Goal: Communication & Community: Answer question/provide support

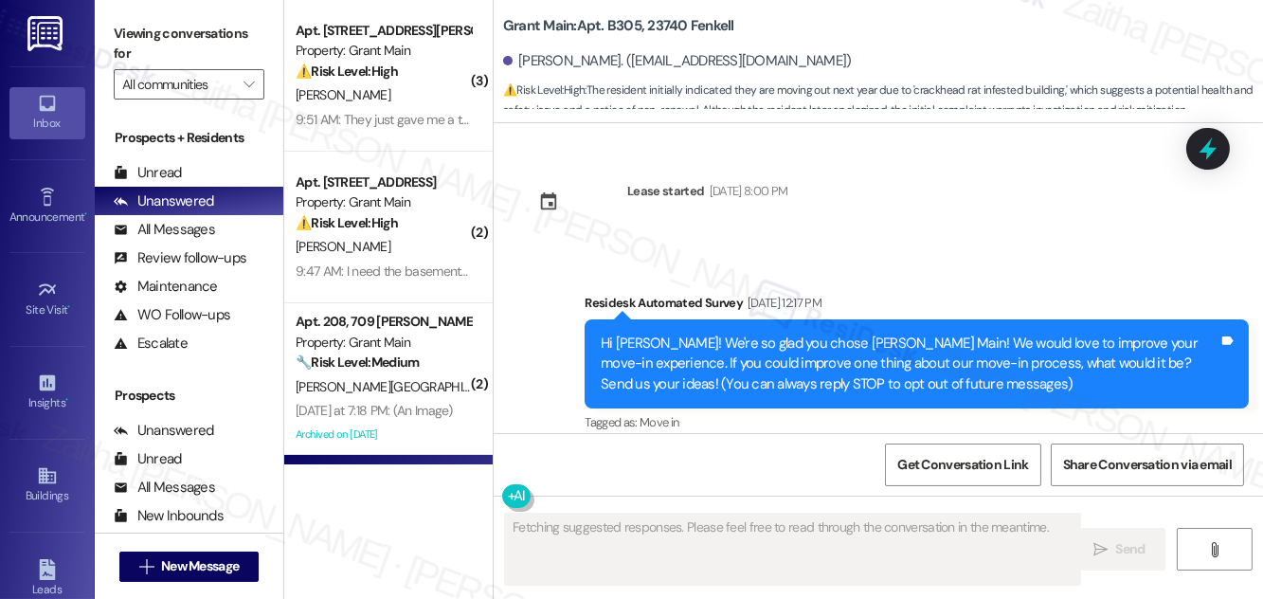
scroll to position [14422, 0]
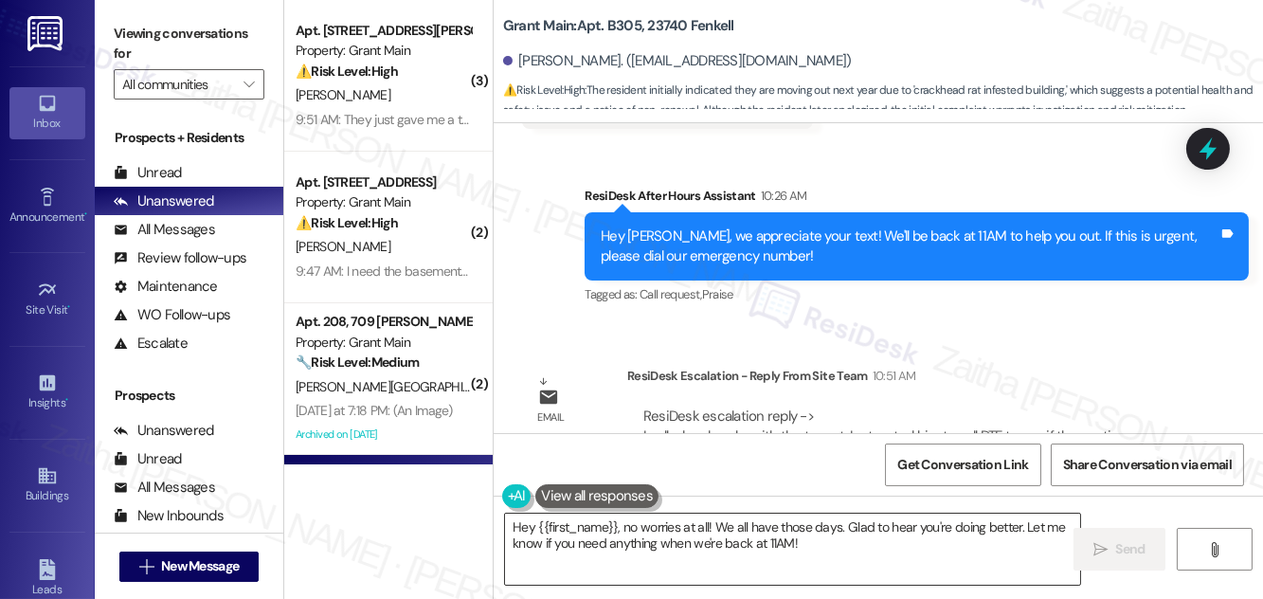
click at [528, 523] on textarea "Hey {{first_name}}, no worries at all! We all have those days. Glad to hear you…" at bounding box center [792, 549] width 575 height 71
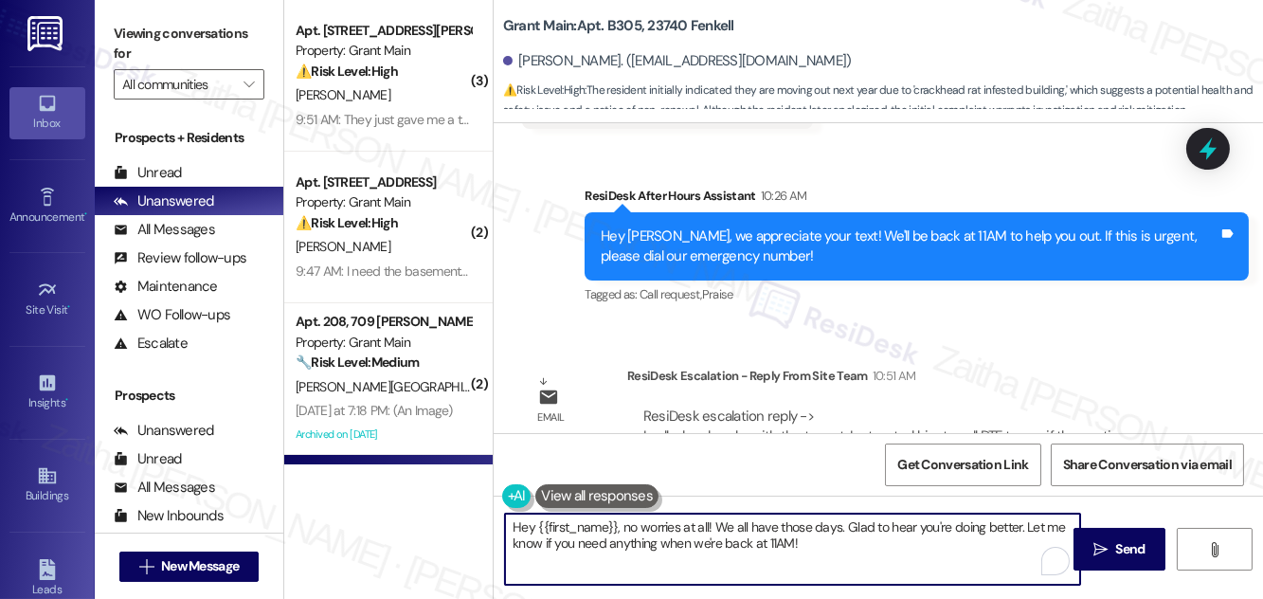
click at [528, 523] on textarea "Hey {{first_name}}, no worries at all! We all have those days. Glad to hear you…" at bounding box center [792, 549] width 575 height 71
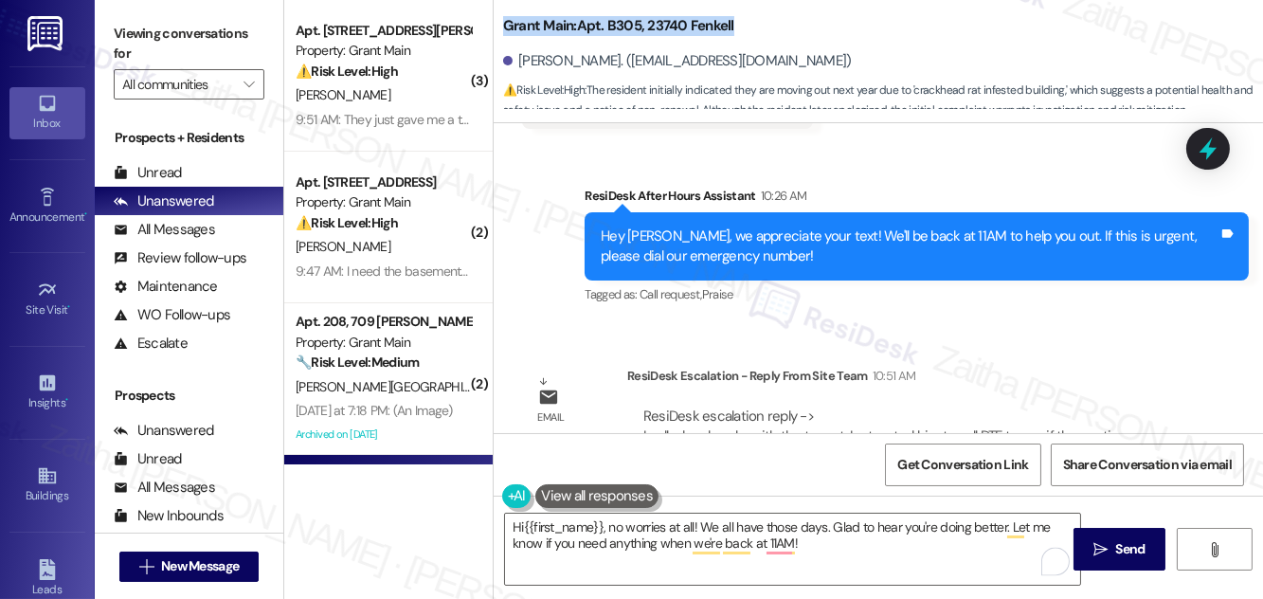
drag, startPoint x: 503, startPoint y: 26, endPoint x: 802, endPoint y: 19, distance: 298.6
click at [802, 19] on div "Grant Main: Apt. B305, 23740 Fenkell" at bounding box center [692, 26] width 379 height 24
copy b "Grant Main: Apt. B305, 23740 Fenkell"
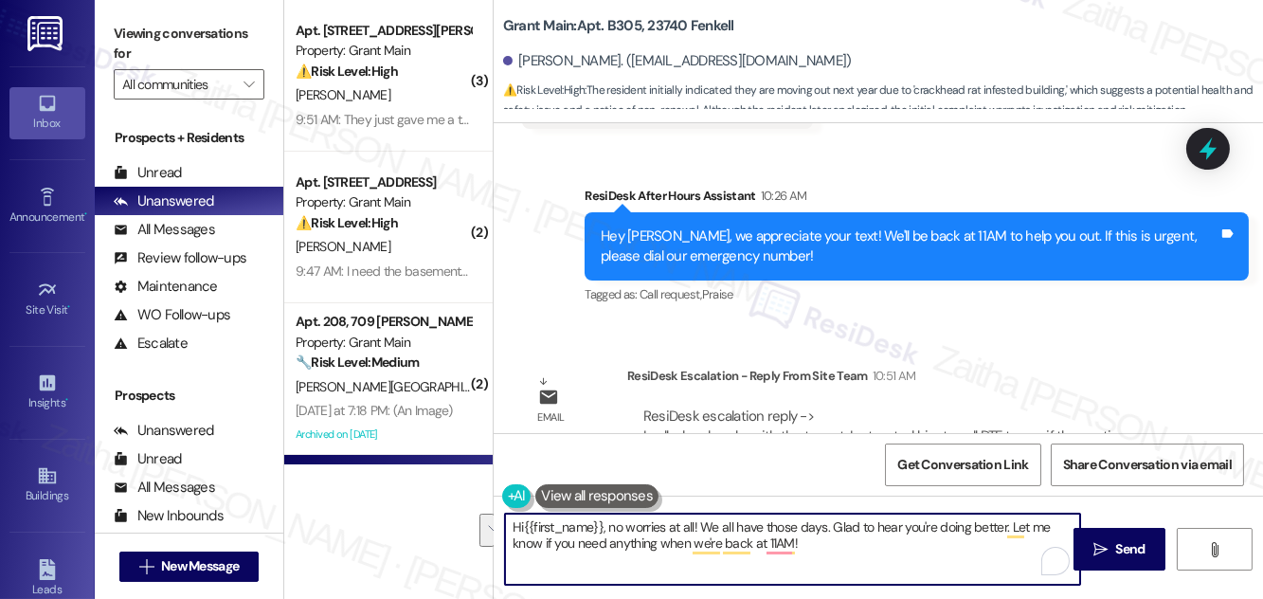
drag, startPoint x: 608, startPoint y: 523, endPoint x: 829, endPoint y: 538, distance: 221.4
click at [829, 538] on textarea "Hi{{first_name}}, no worries at all! We all have those days. Glad to hear you'r…" at bounding box center [792, 549] width 575 height 71
type textarea "Hi{{first_name}}, good morning! I received an update from the team that they've…"
drag, startPoint x: 508, startPoint y: 528, endPoint x: 1031, endPoint y: 550, distance: 523.6
click at [1063, 547] on div "Hi{{first_name}}, good morning! I received an update from the team that they've…" at bounding box center [792, 549] width 577 height 73
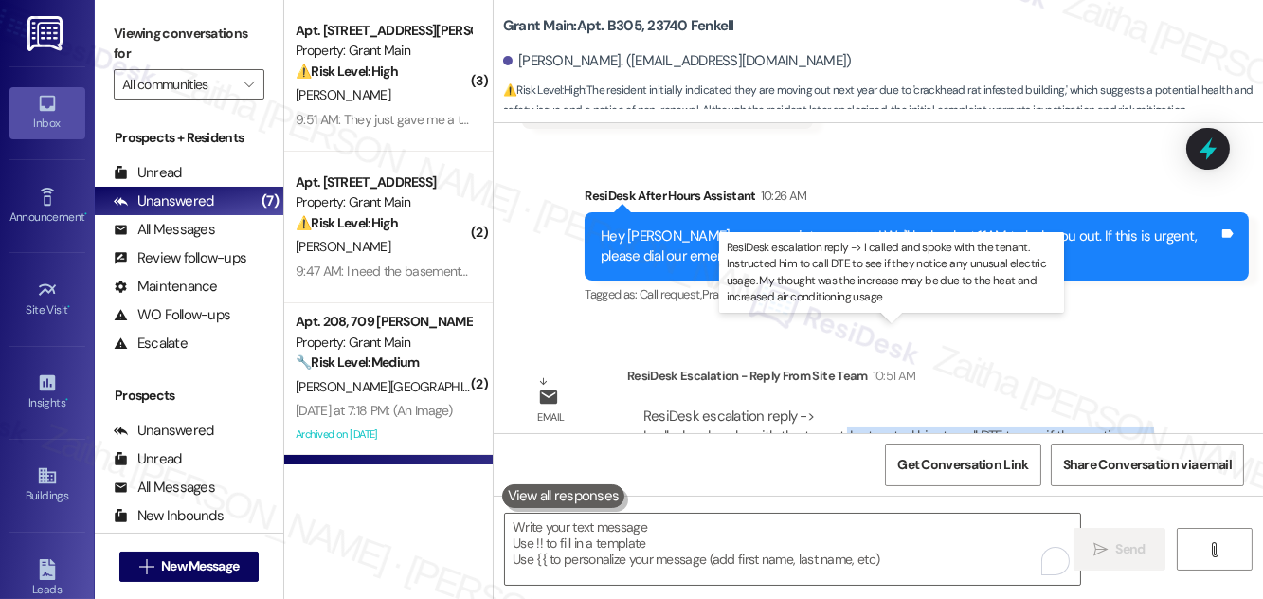
drag, startPoint x: 844, startPoint y: 353, endPoint x: 598, endPoint y: 236, distance: 272.6
click at [853, 407] on div "ResiDesk escalation reply -> I called and spoke with the tenant. Instructed him…" at bounding box center [898, 447] width 508 height 80
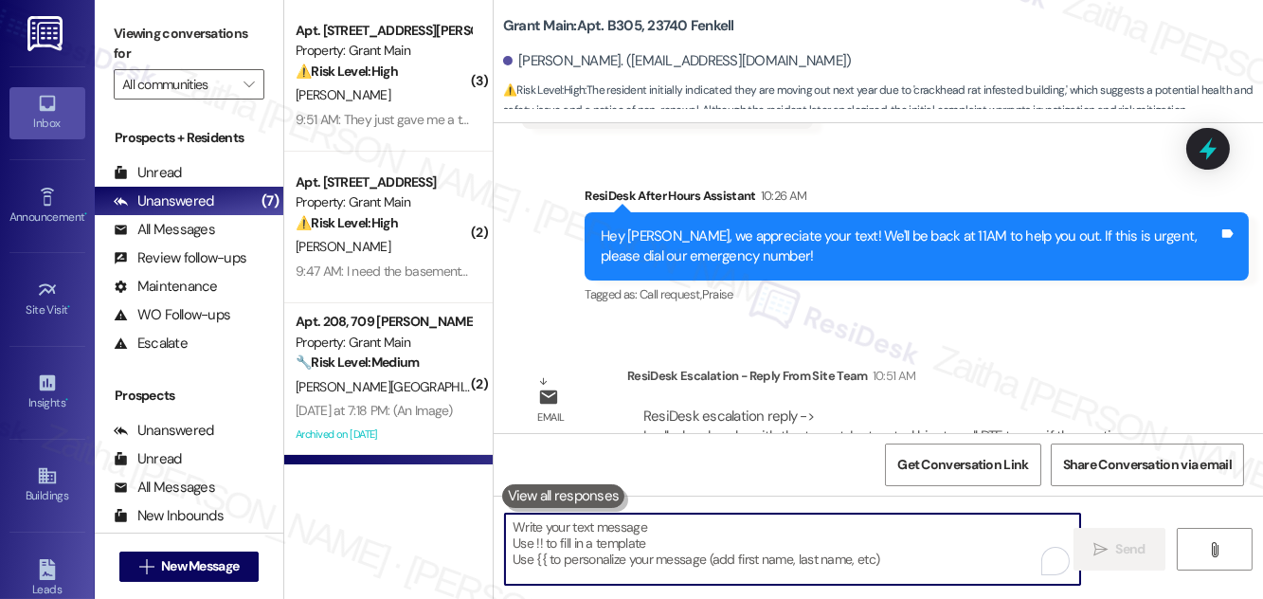
click at [657, 520] on textarea "To enrich screen reader interactions, please activate Accessibility in Grammarl…" at bounding box center [792, 549] width 575 height 71
paste textarea "Hi {{first_name}}, good morning! I received an update from the team that they’v…"
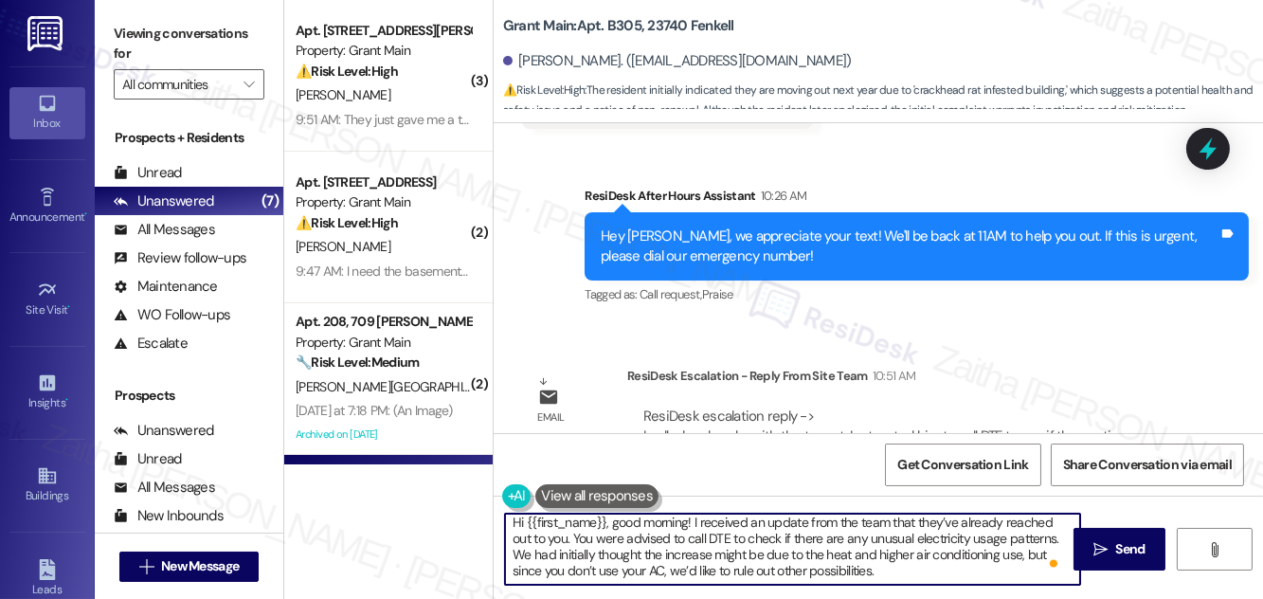
scroll to position [5, 0]
drag, startPoint x: 663, startPoint y: 575, endPoint x: 907, endPoint y: 573, distance: 244.5
click at [902, 578] on textarea "Hi {{first_name}}, good morning! I received an update from the team that they’v…" at bounding box center [792, 549] width 575 height 71
click at [530, 571] on textarea "Hi {{first_name}}, good morning! I received an update from the team that they’v…" at bounding box center [792, 549] width 575 height 71
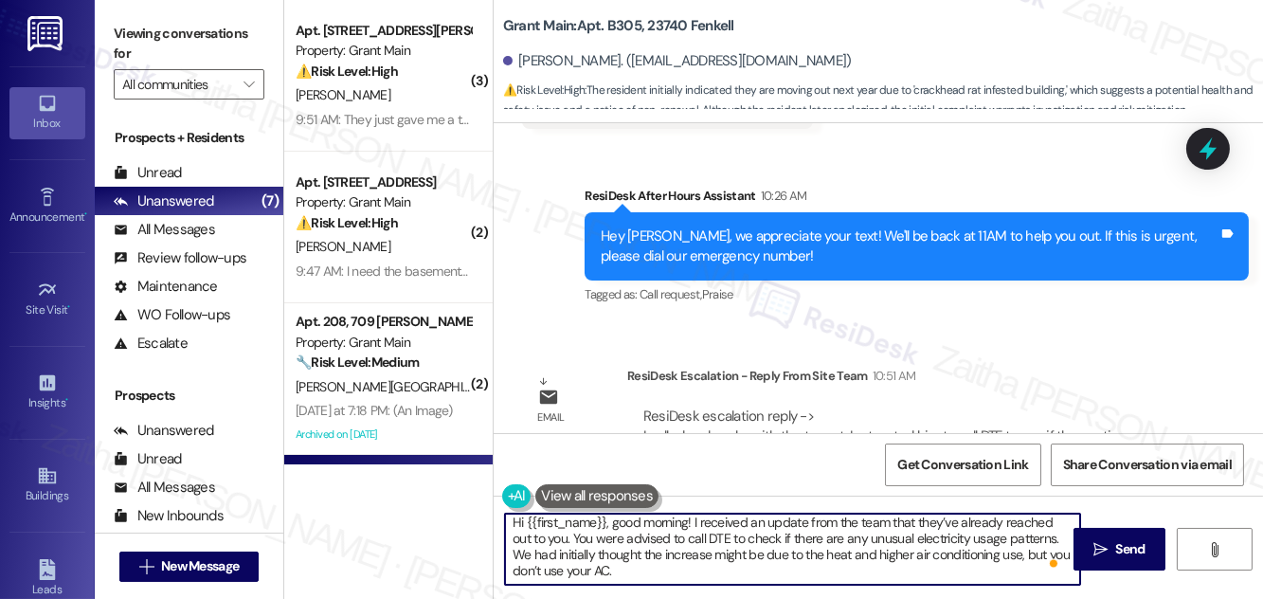
click at [532, 570] on textarea "Hi {{first_name}}, good morning! I received an update from the team that they’v…" at bounding box center [792, 549] width 575 height 71
click at [711, 569] on textarea "Hi {{first_name}}, good morning! I received an update from the team that they’v…" at bounding box center [792, 549] width 575 height 71
type textarea "Hi {{first_name}}, good morning! I received an update from the team that they’v…"
drag, startPoint x: 1127, startPoint y: 536, endPoint x: 1049, endPoint y: 501, distance: 84.9
click at [1127, 536] on button " Send" at bounding box center [1120, 549] width 92 height 43
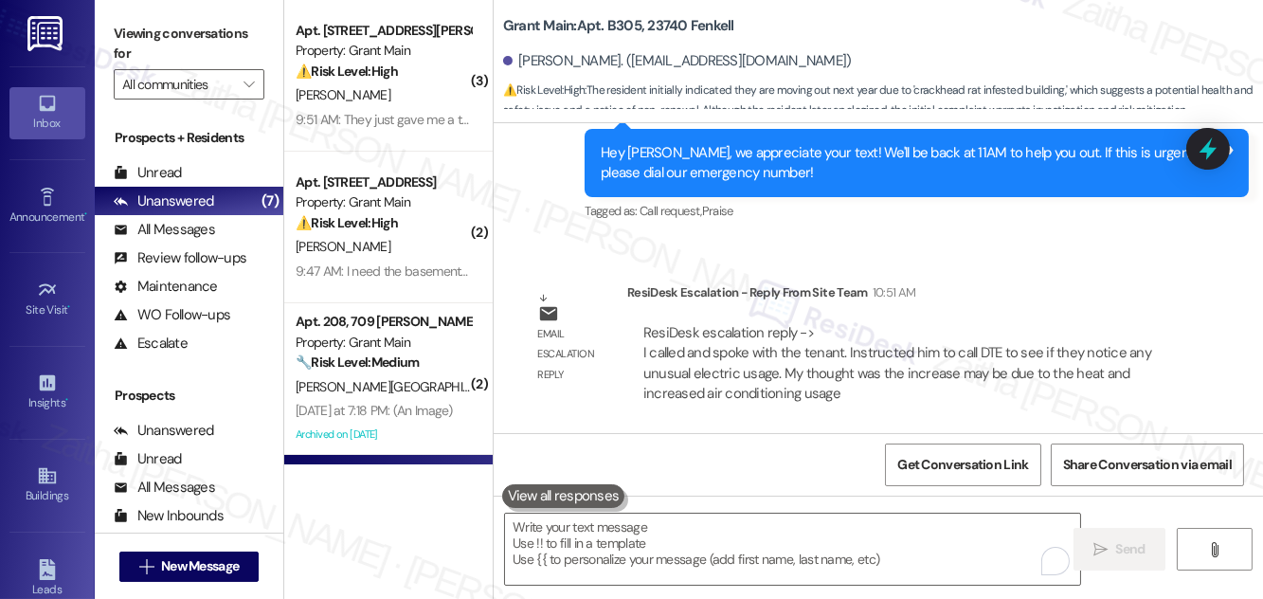
scroll to position [14615, 0]
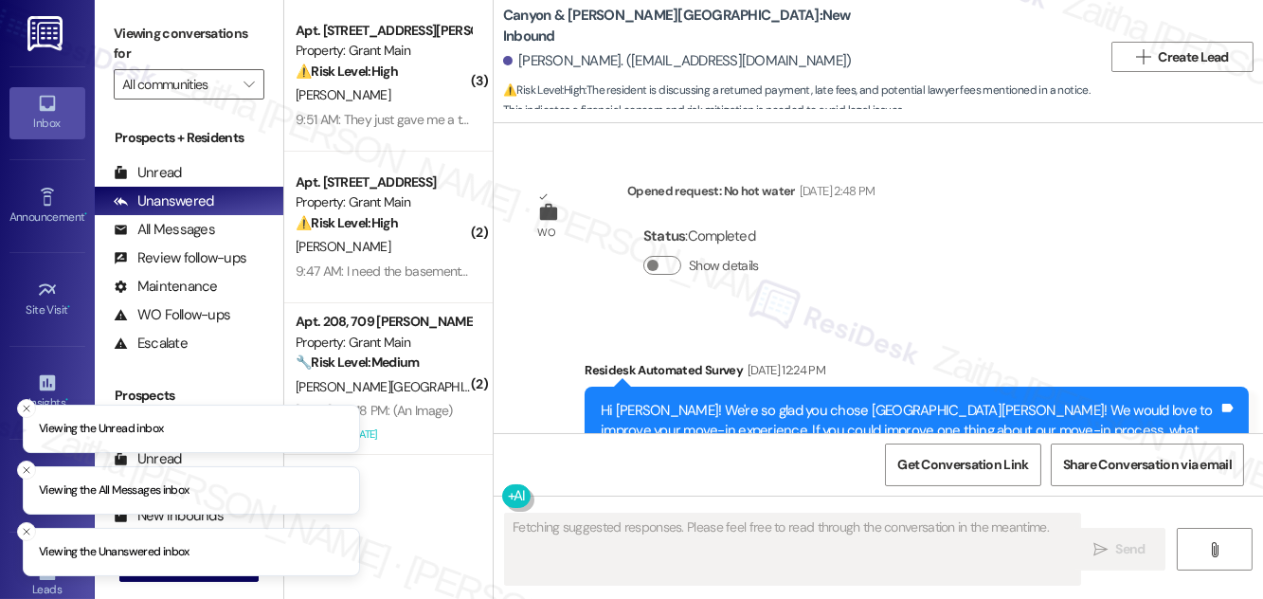
scroll to position [18435, 0]
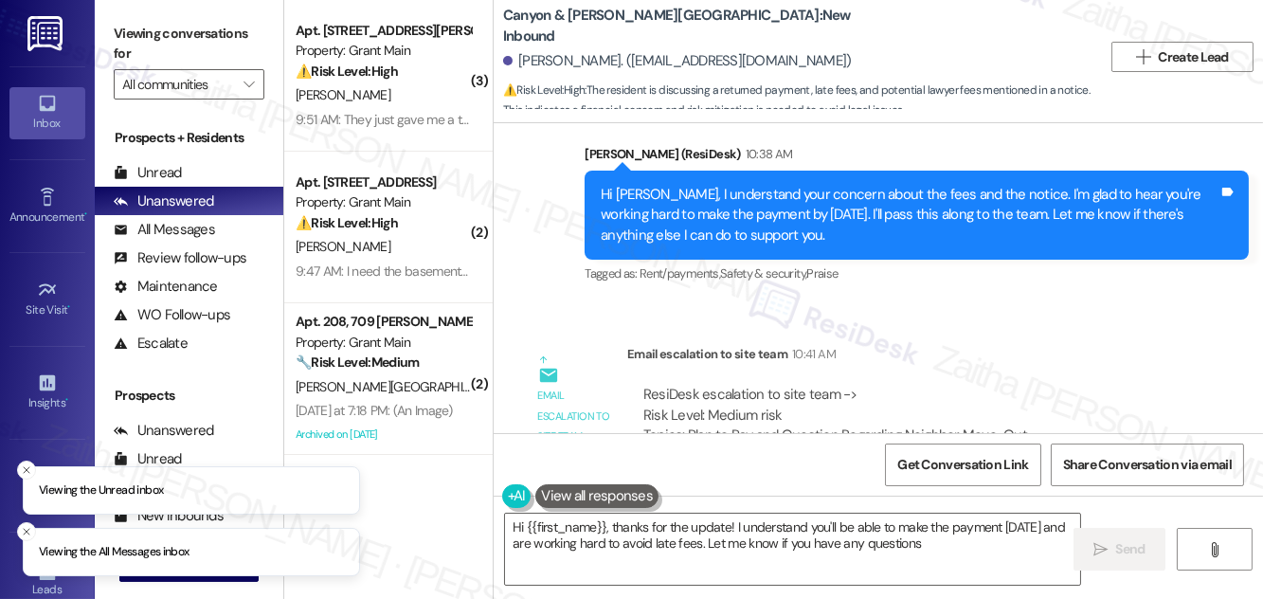
type textarea "Hi {{first_name}}, thanks for the update! I understand you'll be able to make t…"
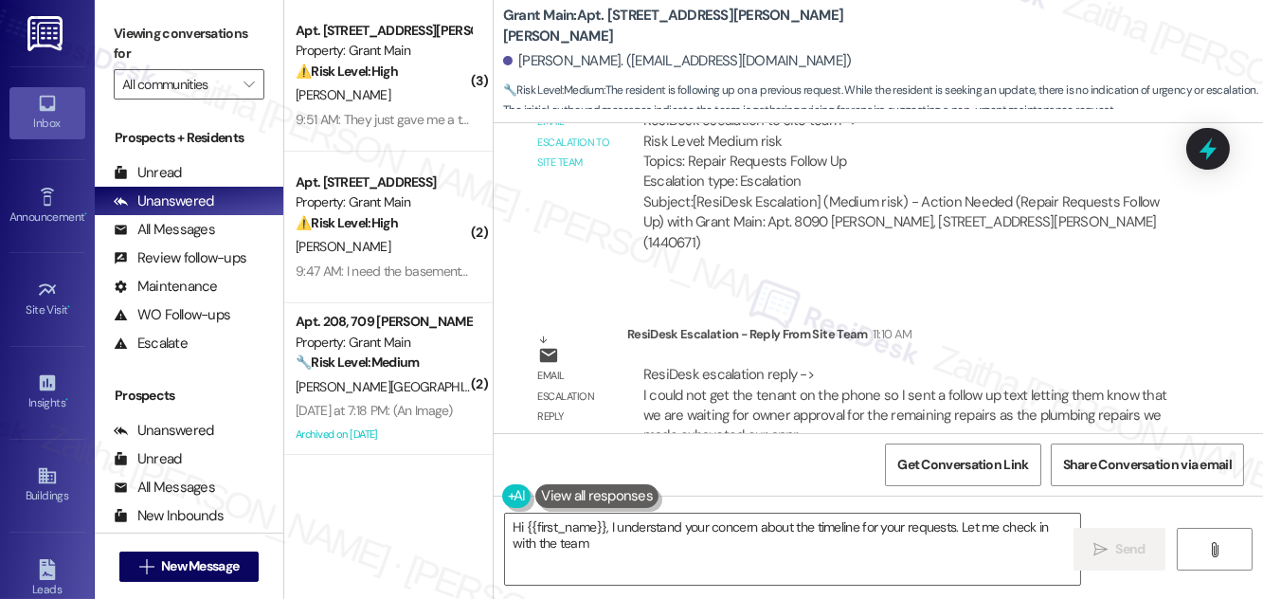
scroll to position [3360, 0]
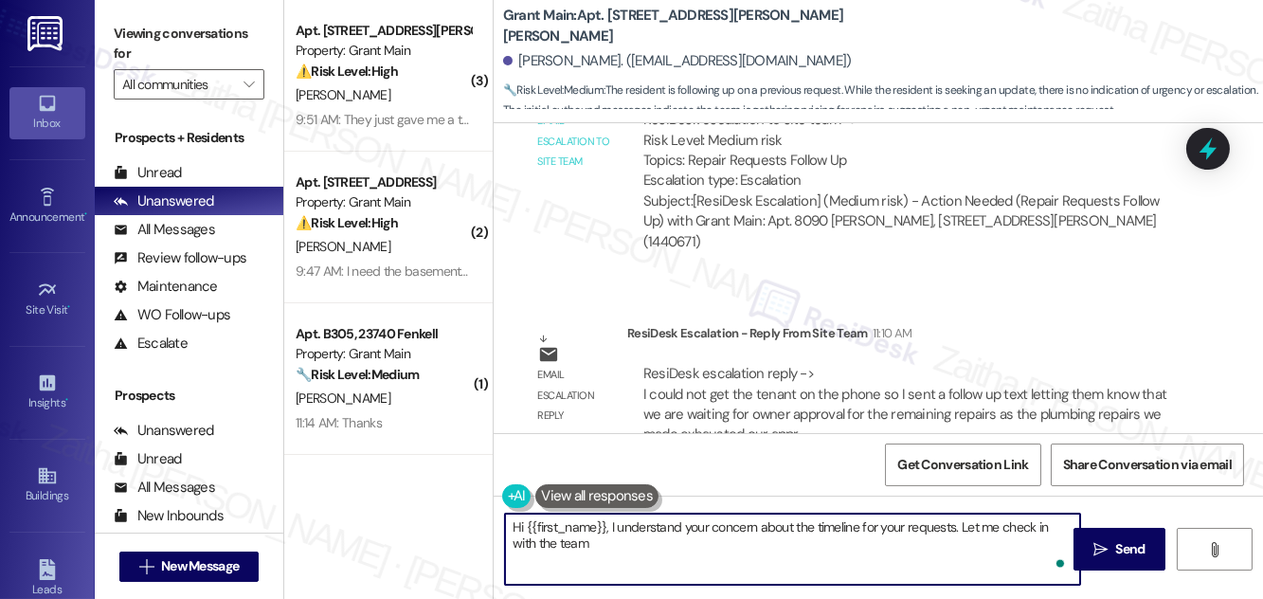
drag, startPoint x: 610, startPoint y: 527, endPoint x: 1064, endPoint y: 536, distance: 454.1
click at [1064, 536] on textarea "Hi {{first_name}}, I understand your concern about the timeline for your reques…" at bounding box center [792, 549] width 575 height 71
paste textarea "We were unable to reach you by phone, so we sent a follow-up text. At this time…"
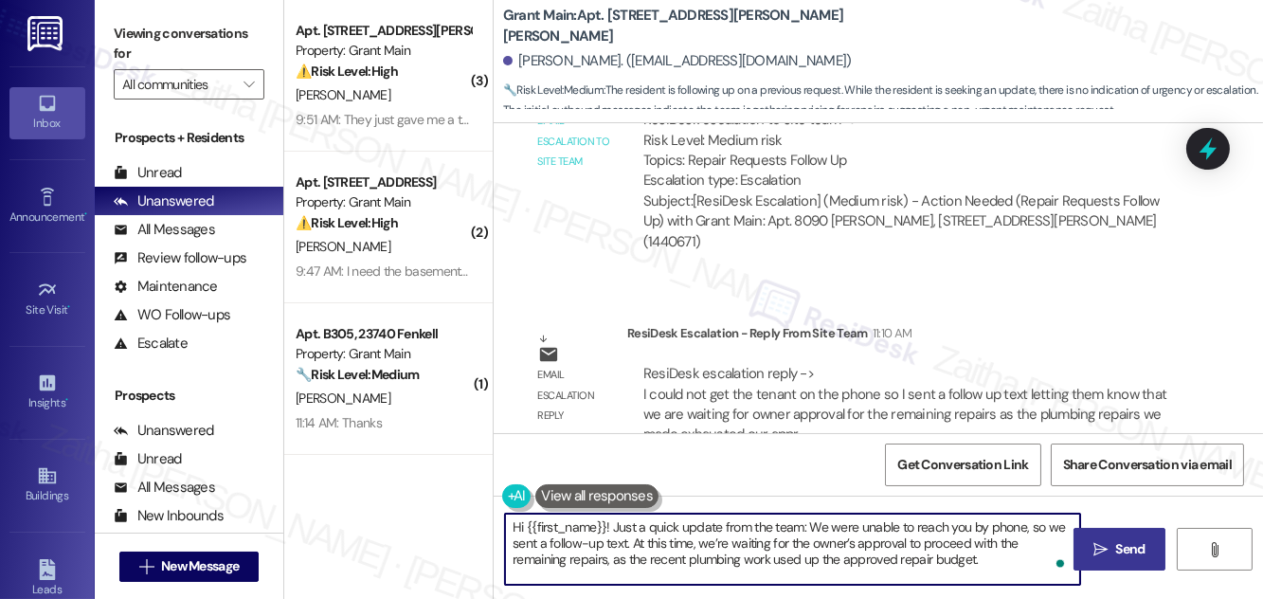
type textarea "Hi {{first_name}}! Just a quick update from the team: We were unable to reach y…"
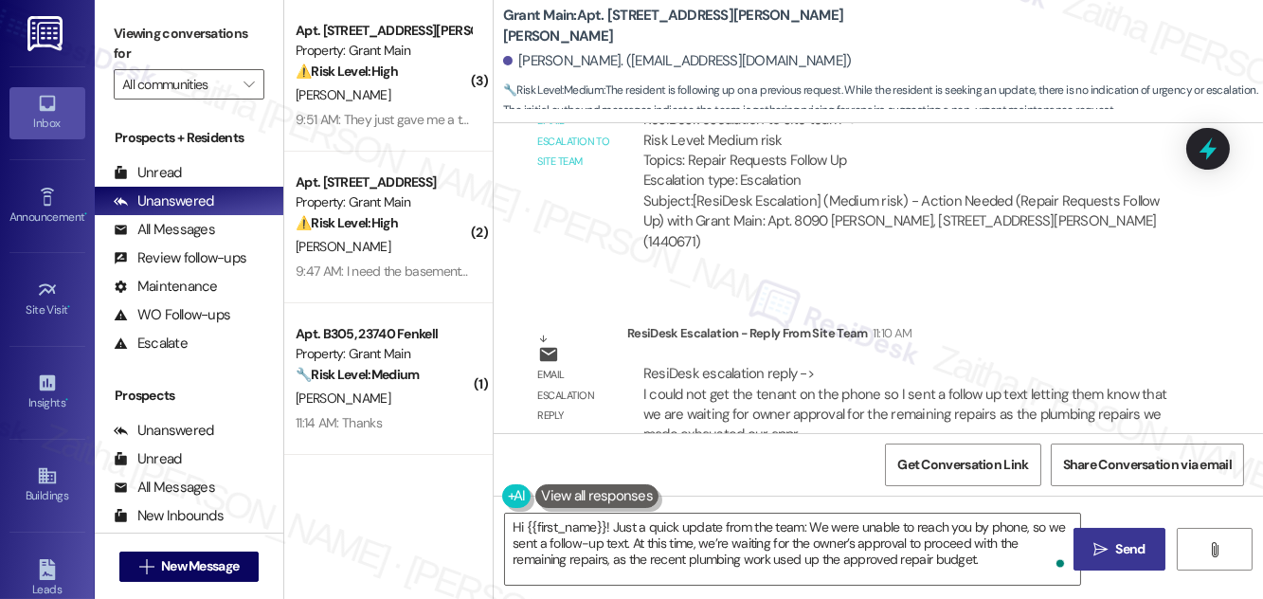
click at [1139, 551] on span "Send" at bounding box center [1131, 549] width 29 height 20
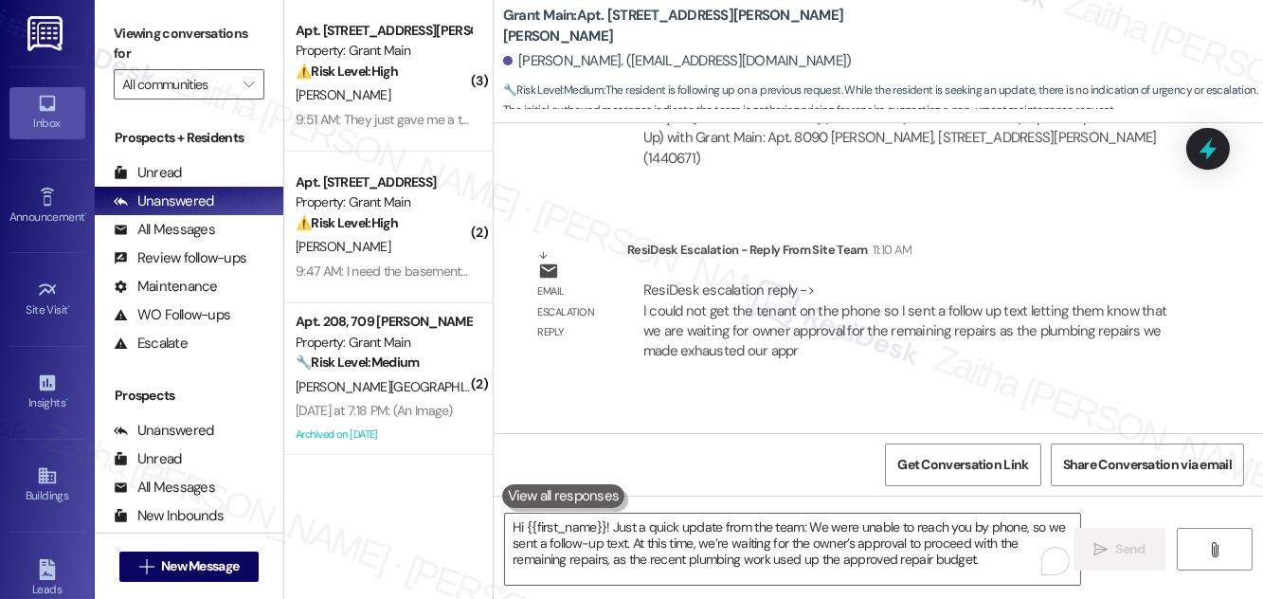
scroll to position [3533, 0]
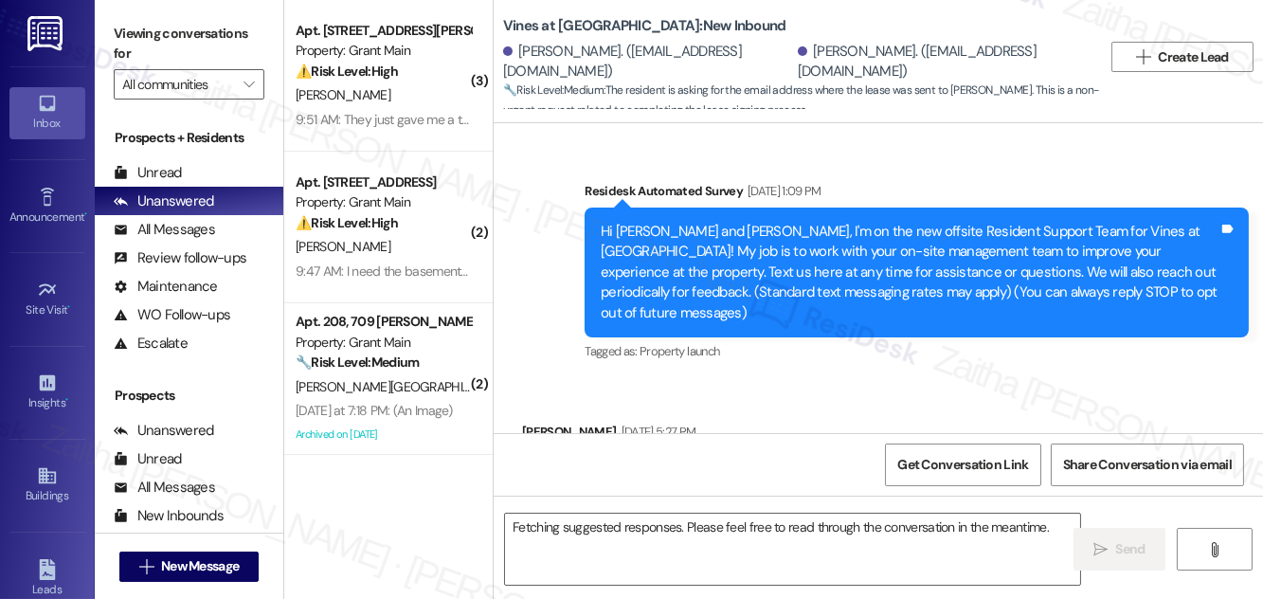
scroll to position [13051, 0]
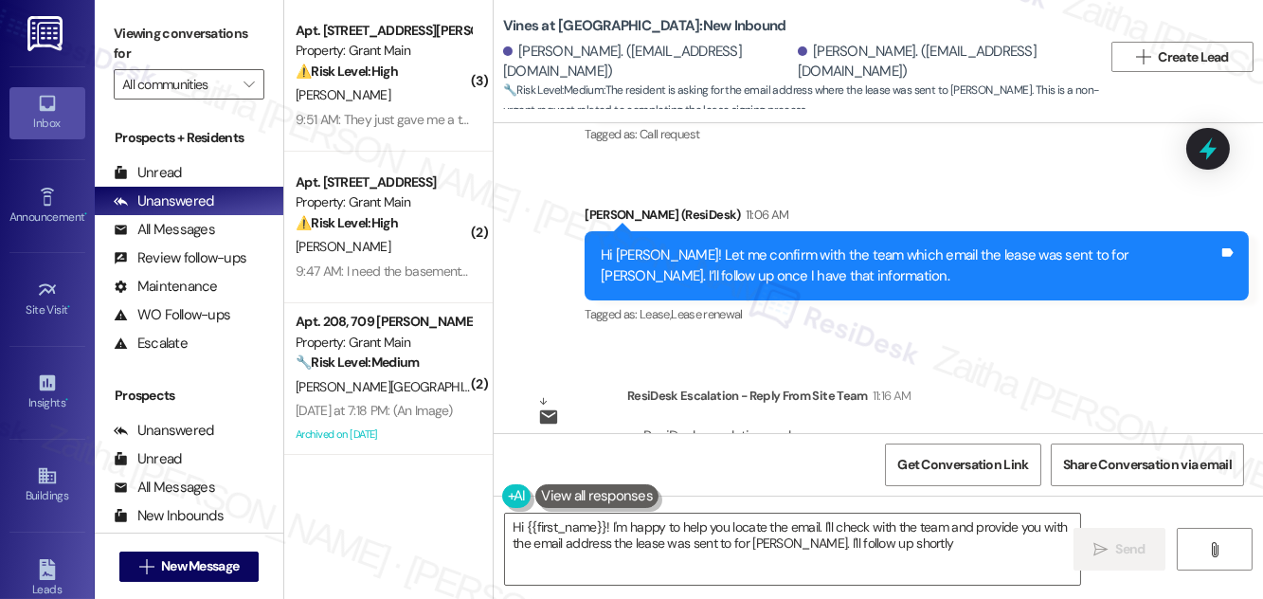
type textarea "Hi {{first_name}}! I'm happy to help you locate the email. I'll check with the …"
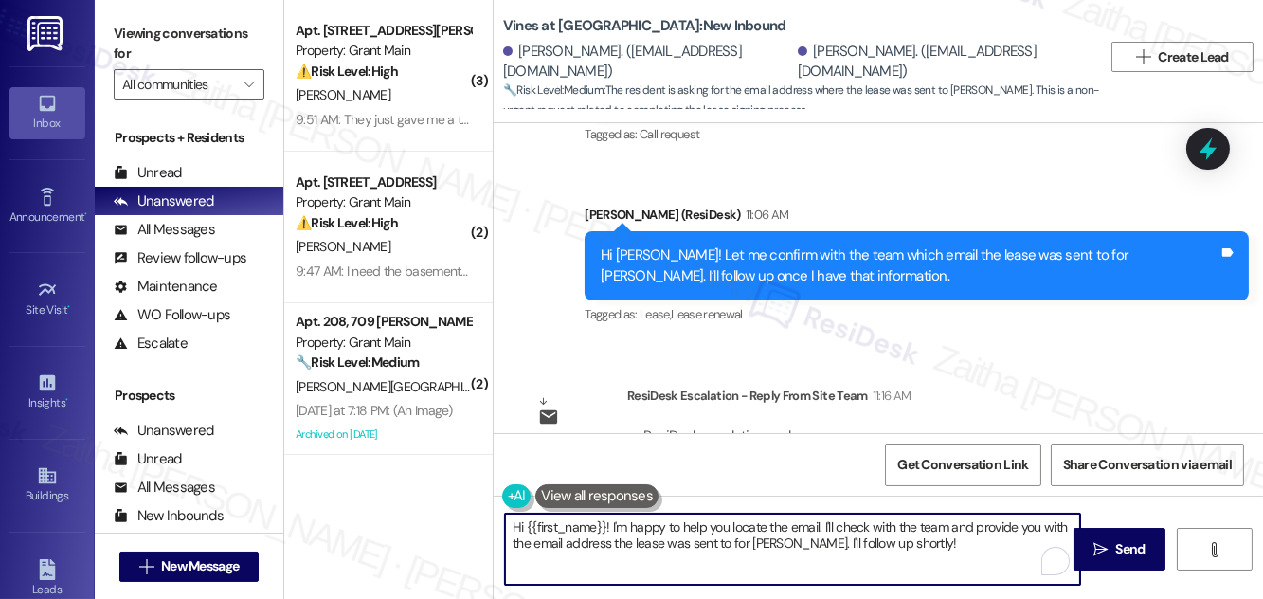
drag, startPoint x: 514, startPoint y: 526, endPoint x: 917, endPoint y: 548, distance: 404.4
click at [917, 548] on textarea "Hi {{first_name}}! I'm happy to help you locate the email. I'll check with the …" at bounding box center [792, 549] width 575 height 71
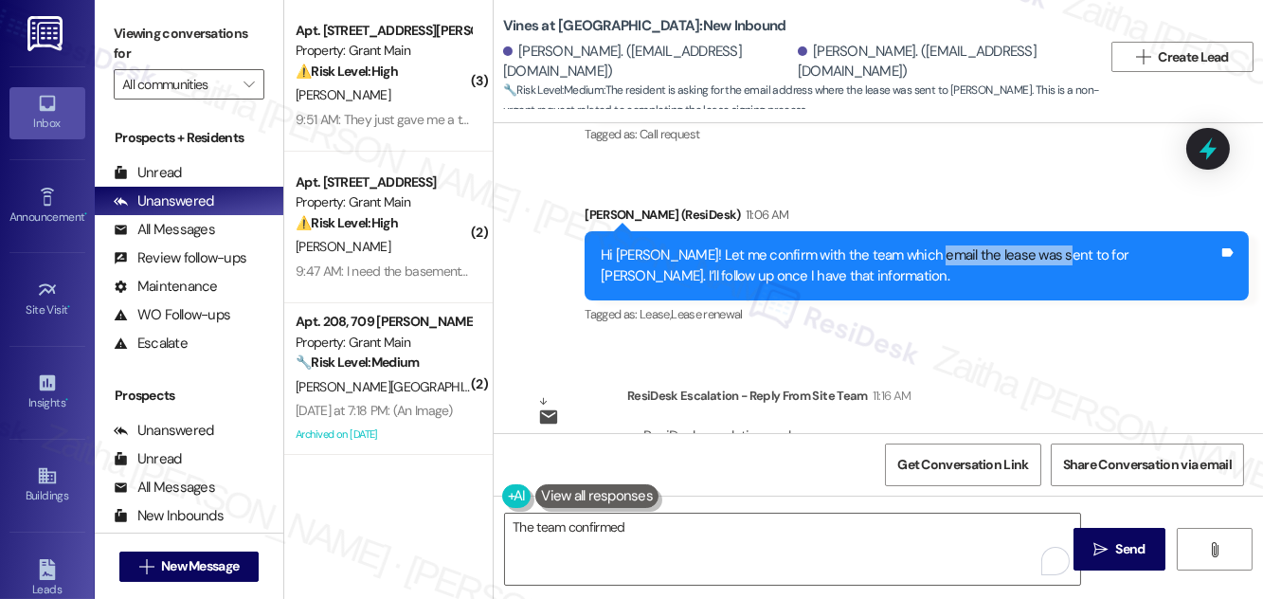
drag, startPoint x: 919, startPoint y: 152, endPoint x: 1045, endPoint y: 146, distance: 126.2
click at [1045, 245] on div "Hi [PERSON_NAME]! Let me confirm with the team which email the lease was sent t…" at bounding box center [910, 265] width 618 height 41
copy div "the lease was sent to"
click at [664, 530] on textarea "The team confirmed" at bounding box center [792, 549] width 575 height 71
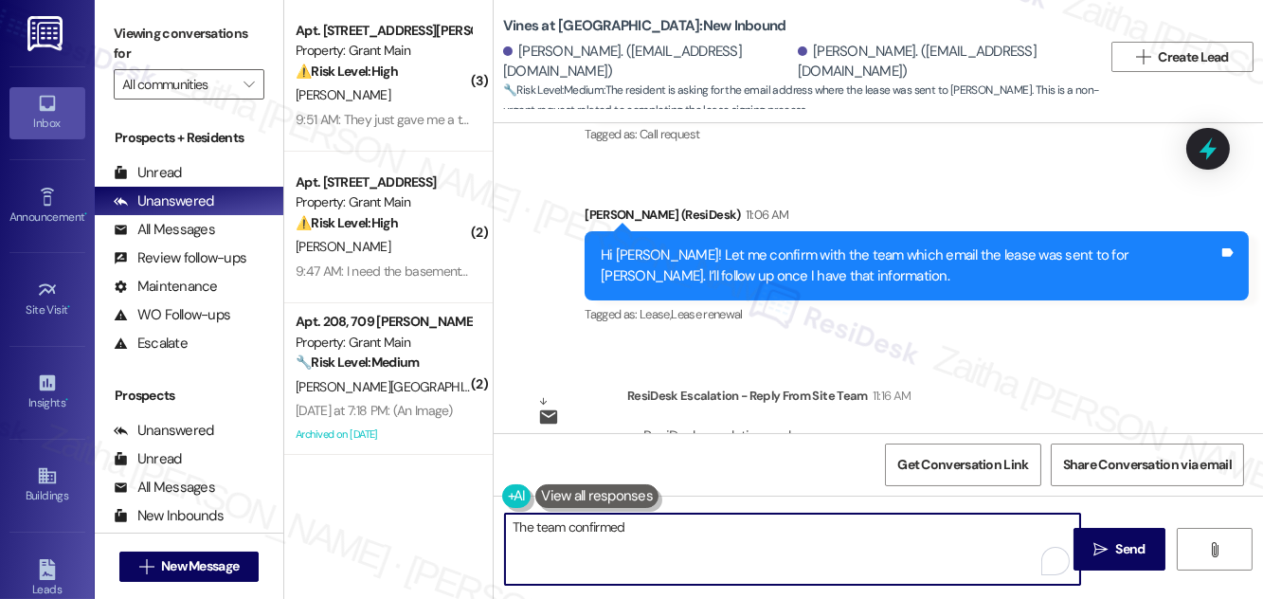
paste textarea "the lease was sent to"
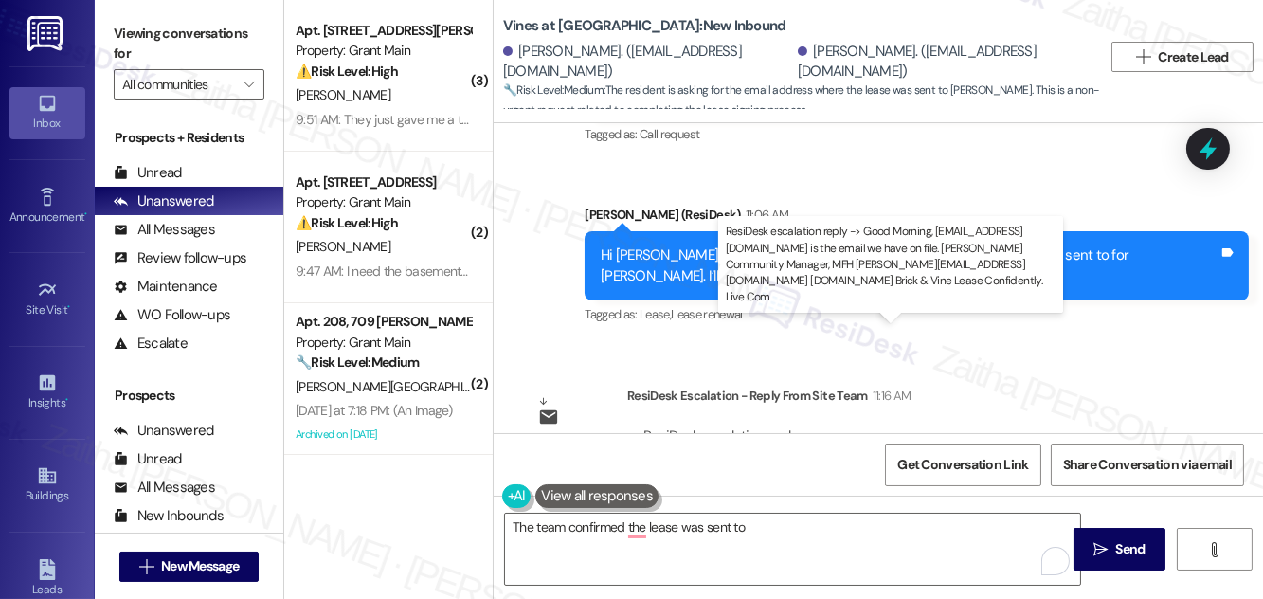
drag, startPoint x: 735, startPoint y: 350, endPoint x: 926, endPoint y: 345, distance: 190.6
click at [926, 427] on div "ResiDesk escalation reply -> Good Morning, Carloslopez062525@gmail.com is the e…" at bounding box center [884, 467] width 481 height 80
copy div "Carloslopez062525@gmail.com"
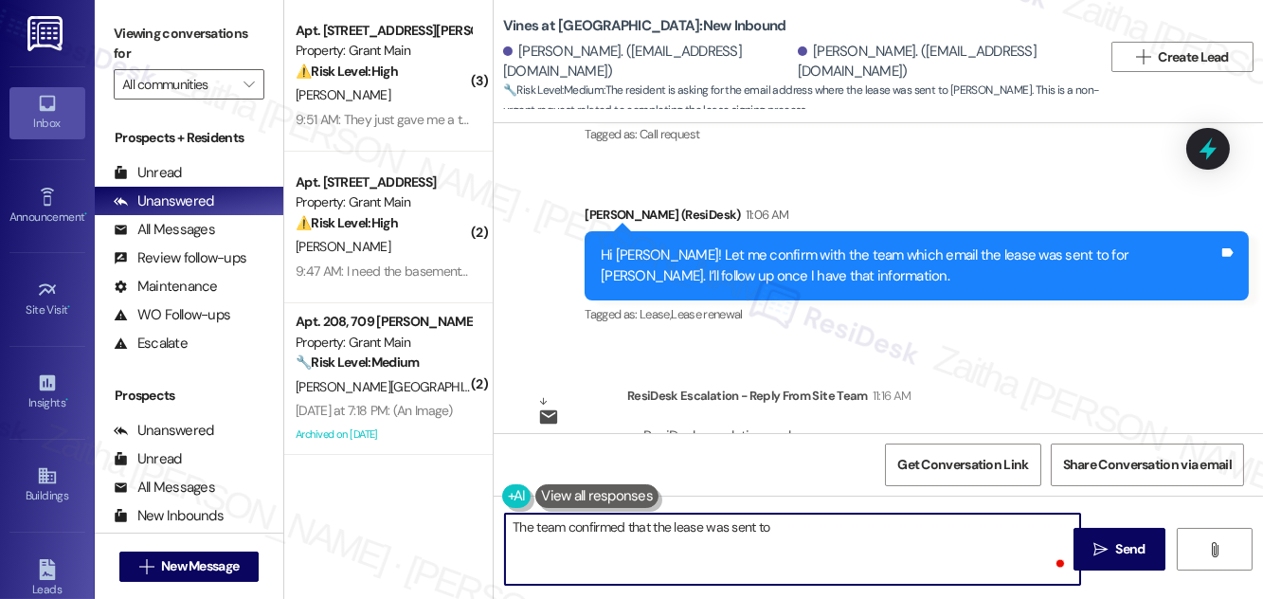
click at [821, 536] on textarea "The team confirmed that the lease was sent to" at bounding box center [792, 549] width 575 height 71
paste textarea "Carloslopez062525@gmail.com"
click at [775, 522] on textarea "The team confirmed that the lease was sent to Carloslopez062525@gmail.com" at bounding box center [792, 549] width 575 height 71
click at [960, 523] on textarea "The team confirmed that the lease was sent to carloslopez062525@gmail.com" at bounding box center [792, 549] width 575 height 71
type textarea "The team confirmed that the lease was sent to carloslopez062525@gmail.com."
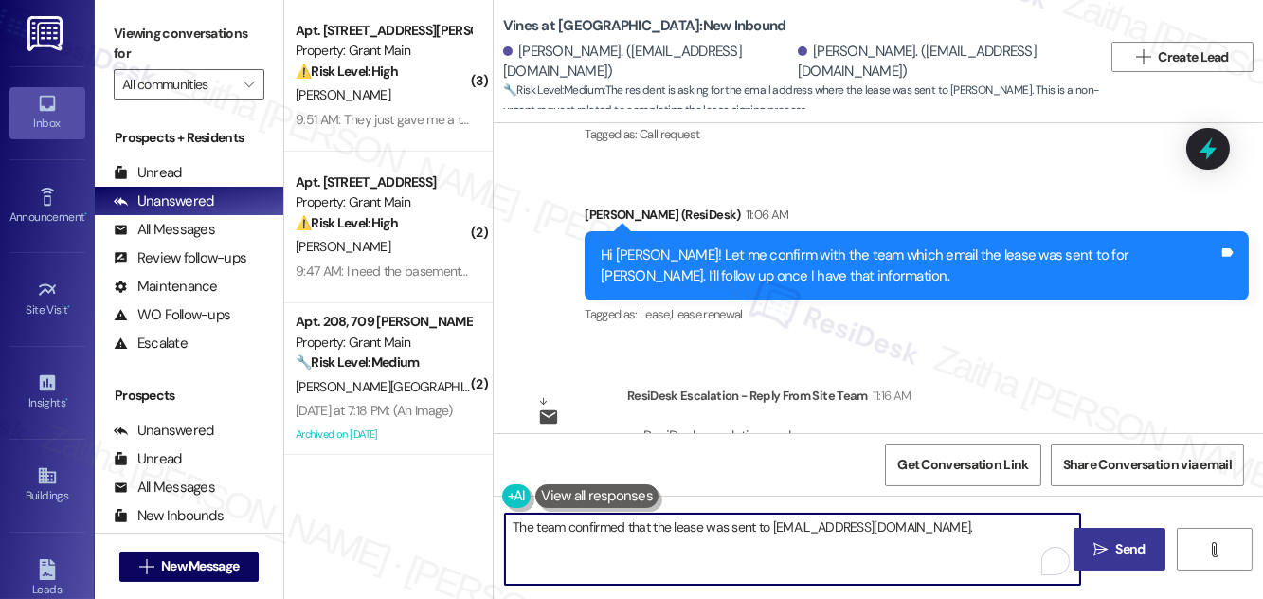
click at [1149, 540] on span "Send" at bounding box center [1131, 549] width 37 height 20
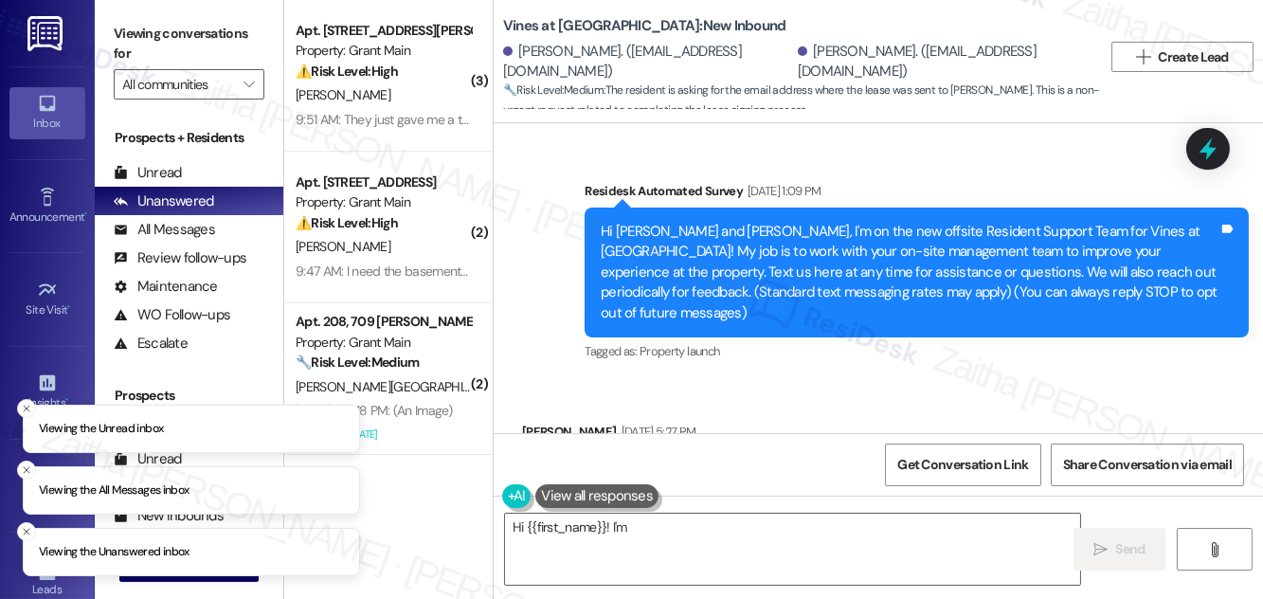
scroll to position [13210, 0]
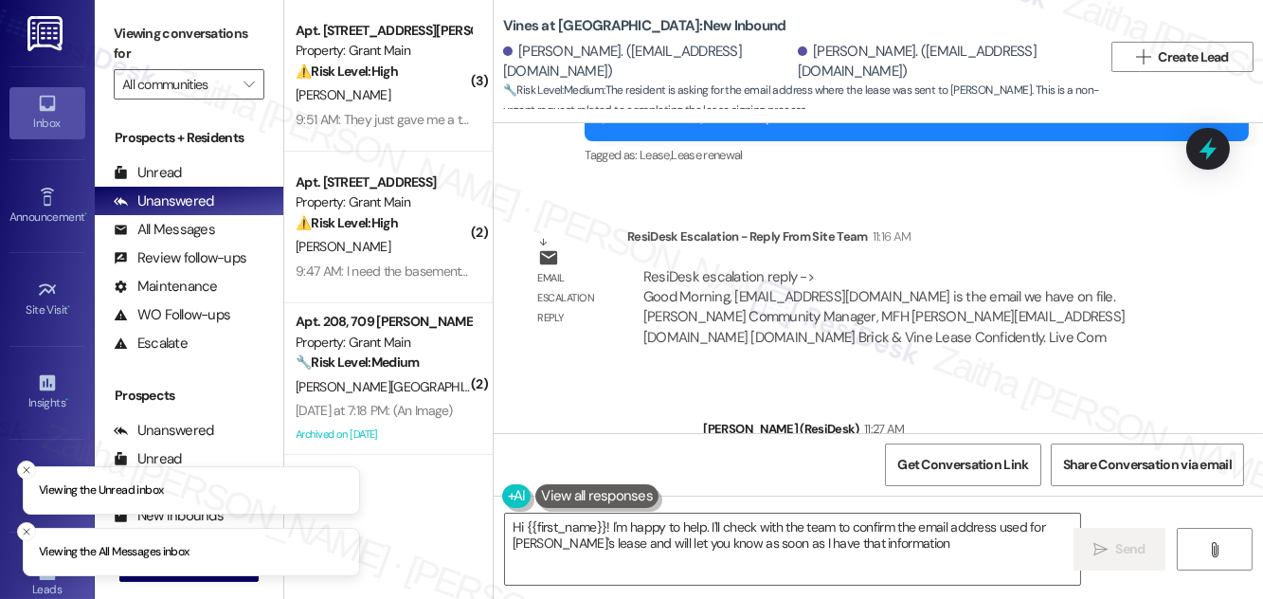
type textarea "Hi {{first_name}}! I'm happy to help. I'll check with the team to confirm the e…"
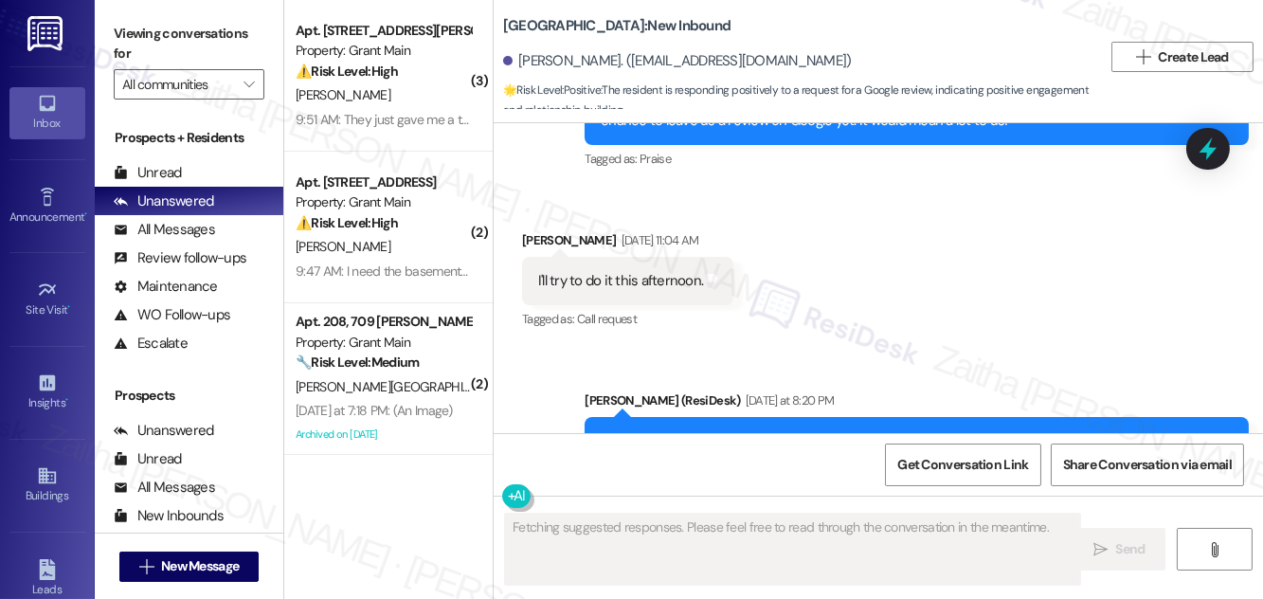
scroll to position [3029, 0]
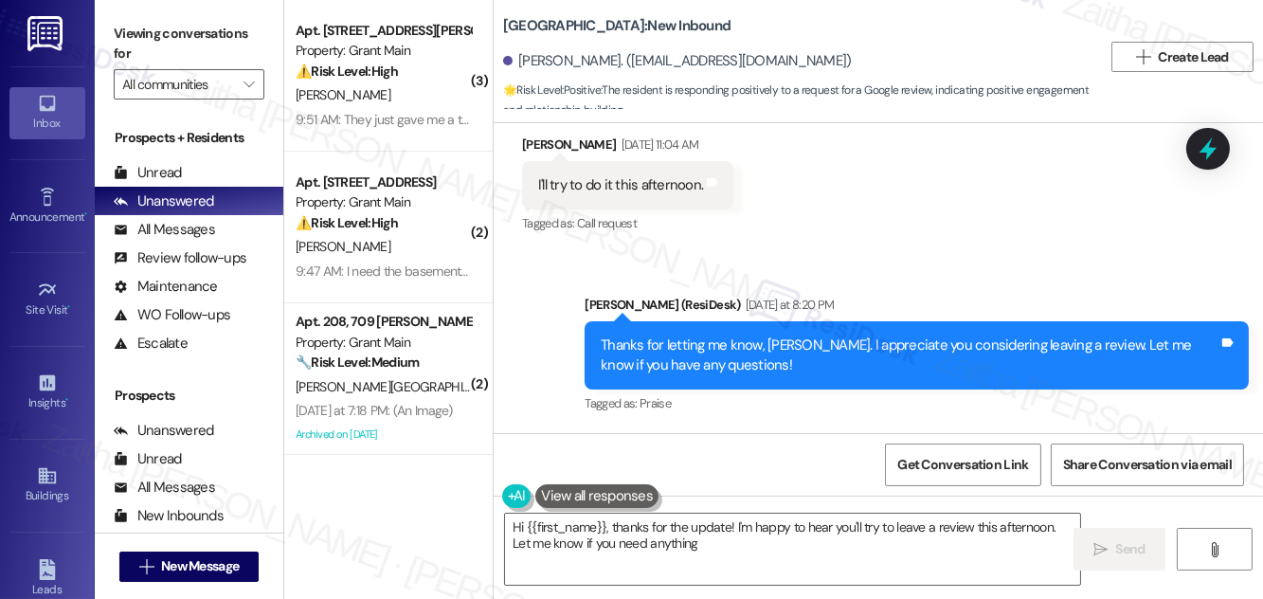
type textarea "Hi {{first_name}}, thanks for the update! I'm happy to hear you'll try to leave…"
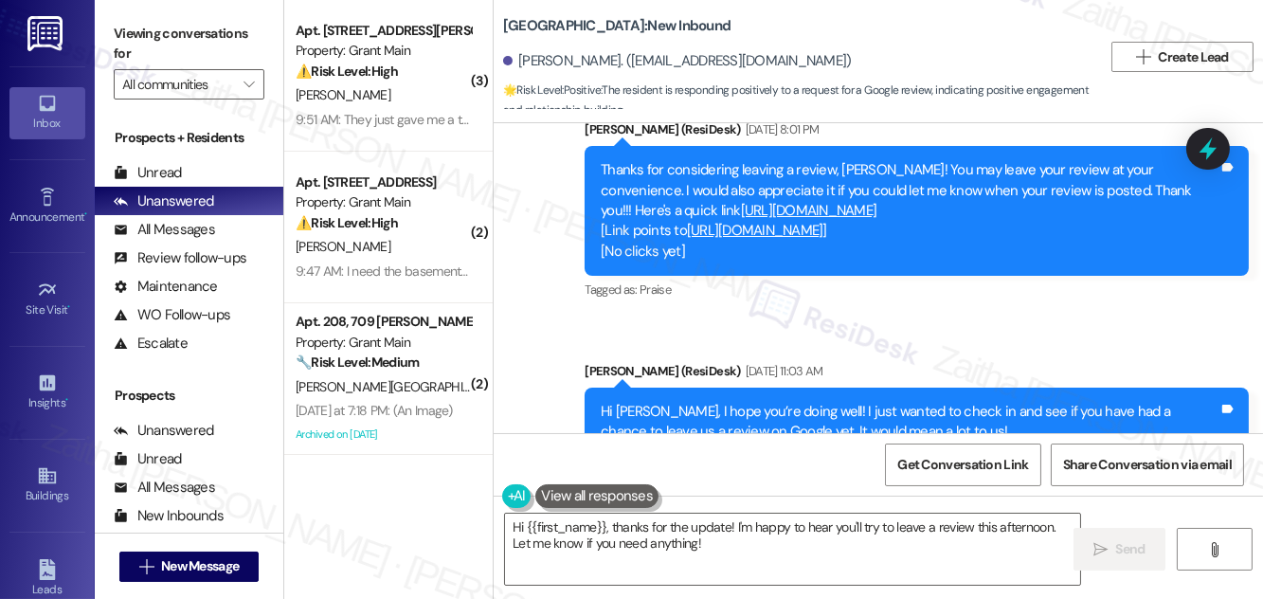
scroll to position [2598, 0]
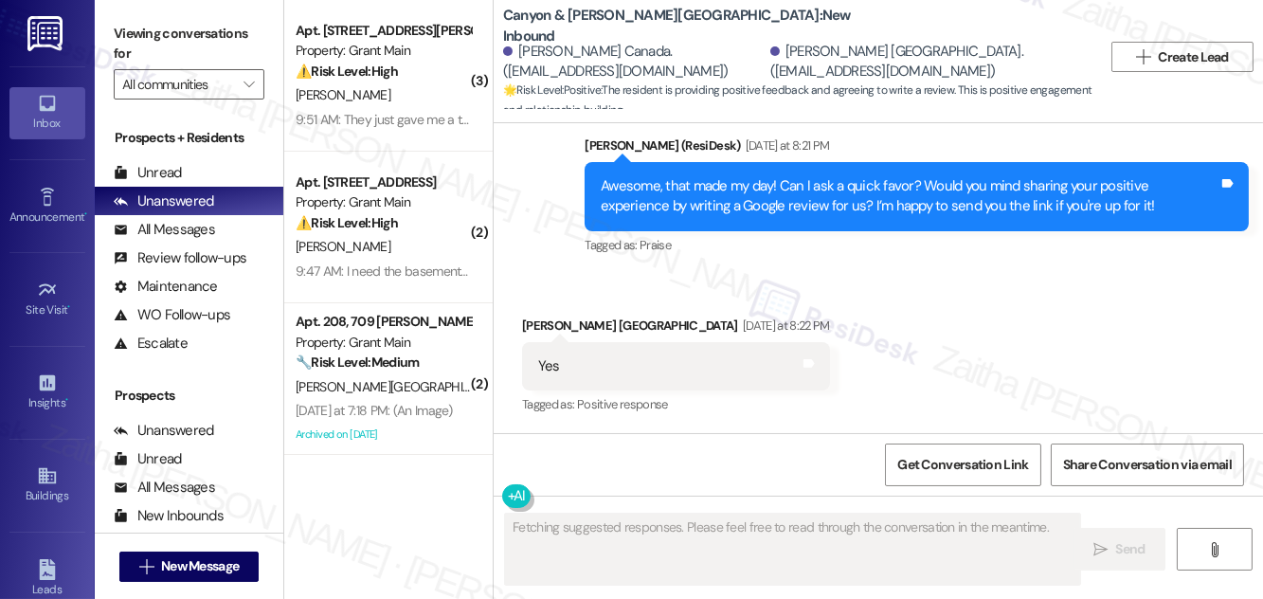
scroll to position [1548, 0]
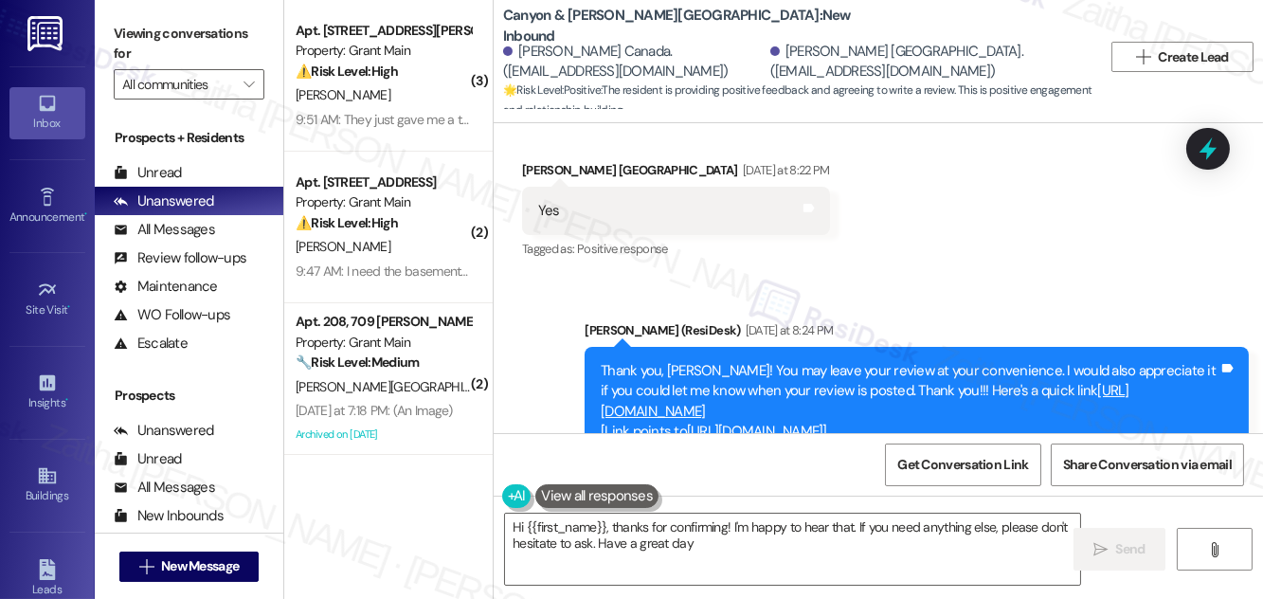
type textarea "Hi {{first_name}}, thanks for confirming! I'm happy to hear that. If you need a…"
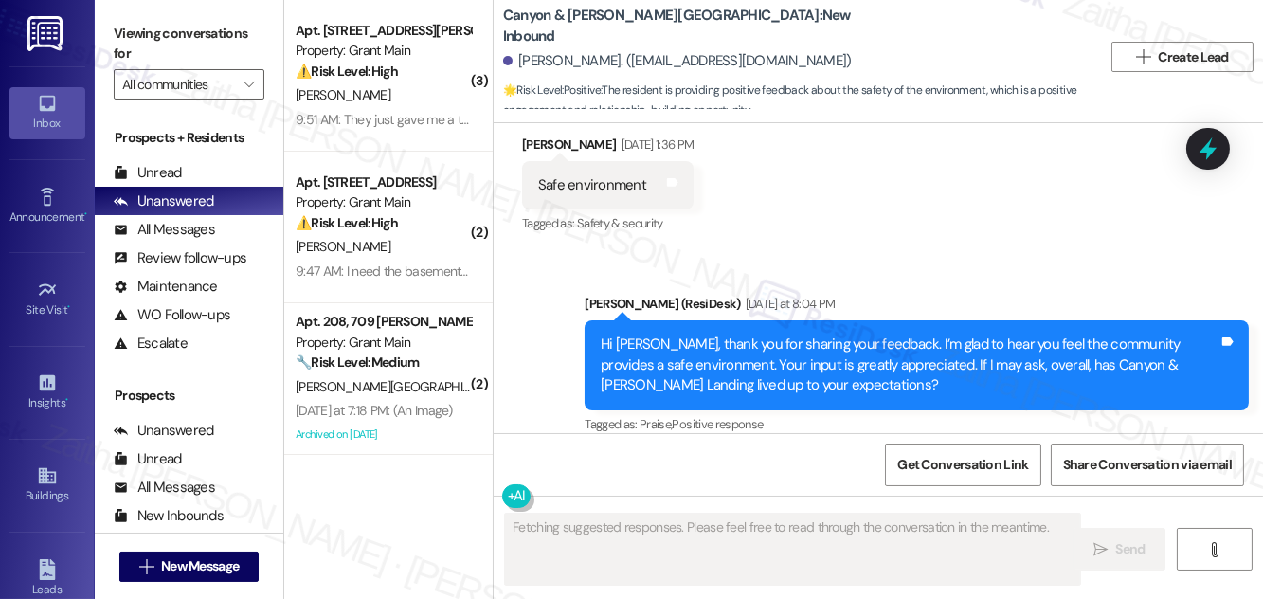
scroll to position [5719, 0]
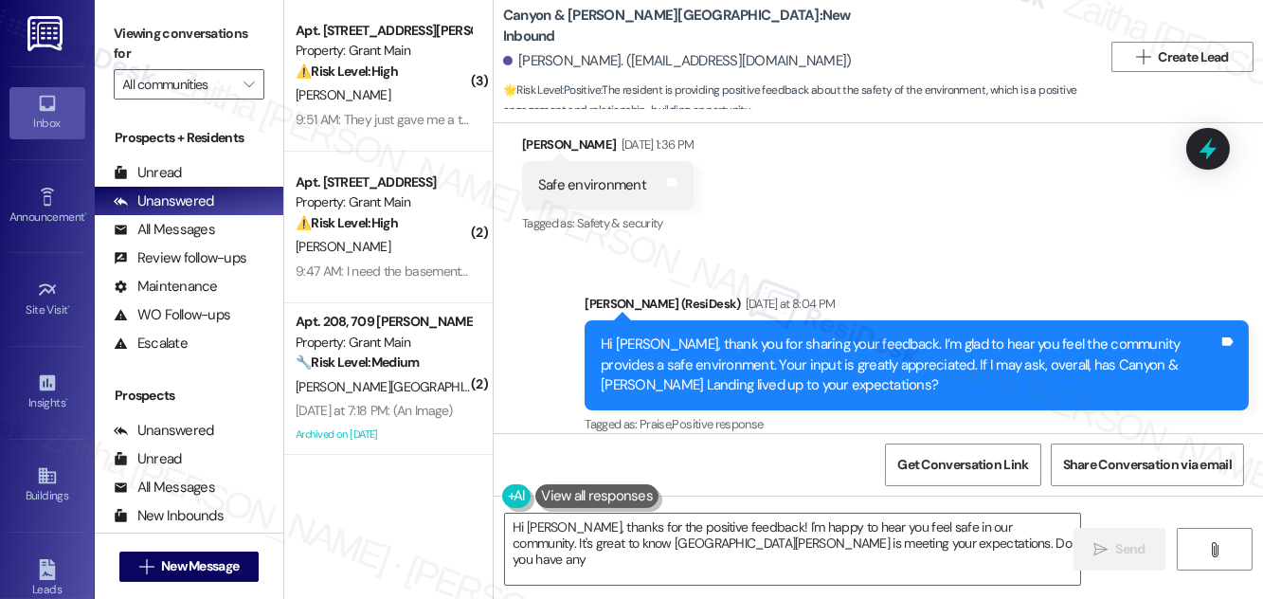
type textarea "Hi [PERSON_NAME], thanks for the positive feedback! I'm happy to hear you feel …"
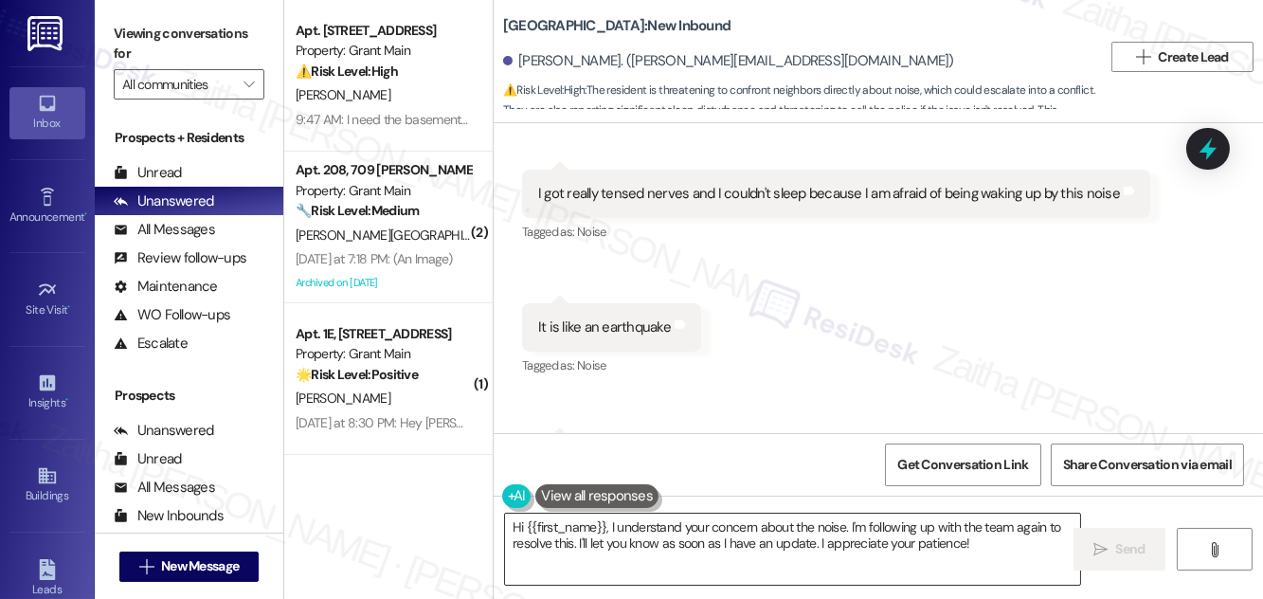
scroll to position [9638, 0]
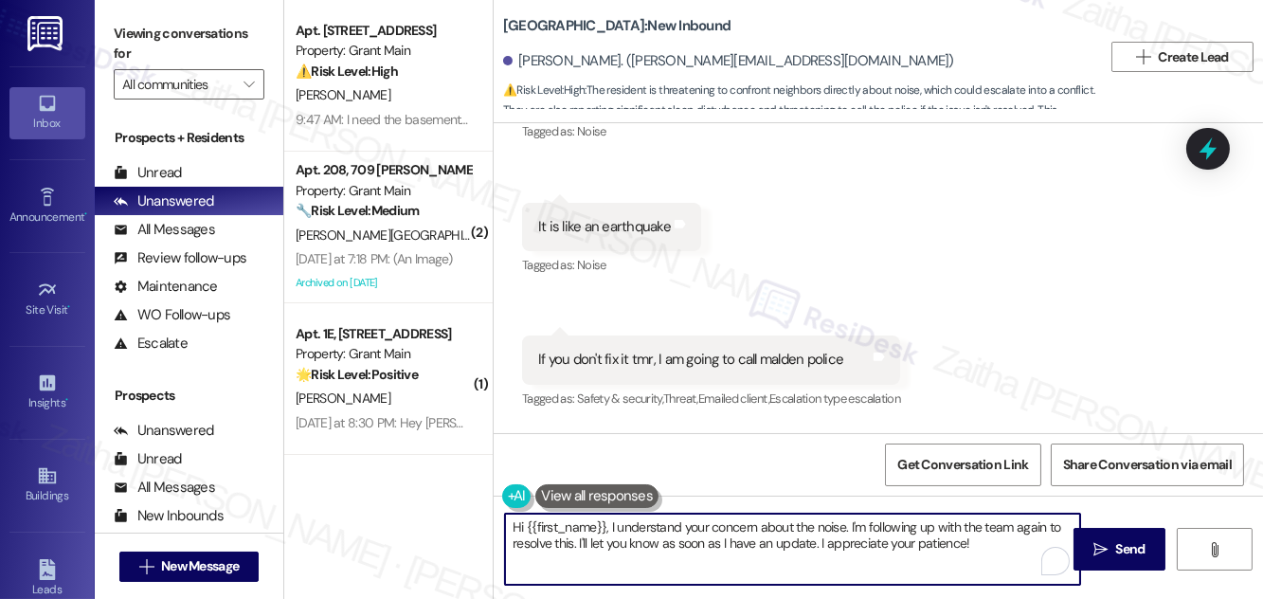
drag, startPoint x: 608, startPoint y: 522, endPoint x: 987, endPoint y: 553, distance: 380.3
click at [987, 553] on textarea "Hi {{first_name}}, I understand your concern about the noise. I'm following up …" at bounding box center [792, 549] width 575 height 71
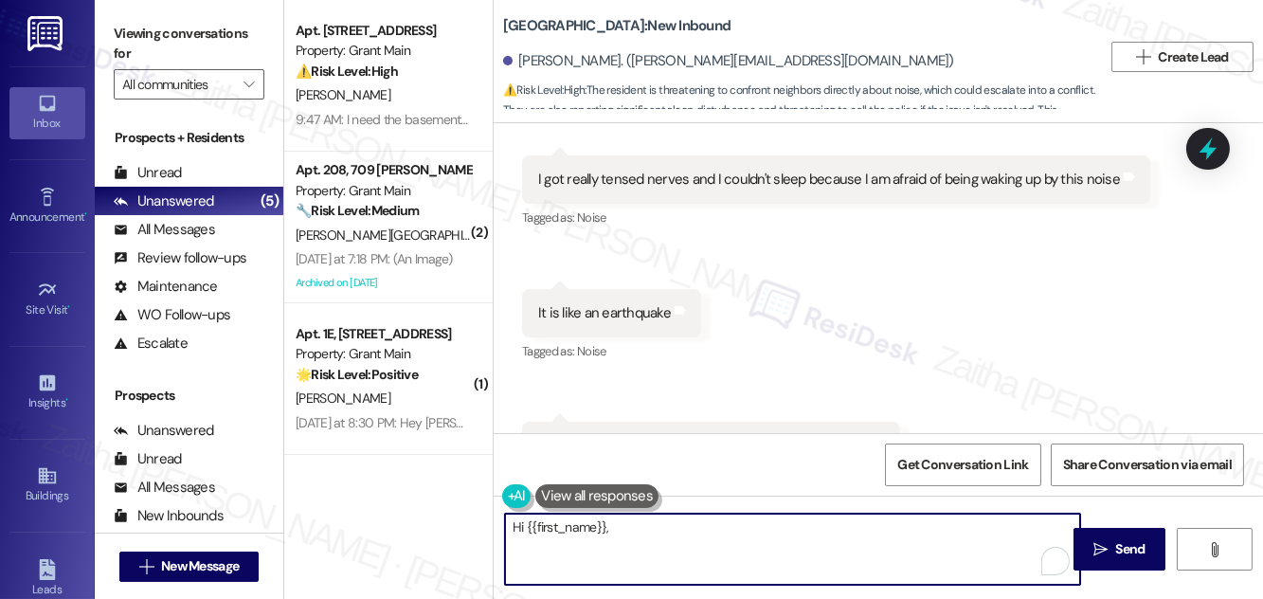
scroll to position [9811, 0]
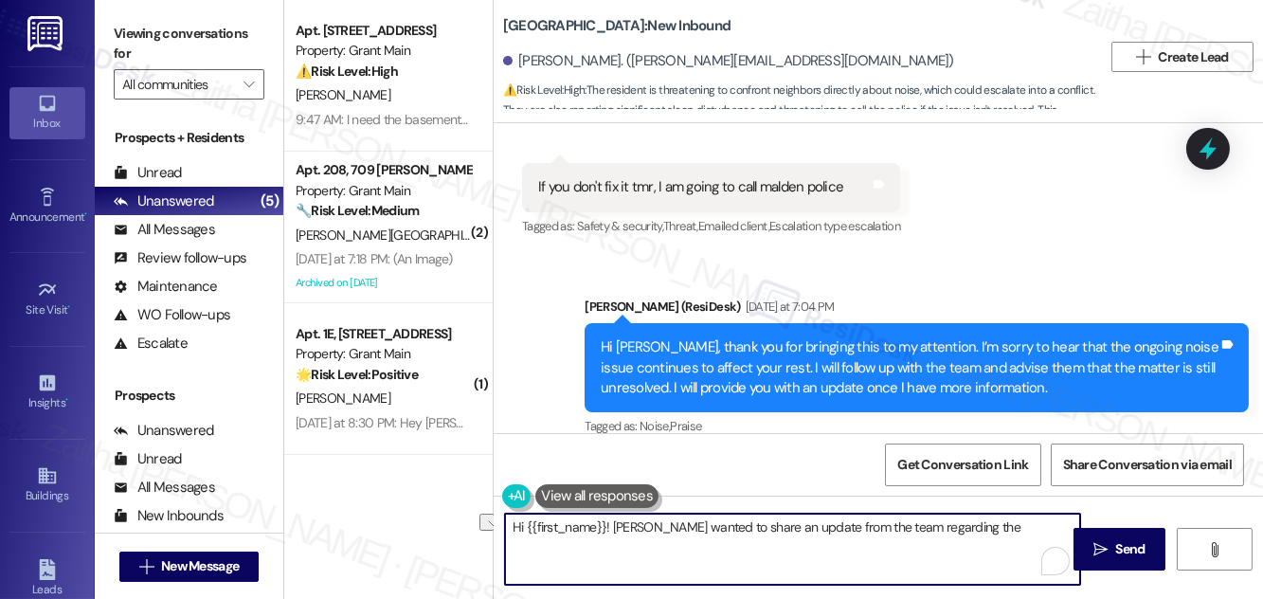
drag, startPoint x: 867, startPoint y: 523, endPoint x: 956, endPoint y: 528, distance: 89.2
click at [956, 528] on textarea "Hi {{first_name}}! Jus wanted to share an update from the team regarding the" at bounding box center [792, 549] width 575 height 71
paste textarea "If you experience disruptive behavior after office hours, we recommend contacti…"
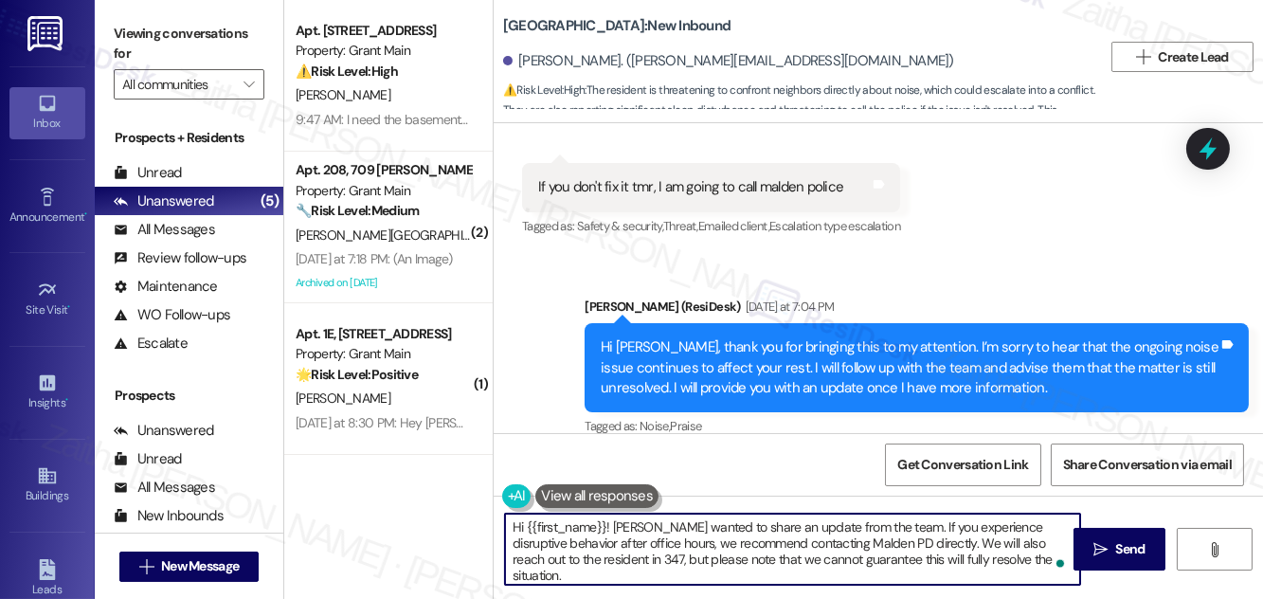
type textarea "Hi {{first_name}}! Jus wanted to share an update from the team. If you experien…"
click at [1135, 543] on span "Send" at bounding box center [1131, 549] width 29 height 20
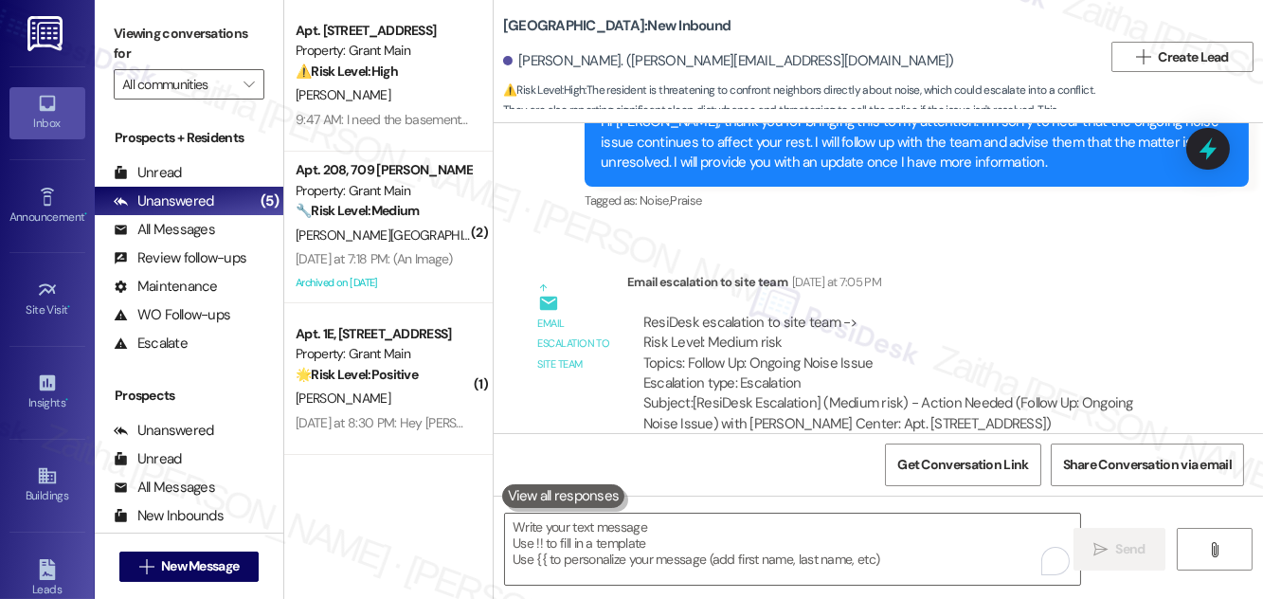
scroll to position [10241, 0]
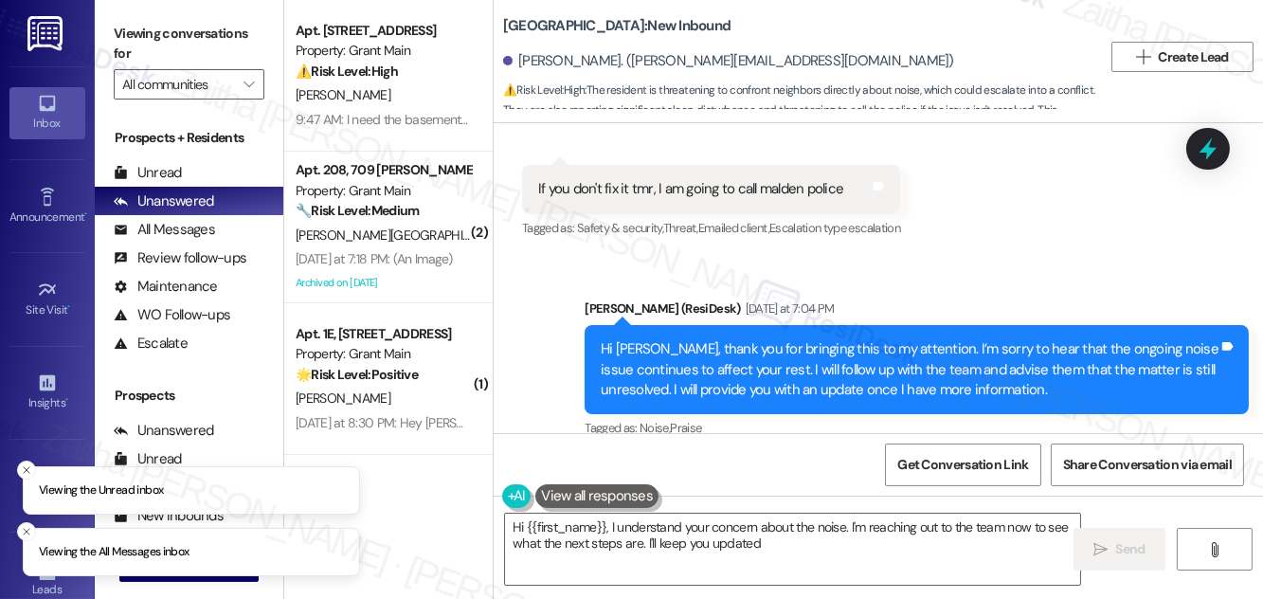
type textarea "Hi {{first_name}}, I understand your concern about the noise. I'm reaching out …"
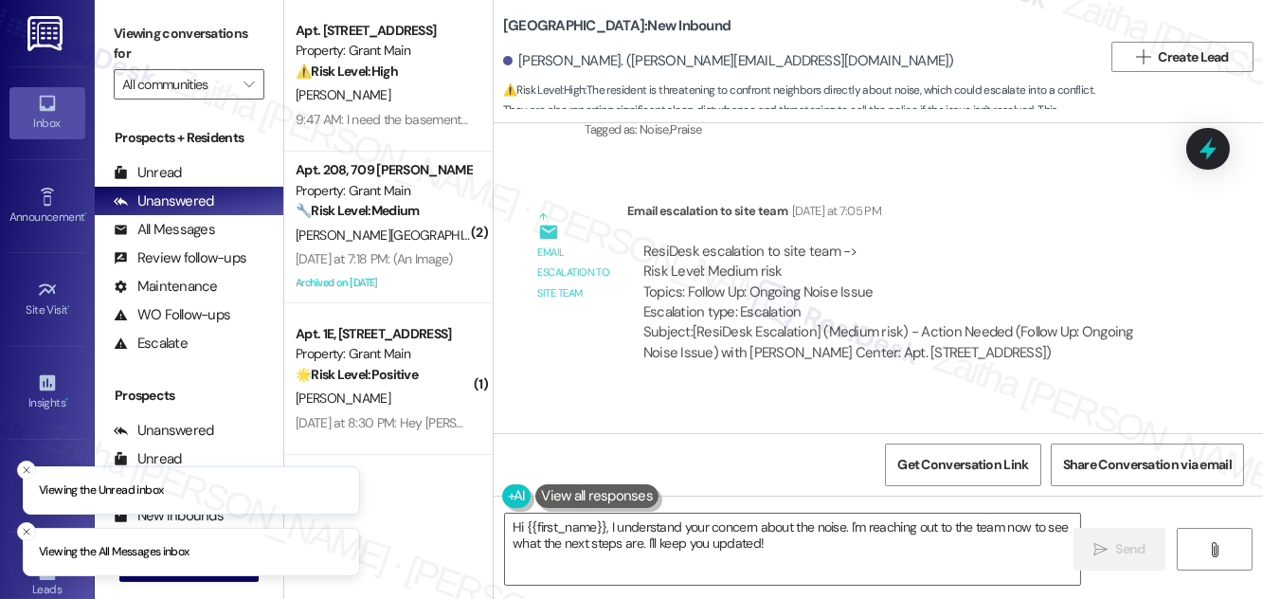
scroll to position [10442, 0]
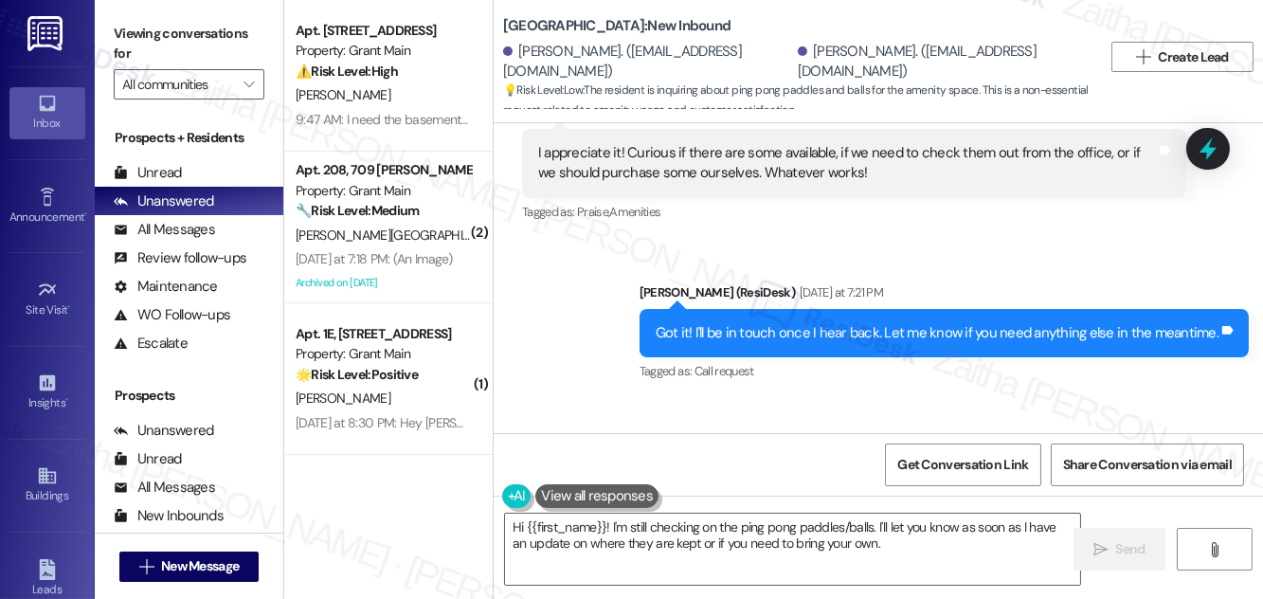
scroll to position [32899, 0]
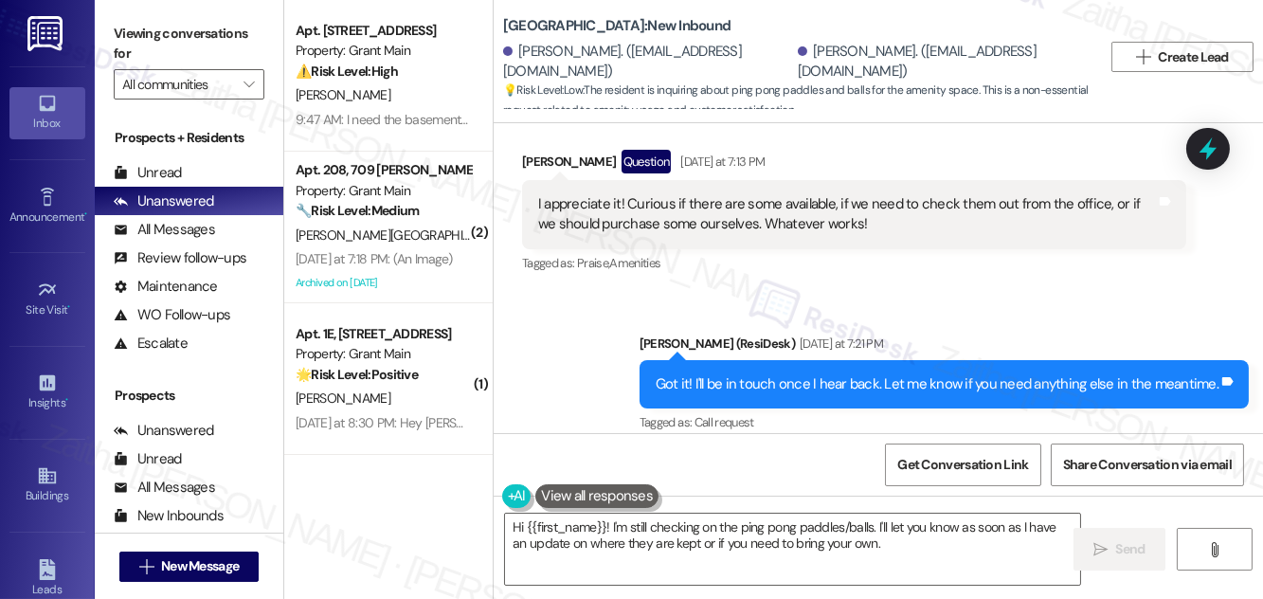
click at [531, 494] on div "Jessica Cosby Yesterday at 7:21 PM" at bounding box center [618, 507] width 193 height 27
copy div "Jessica"
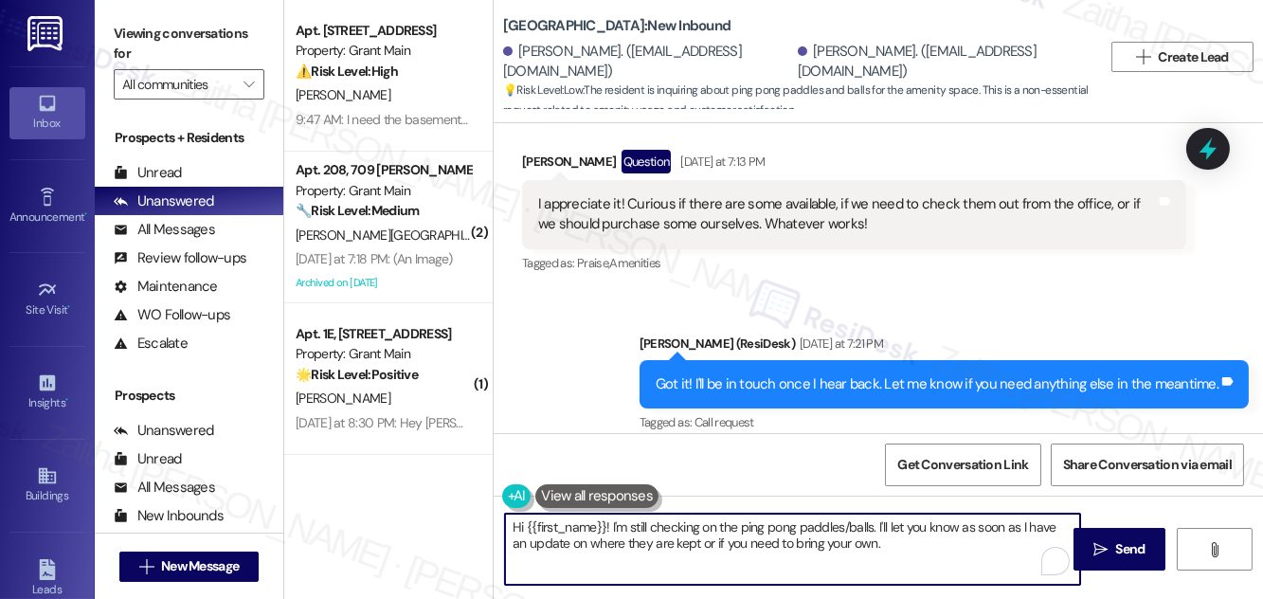
drag, startPoint x: 524, startPoint y: 521, endPoint x: 911, endPoint y: 558, distance: 388.5
click at [911, 558] on textarea "Hi {{first_name}}! I'm still checking on the ping pong paddles/balls. I'll let …" at bounding box center [792, 549] width 575 height 71
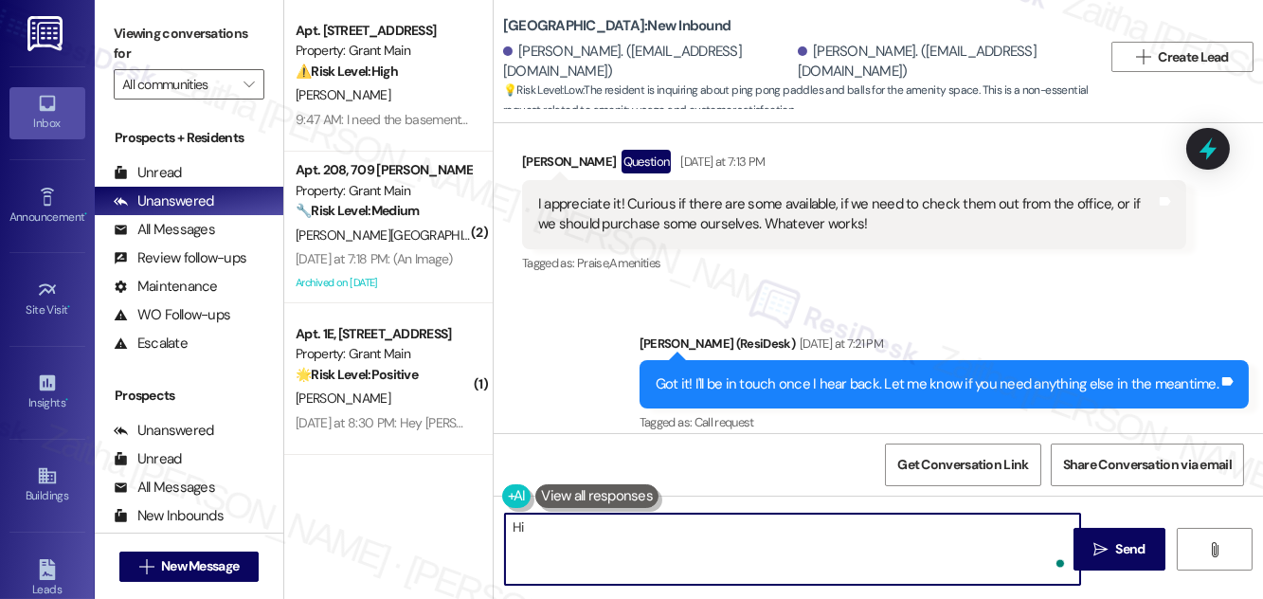
paste textarea "Jessica"
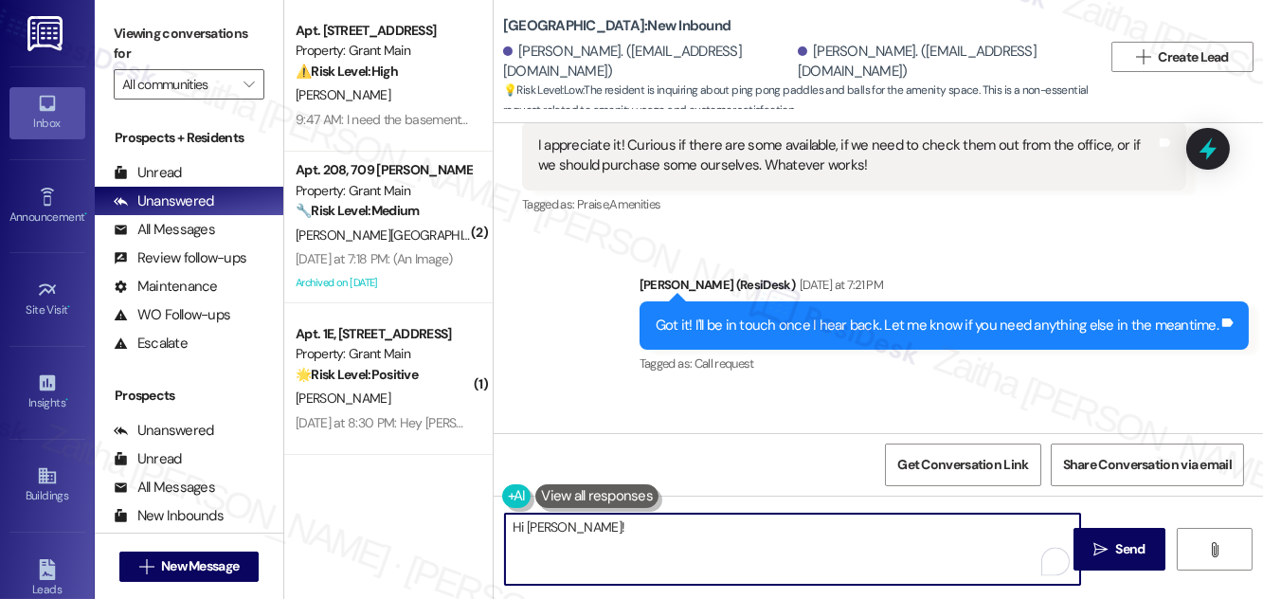
scroll to position [33158, 0]
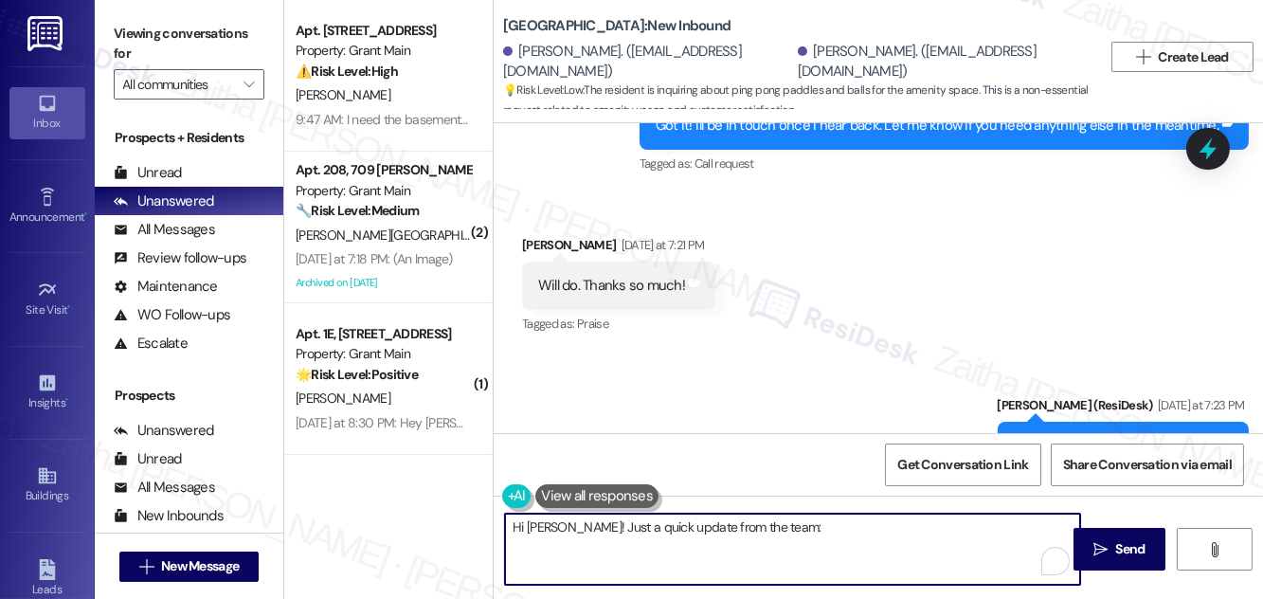
paste textarea "There should be a set of paddles and balls in the closet nearest the door to th…"
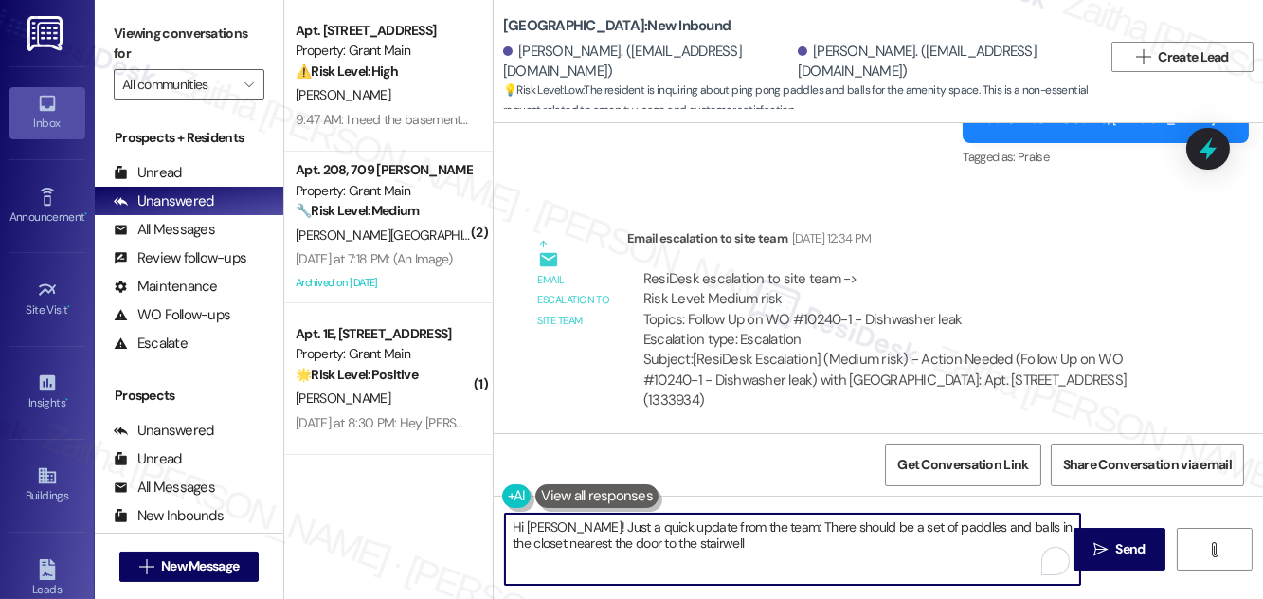
scroll to position [31951, 0]
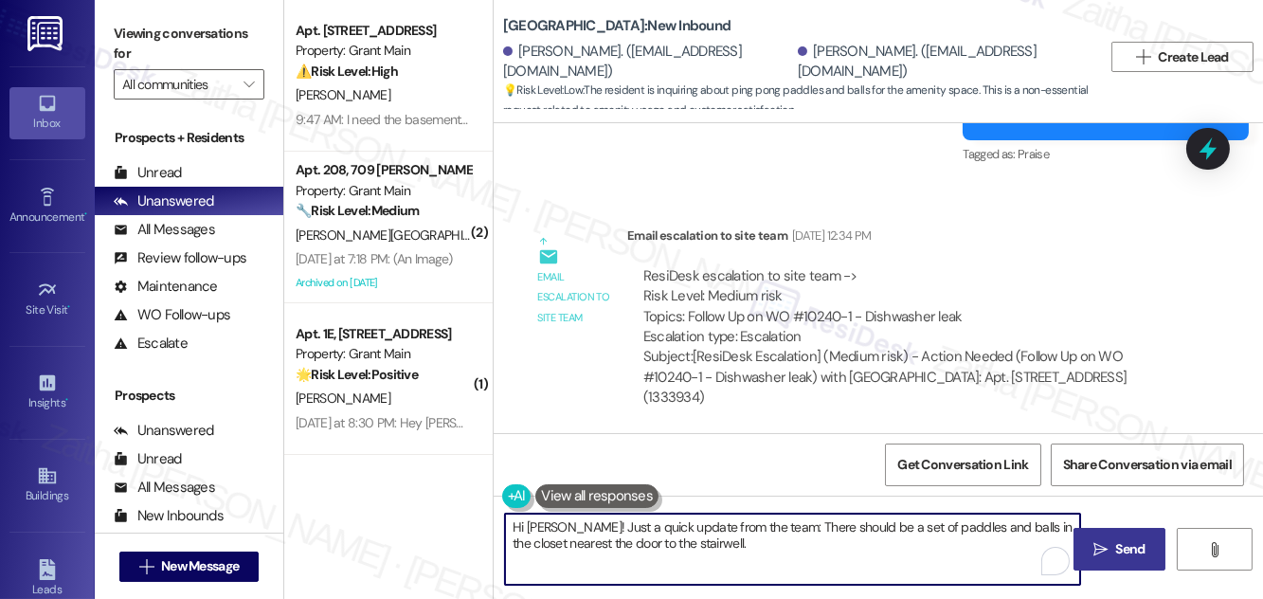
type textarea "Hi Jessica! Just a quick update from the team: There should be a set of paddles…"
click at [1104, 542] on icon "" at bounding box center [1101, 549] width 14 height 15
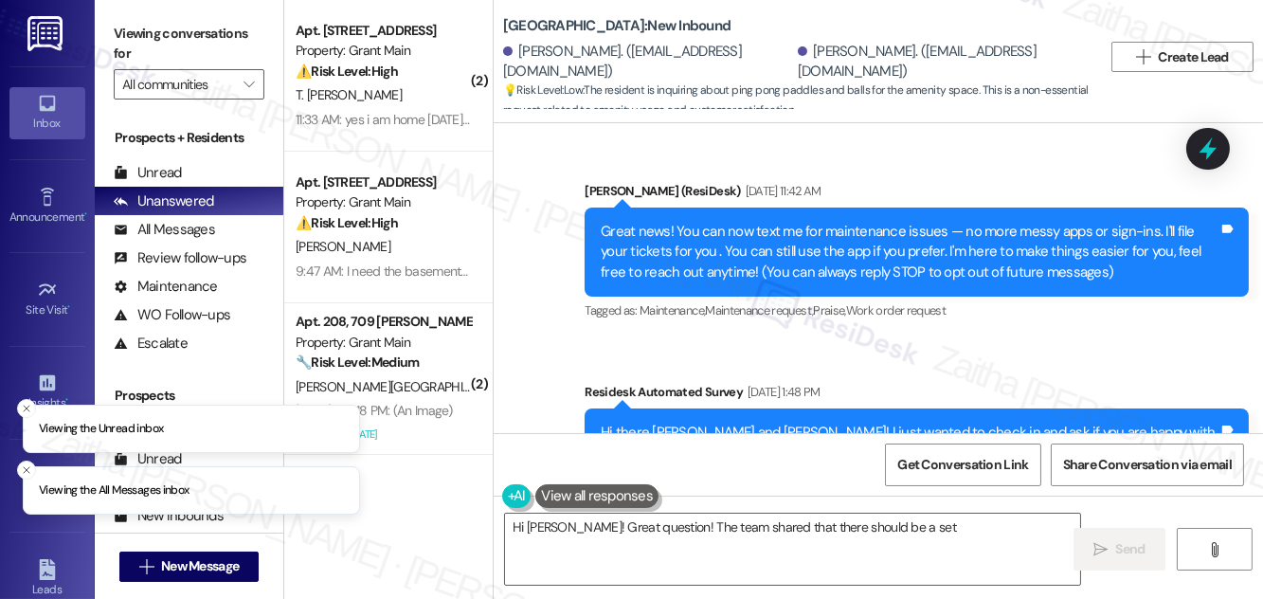
scroll to position [33337, 0]
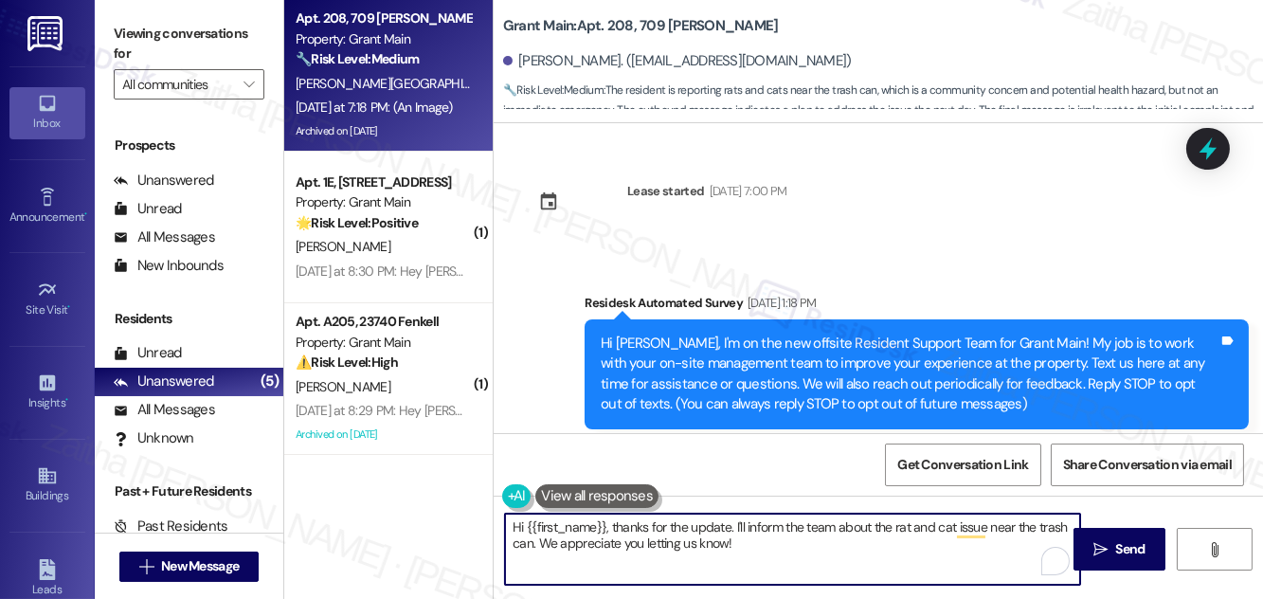
scroll to position [32755, 0]
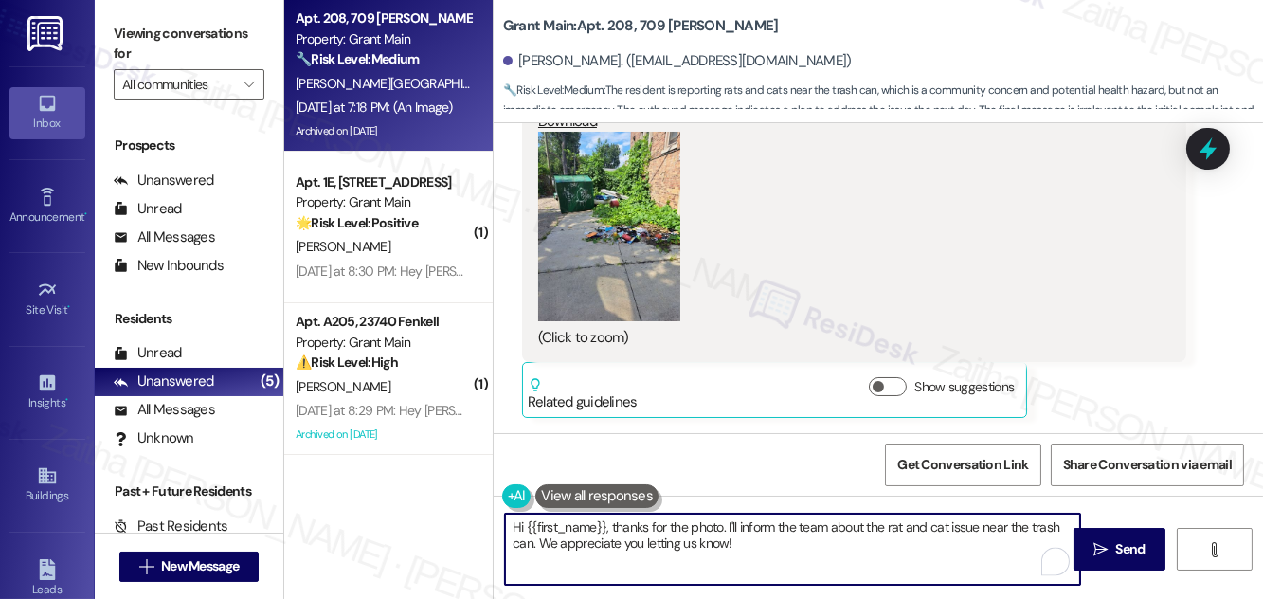
click at [662, 525] on textarea "Hi {{first_name}}, thanks for the photo. I'll inform the team about the rat and…" at bounding box center [792, 549] width 575 height 71
type textarea "Hi {{first_name}}, thanks for sharing the photo. I'll inform the team about the…"
drag, startPoint x: 1135, startPoint y: 549, endPoint x: 1121, endPoint y: 534, distance: 20.2
click at [1135, 548] on span "Send" at bounding box center [1131, 549] width 29 height 20
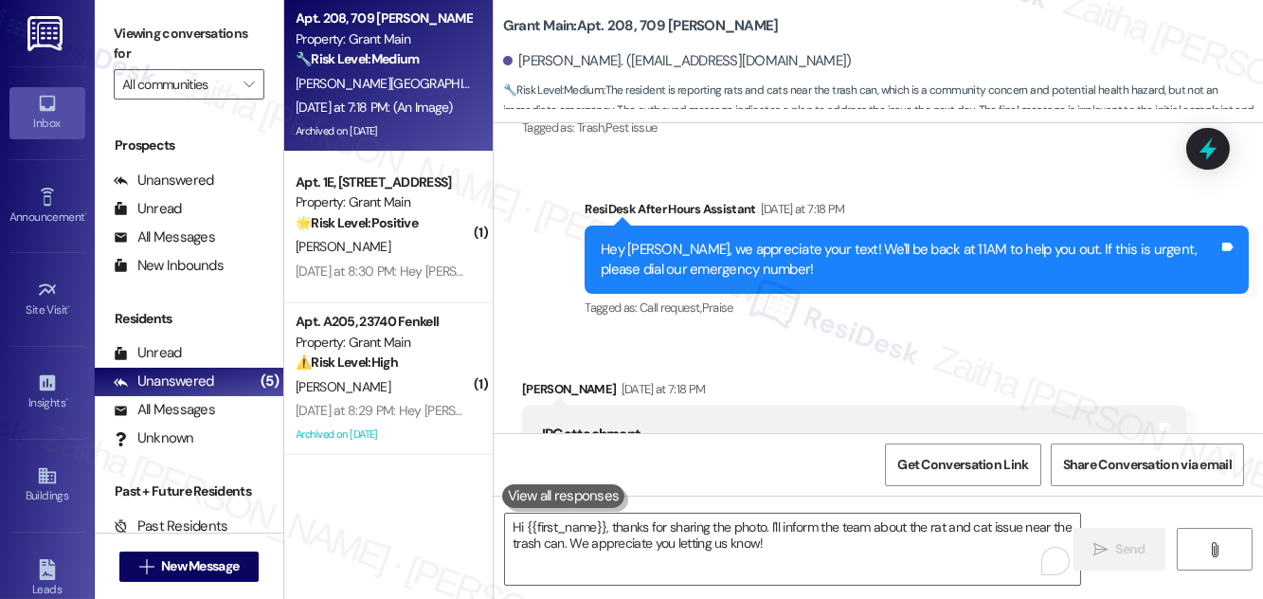
scroll to position [32066, 0]
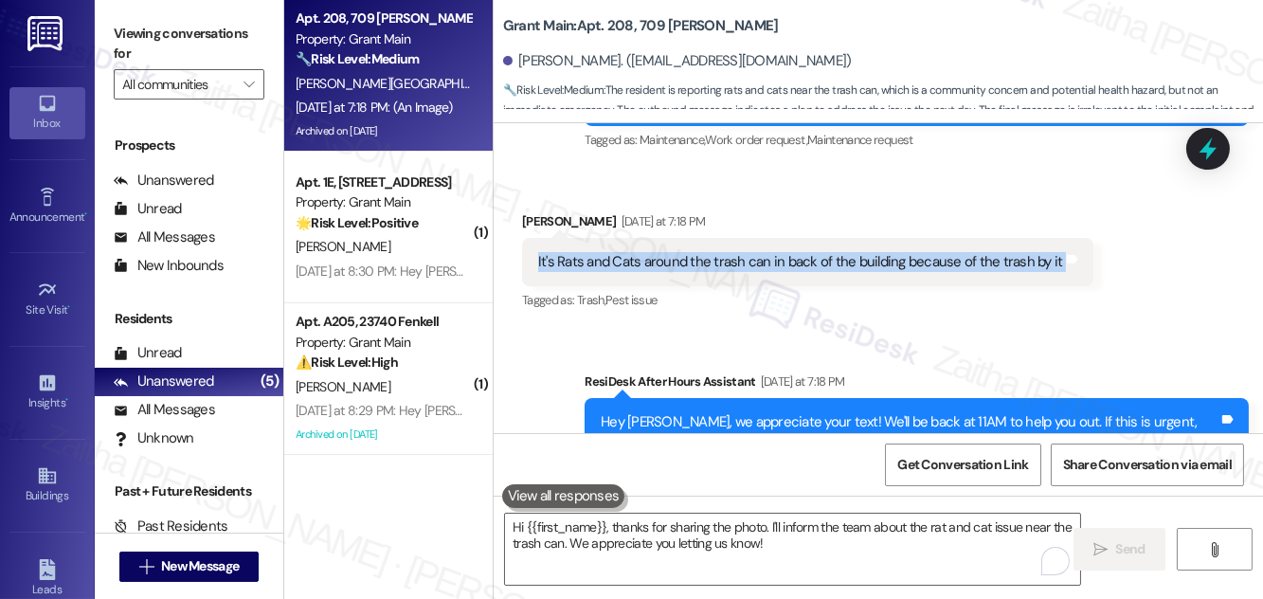
drag, startPoint x: 538, startPoint y: 281, endPoint x: 1140, endPoint y: 275, distance: 601.9
click at [1140, 275] on div "Received via SMS Alphonso Roseboro Yesterday at 7:18 PM It's Rats and Cats arou…" at bounding box center [879, 249] width 770 height 160
copy div "It's Rats and Cats around the trash can in back of the building because of the …"
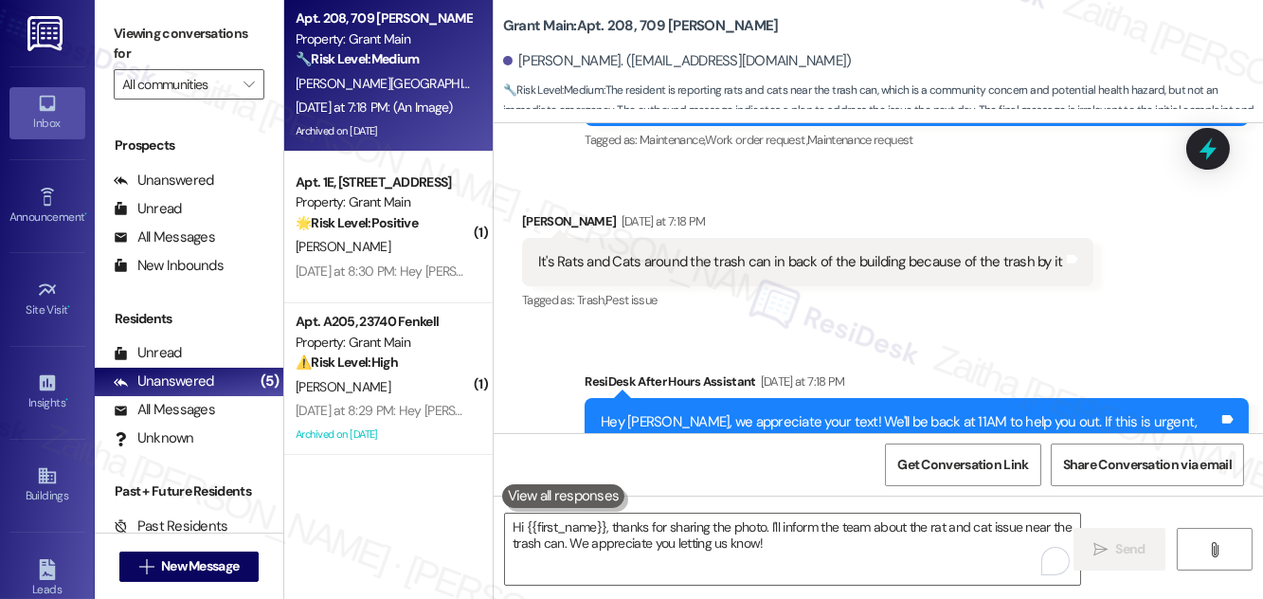
click at [1006, 229] on div "Received via SMS Alphonso Roseboro Yesterday at 7:18 PM It's Rats and Cats arou…" at bounding box center [808, 263] width 600 height 132
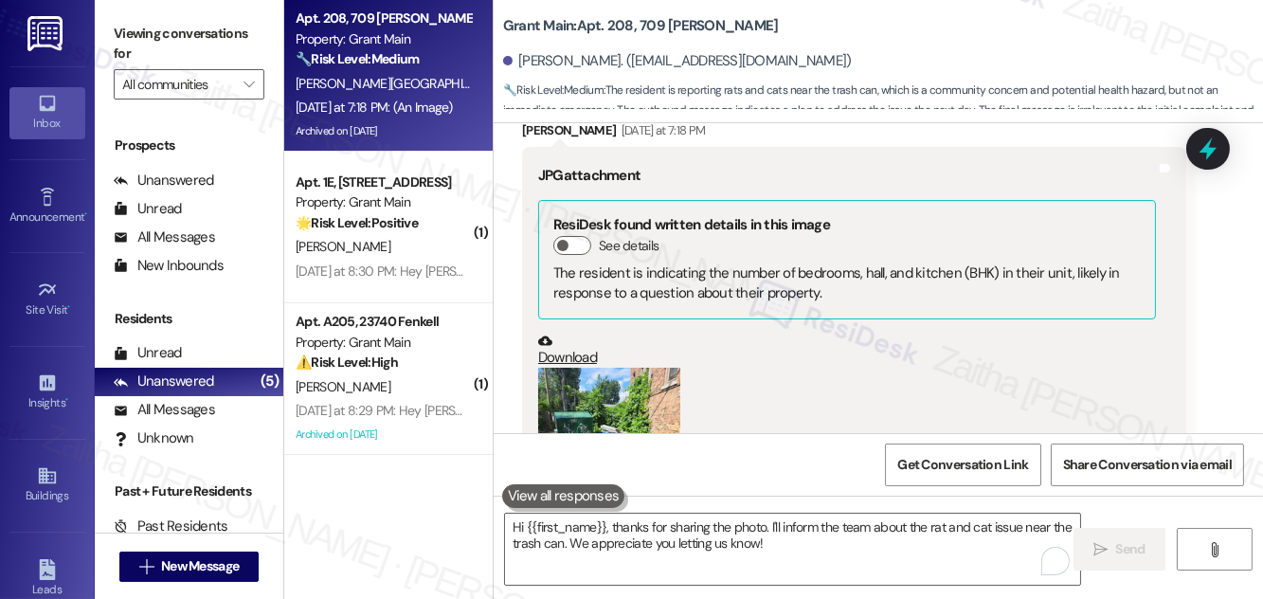
scroll to position [32755, 0]
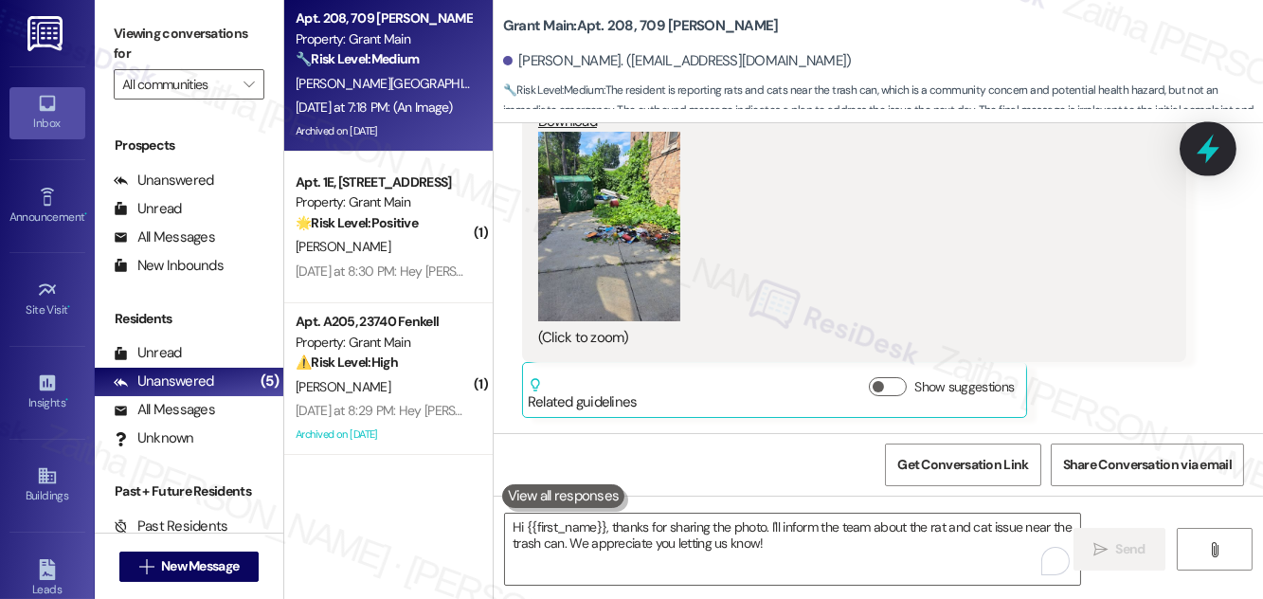
click at [1200, 146] on icon at bounding box center [1208, 149] width 32 height 32
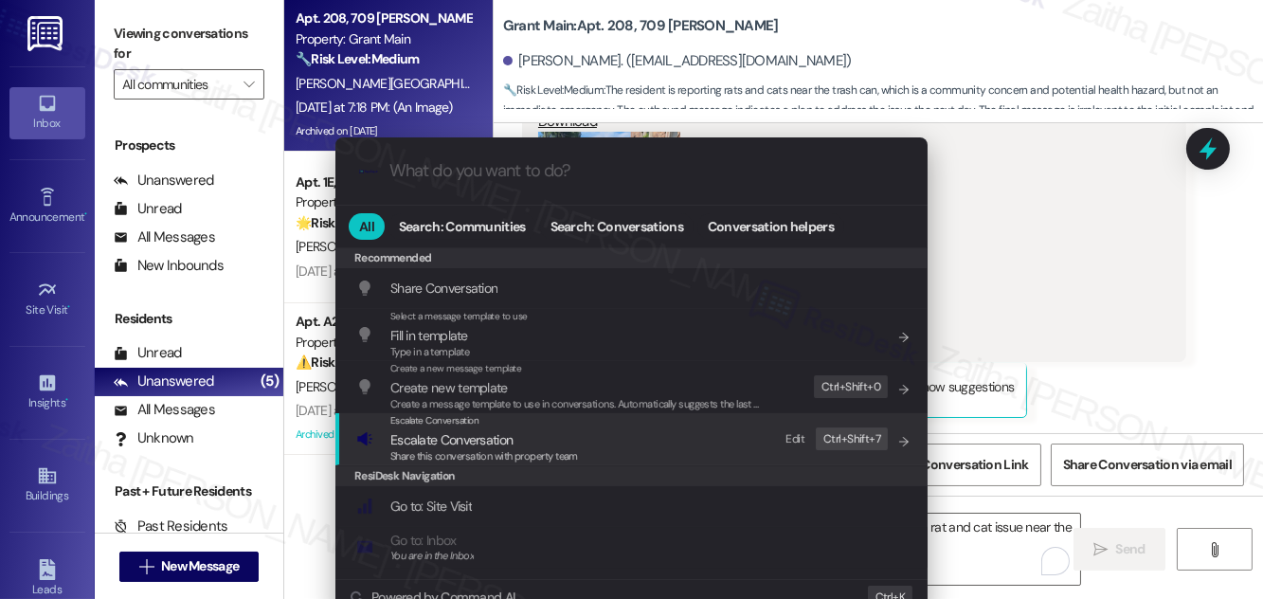
click at [440, 434] on span "Escalate Conversation" at bounding box center [451, 439] width 122 height 17
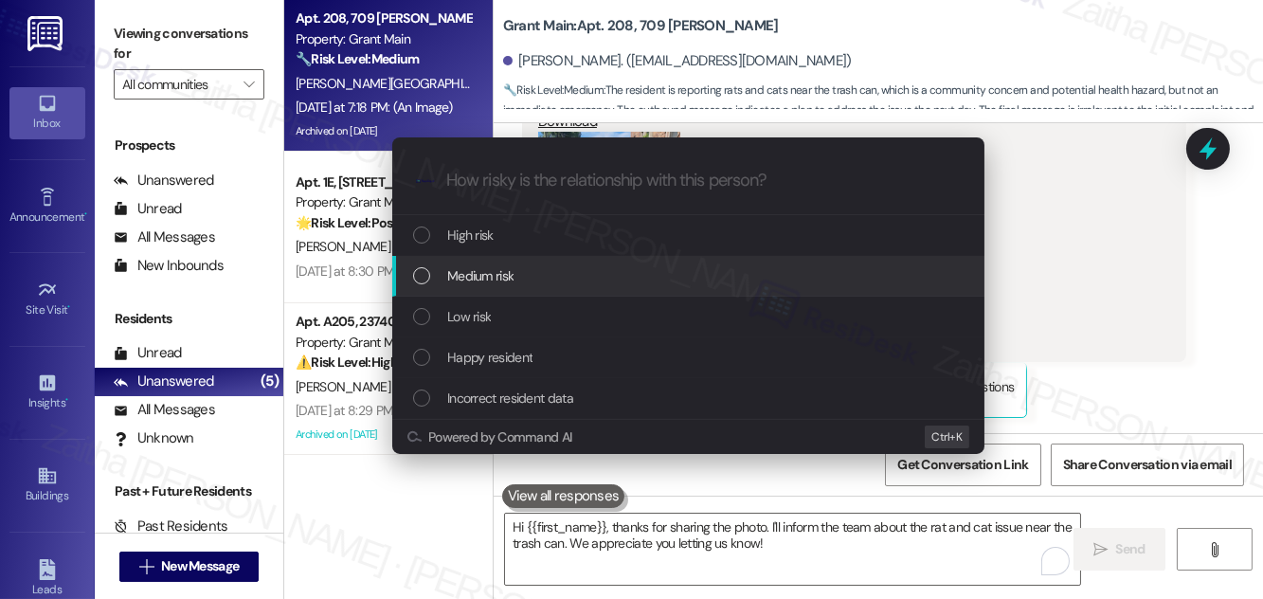
click at [513, 281] on span "Medium risk" at bounding box center [480, 275] width 66 height 21
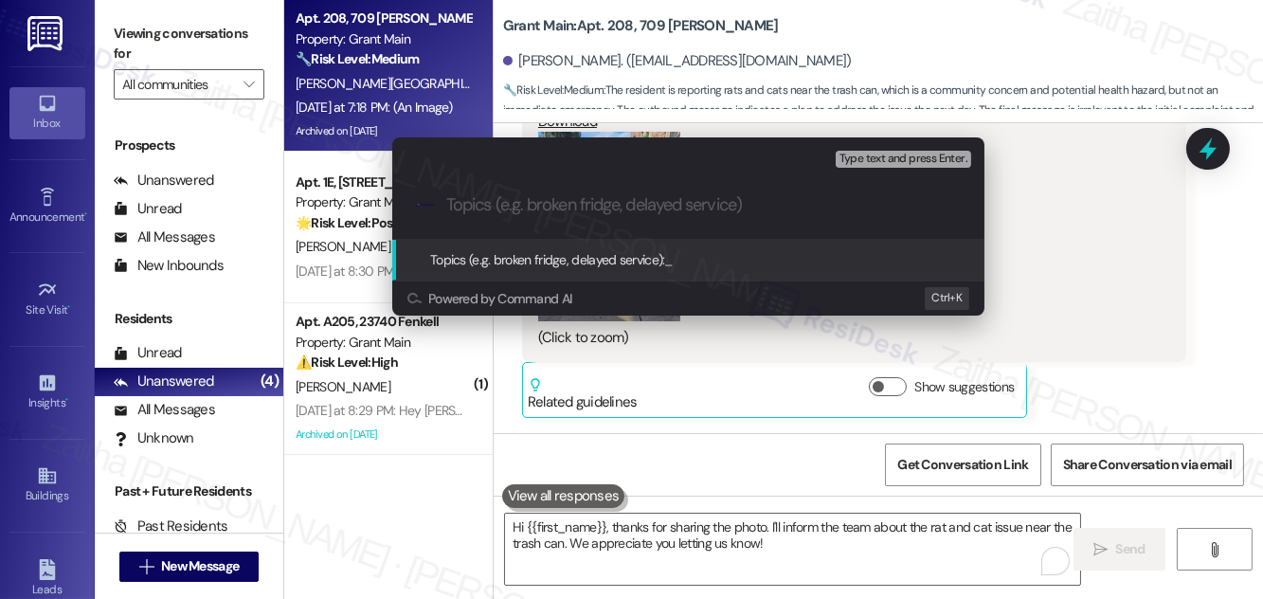
paste input "Resident Concern: Rats and Cats Near Trash Area"
type input "Resident Concern: Rats and Cats Near Trash Area"
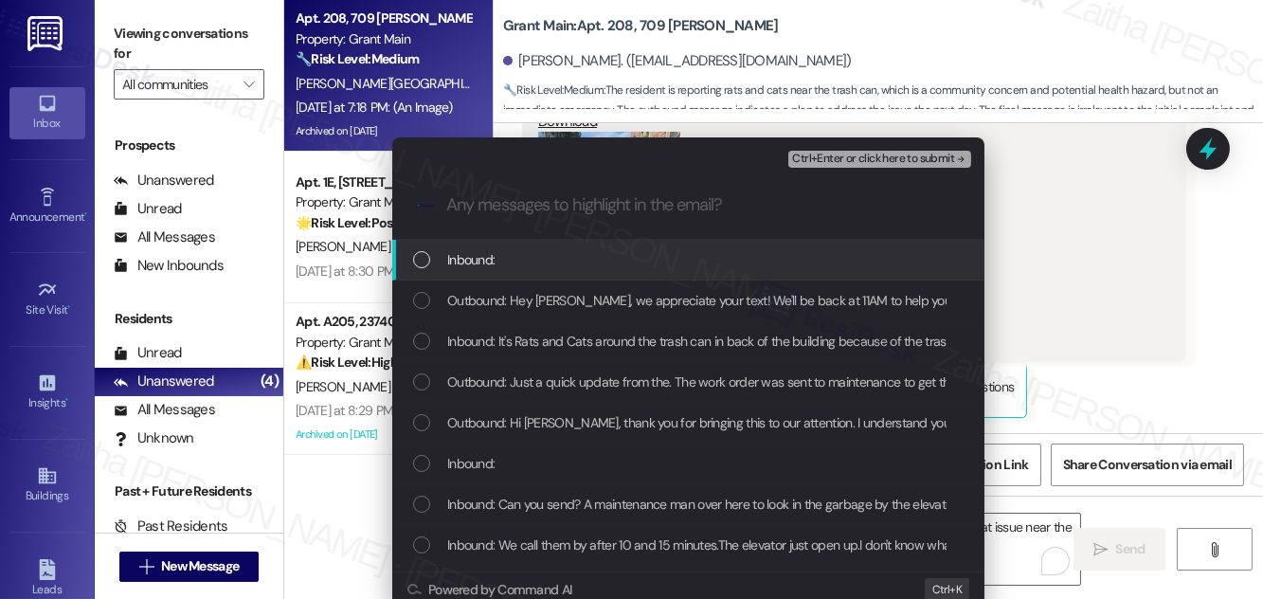
click at [582, 245] on div "Inbound:" at bounding box center [688, 260] width 592 height 41
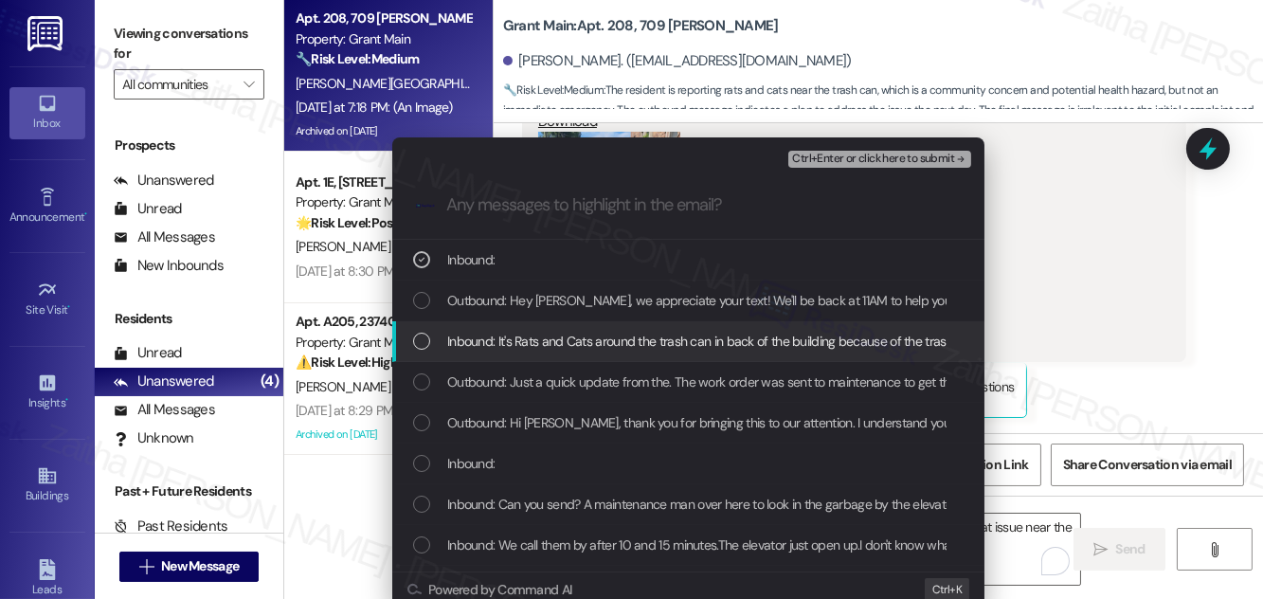
click at [502, 336] on span "Inbound: It's Rats and Cats around the trash can in back of the building becaus…" at bounding box center [713, 341] width 533 height 21
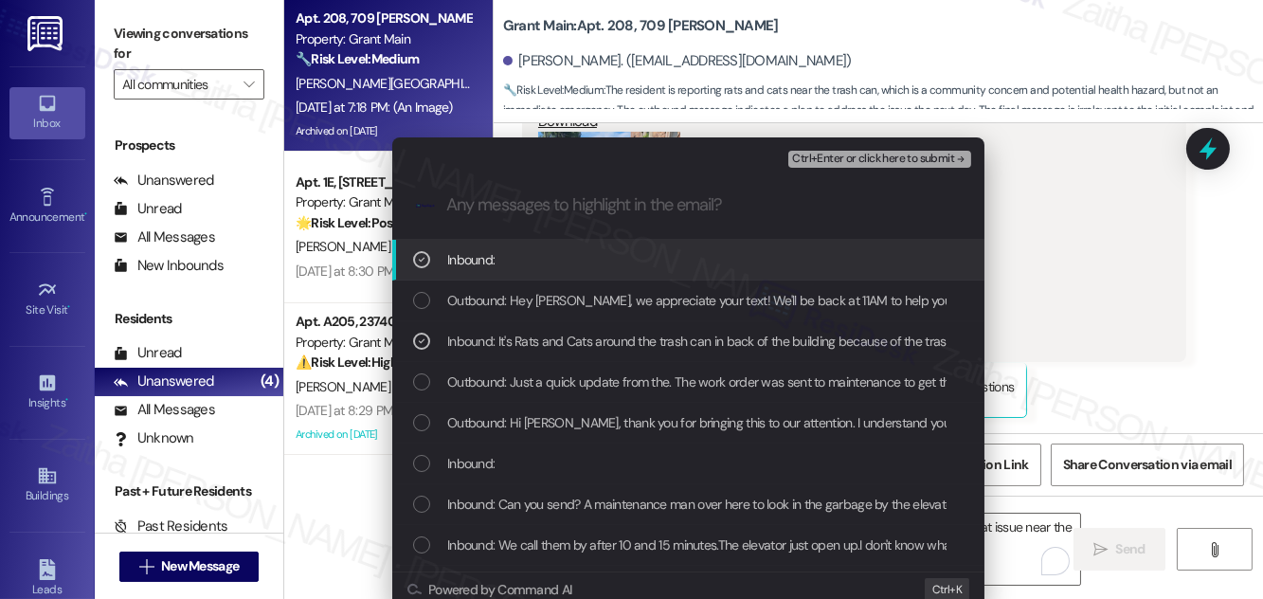
click at [854, 159] on span "Ctrl+Enter or click here to submit" at bounding box center [873, 159] width 162 height 13
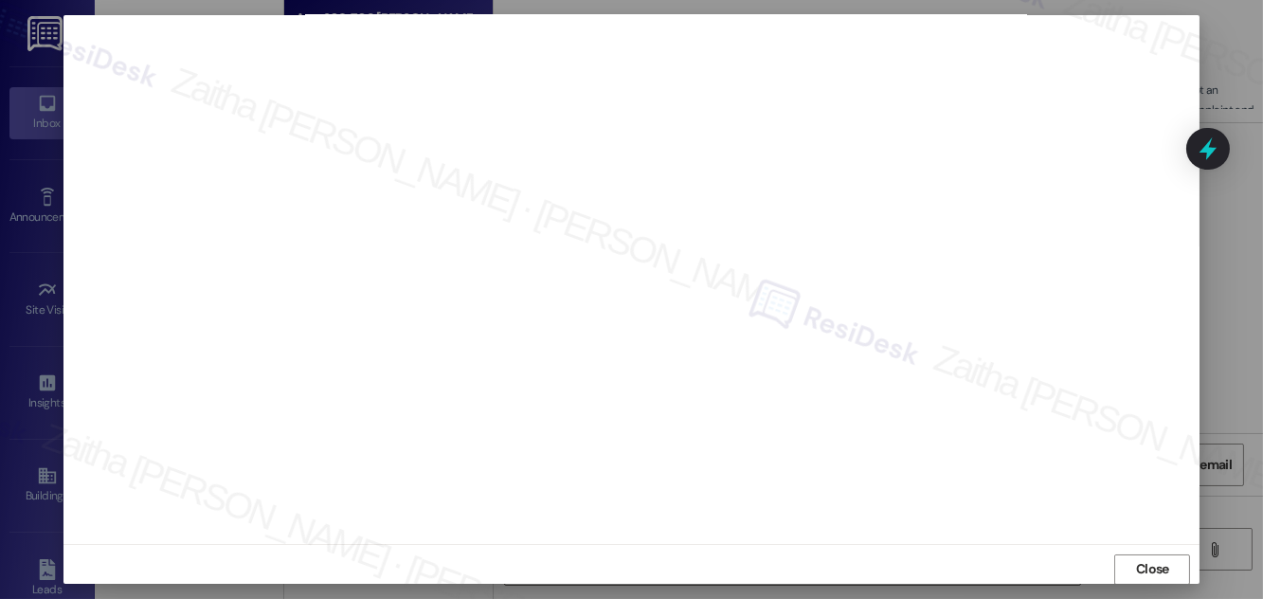
scroll to position [20, 0]
click at [1136, 559] on span "Close" at bounding box center [1152, 560] width 33 height 20
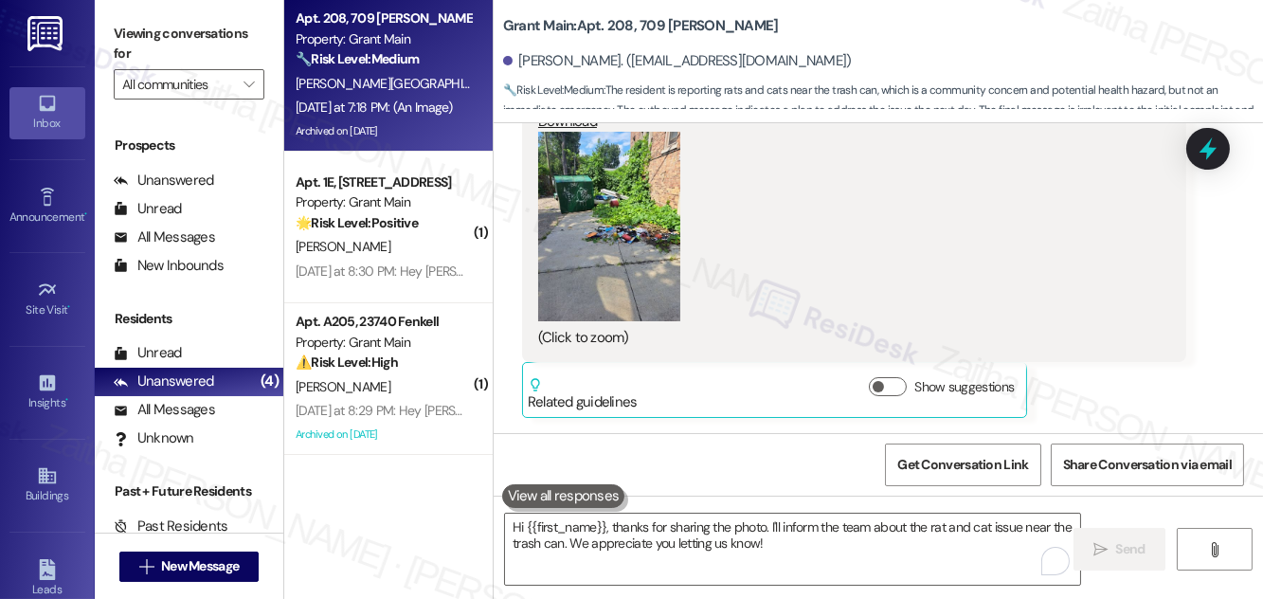
click at [1198, 137] on icon at bounding box center [1208, 148] width 25 height 25
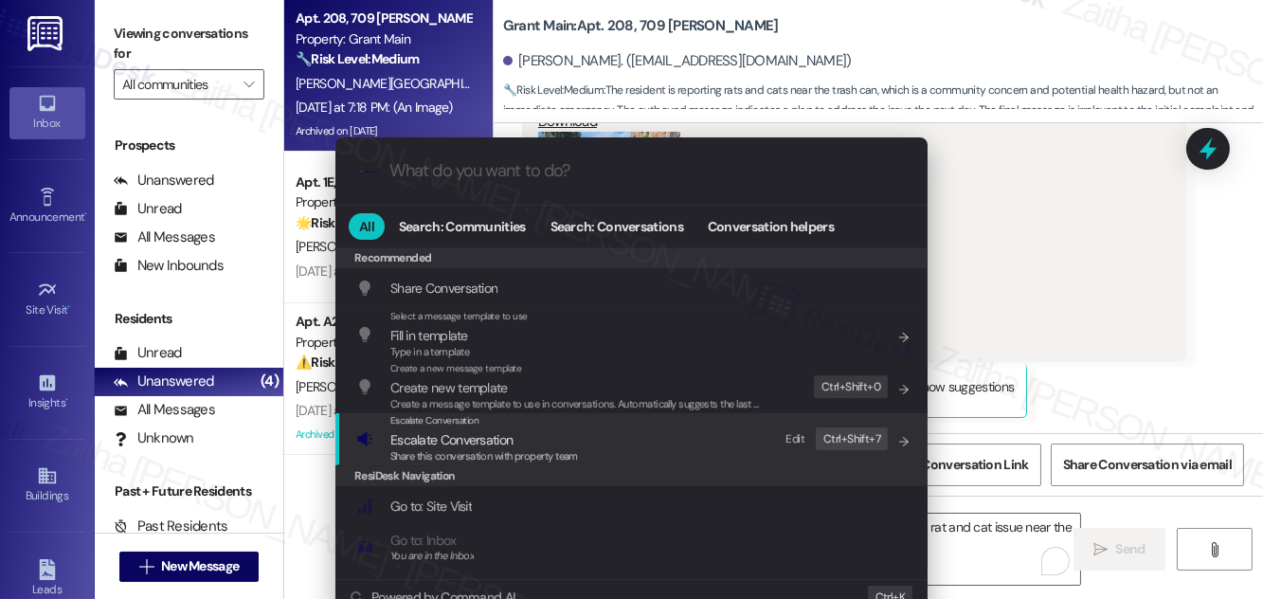
click at [491, 436] on span "Escalate Conversation" at bounding box center [451, 439] width 122 height 17
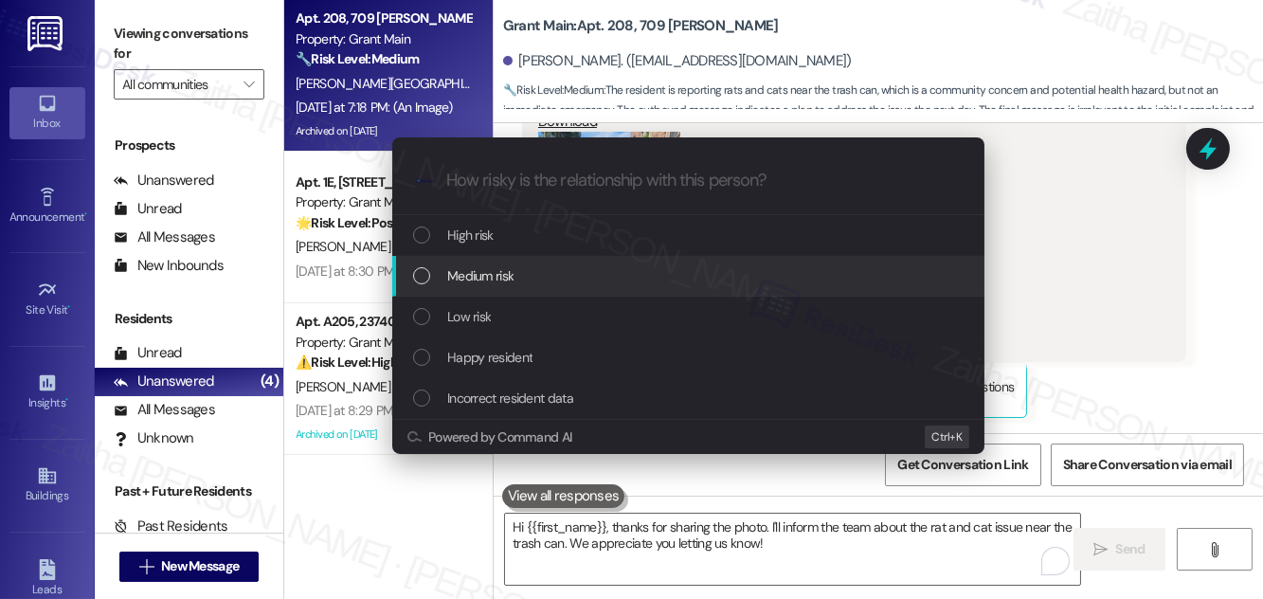
click at [530, 275] on div "Medium risk" at bounding box center [690, 275] width 554 height 21
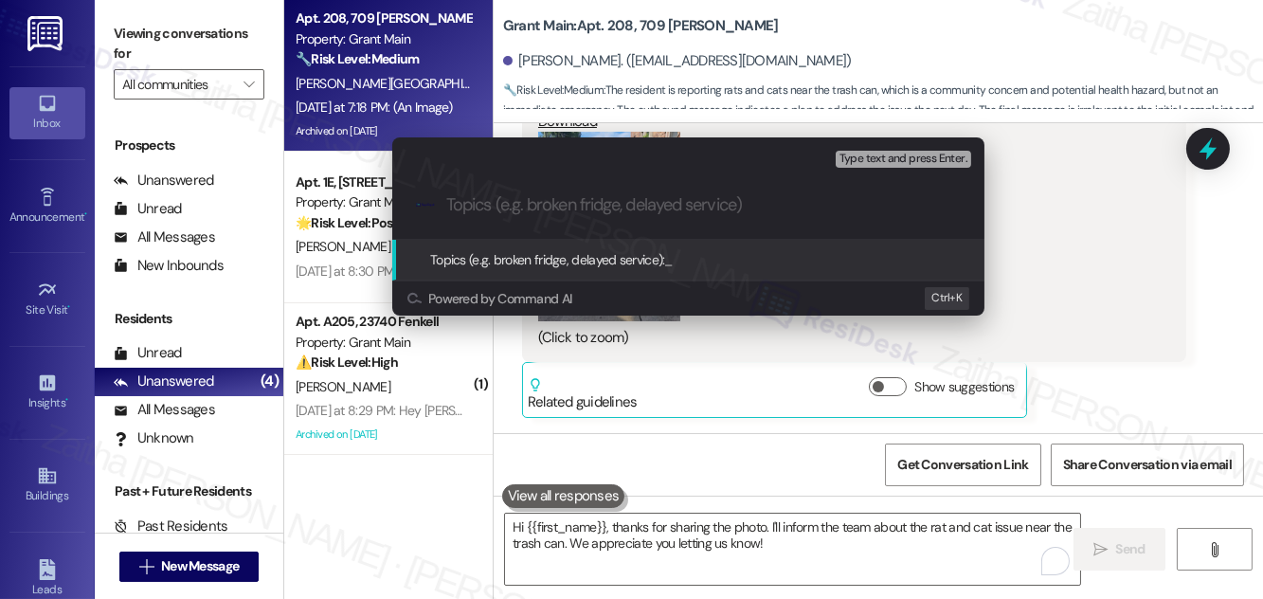
paste input "Resident Concern: Rats and Cats Near Trash Area"
type input "Resident Concern: Rats and Cats Near Trash Area"
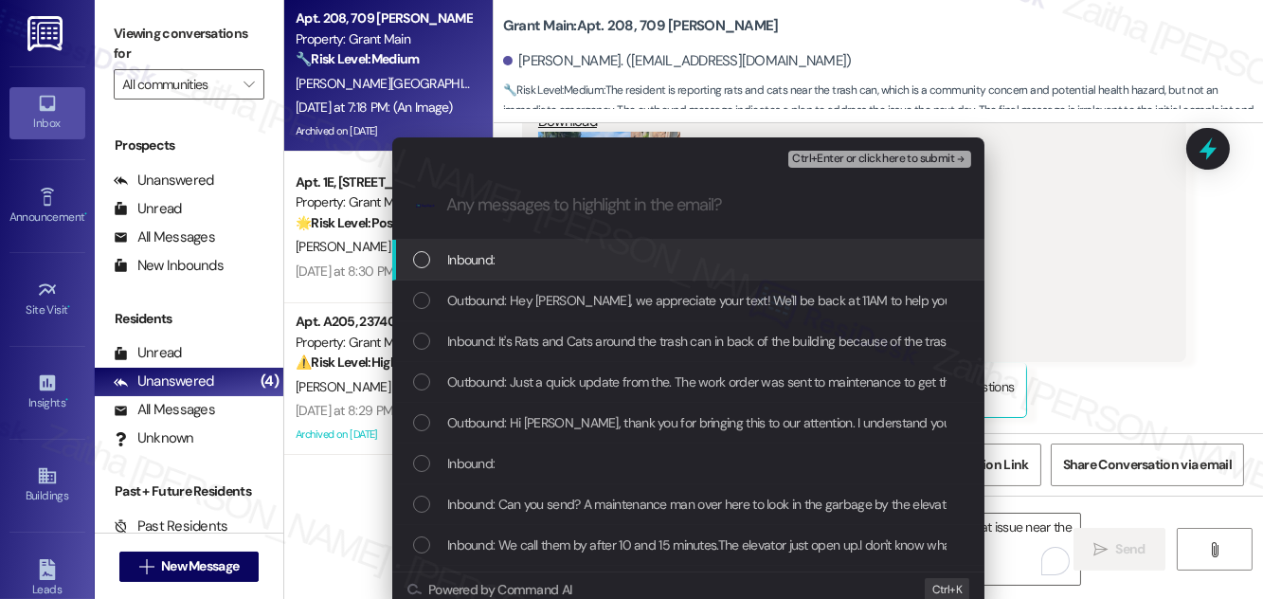
click at [551, 260] on div "Inbound:" at bounding box center [690, 259] width 554 height 21
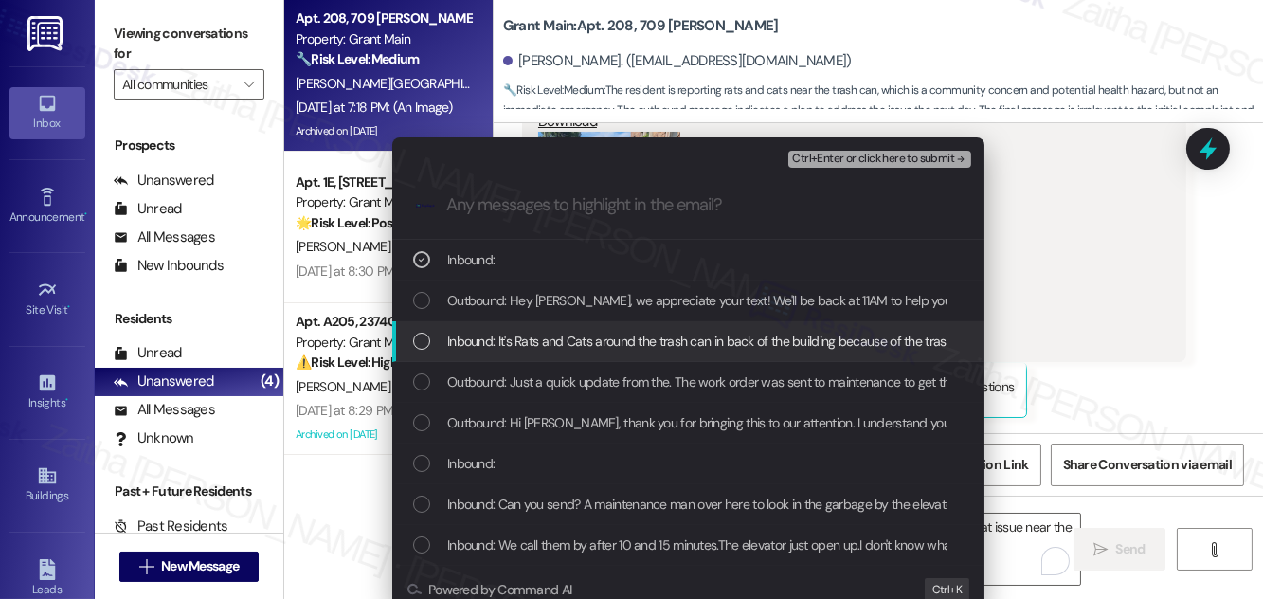
click at [529, 331] on span "Inbound: It's Rats and Cats around the trash can in back of the building becaus…" at bounding box center [713, 341] width 533 height 21
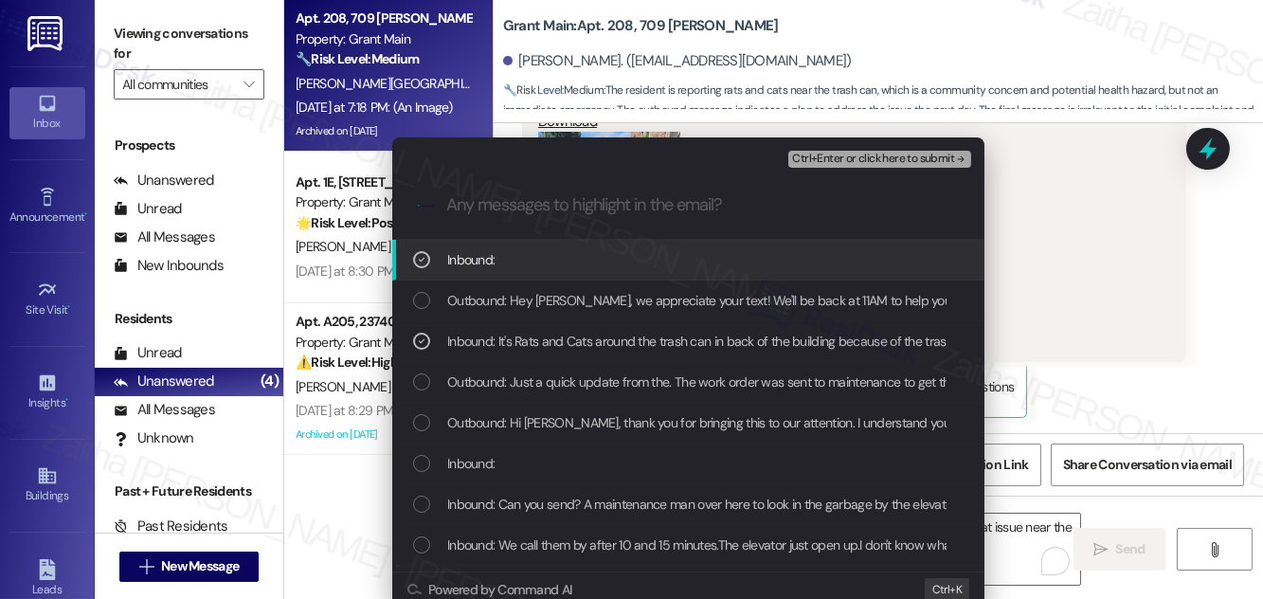
click at [858, 160] on span "Ctrl+Enter or click here to submit" at bounding box center [873, 159] width 162 height 13
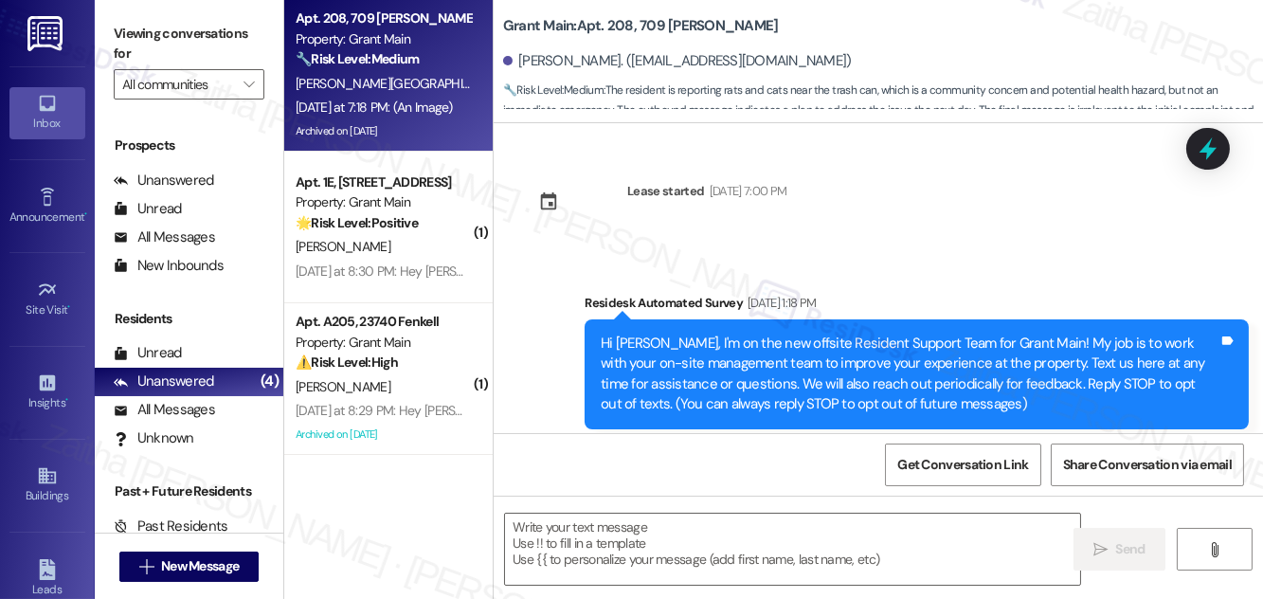
scroll to position [33021, 0]
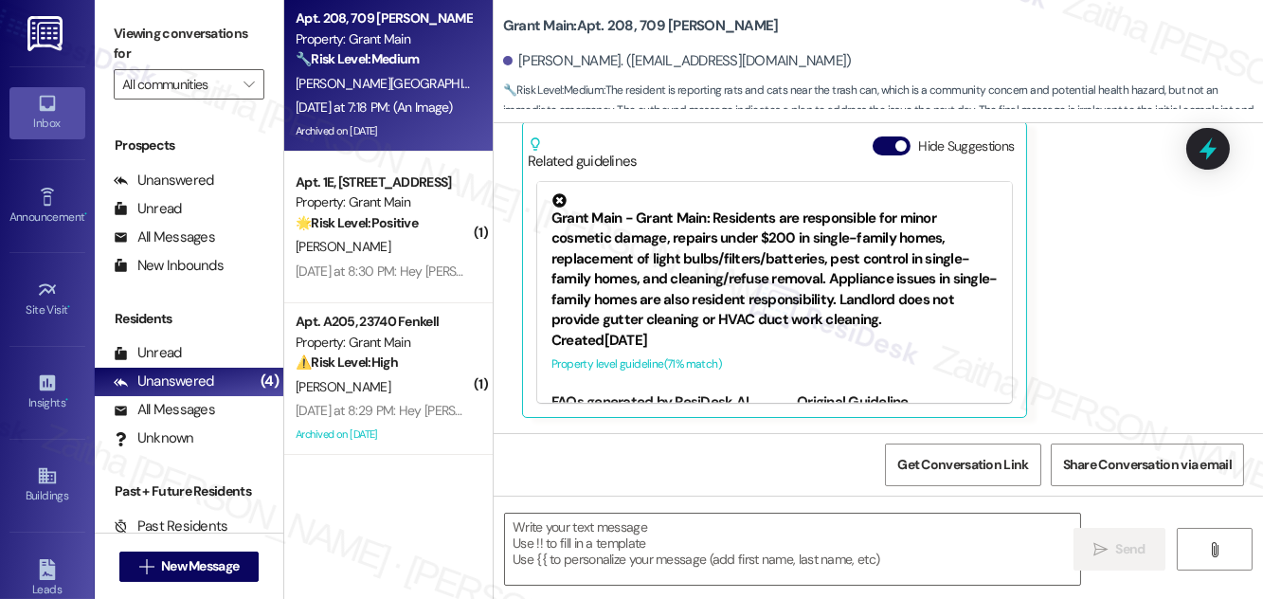
type textarea "Fetching suggested responses. Please feel free to read through the conversation…"
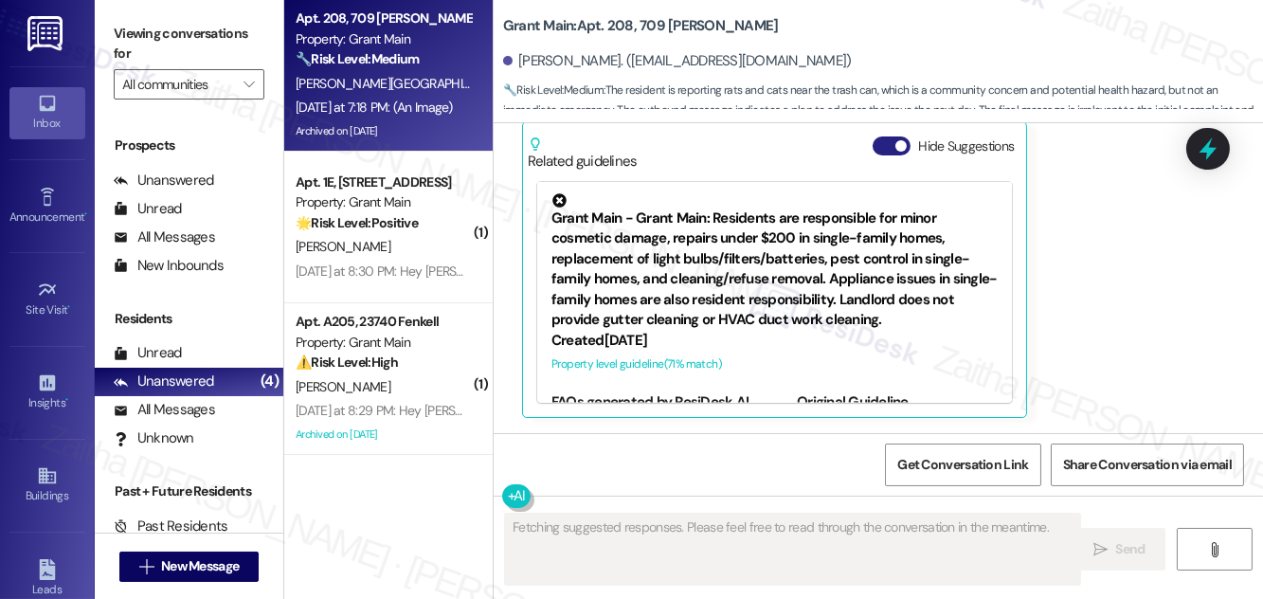
click at [883, 146] on button "Hide Suggestions" at bounding box center [892, 145] width 38 height 19
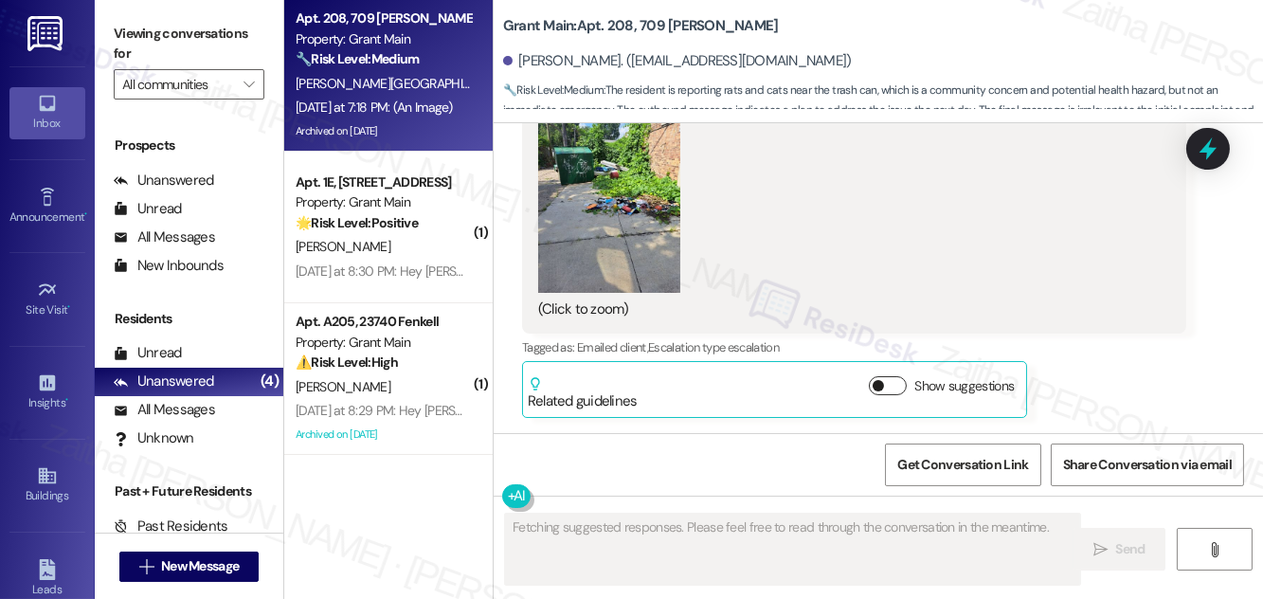
scroll to position [32782, 0]
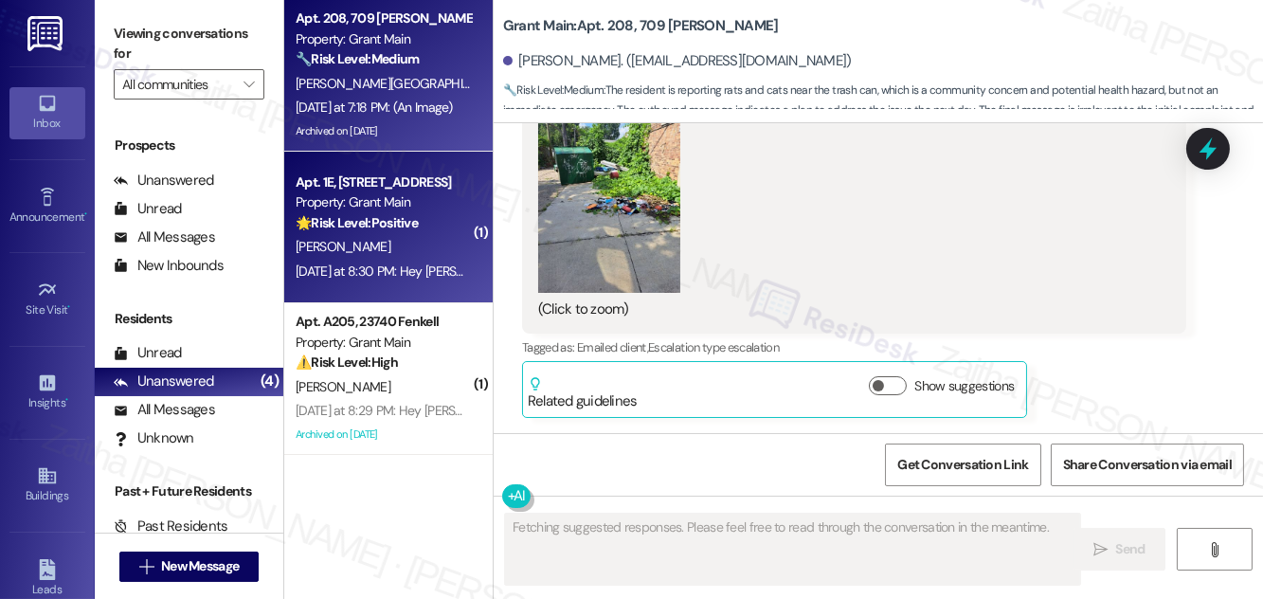
click at [396, 262] on div "Yesterday at 8:30 PM: Hey Faliscia, we appreciate your text! We'll be back at 1…" at bounding box center [383, 272] width 179 height 24
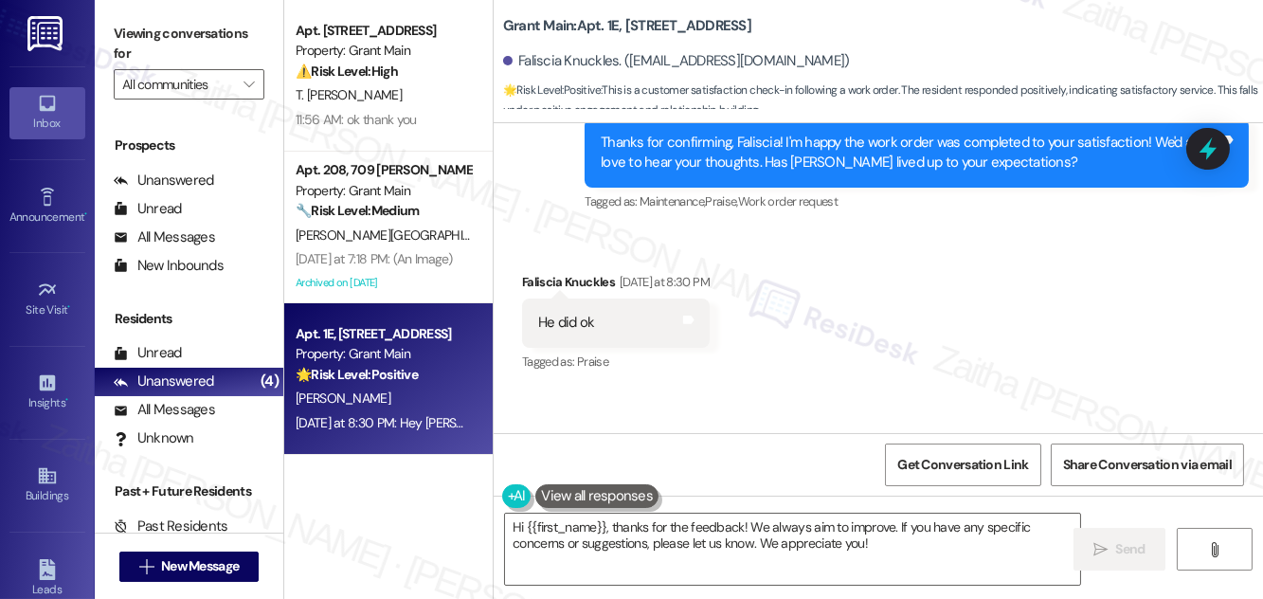
scroll to position [9127, 0]
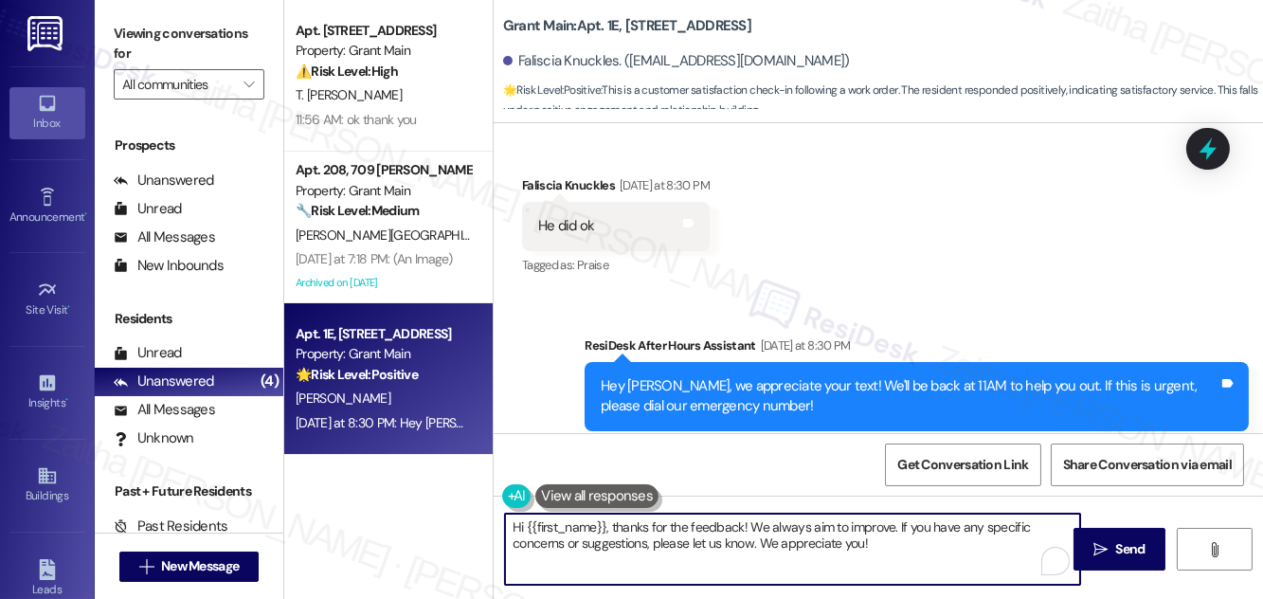
click at [901, 543] on textarea "Hi {{first_name}}, thanks for the feedback! We always aim to improve. If you ha…" at bounding box center [792, 549] width 575 height 71
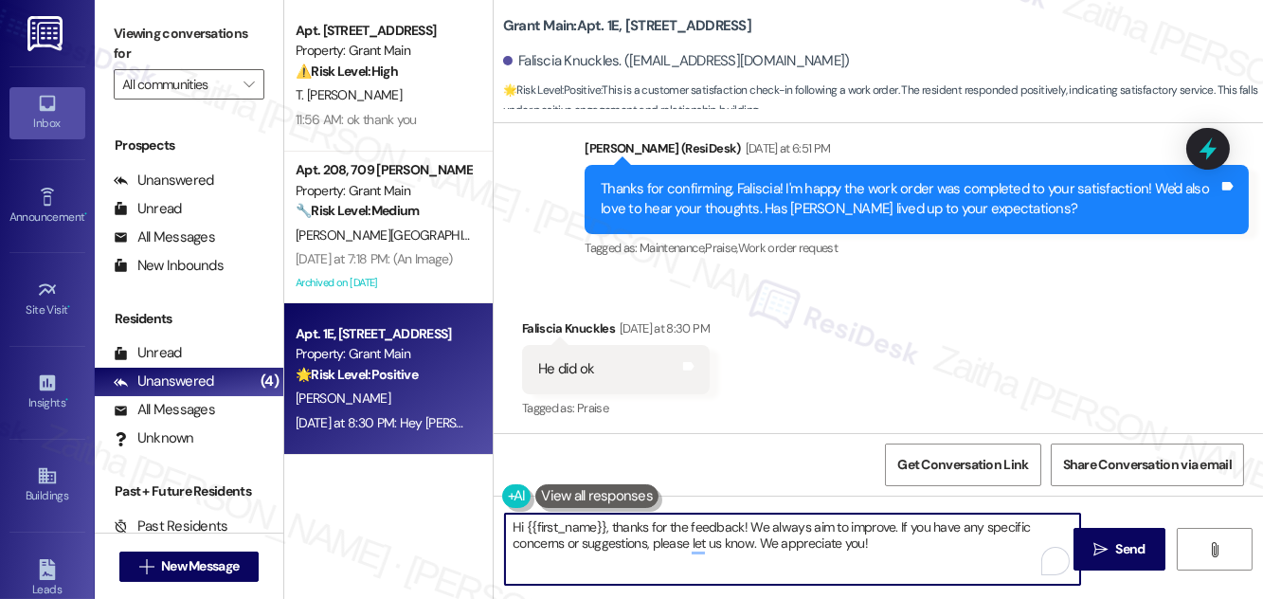
scroll to position [8955, 0]
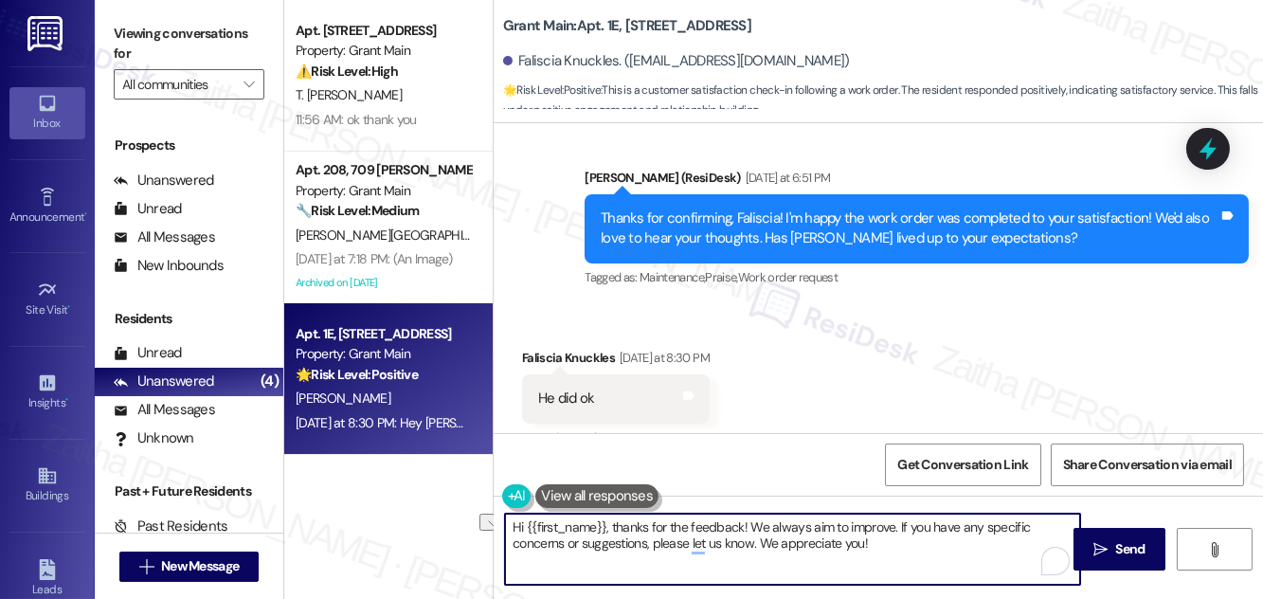
drag, startPoint x: 758, startPoint y: 542, endPoint x: 905, endPoint y: 542, distance: 146.9
click at [905, 542] on textarea "Hi {{first_name}}, thanks for the feedback! We always aim to improve. If you ha…" at bounding box center [792, 549] width 575 height 71
click at [896, 542] on textarea "Hi {{first_name}}, thanks for the feedback! We always aim to improve. If you ha…" at bounding box center [792, 549] width 575 height 71
drag, startPoint x: 899, startPoint y: 537, endPoint x: 1003, endPoint y: 540, distance: 103.3
click at [1003, 540] on textarea "Hi {{first_name}}, thanks for the feedback! We always aim to improve. If you ha…" at bounding box center [792, 549] width 575 height 71
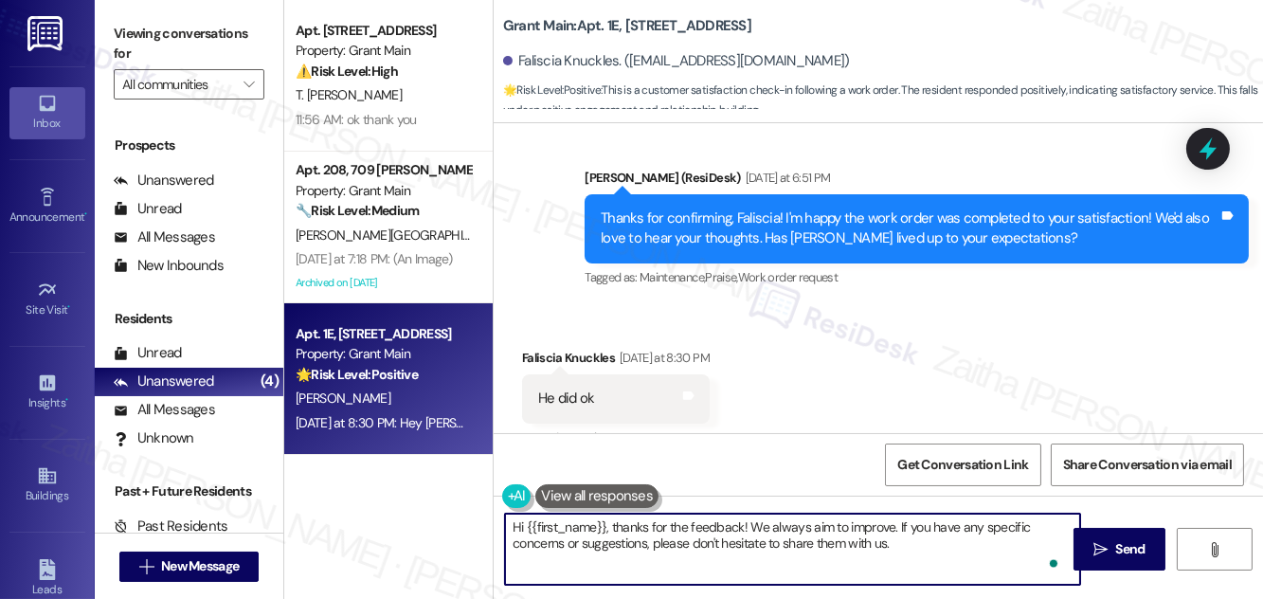
paste textarea "We would love to hear your honest feedback. How would you rate your overall sat…"
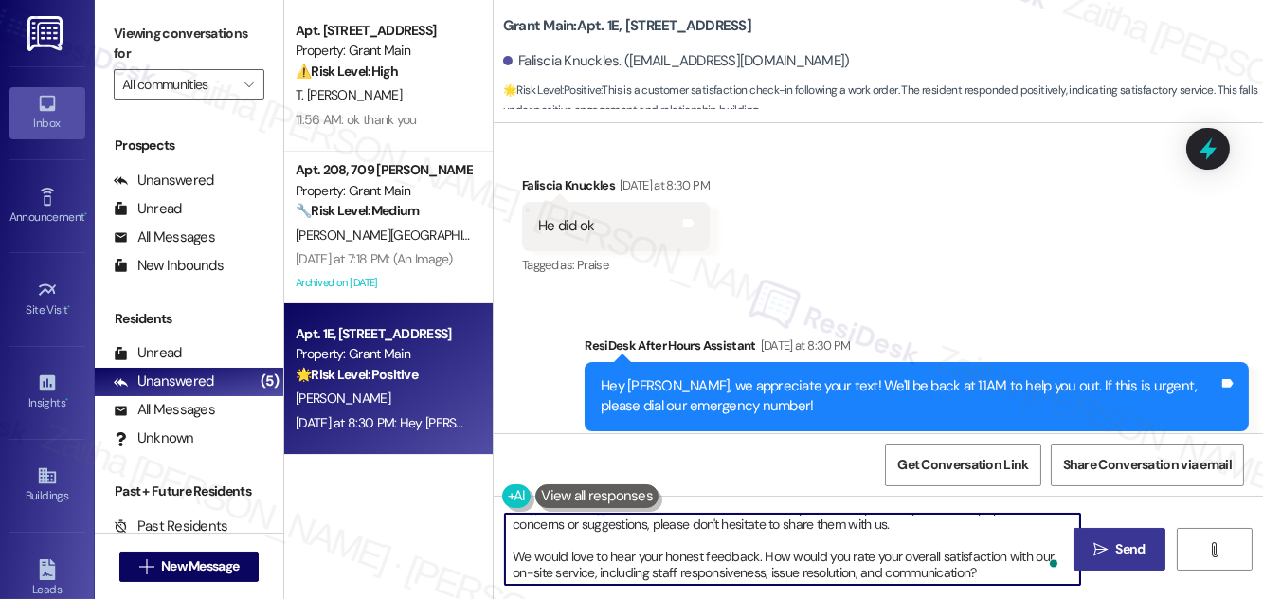
scroll to position [20, 0]
type textarea "Hi {{first_name}}, thanks for the feedback! We always aim to improve. If you ha…"
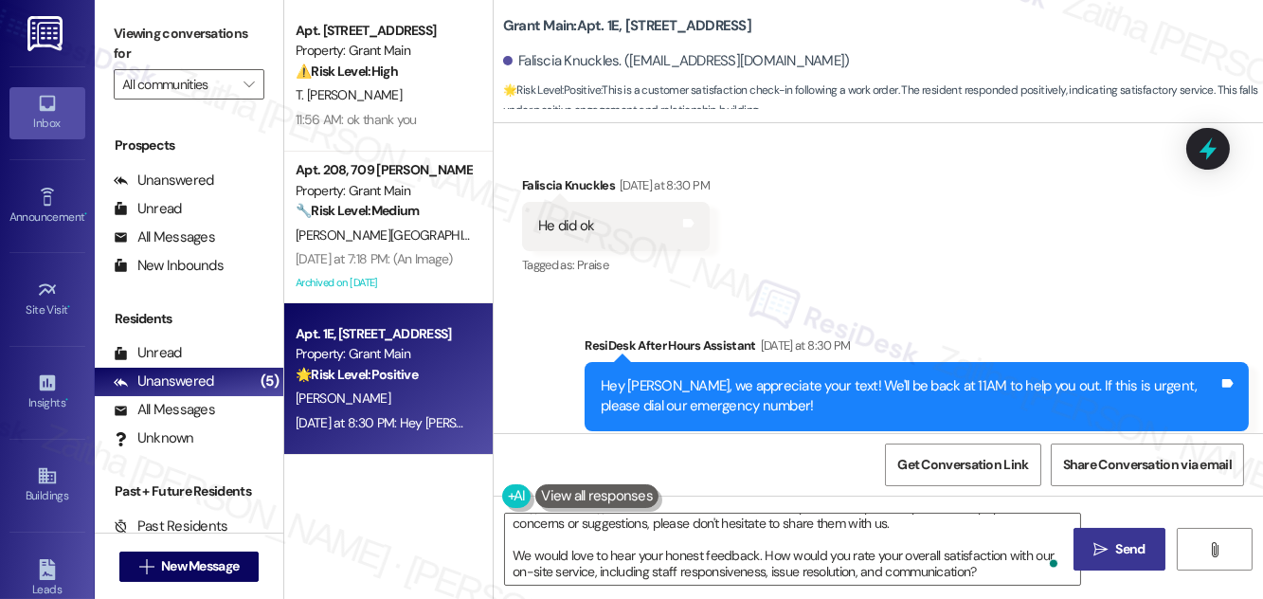
drag, startPoint x: 1130, startPoint y: 561, endPoint x: 1117, endPoint y: 545, distance: 20.3
click at [1130, 561] on button " Send" at bounding box center [1120, 549] width 92 height 43
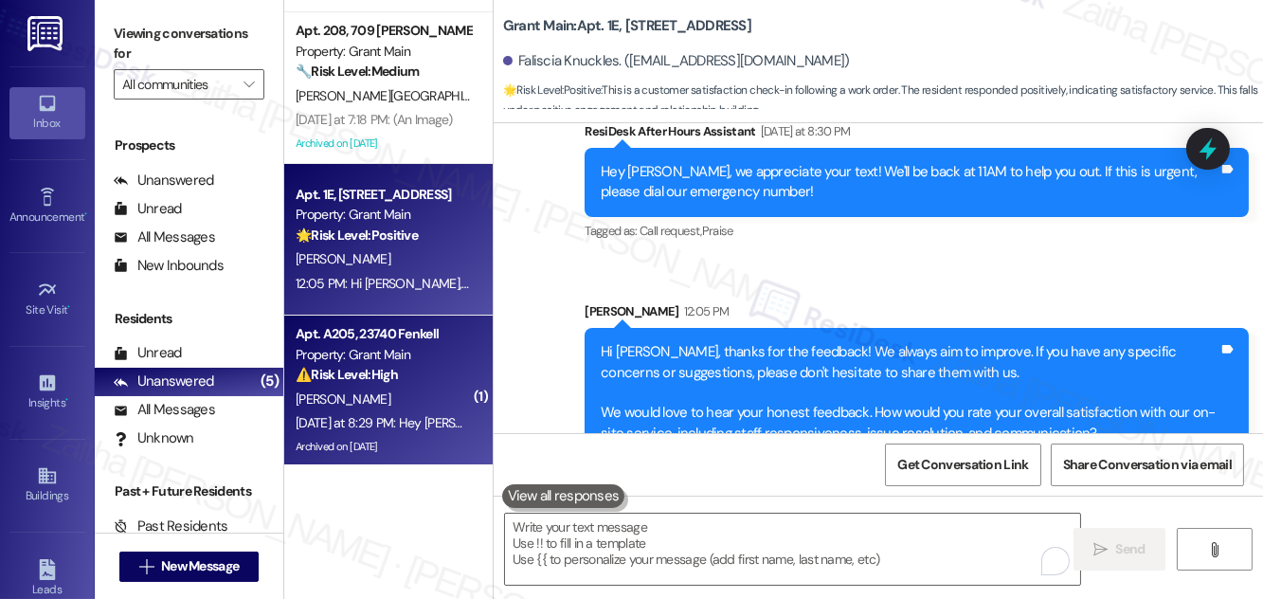
scroll to position [0, 0]
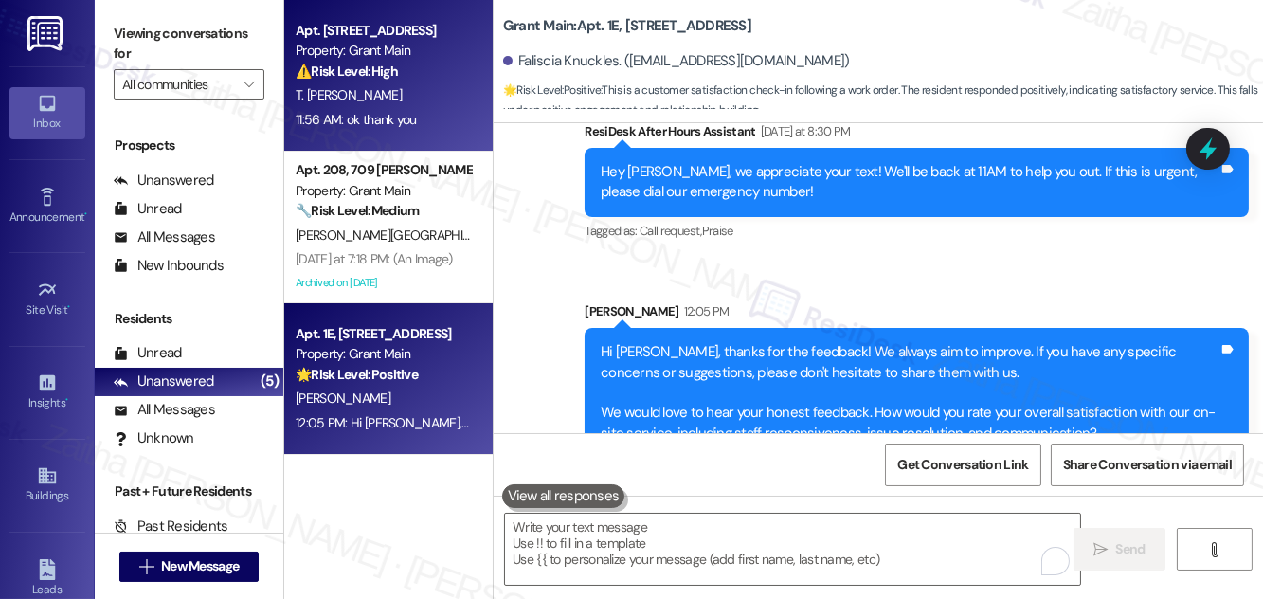
click at [434, 102] on div "T. Kate" at bounding box center [383, 95] width 179 height 24
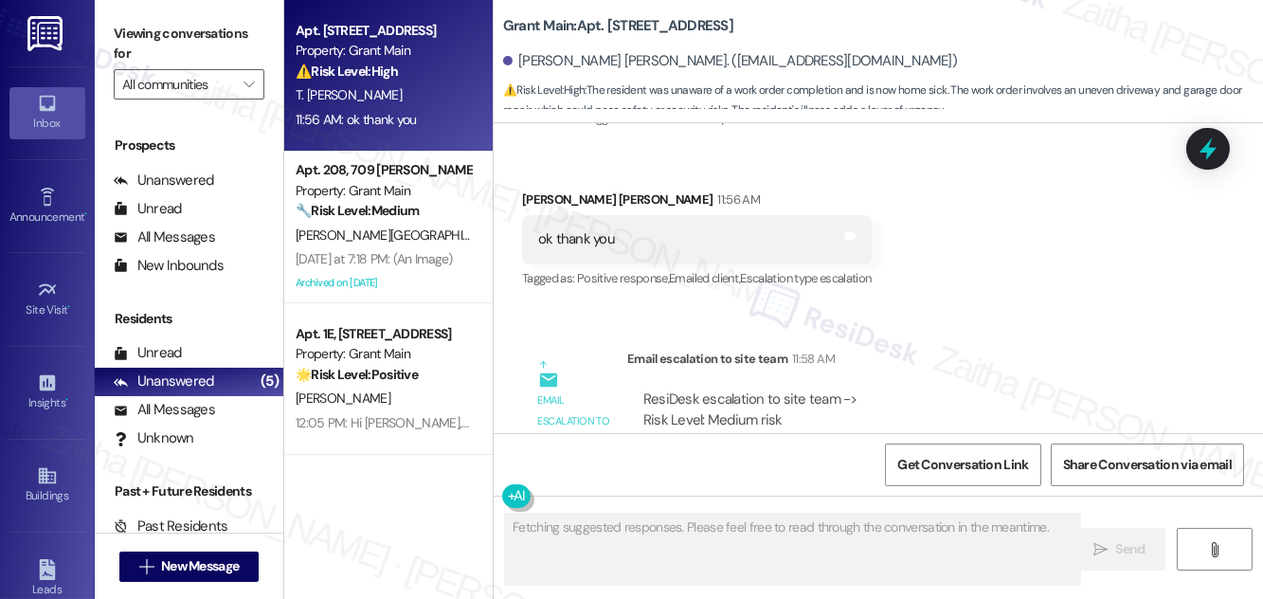
scroll to position [1339, 0]
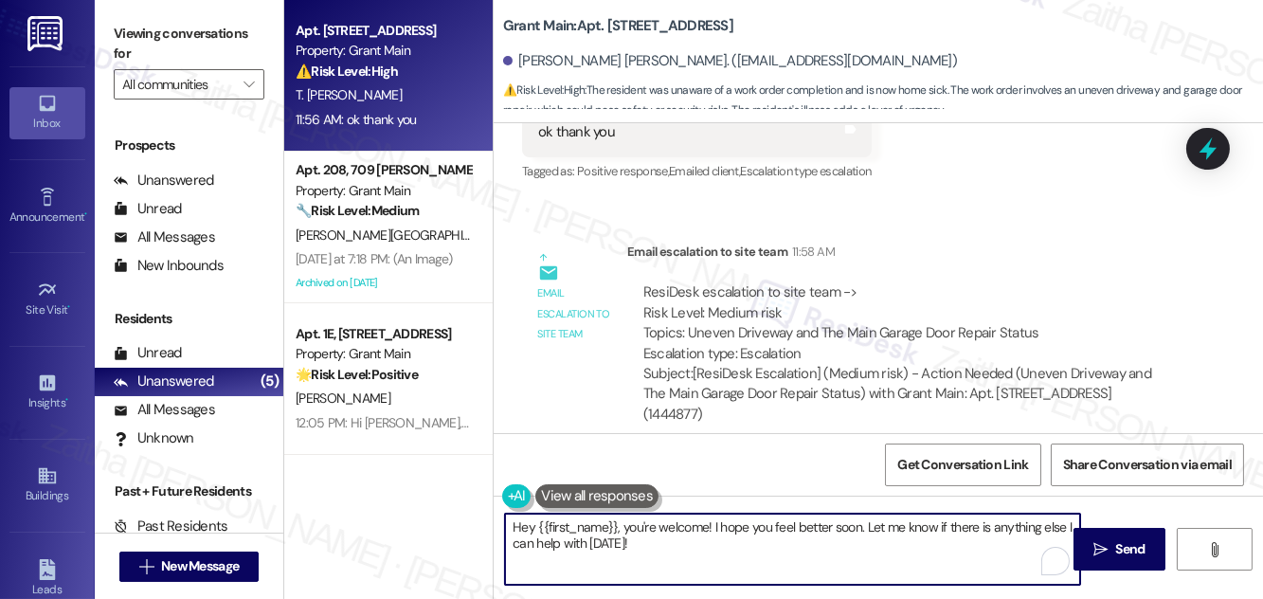
drag, startPoint x: 627, startPoint y: 524, endPoint x: 500, endPoint y: 525, distance: 127.0
click at [500, 525] on div "Hey {{first_name}}, you're welcome! I hope you feel better soon. Let me know if…" at bounding box center [783, 549] width 577 height 73
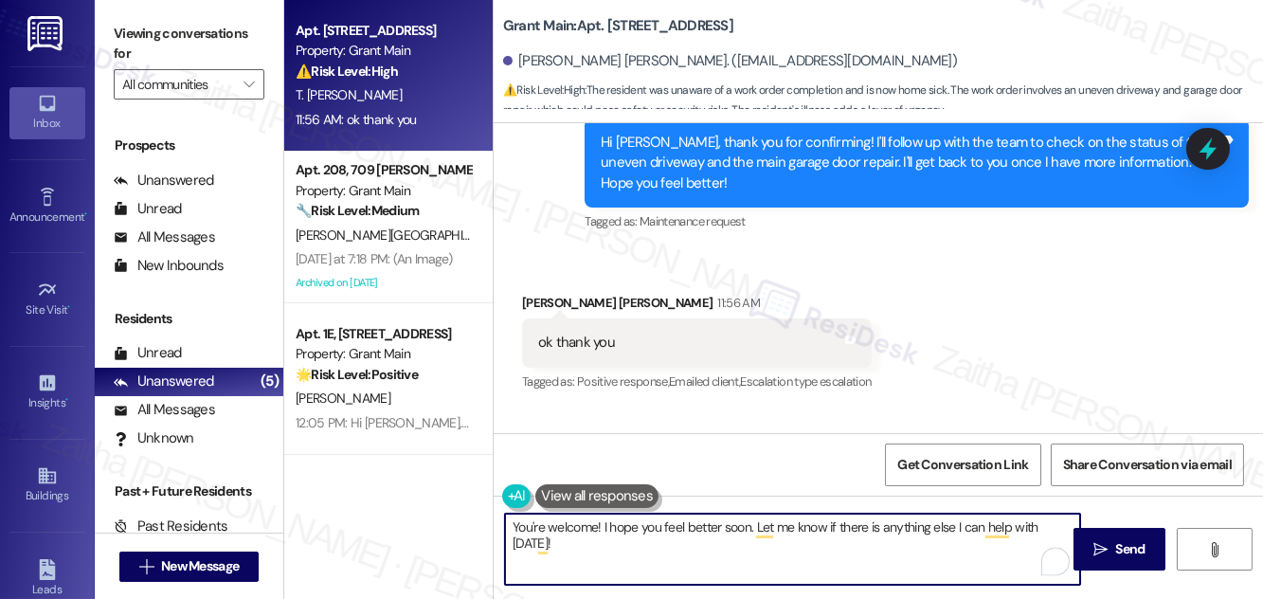
scroll to position [1080, 0]
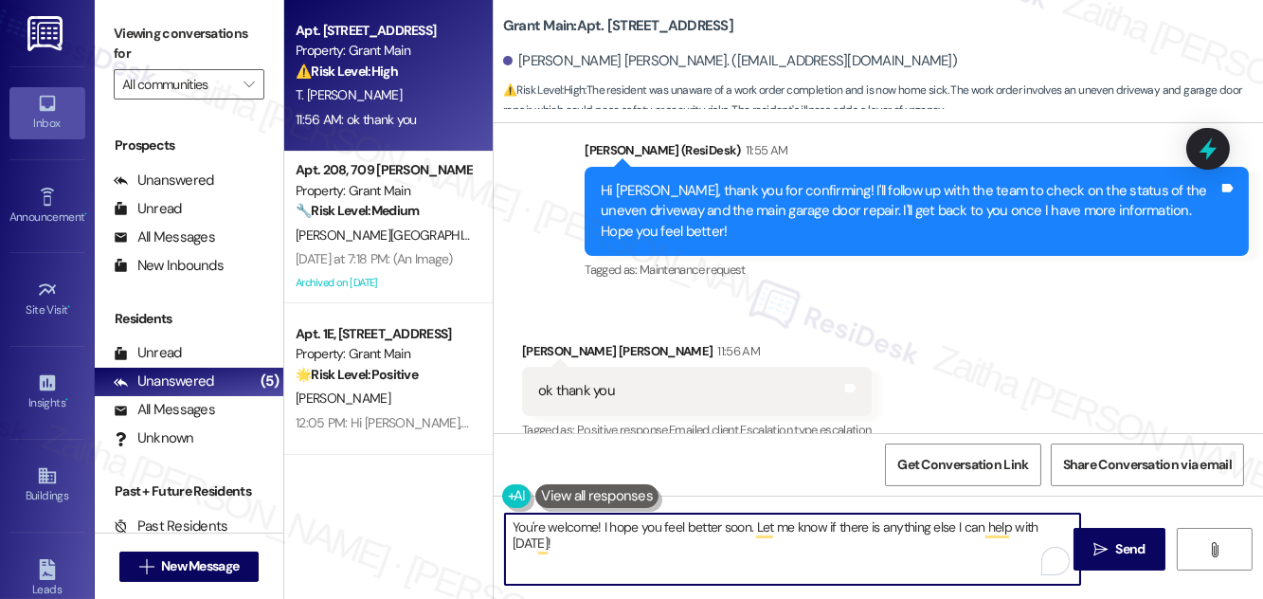
click at [524, 341] on div "Toni Kate 11:56 AM" at bounding box center [697, 354] width 350 height 27
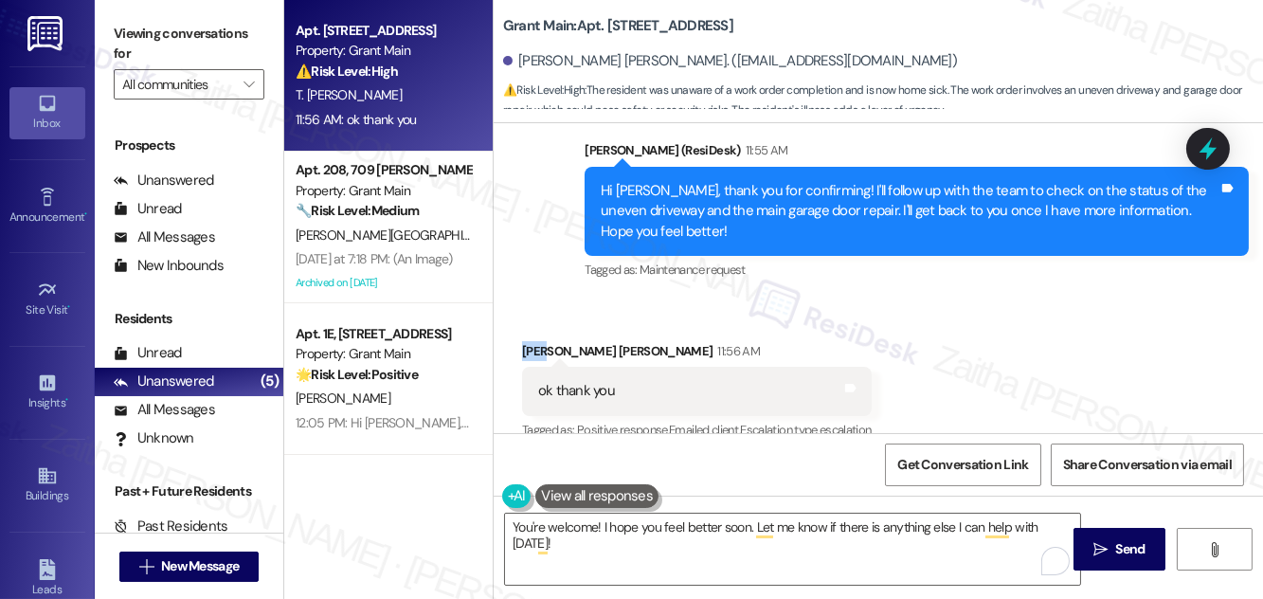
click at [524, 341] on div "Toni Kate 11:56 AM" at bounding box center [697, 354] width 350 height 27
copy div "Toni"
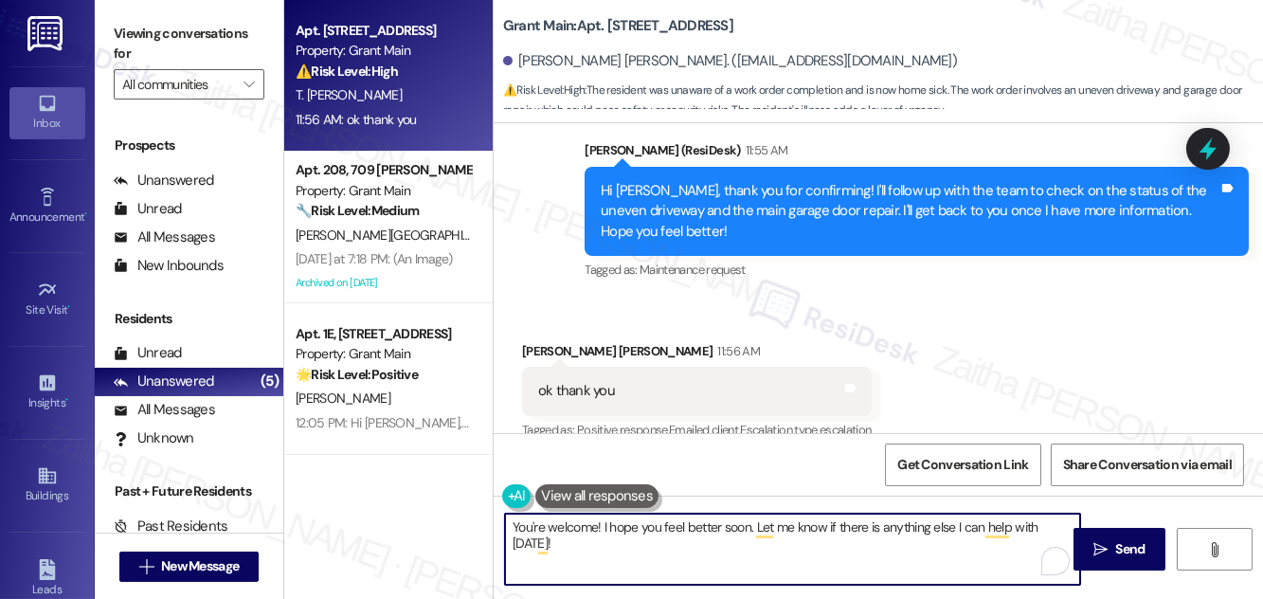
click at [596, 527] on textarea "You're welcome! I hope you feel better soon. Let me know if there is anything e…" at bounding box center [792, 549] width 575 height 71
paste textarea "Toni"
drag, startPoint x: 779, startPoint y: 525, endPoint x: 631, endPoint y: 528, distance: 147.9
click at [629, 530] on textarea "You're welcome, Toni! I hope you feel better soon. Let me know if there is anyt…" at bounding box center [792, 549] width 575 height 71
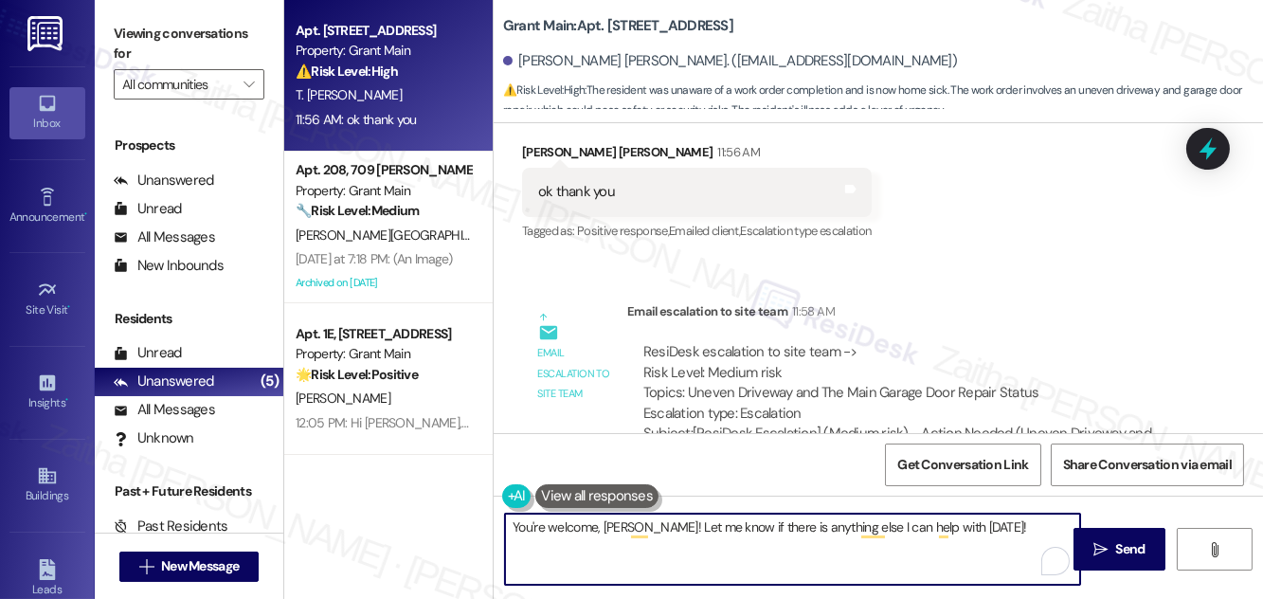
scroll to position [1253, 0]
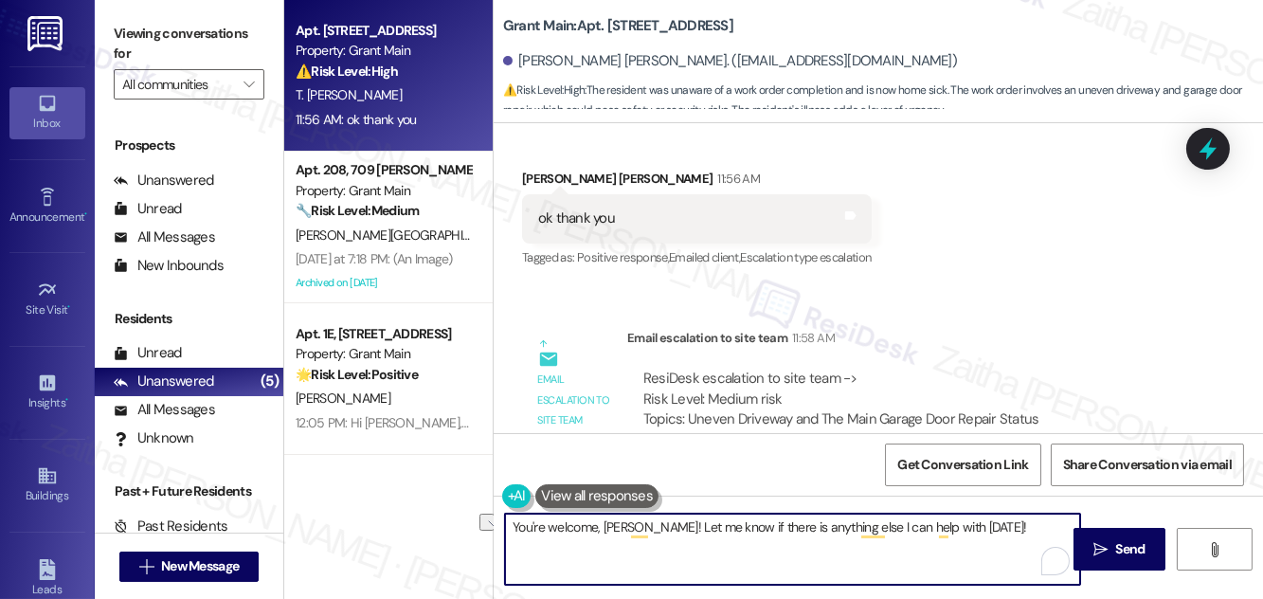
paste textarea "Please let me know if there is anything else I can assist you with today."
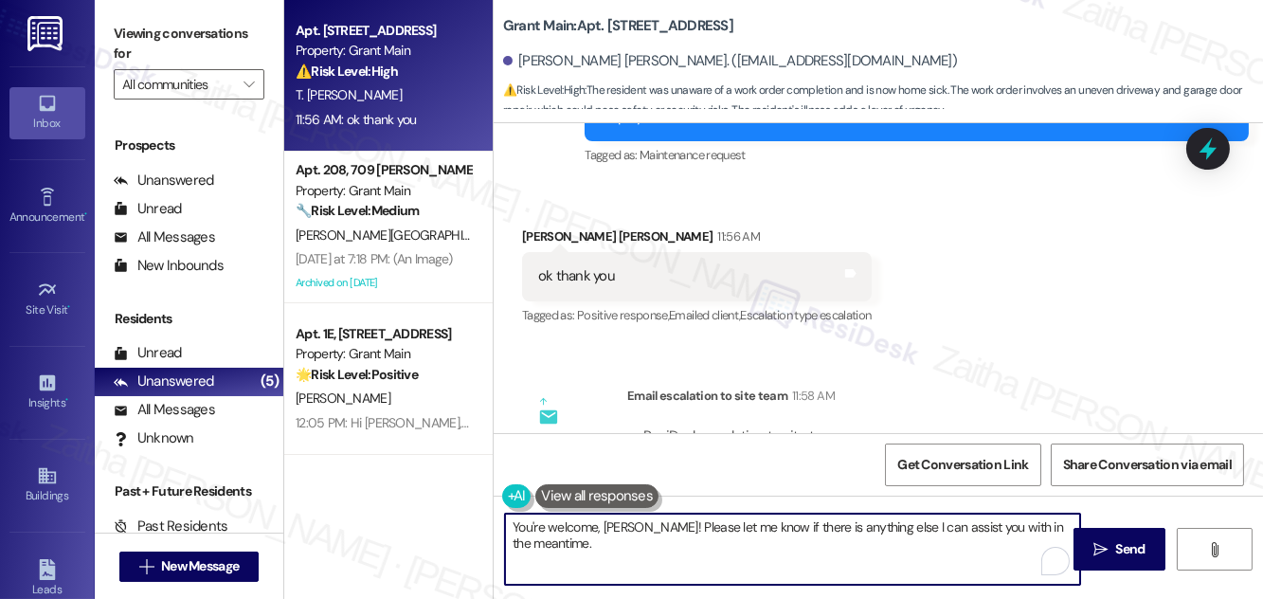
scroll to position [1081, 0]
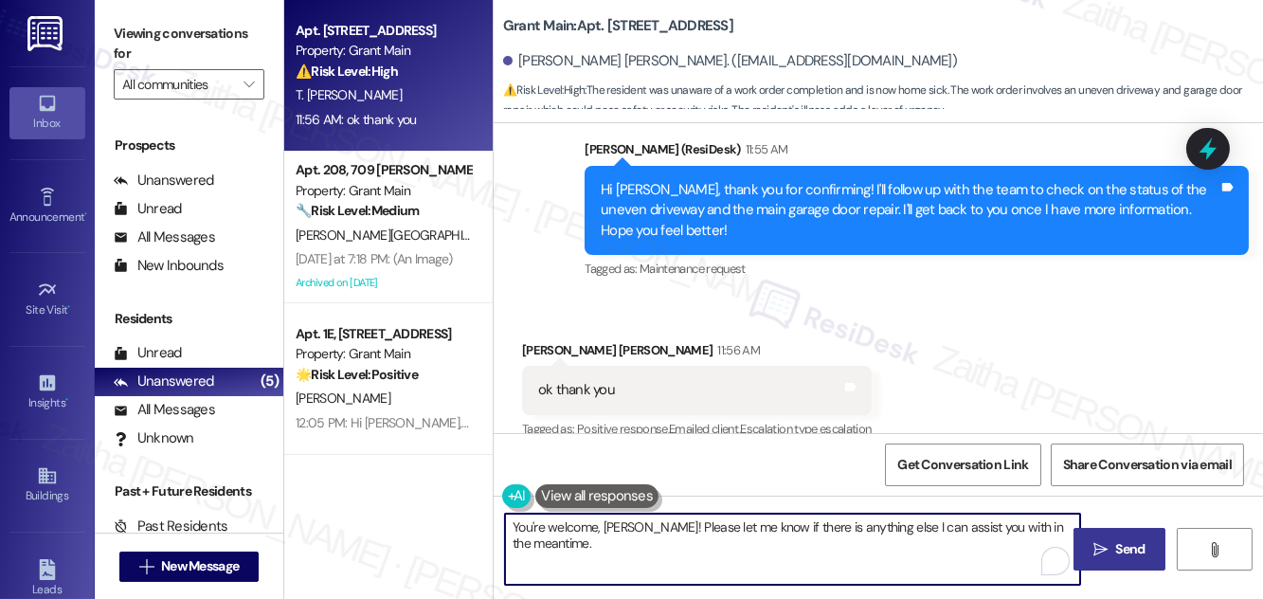
type textarea "You're welcome, Toni! Please let me know if there is anything else I can assist…"
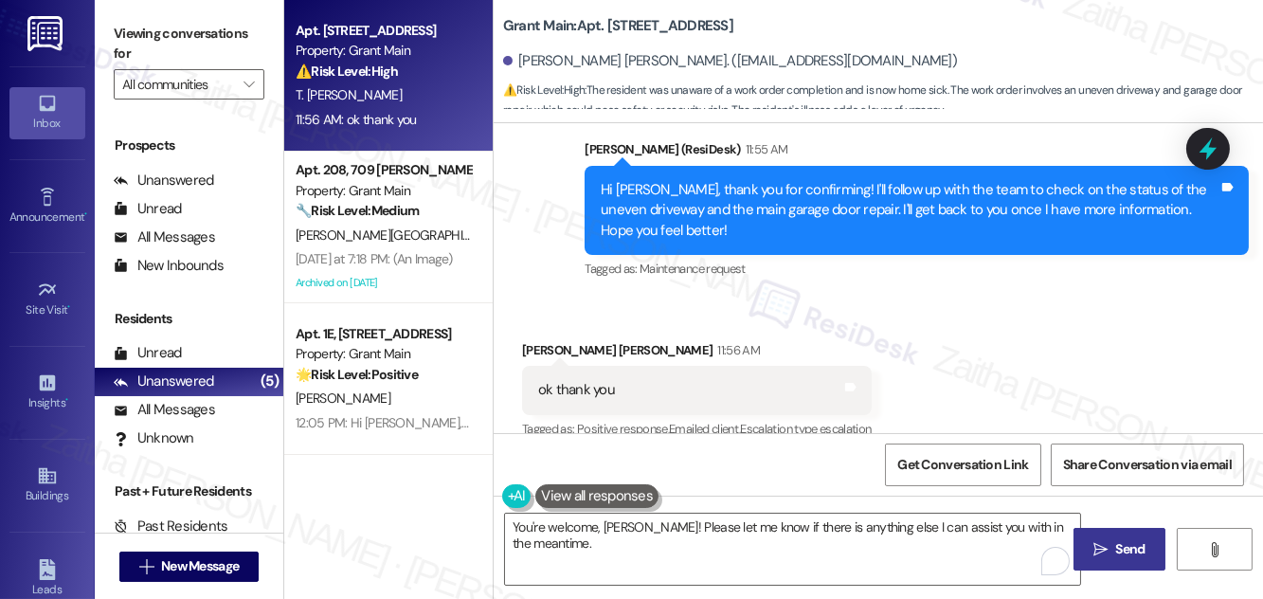
click at [1117, 536] on button " Send" at bounding box center [1120, 549] width 92 height 43
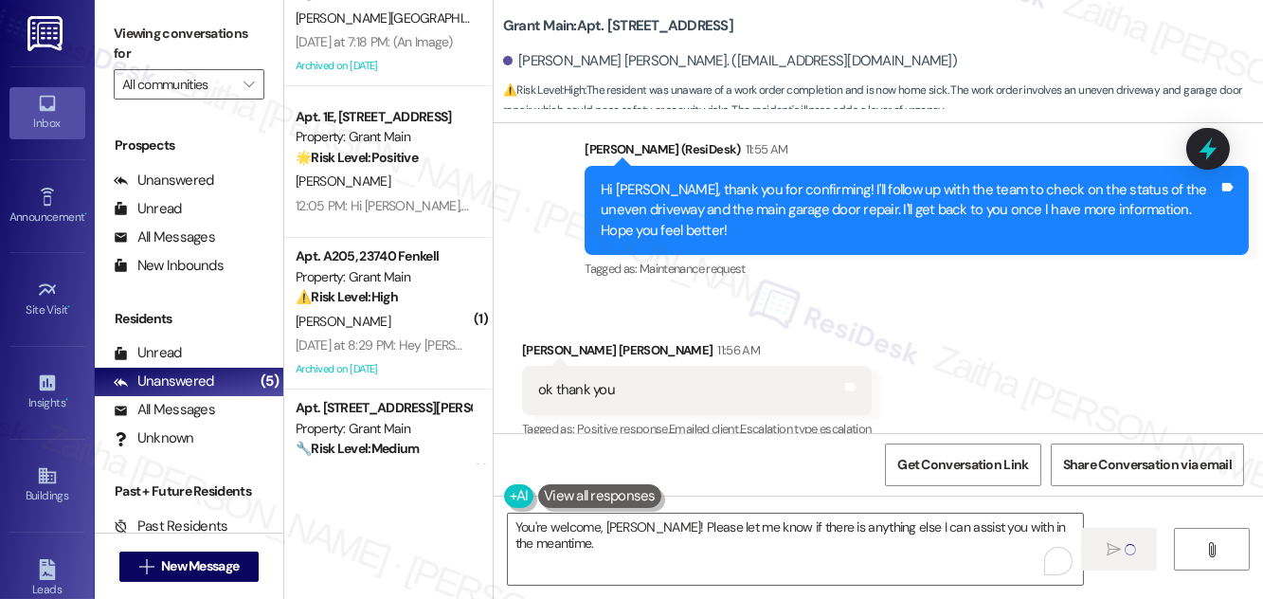
scroll to position [293, 0]
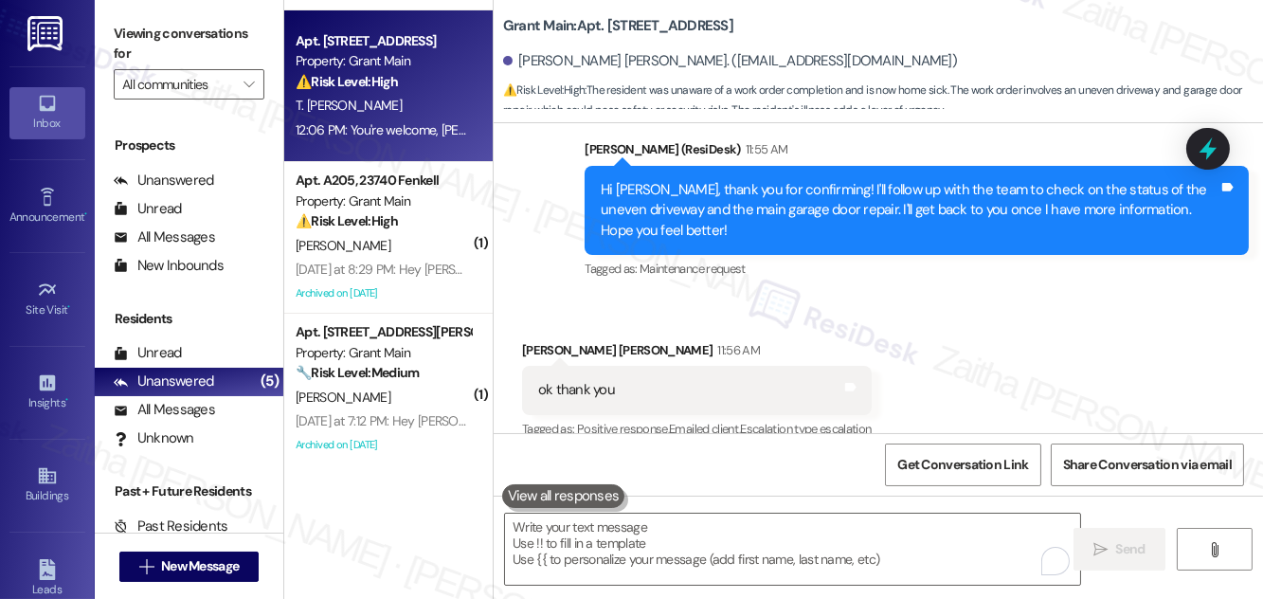
click at [406, 237] on div "C. Ware" at bounding box center [383, 246] width 179 height 24
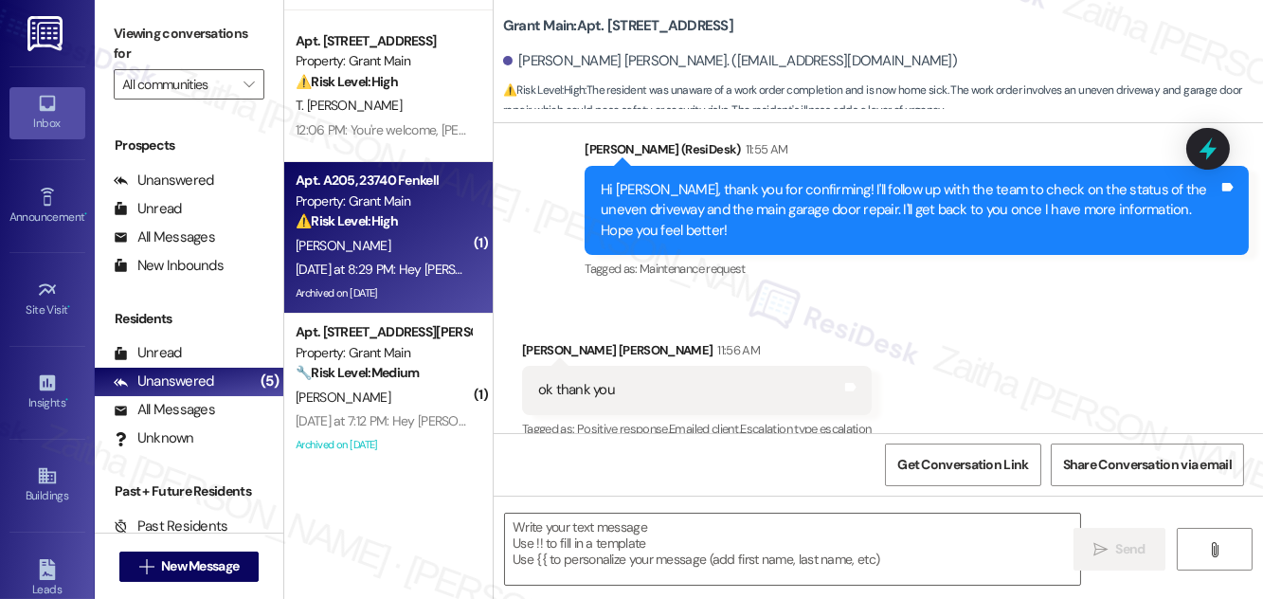
type textarea "Fetching suggested responses. Please feel free to read through the conversation…"
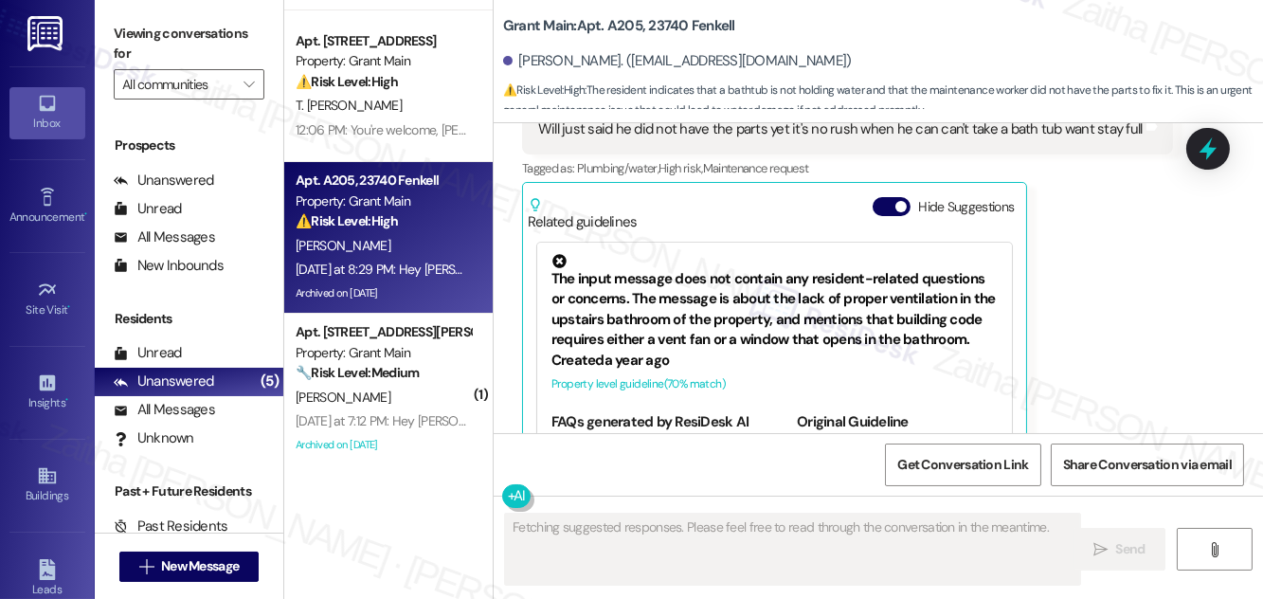
scroll to position [7648, 0]
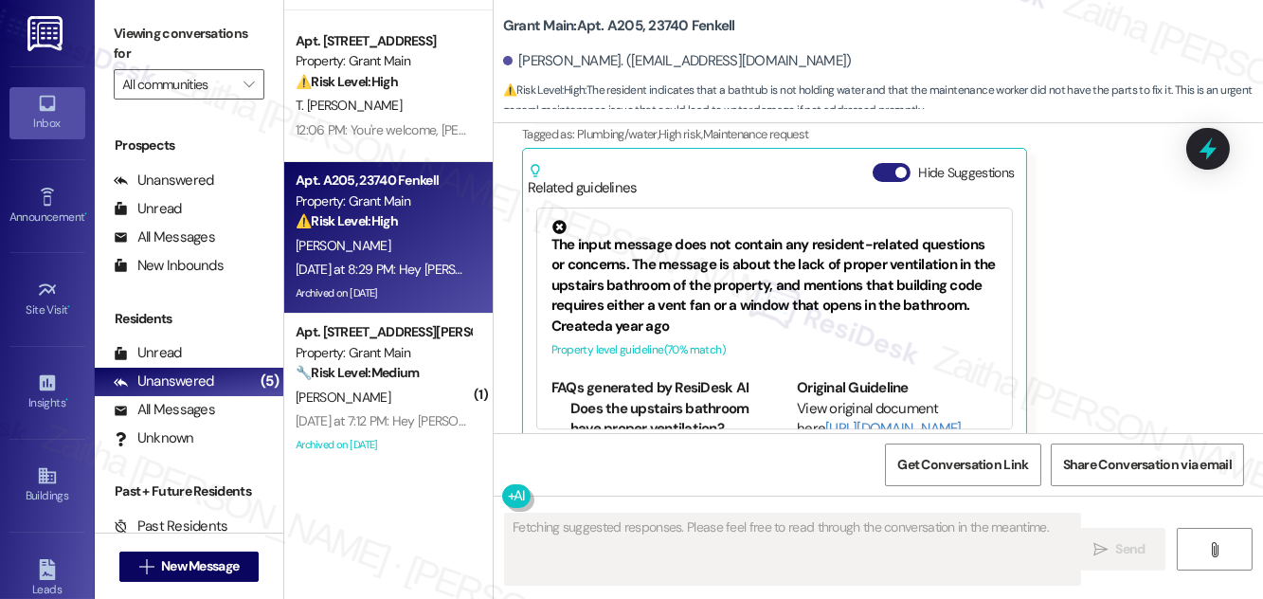
click at [883, 163] on button "Hide Suggestions" at bounding box center [892, 172] width 38 height 19
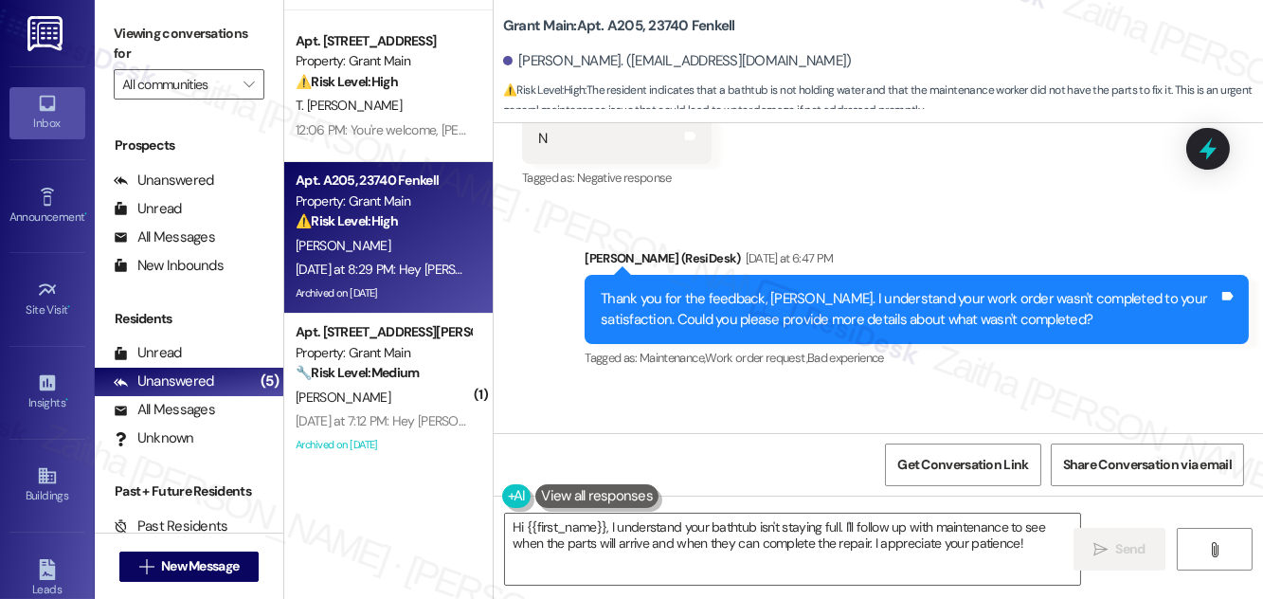
scroll to position [7417, 0]
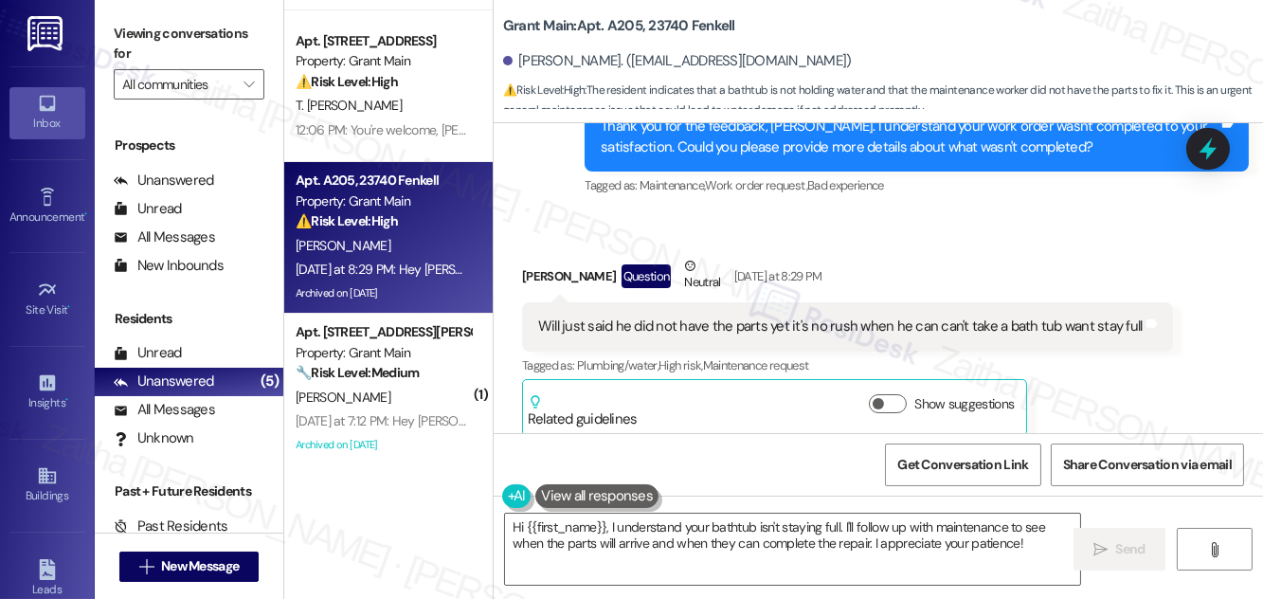
click at [623, 18] on b "Grant Main: Apt. A205, 23740 Fenkell" at bounding box center [619, 26] width 232 height 20
click at [622, 25] on b "Grant Main: Apt. A205, 23740 Fenkell" at bounding box center [619, 26] width 232 height 20
copy b "A205"
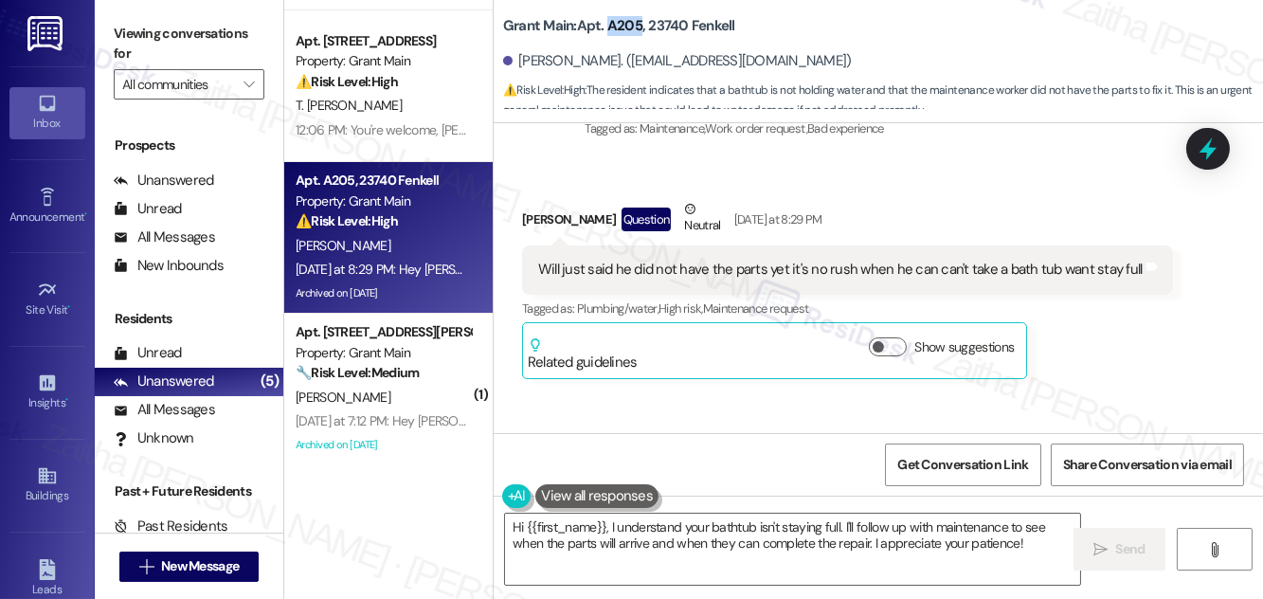
scroll to position [7503, 0]
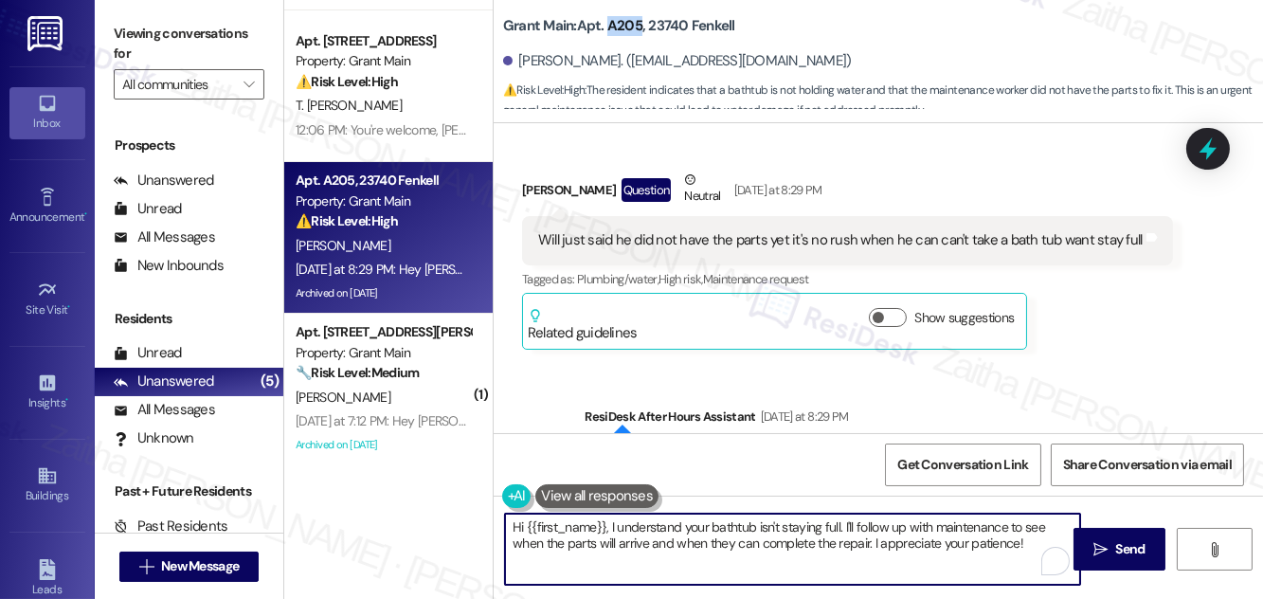
click at [1026, 537] on textarea "Hi {{first_name}}, I understand your bathtub isn't staying full. I'll follow up…" at bounding box center [792, 549] width 575 height 71
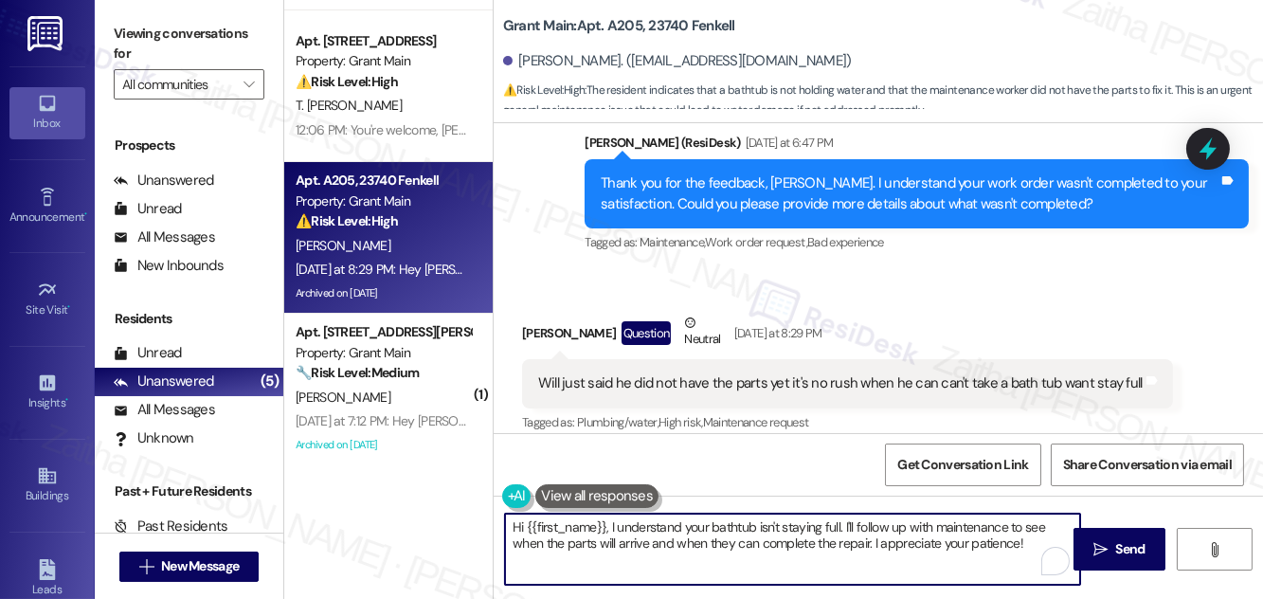
scroll to position [7330, 0]
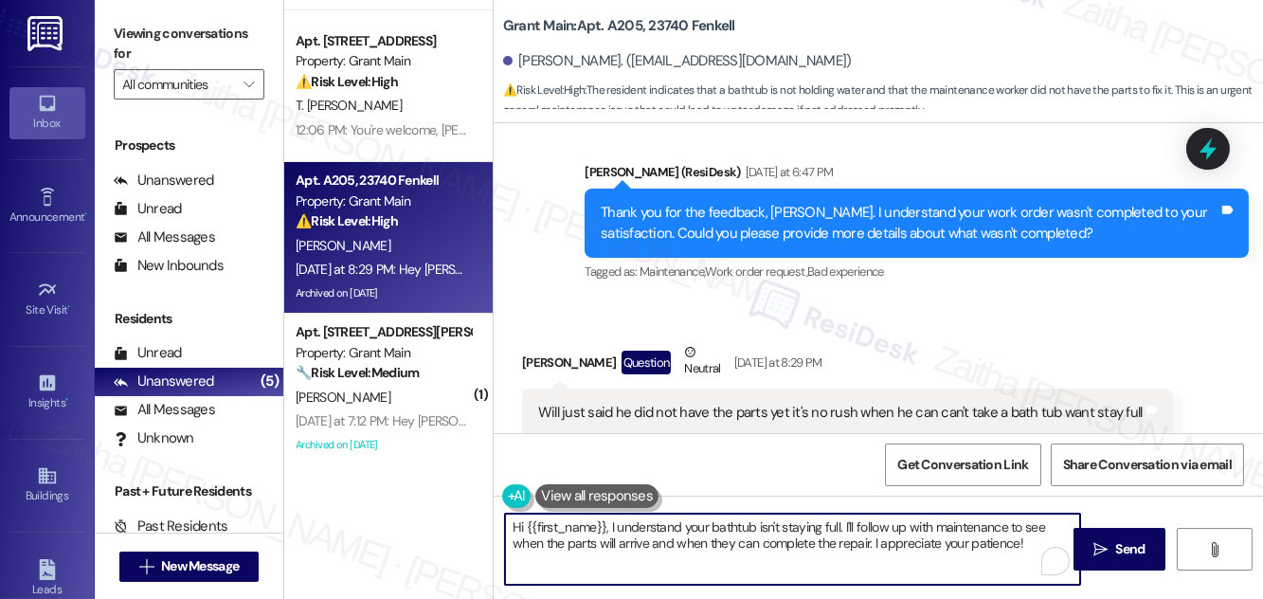
click at [612, 528] on textarea "Hi {{first_name}}, I understand your bathtub isn't staying full. I'll follow up…" at bounding box center [792, 549] width 575 height 71
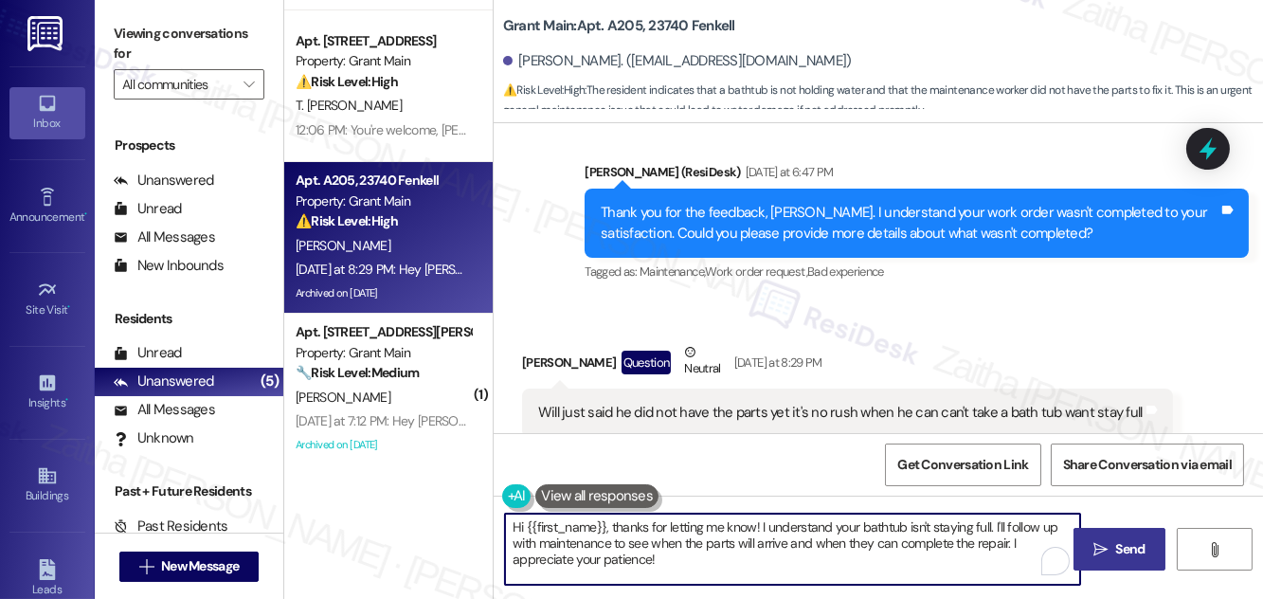
type textarea "Hi {{first_name}}, thanks for letting me know! I understand your bathtub isn't …"
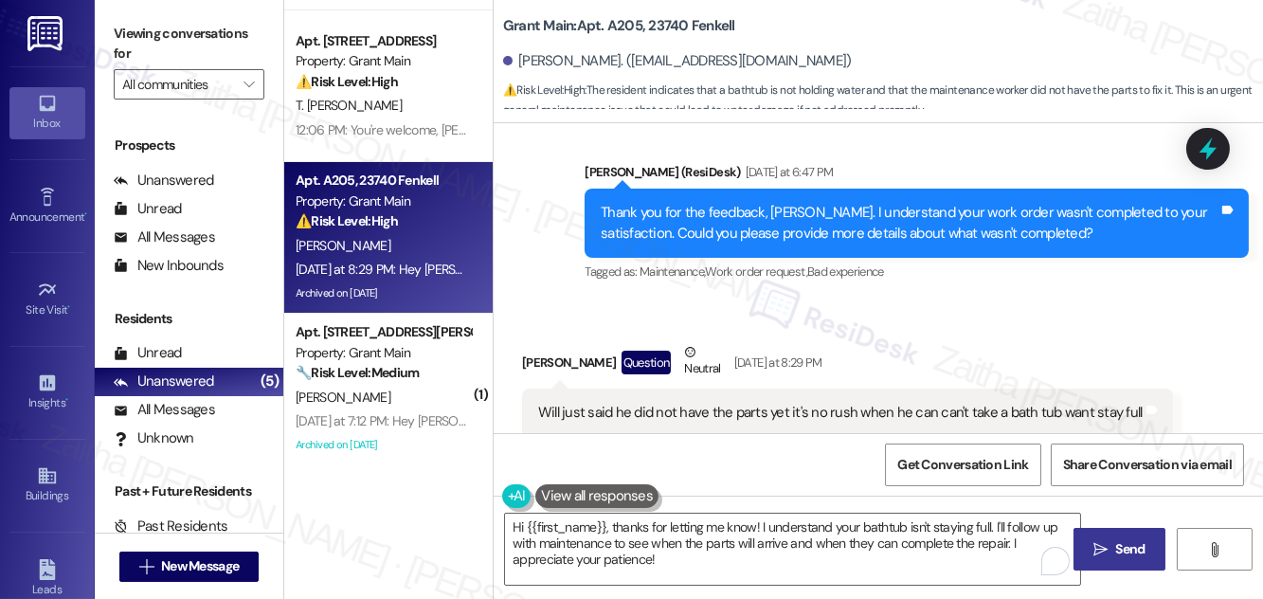
click at [1130, 554] on span "Send" at bounding box center [1131, 549] width 29 height 20
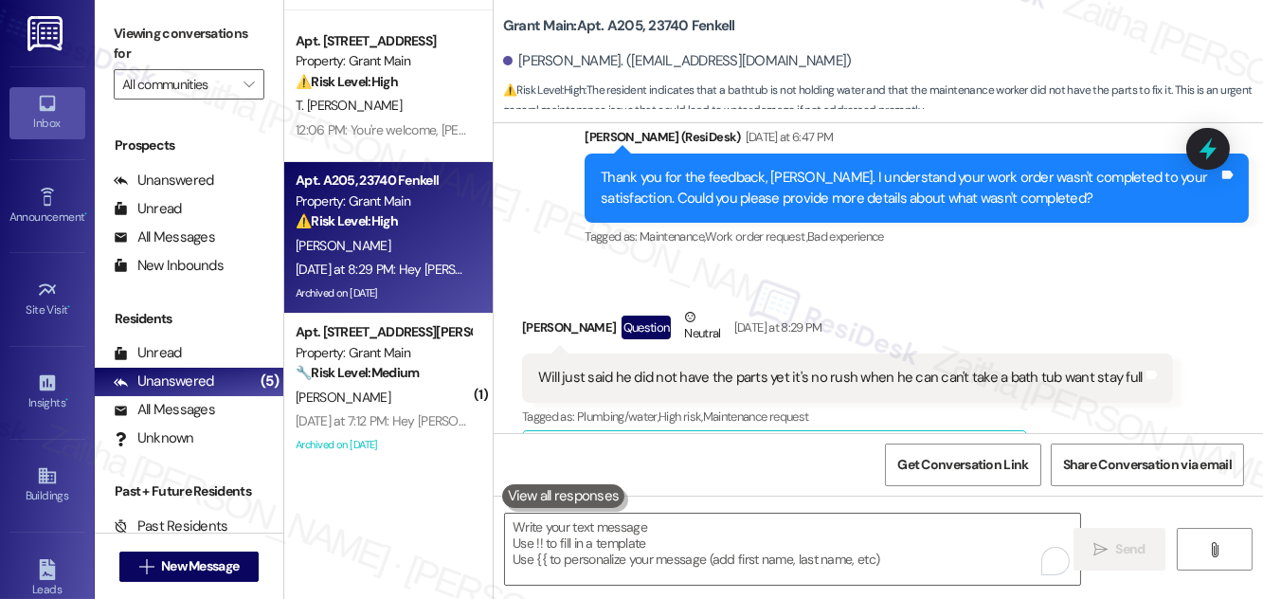
scroll to position [7408, 0]
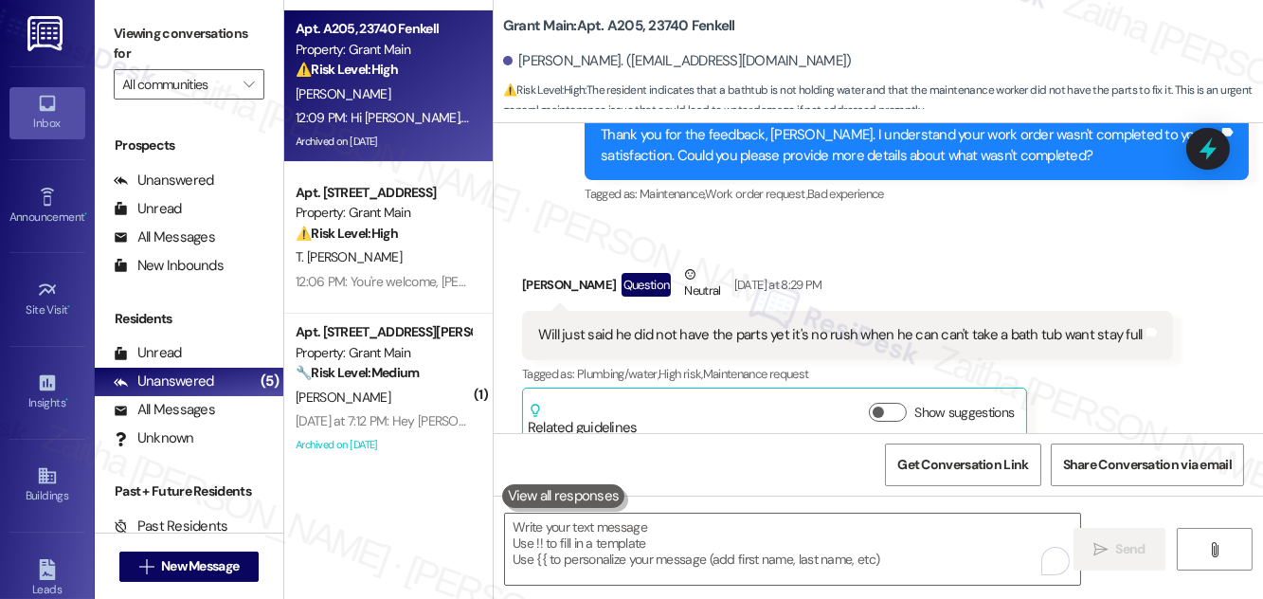
click at [948, 264] on div "Cedric Ware Question Neutral Yesterday at 8:29 PM" at bounding box center [847, 287] width 651 height 46
click at [1206, 150] on icon at bounding box center [1208, 149] width 23 height 29
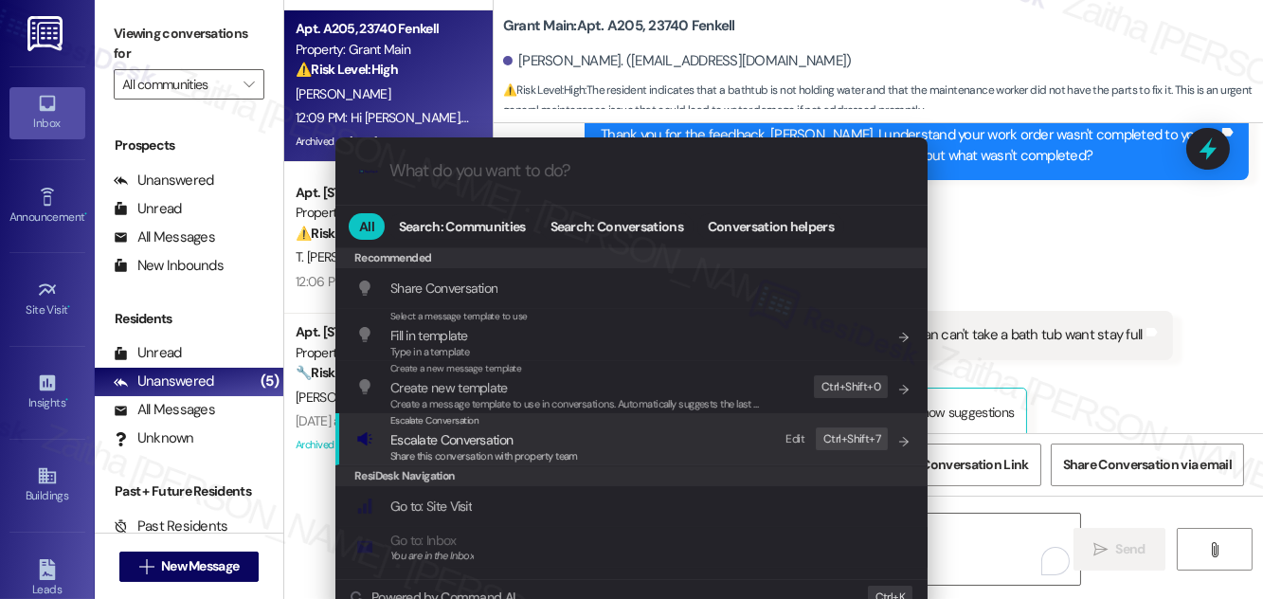
click at [480, 431] on span "Escalate Conversation" at bounding box center [451, 439] width 122 height 17
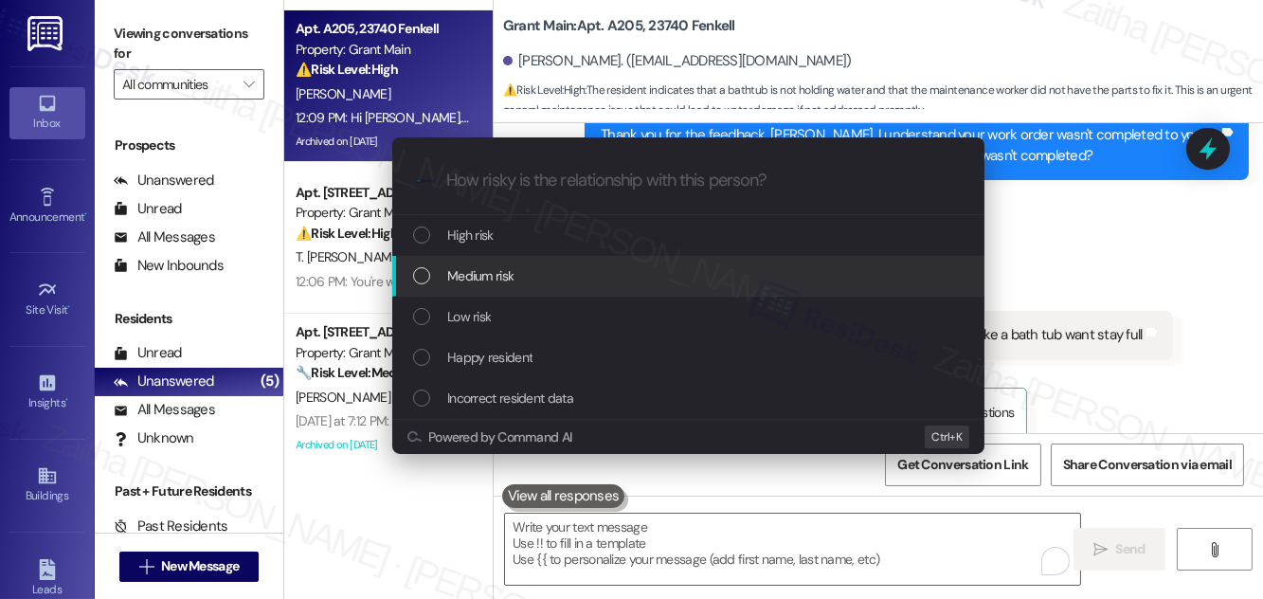
click at [498, 274] on span "Medium risk" at bounding box center [480, 275] width 66 height 21
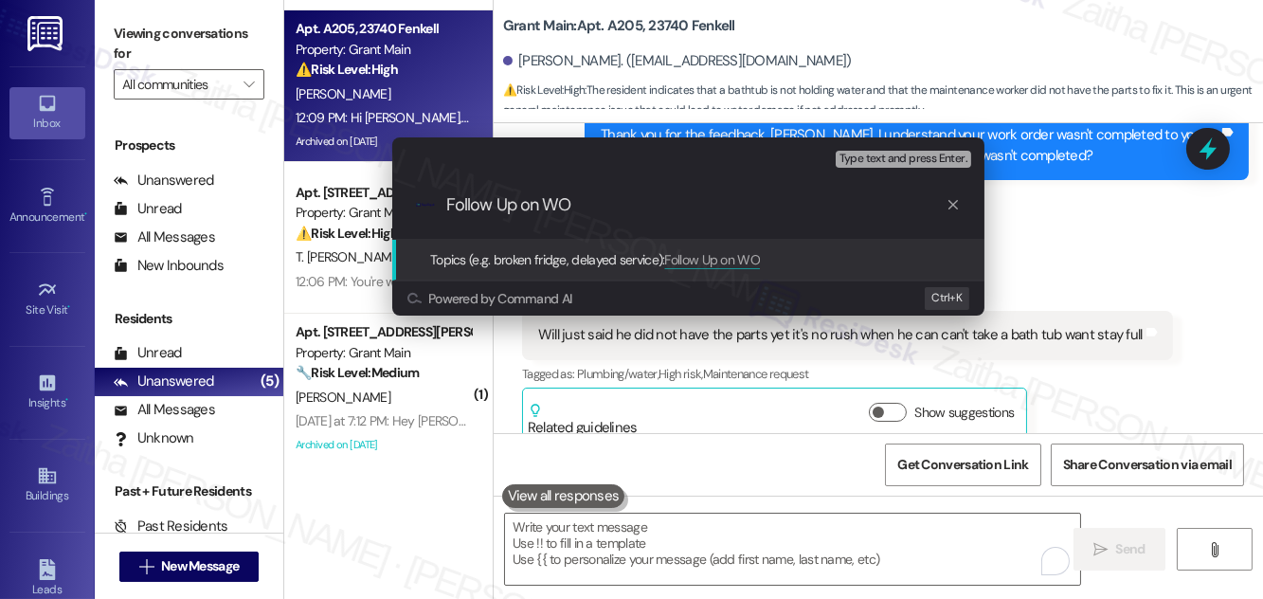
paste input "#48774"
type input "Follow Up on WO #48774 - Bathroom leak"
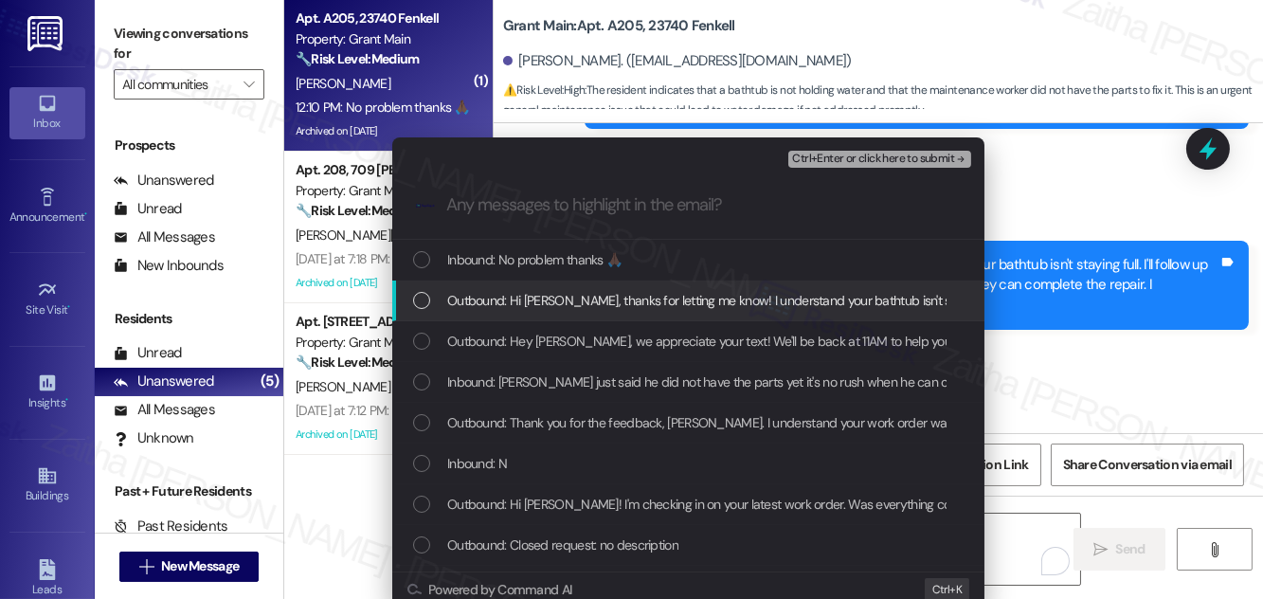
scroll to position [7893, 0]
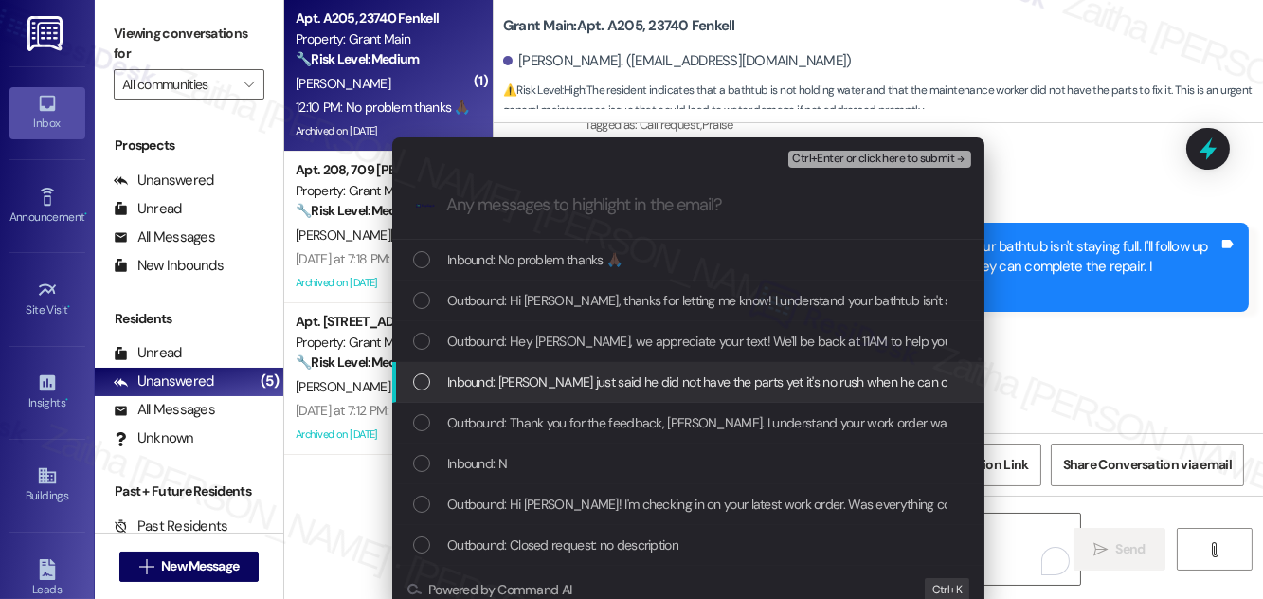
click at [419, 375] on div "List of options" at bounding box center [421, 381] width 17 height 17
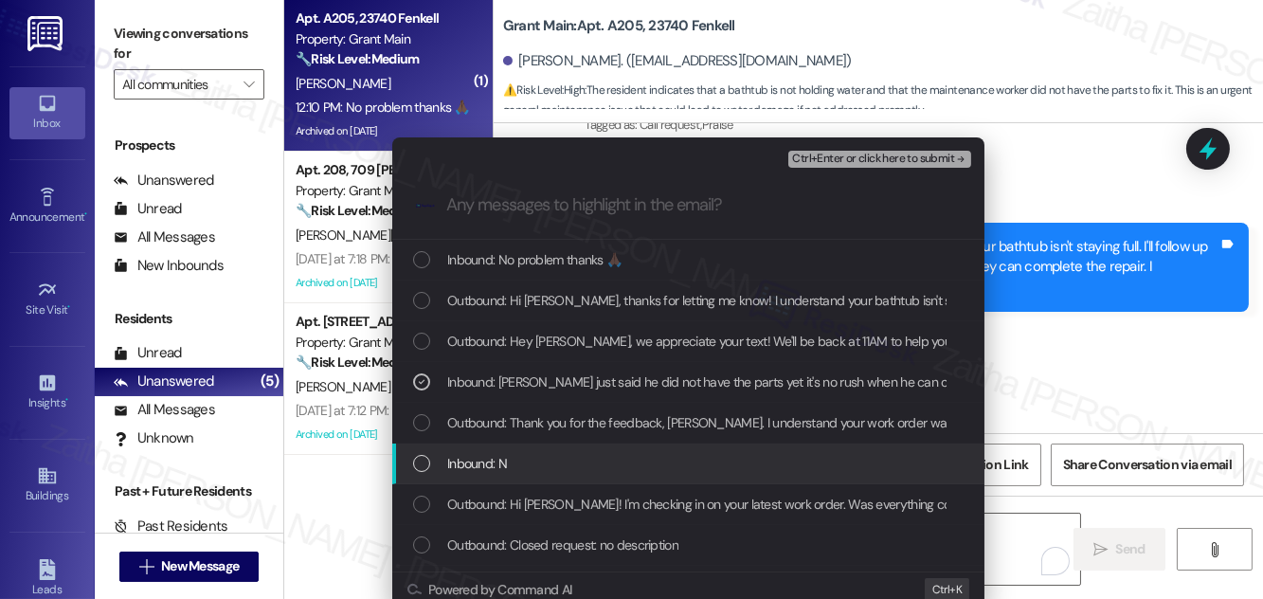
click at [596, 464] on div "Inbound: N" at bounding box center [690, 463] width 554 height 21
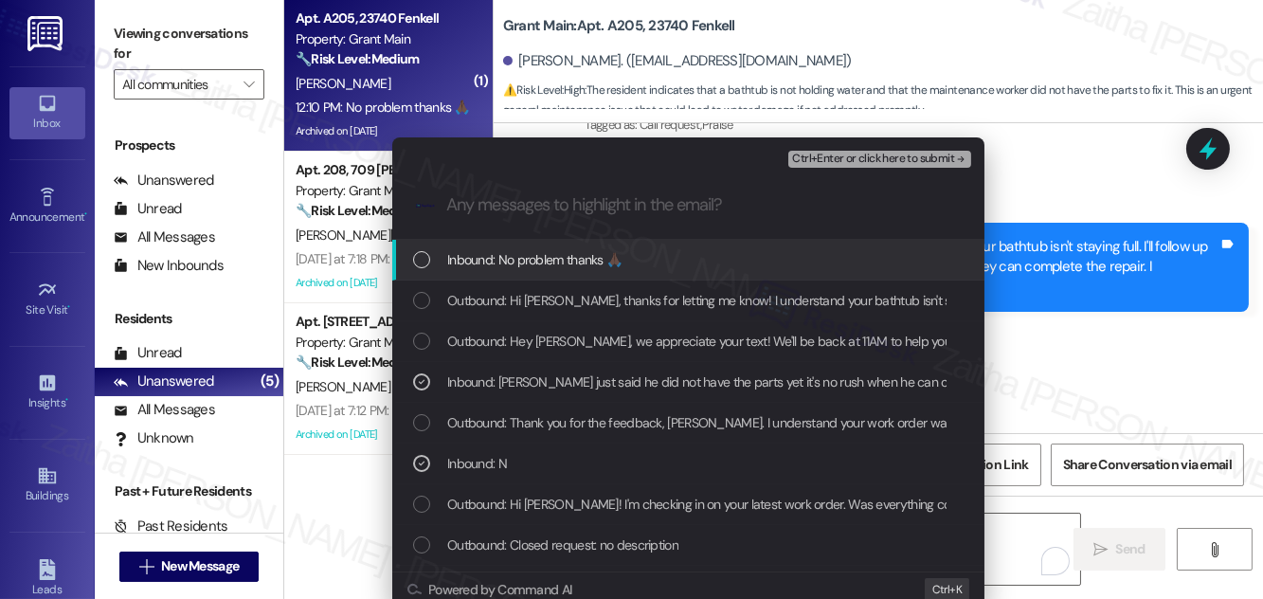
click at [831, 155] on span "Ctrl+Enter or click here to submit" at bounding box center [873, 159] width 162 height 13
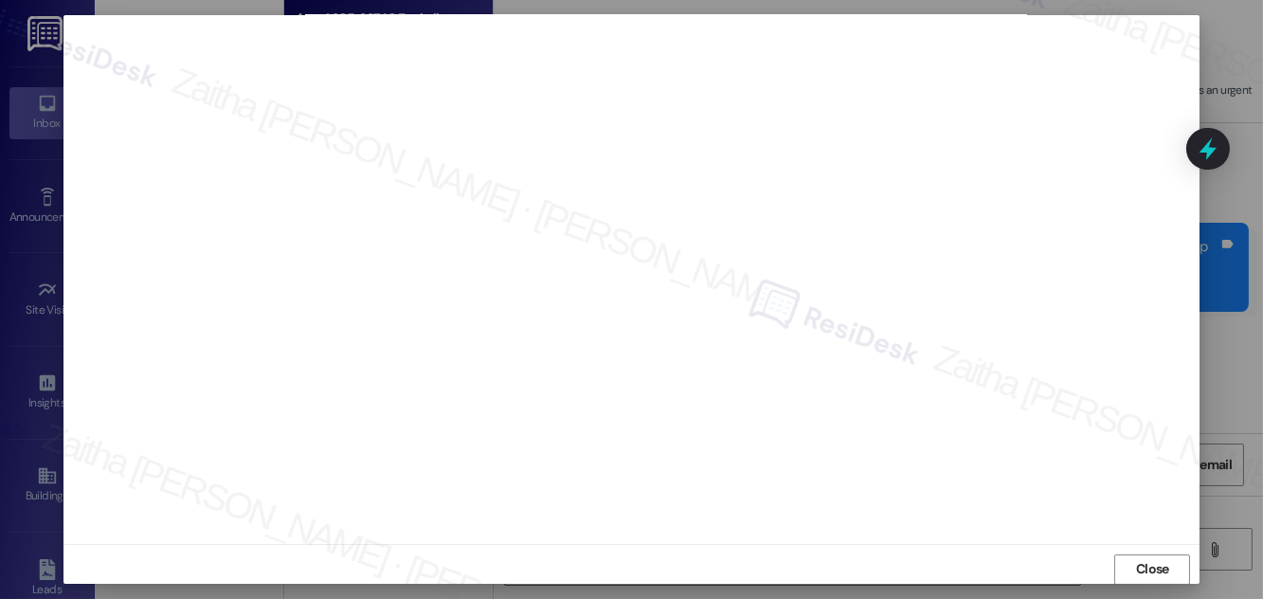
scroll to position [20, 0]
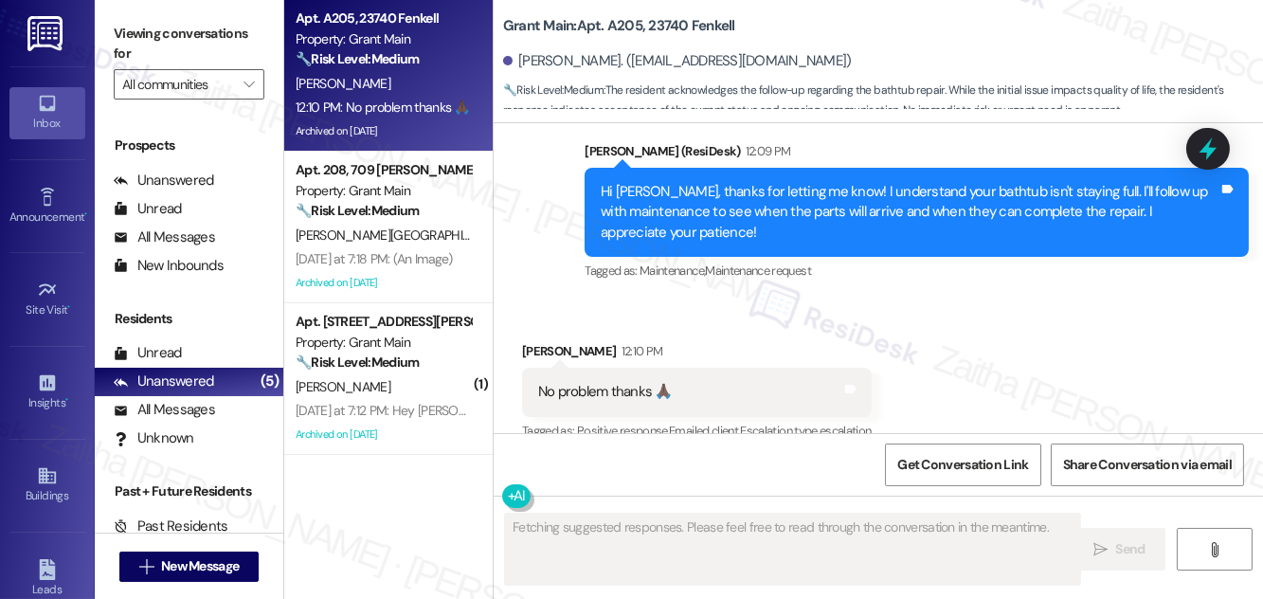
scroll to position [7949, 0]
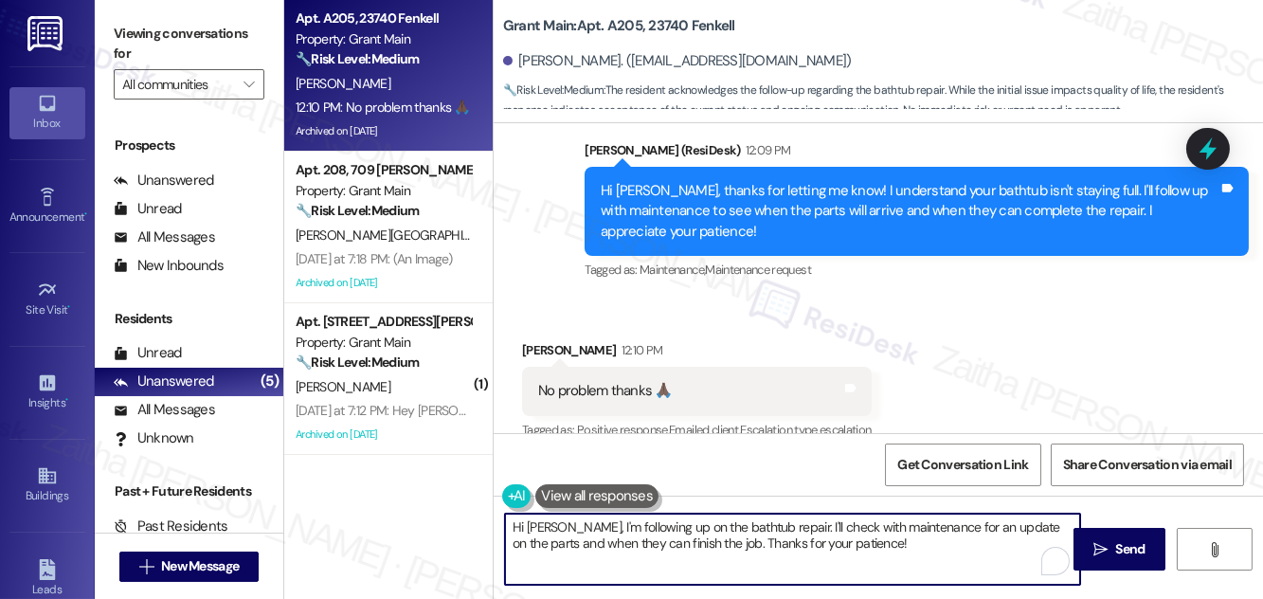
drag, startPoint x: 512, startPoint y: 520, endPoint x: 932, endPoint y: 538, distance: 420.3
click at [930, 540] on textarea "Hi [PERSON_NAME], I'm following up on the bathtub repair. I'll check with maint…" at bounding box center [792, 549] width 575 height 71
drag, startPoint x: 514, startPoint y: 527, endPoint x: 718, endPoint y: 550, distance: 206.0
click at [718, 550] on textarea "You're welcome! I appreciate your understanding. If you need anything else in t…" at bounding box center [792, 549] width 575 height 71
type textarea "You're welcome! I appreciate your understanding. If you need anything else in t…"
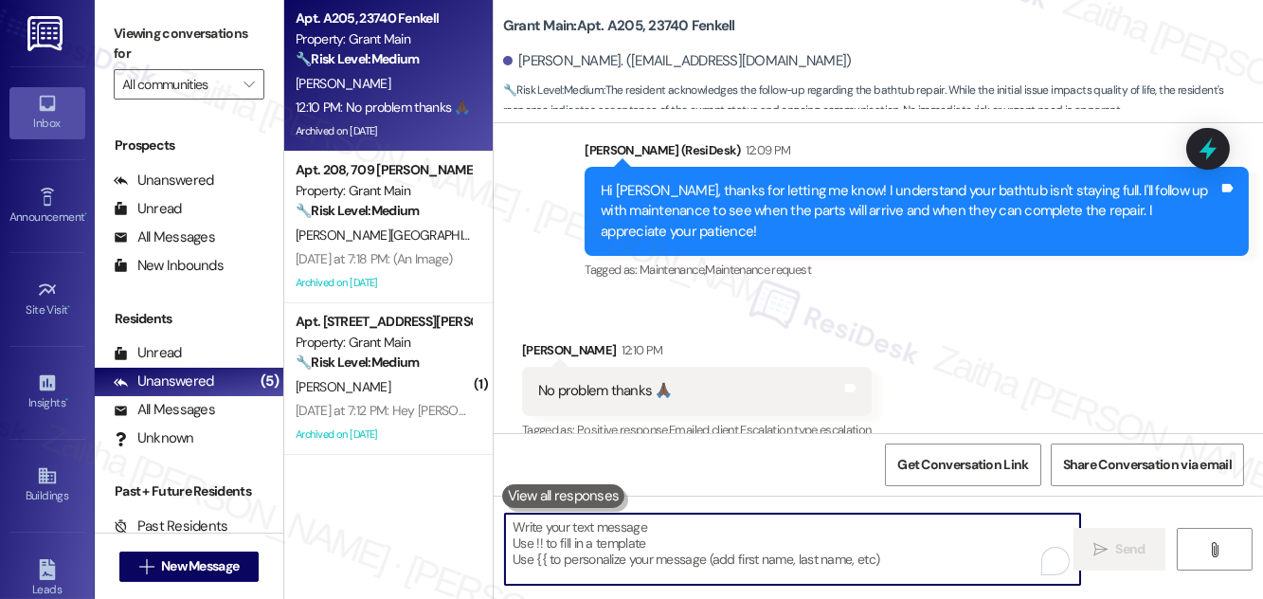
paste textarea "You’re very welcome! I truly appreciate your understanding. If there’s anything…"
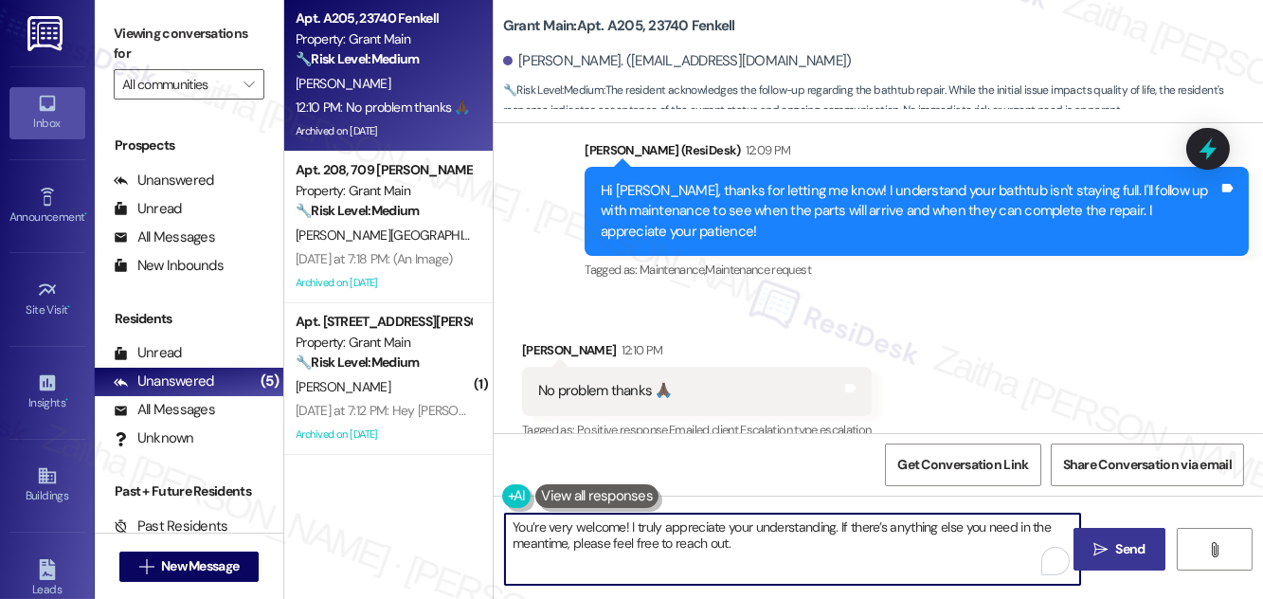
type textarea "You’re very welcome! I truly appreciate your understanding. If there’s anything…"
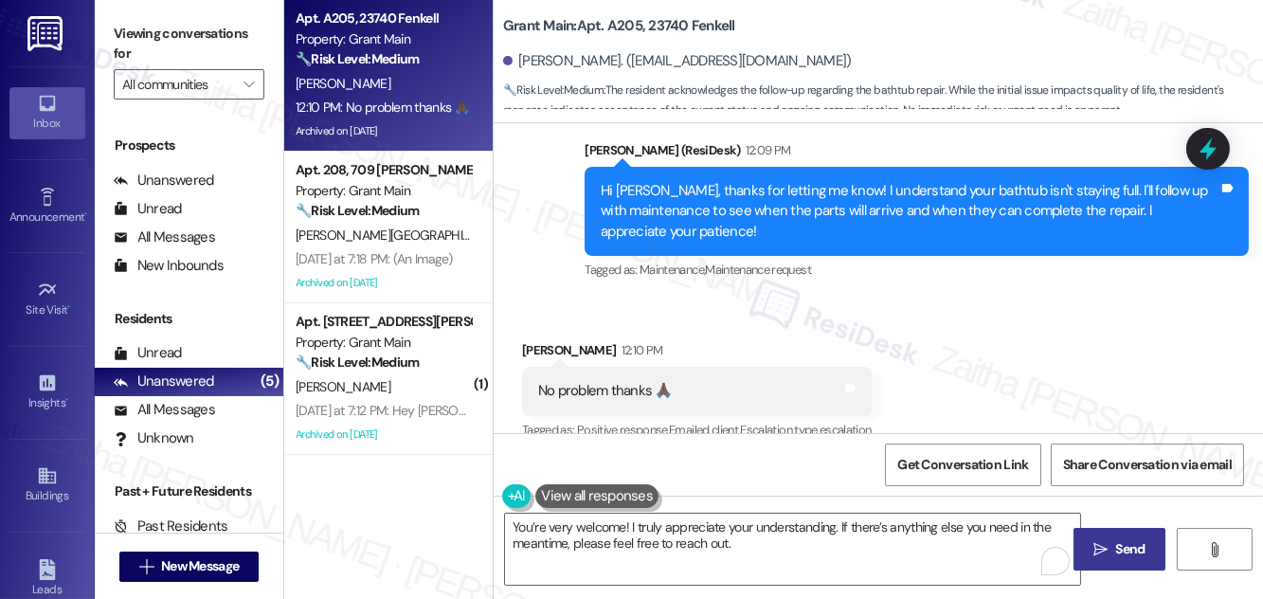
click at [1108, 542] on span " Send" at bounding box center [1120, 549] width 60 height 20
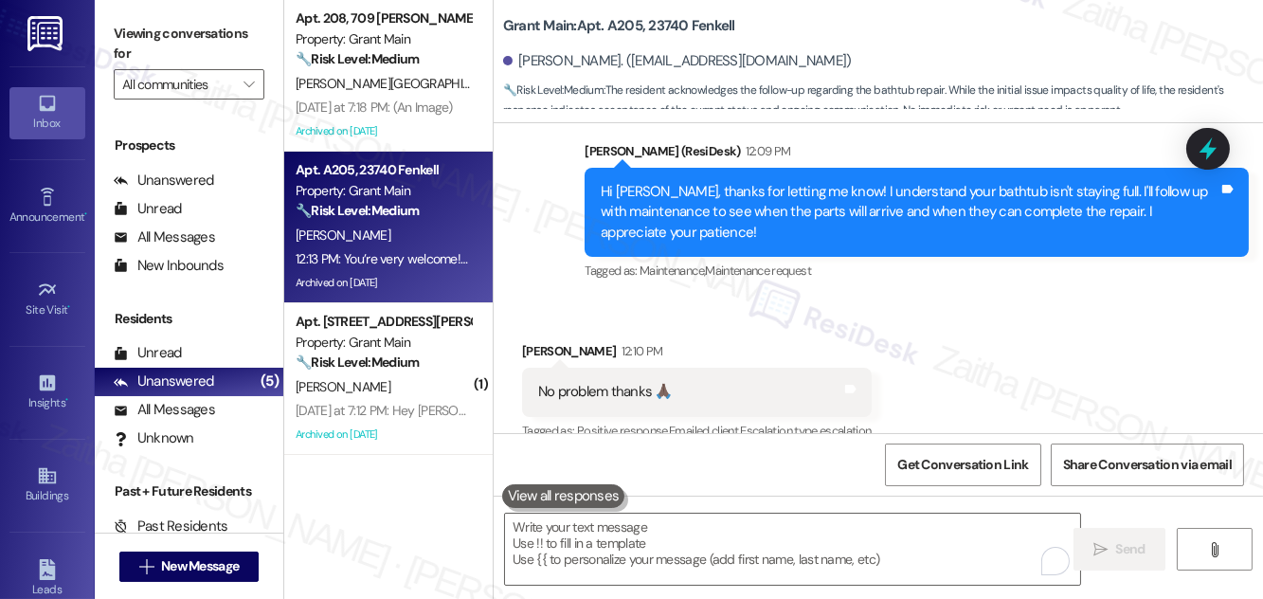
scroll to position [8102, 0]
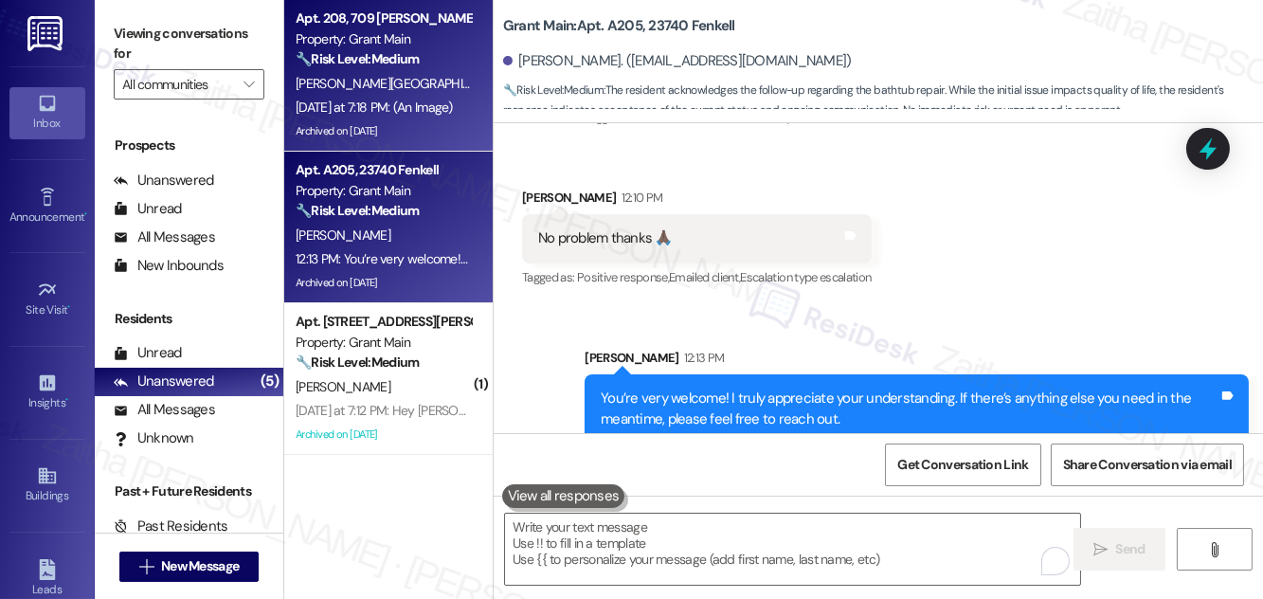
click at [451, 70] on div "Apt. 208, 709 Hazelwood Property: Grant Main 🔧 Risk Level: Medium The resident …" at bounding box center [383, 39] width 179 height 64
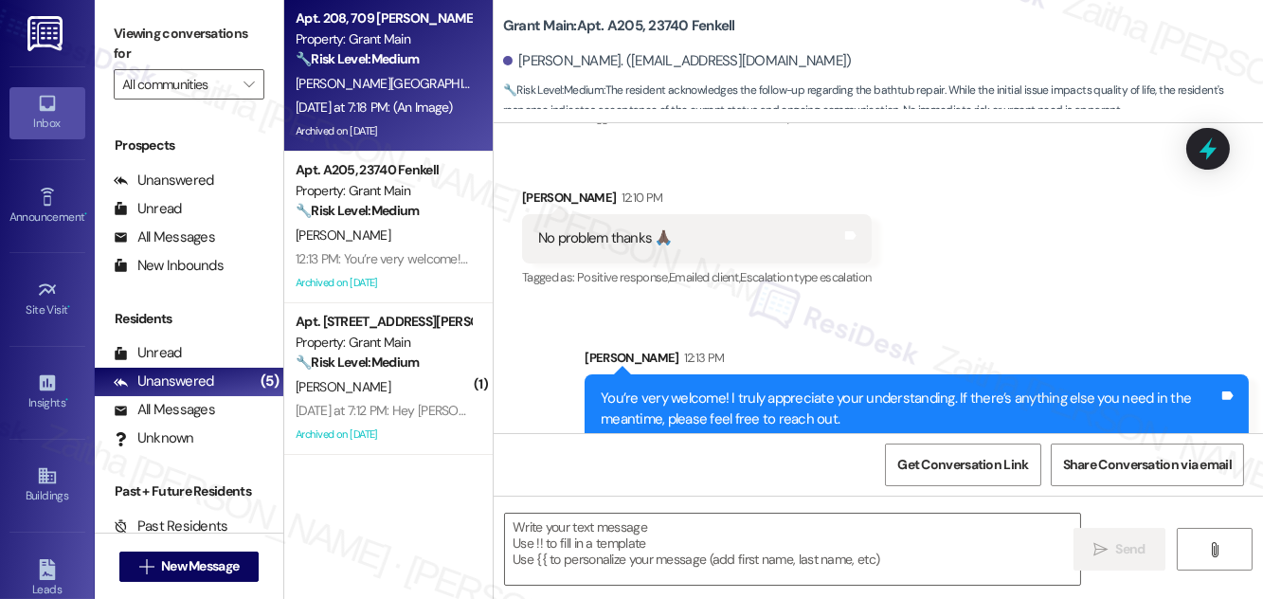
type textarea "Fetching suggested responses. Please feel free to read through the conversation…"
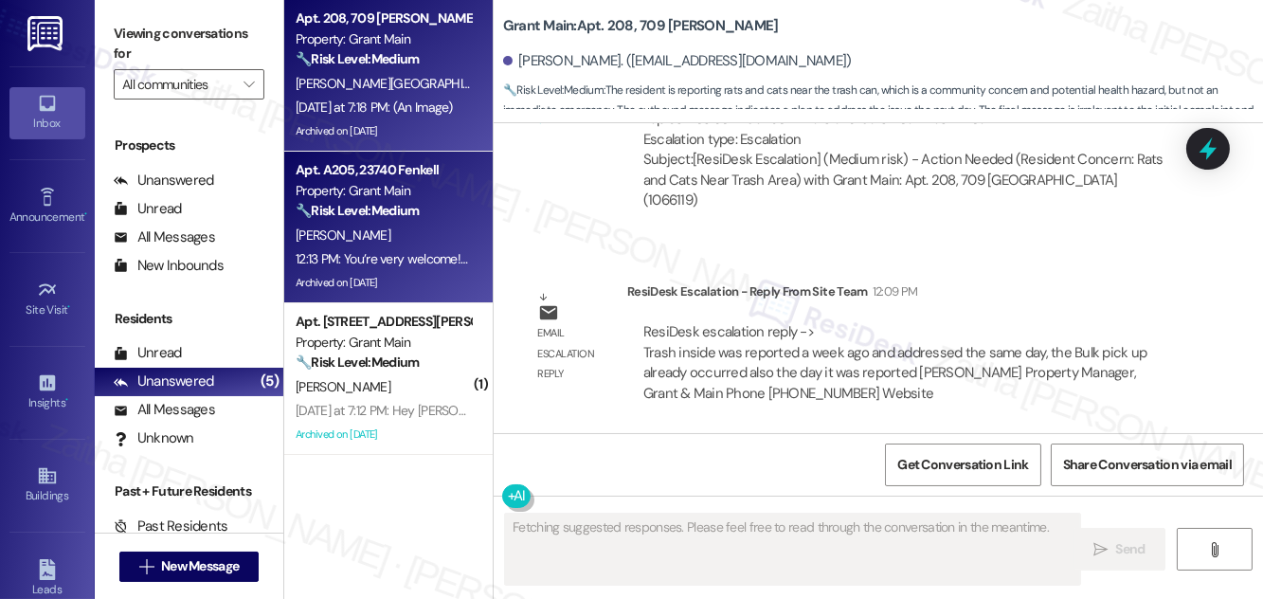
type textarea "Fetching suggested responses. Please feel free to read through the conversation…"
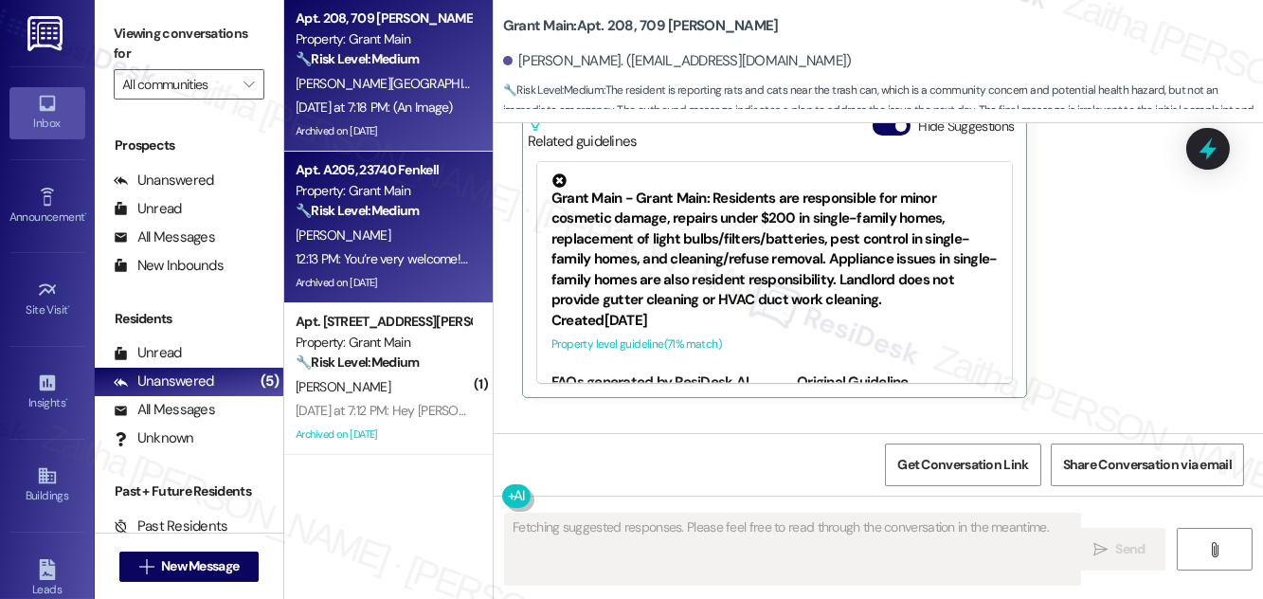
click at [445, 227] on div "C. Ware" at bounding box center [383, 236] width 179 height 24
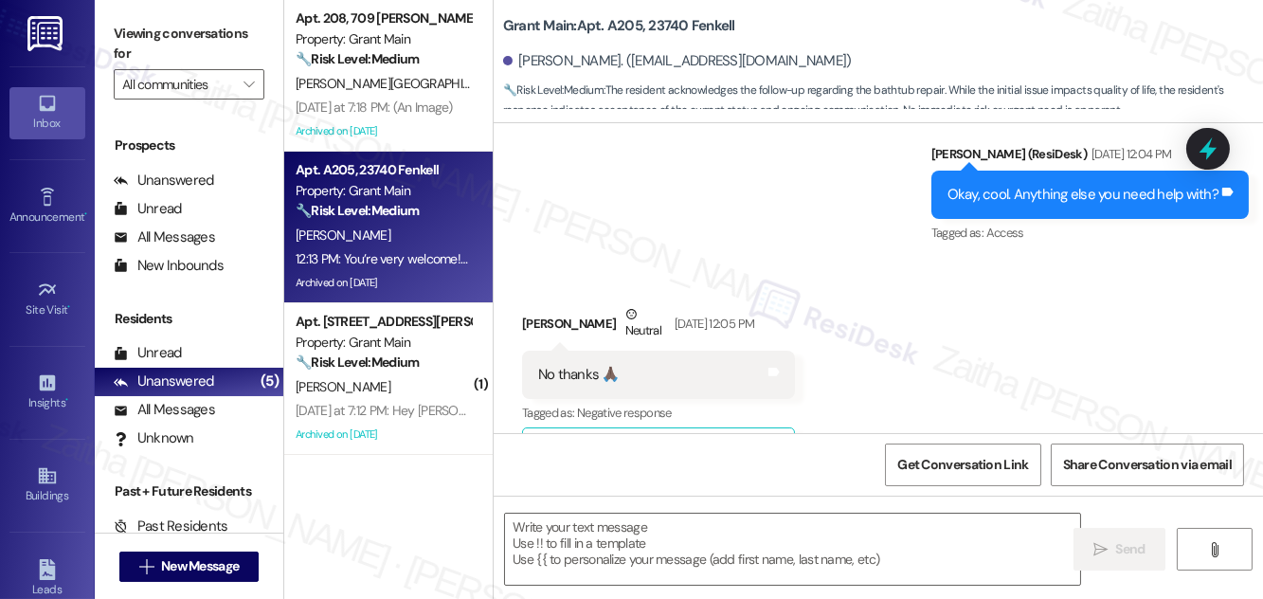
type textarea "Fetching suggested responses. Please feel free to read through the conversation…"
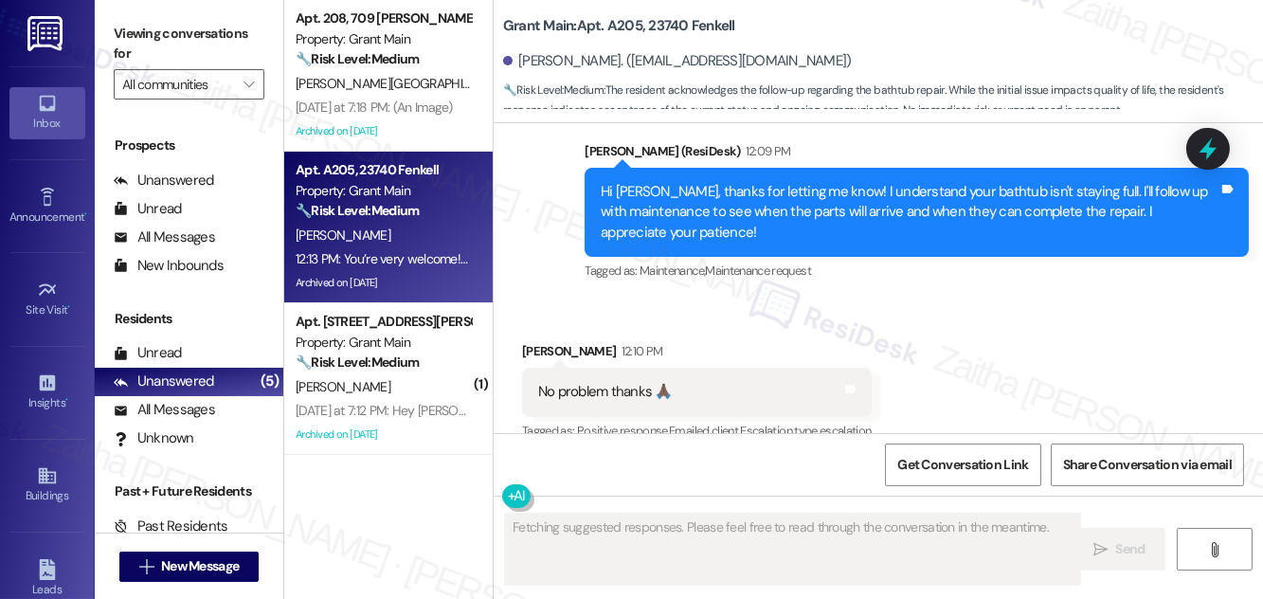
scroll to position [8363, 0]
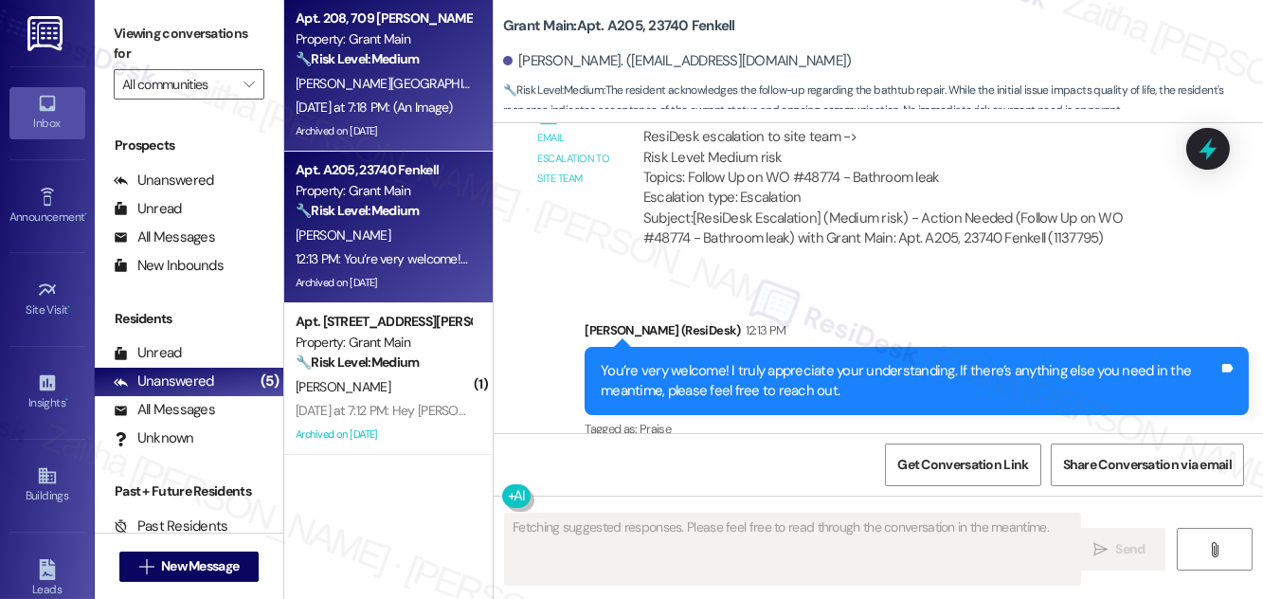
click at [435, 69] on div "🔧 Risk Level: Medium The resident is reporting rats and cats near the trash can…" at bounding box center [383, 59] width 175 height 20
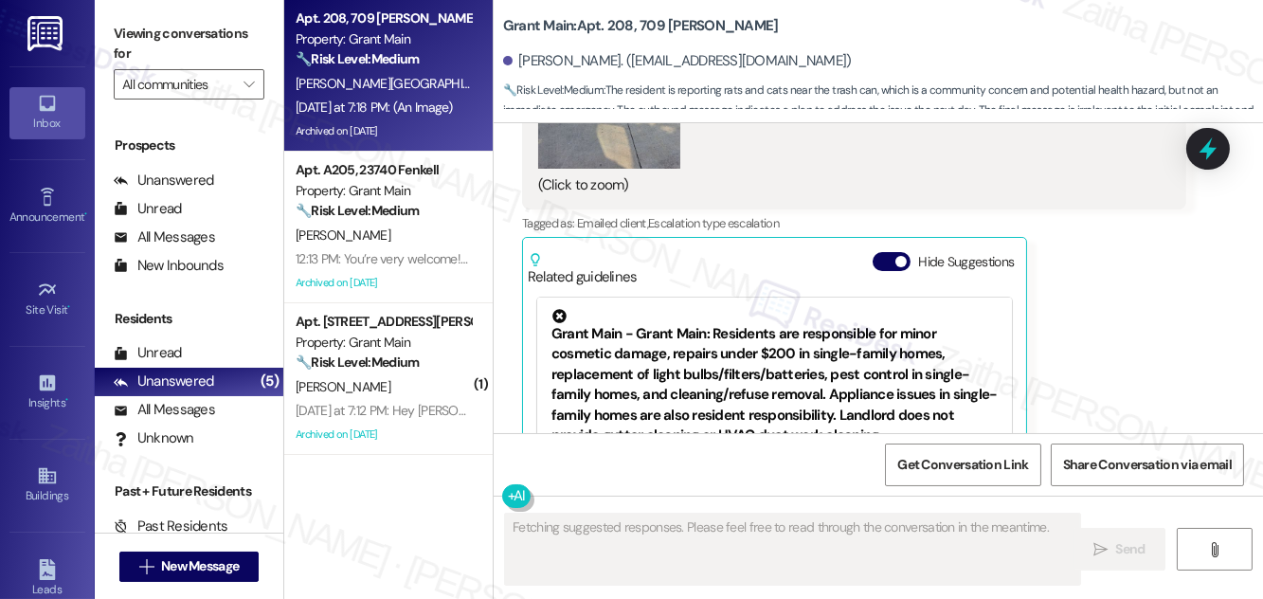
scroll to position [33021, 0]
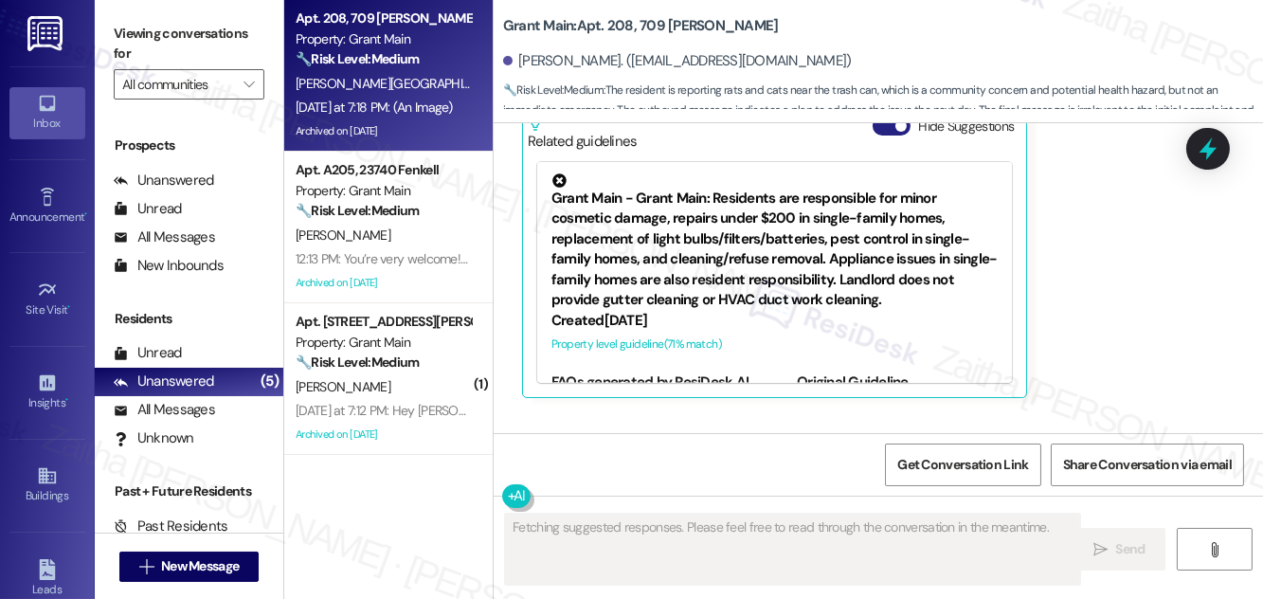
click at [891, 136] on button "Hide Suggestions" at bounding box center [892, 126] width 38 height 19
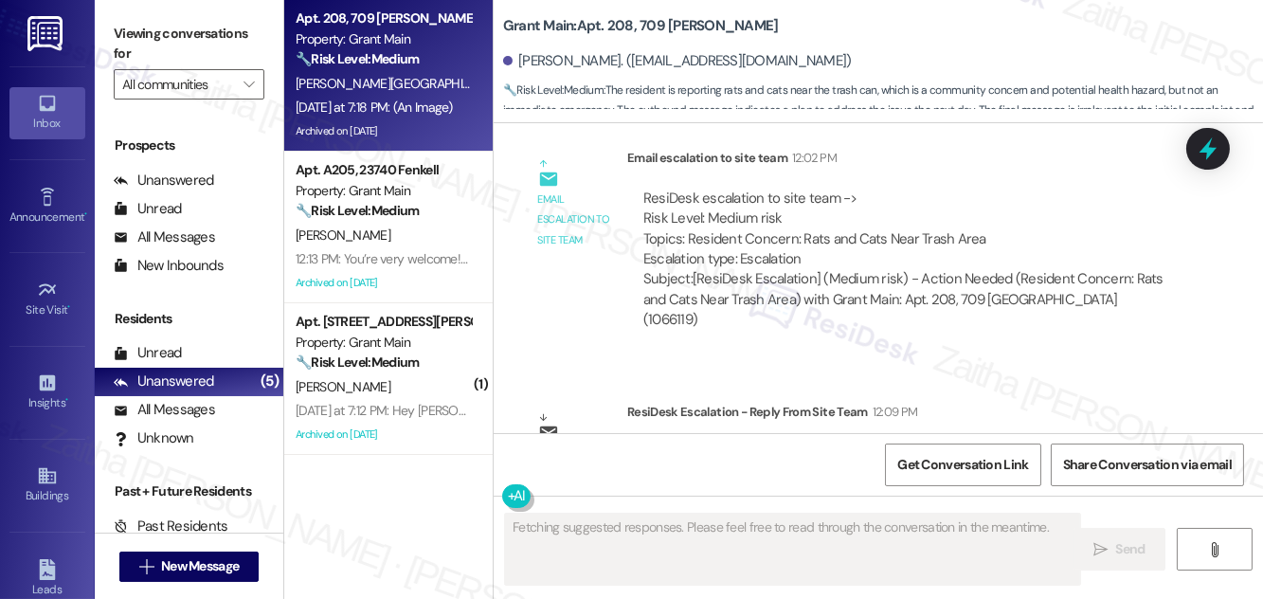
scroll to position [33209, 0]
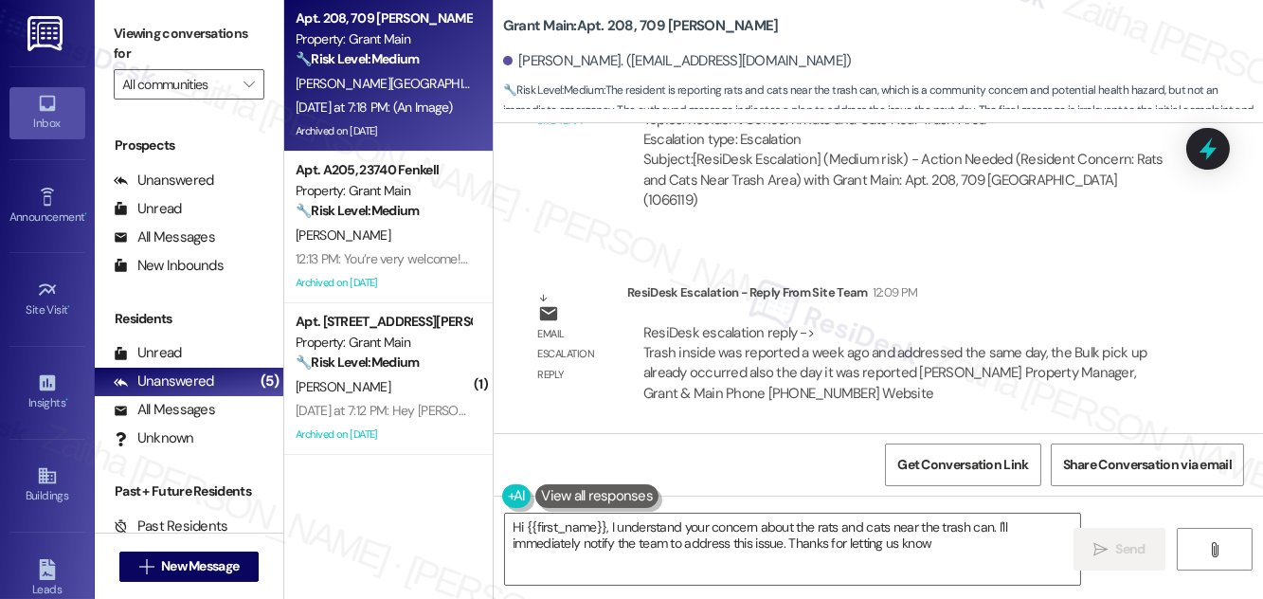
type textarea "Hi {{first_name}}, I understand your concern about the rats and cats near the t…"
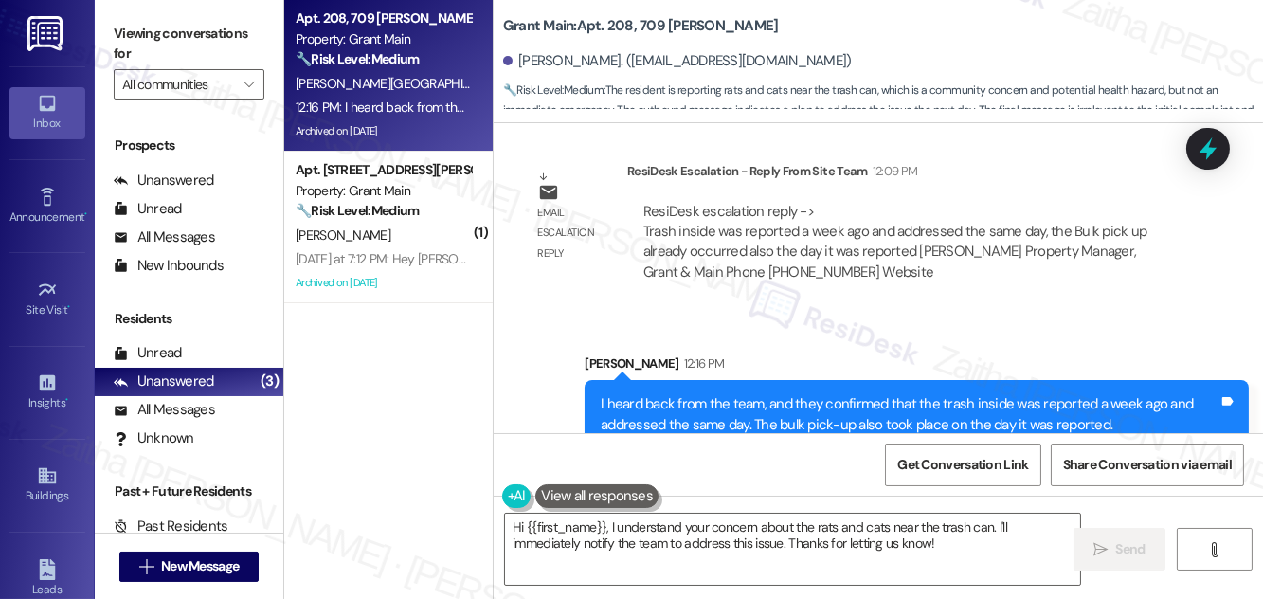
scroll to position [33362, 0]
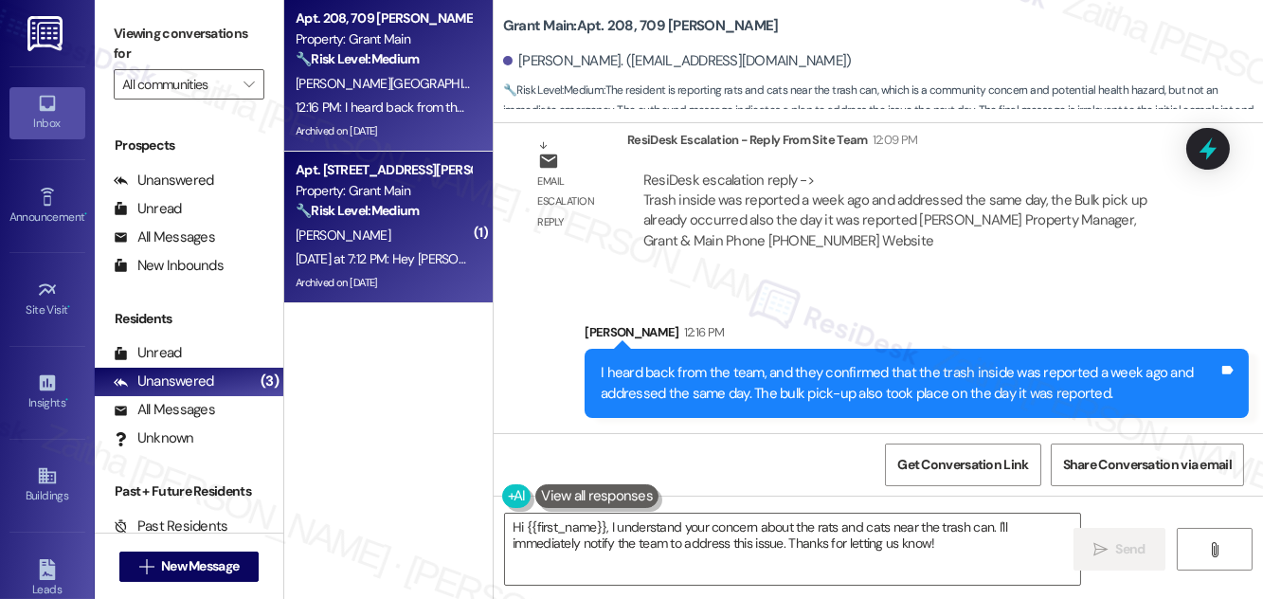
click at [394, 225] on div "J. Brent" at bounding box center [383, 236] width 179 height 24
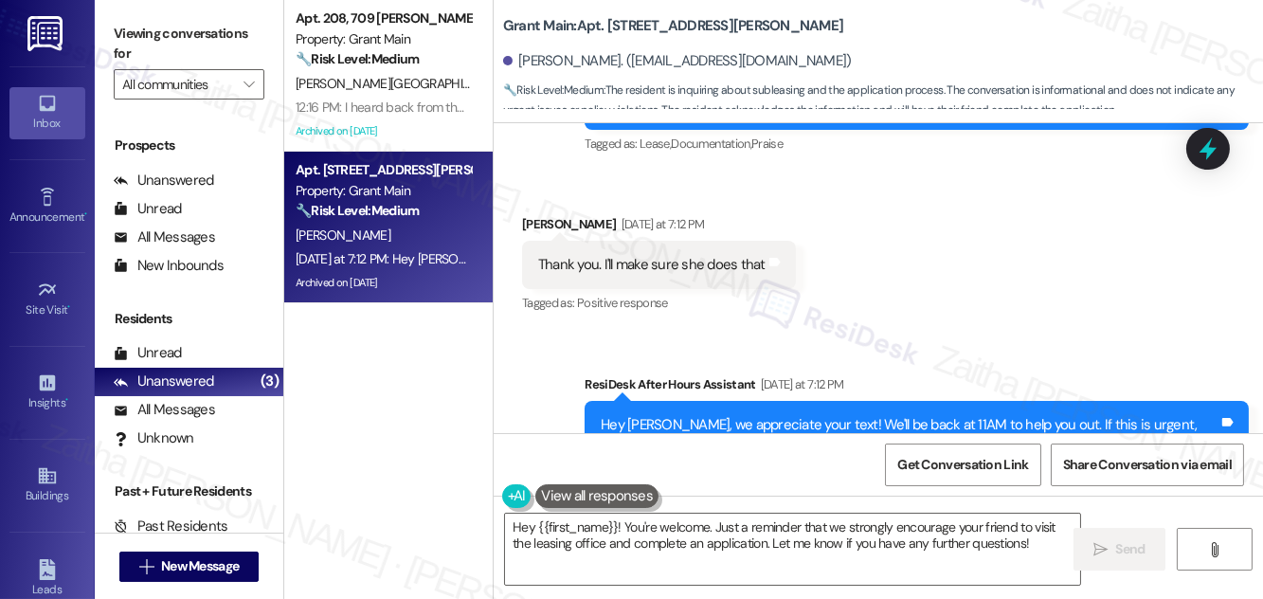
scroll to position [7050, 0]
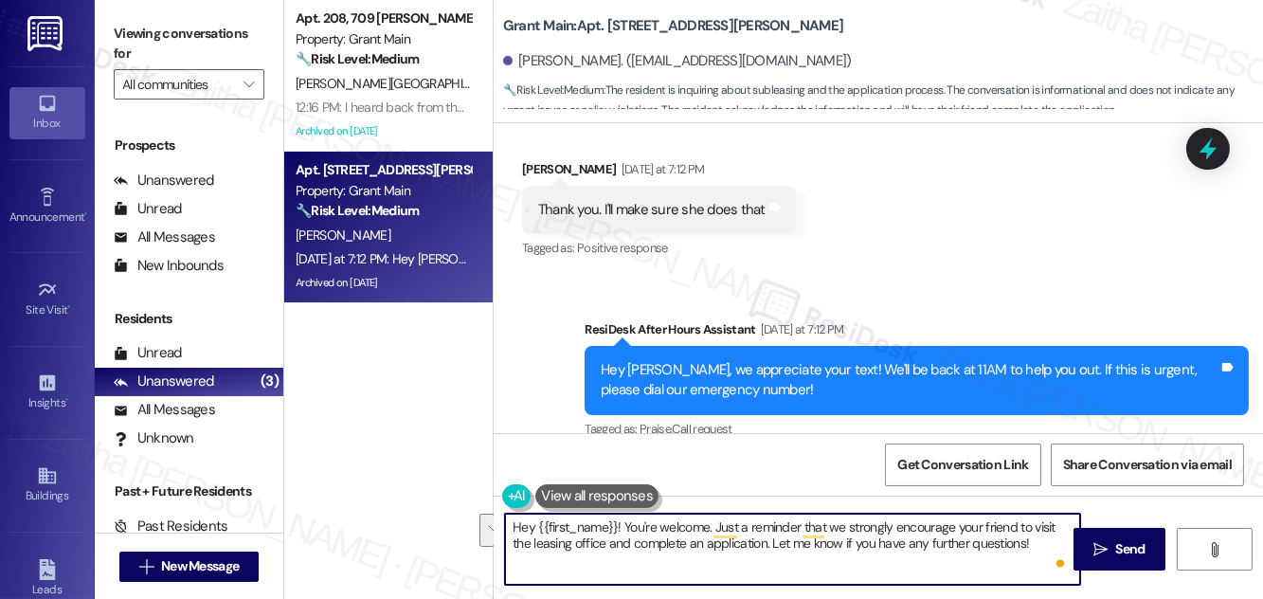
drag, startPoint x: 713, startPoint y: 523, endPoint x: 775, endPoint y: 550, distance: 68.0
click at [775, 550] on textarea "Hey {{first_name}}! You're welcome. Just a reminder that we strongly encourage …" at bounding box center [792, 549] width 575 height 71
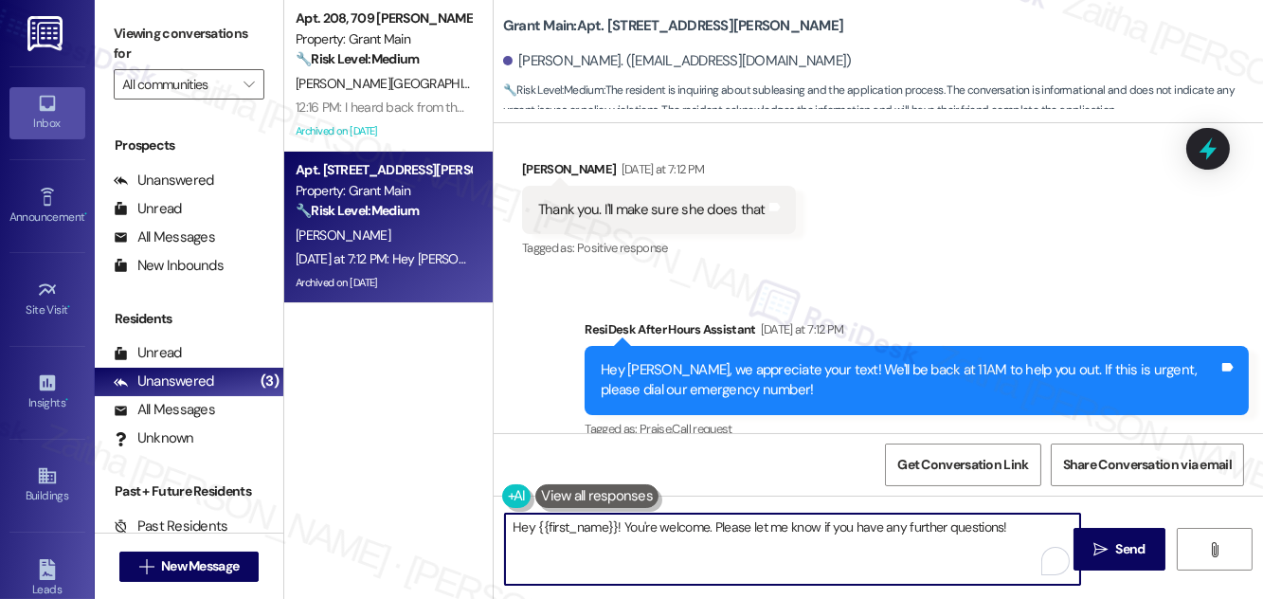
drag, startPoint x: 620, startPoint y: 525, endPoint x: 487, endPoint y: 519, distance: 132.8
click at [484, 526] on div "Apt. 208, 709 Hazelwood Property: Grant Main 🔧 Risk Level: Medium The resident …" at bounding box center [773, 299] width 979 height 599
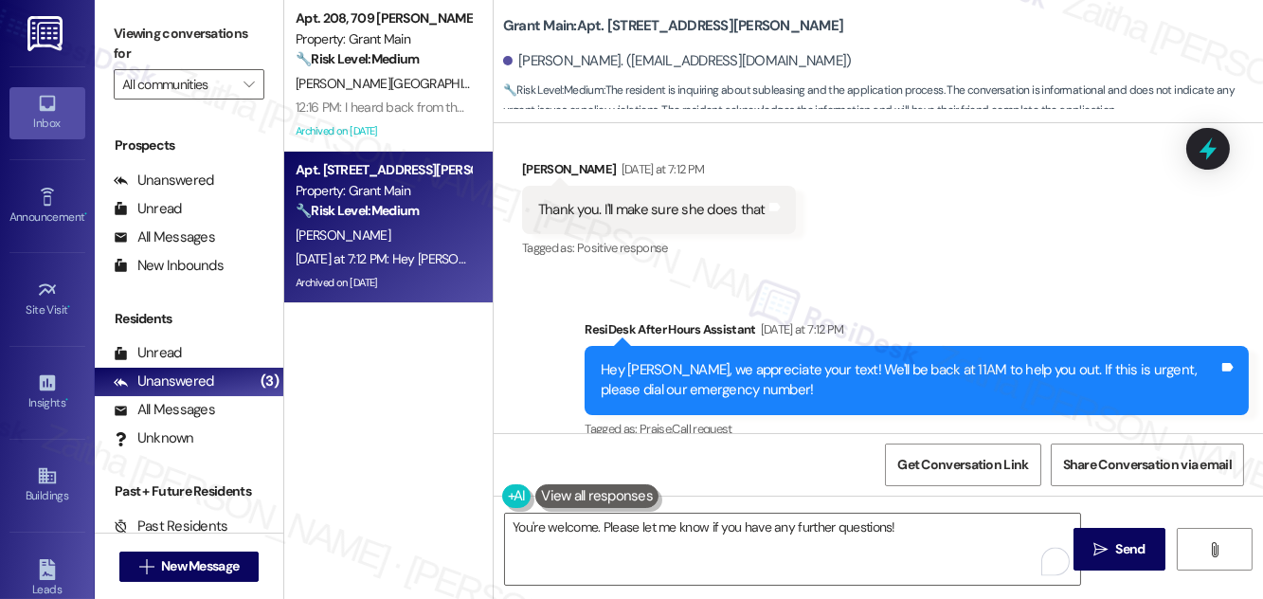
click at [538, 159] on div "Jason Brent Yesterday at 7:12 PM" at bounding box center [659, 172] width 274 height 27
copy div "Jason"
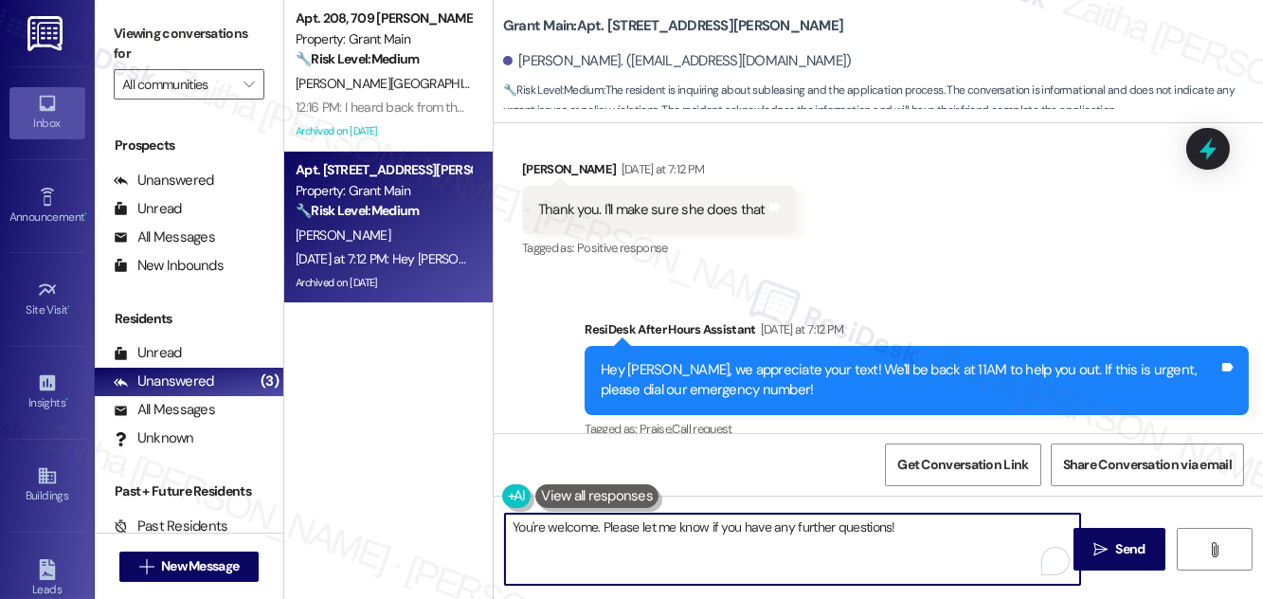
click at [596, 524] on textarea "You're welcome. Please let me know if you have any further questions!" at bounding box center [792, 549] width 575 height 71
paste textarea "Jason"
type textarea "You're welcome, Jason! Please let me know if you have any further questions!"
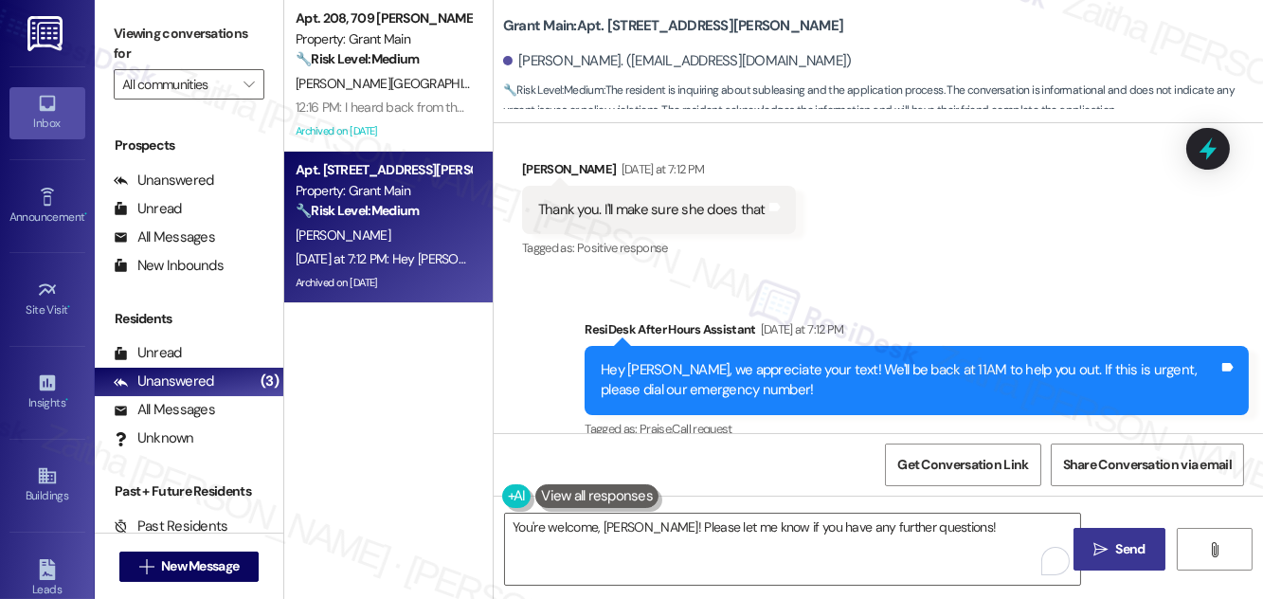
click at [1104, 539] on span " Send" at bounding box center [1120, 549] width 60 height 20
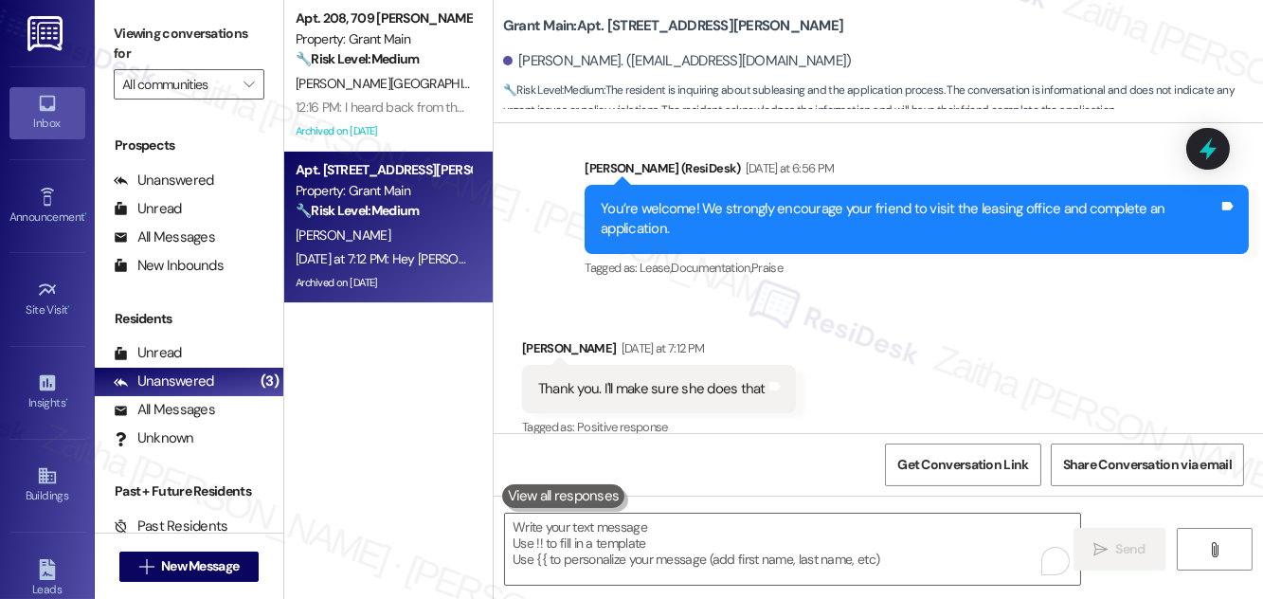
scroll to position [6869, 0]
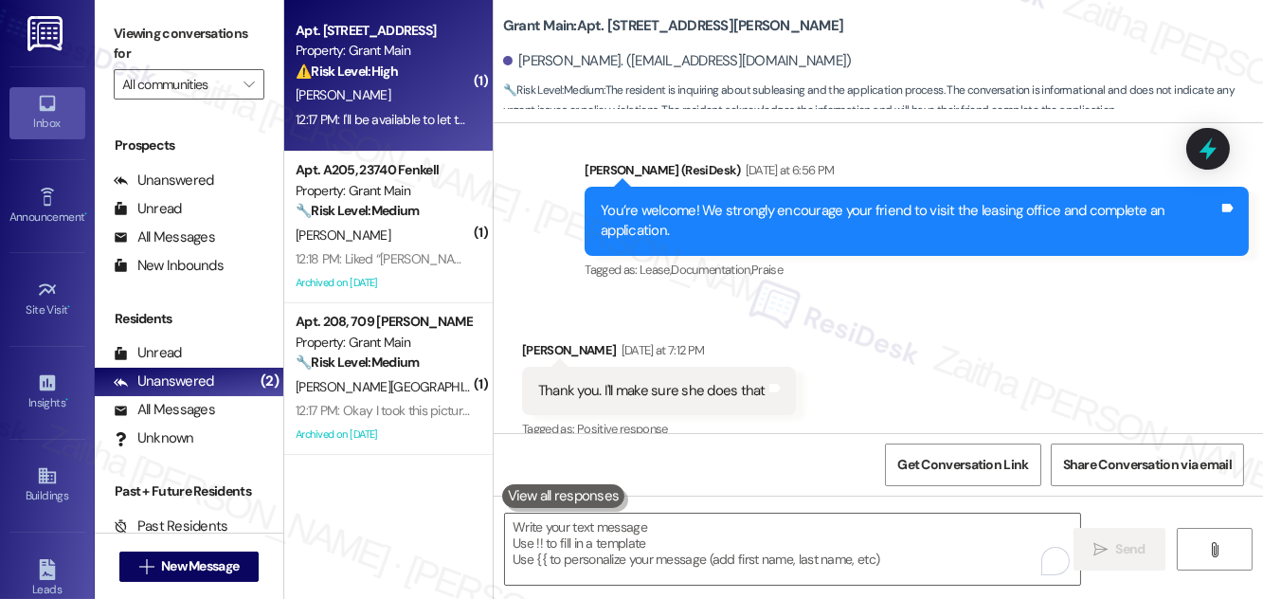
click at [407, 92] on div "J. Simpson" at bounding box center [383, 95] width 179 height 24
type textarea "Fetching suggested responses. Please feel free to read through the conversation…"
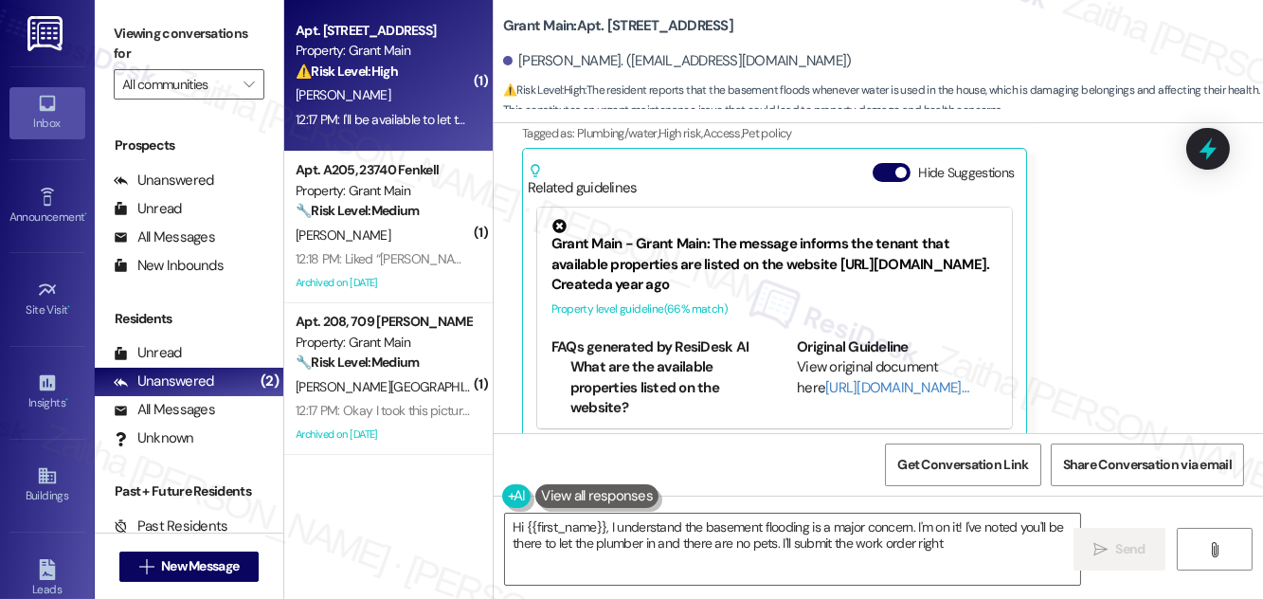
scroll to position [2075, 0]
click at [880, 161] on button "Hide Suggestions" at bounding box center [892, 170] width 38 height 19
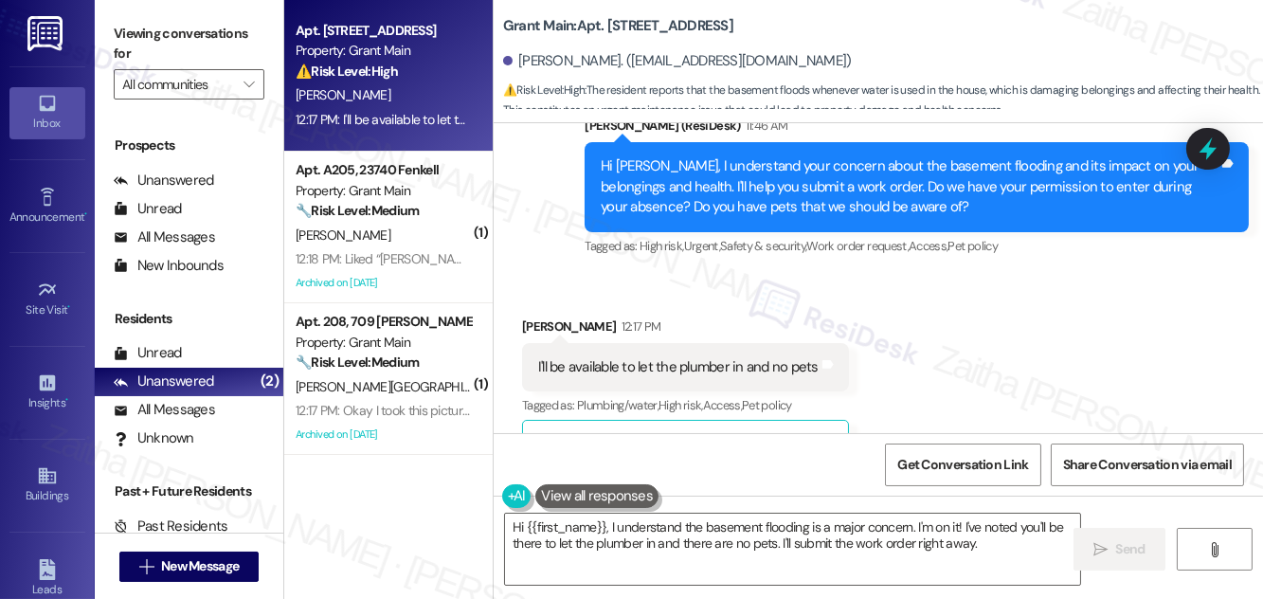
scroll to position [1836, 0]
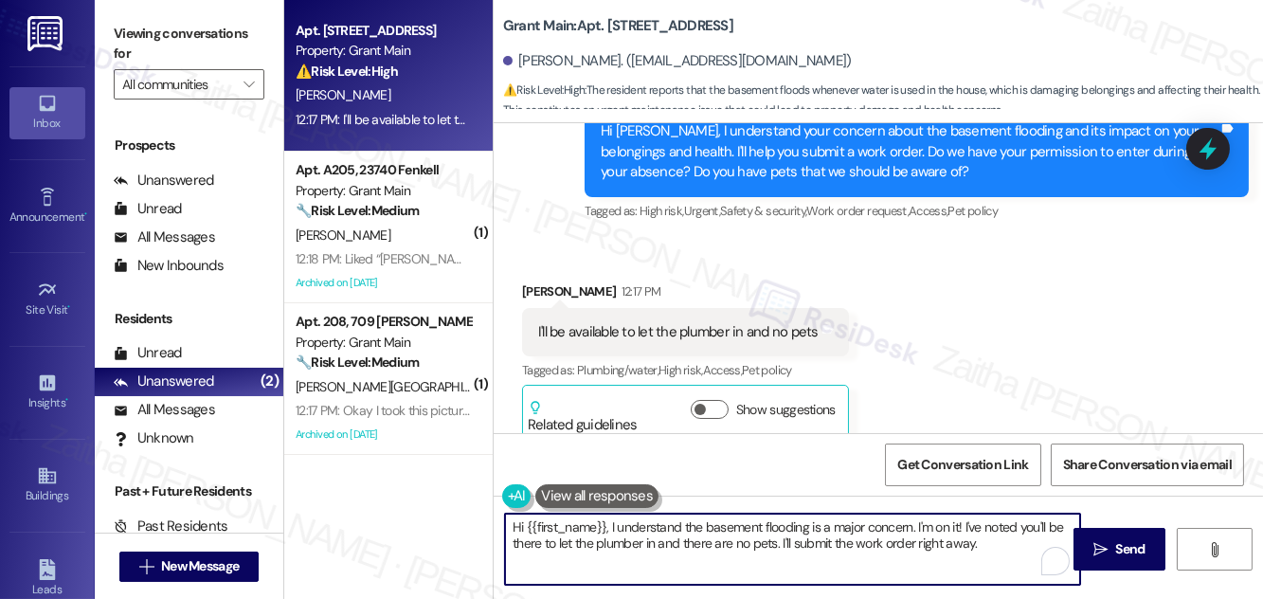
drag, startPoint x: 910, startPoint y: 523, endPoint x: 500, endPoint y: 519, distance: 409.5
click at [498, 524] on div "Hi {{first_name}}, I understand the basement flooding is a major concern. I'm o…" at bounding box center [783, 549] width 577 height 73
click at [705, 527] on textarea "Thanks for letting me know. I'm on it! I've noted you'll be there to let the pl…" at bounding box center [792, 549] width 575 height 71
drag, startPoint x: 608, startPoint y: 540, endPoint x: 729, endPoint y: 539, distance: 121.3
click at [729, 539] on textarea "Thanks for letting me know. I've noted you'll be there to let the plumber in, a…" at bounding box center [792, 549] width 575 height 71
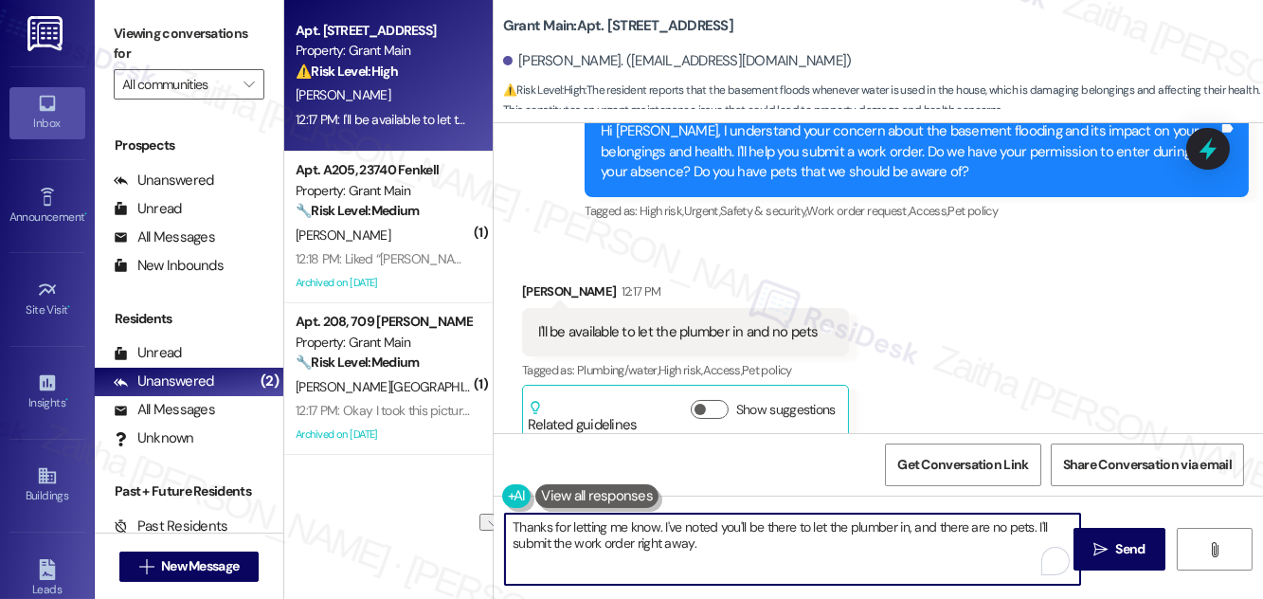
click at [900, 552] on textarea "Thanks for letting me know. I've noted you'll be there to let the plumber in, a…" at bounding box center [792, 549] width 575 height 71
drag, startPoint x: 1034, startPoint y: 522, endPoint x: 1035, endPoint y: 545, distance: 22.8
click at [1035, 545] on textarea "Thanks for letting me know. I've noted you'll be there to let the plumber in, a…" at bounding box center [792, 549] width 575 height 71
type textarea "Thanks for letting me know. I've noted you'll be there to let the plumber in, a…"
click at [1101, 542] on icon "" at bounding box center [1101, 549] width 14 height 15
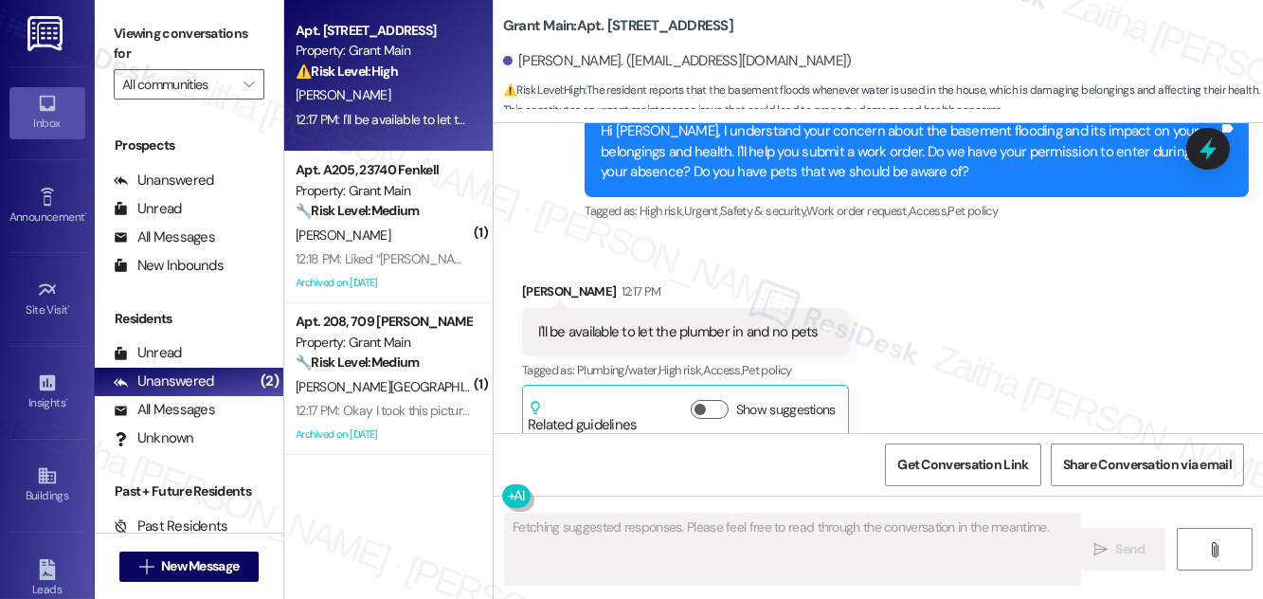
scroll to position [1835, 0]
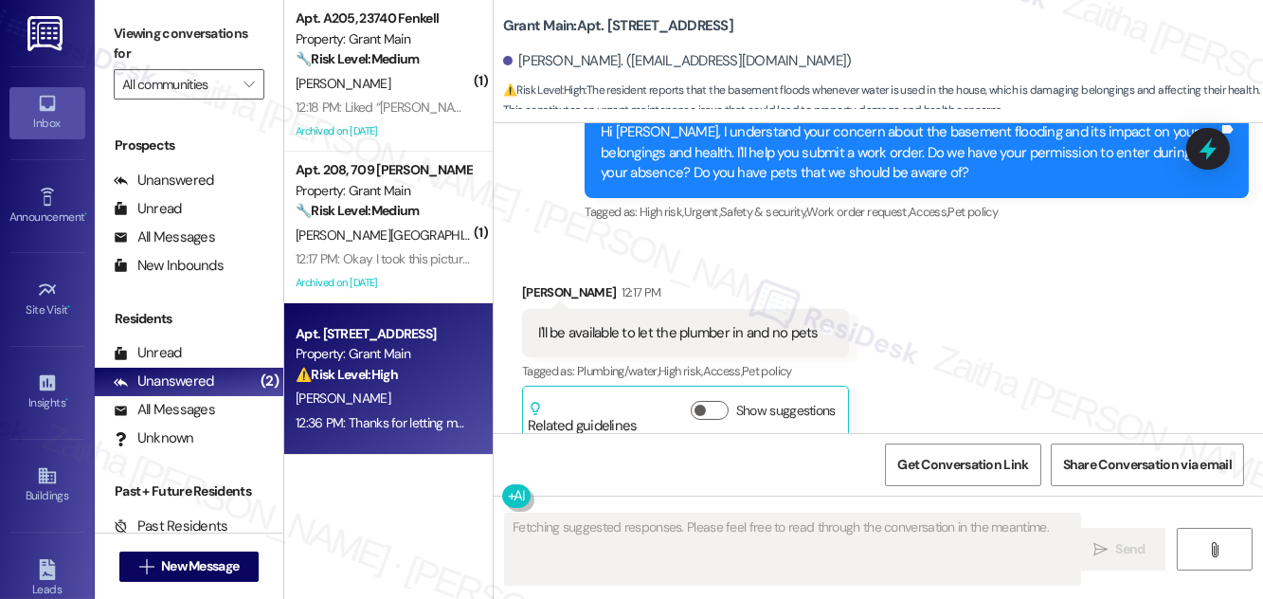
click at [631, 23] on b "Grant Main: Apt. 14366 Westwood, 14366 Westwood" at bounding box center [618, 26] width 230 height 20
click at [627, 18] on b "Grant Main: Apt. 14366 Westwood, 14366 Westwood" at bounding box center [618, 26] width 230 height 20
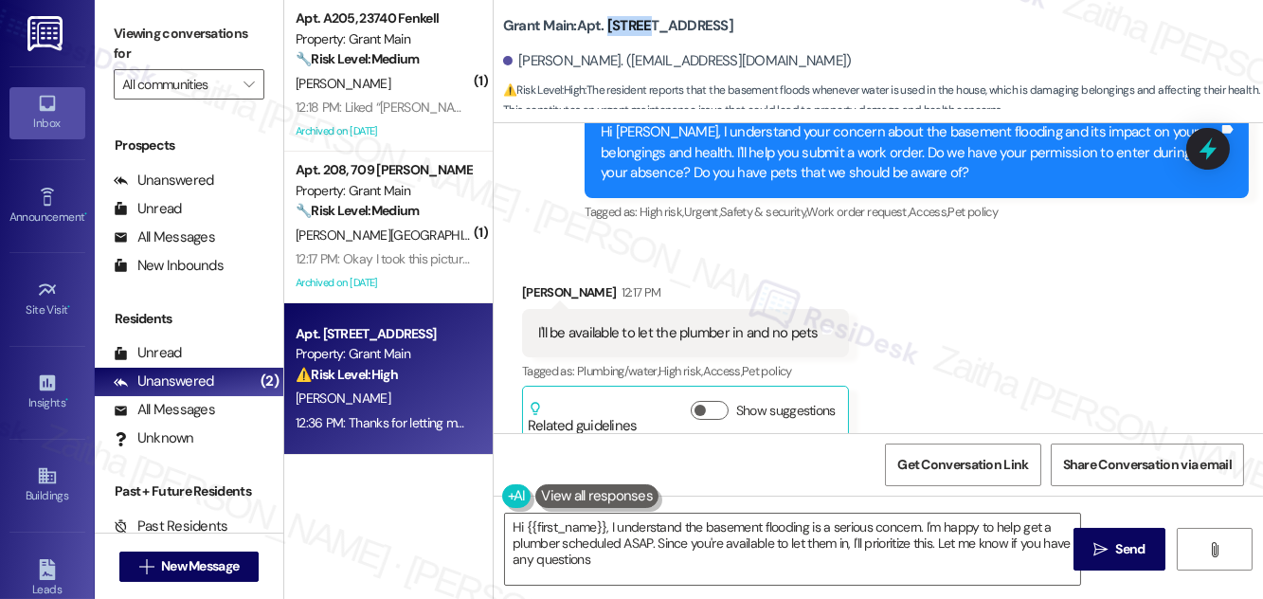
type textarea "Hi {{first_name}}, I understand the basement flooding is a serious concern. I'm…"
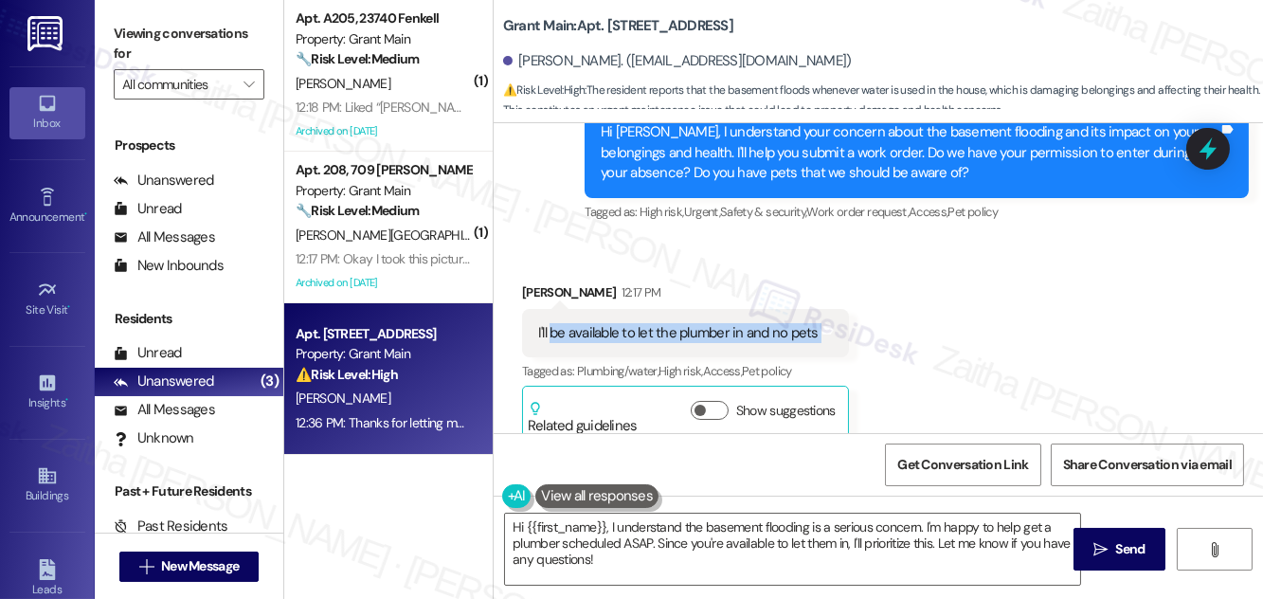
drag, startPoint x: 550, startPoint y: 308, endPoint x: 845, endPoint y: 309, distance: 295.7
click at [845, 309] on div "Received via SMS Janetta Simpson 12:17 PM I'll be available to let the plumber …" at bounding box center [685, 362] width 355 height 188
copy div "be available to let the plumber in and no pets Tags and notes"
click at [979, 297] on div "Received via SMS Janetta Simpson 12:17 PM I'll be available to let the plumber …" at bounding box center [879, 348] width 770 height 216
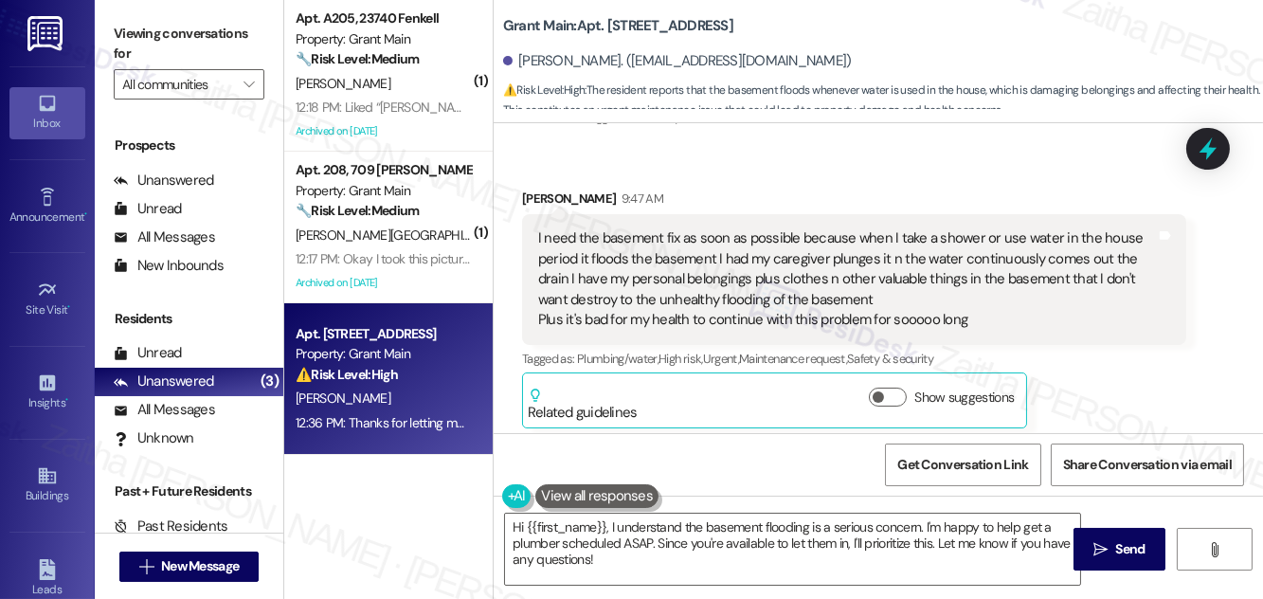
scroll to position [1405, 0]
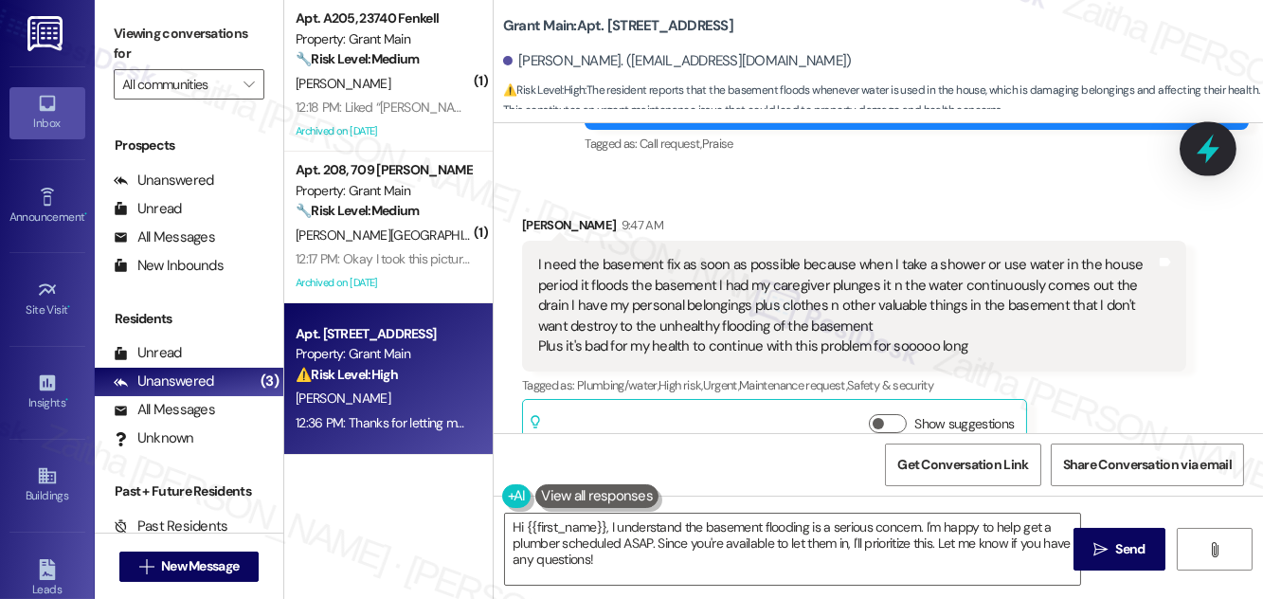
click at [1191, 164] on div at bounding box center [1208, 148] width 57 height 54
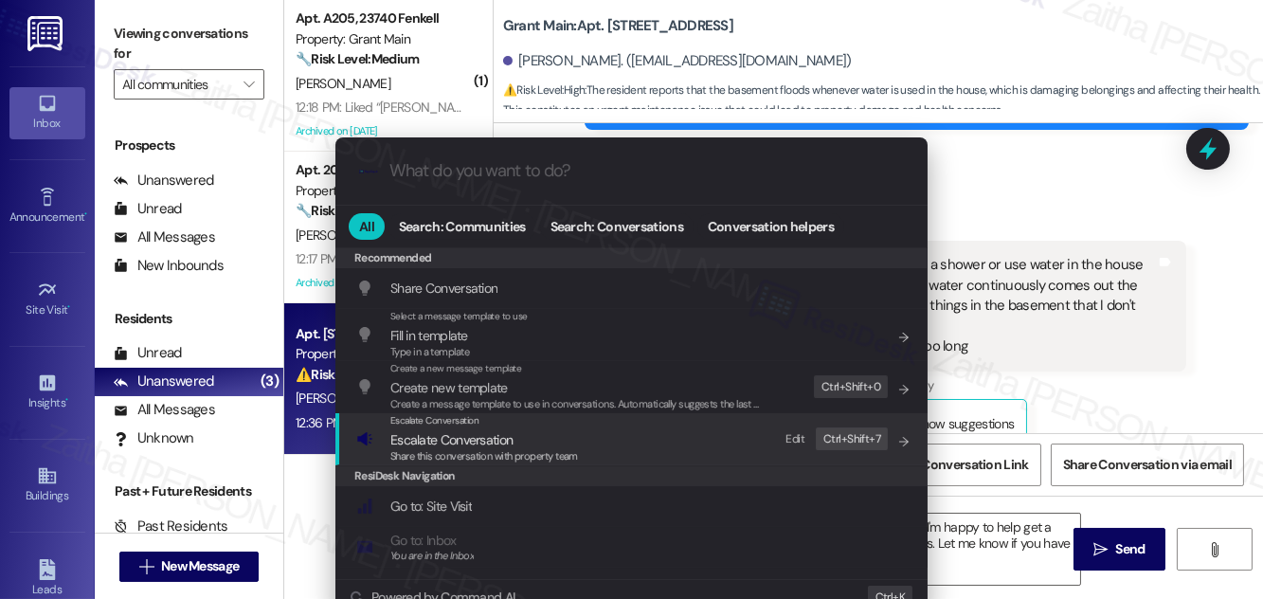
click at [453, 439] on span "Escalate Conversation" at bounding box center [451, 439] width 122 height 17
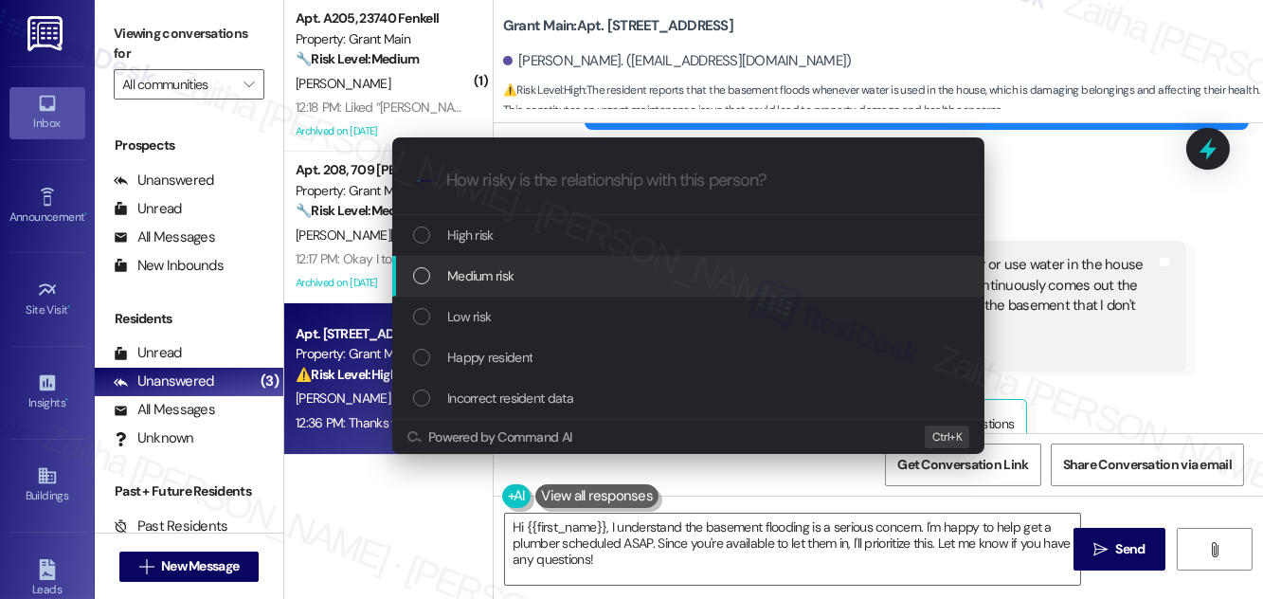
click at [500, 266] on span "Medium risk" at bounding box center [480, 275] width 66 height 21
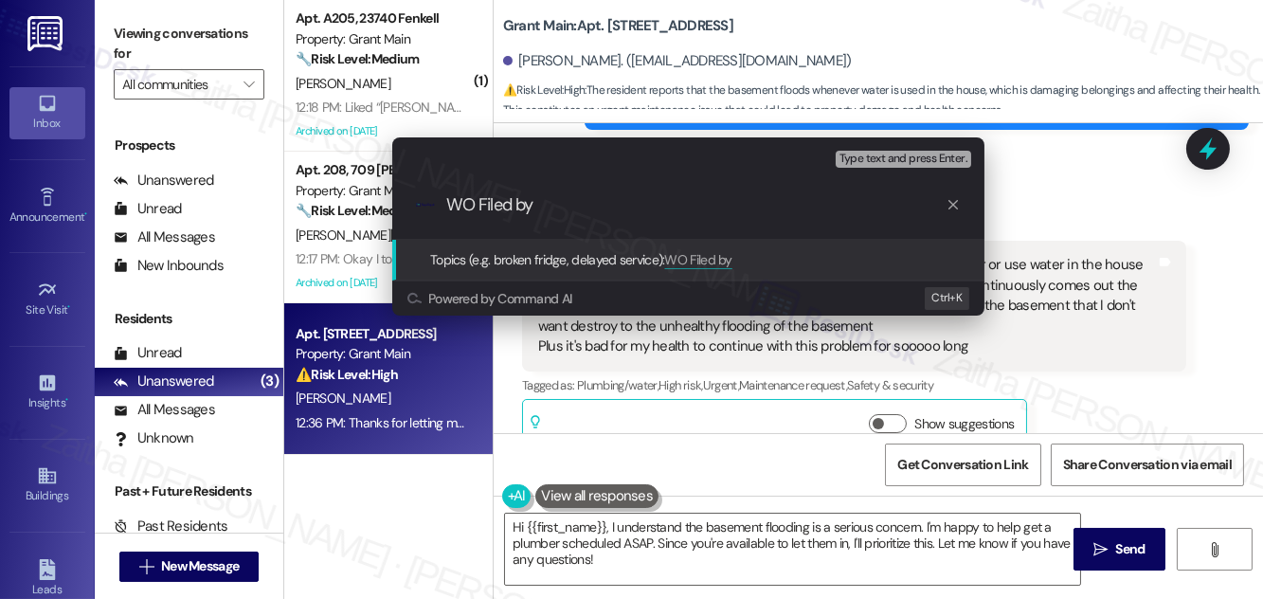
click at [476, 204] on input "WO Filed by" at bounding box center [695, 205] width 499 height 20
paste input "#48776"
click at [633, 207] on input "WO #48776 Filed by" at bounding box center [695, 205] width 499 height 20
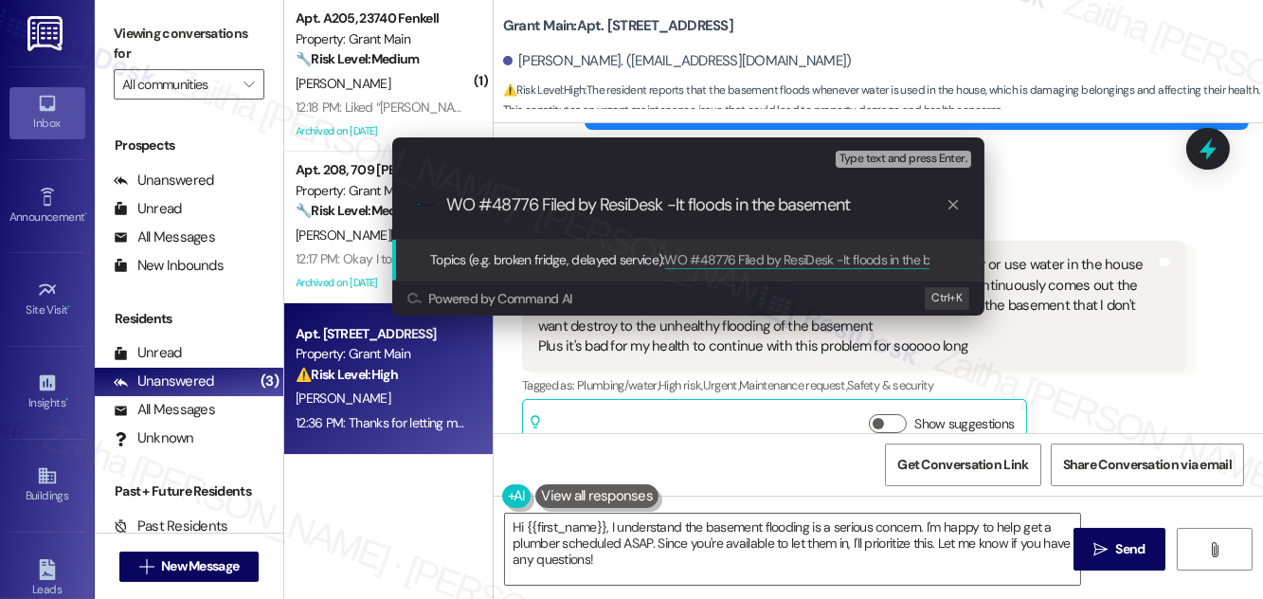
drag, startPoint x: 676, startPoint y: 199, endPoint x: 857, endPoint y: 202, distance: 181.1
click at [857, 201] on input "WO #48776 Filed by ResiDesk -It floods in the basement" at bounding box center [695, 205] width 499 height 20
paste input "There is flooding in the basement."
click at [677, 207] on input "WO #48776 Filed by ResiDesk -There is flooding in the basement." at bounding box center [695, 205] width 499 height 20
type input "WO #48776 Filed by ResiDesk - There is flooding in the basement."
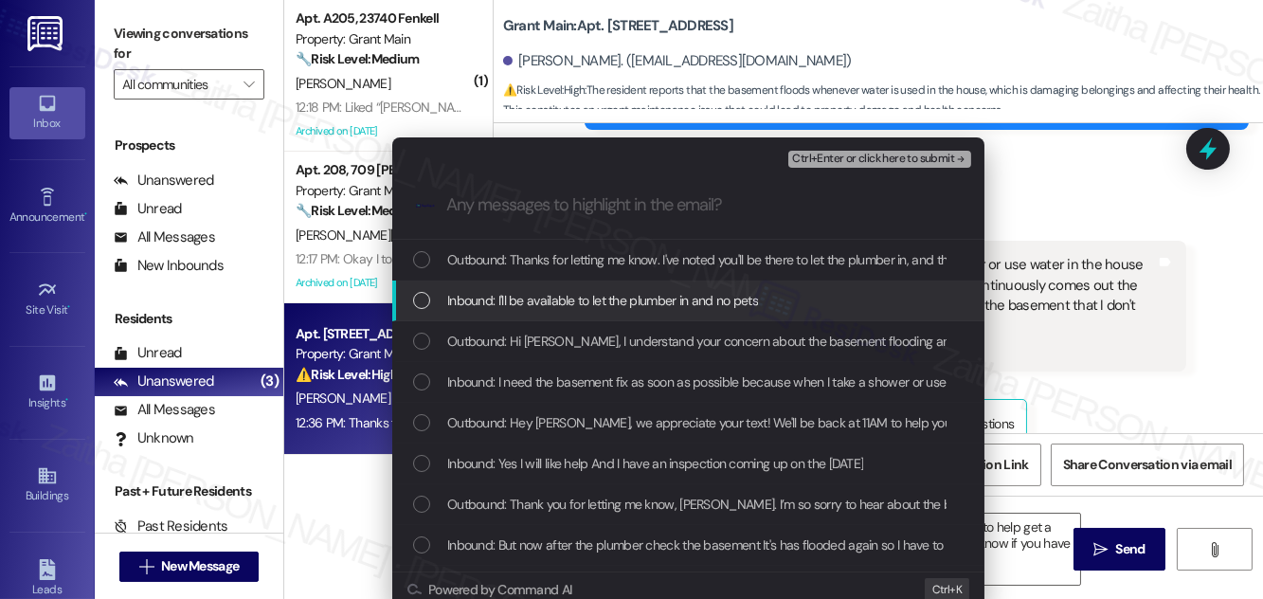
click at [605, 299] on span "Inbound: I'll be available to let the plumber in and no pets" at bounding box center [602, 300] width 311 height 21
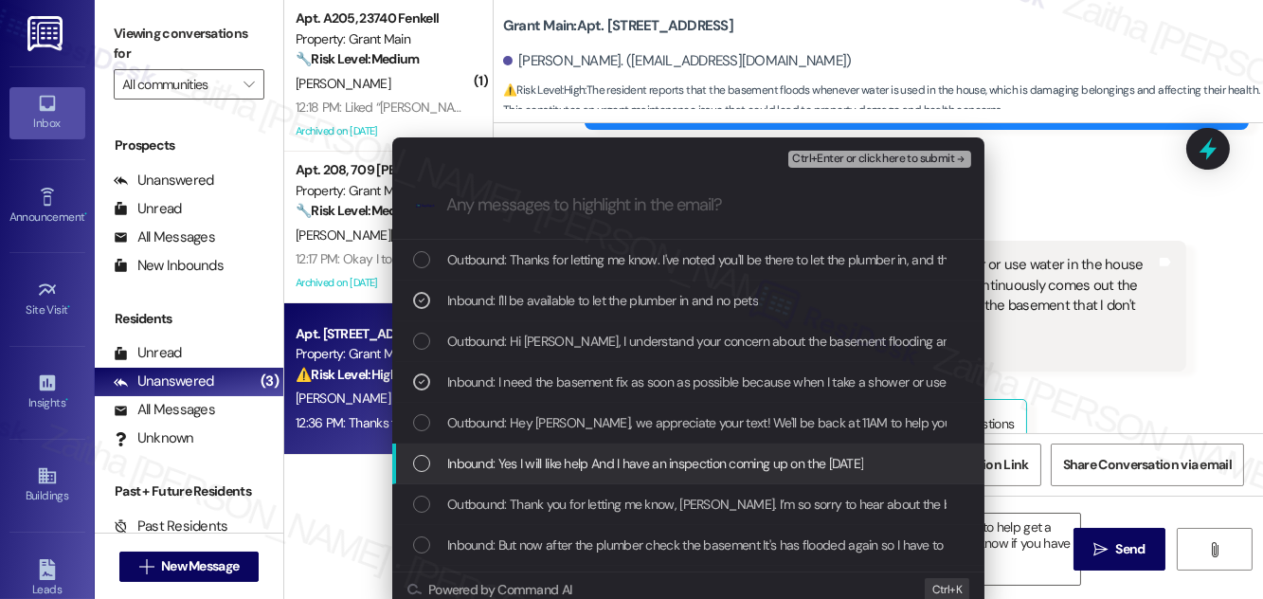
click at [601, 462] on span "Inbound: Yes I will like help And I have an inspection coming up on the 28th of…" at bounding box center [655, 463] width 416 height 21
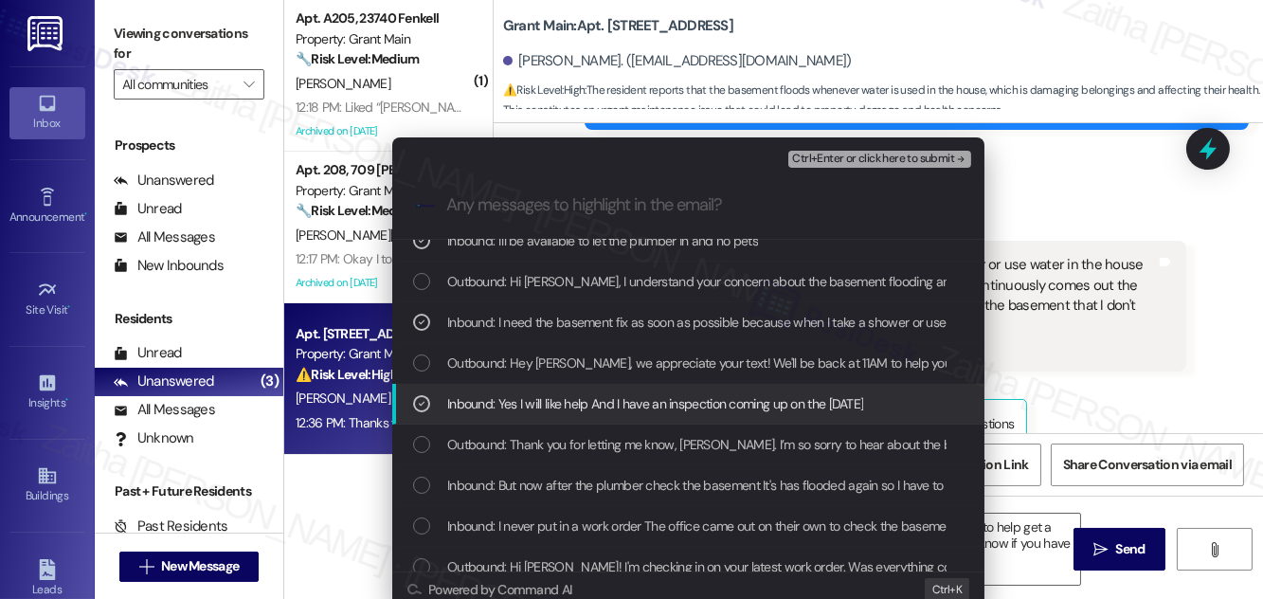
scroll to position [85, 0]
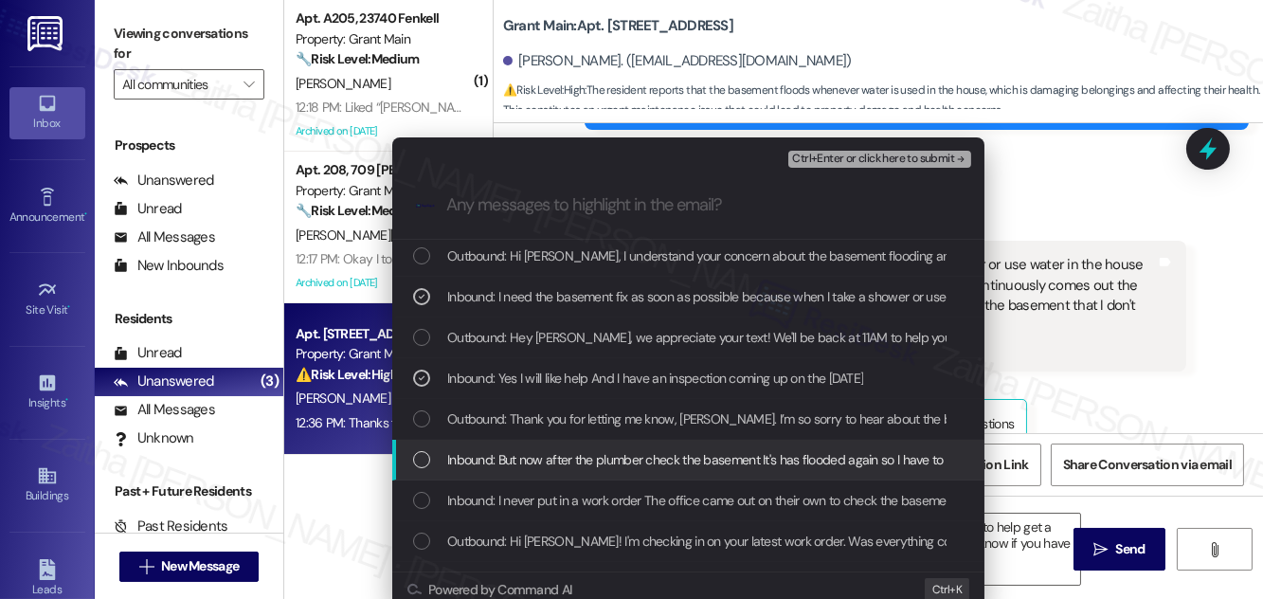
click at [603, 463] on span "Inbound: But now after the plumber check the basement It's has flooded again so…" at bounding box center [1054, 459] width 1215 height 21
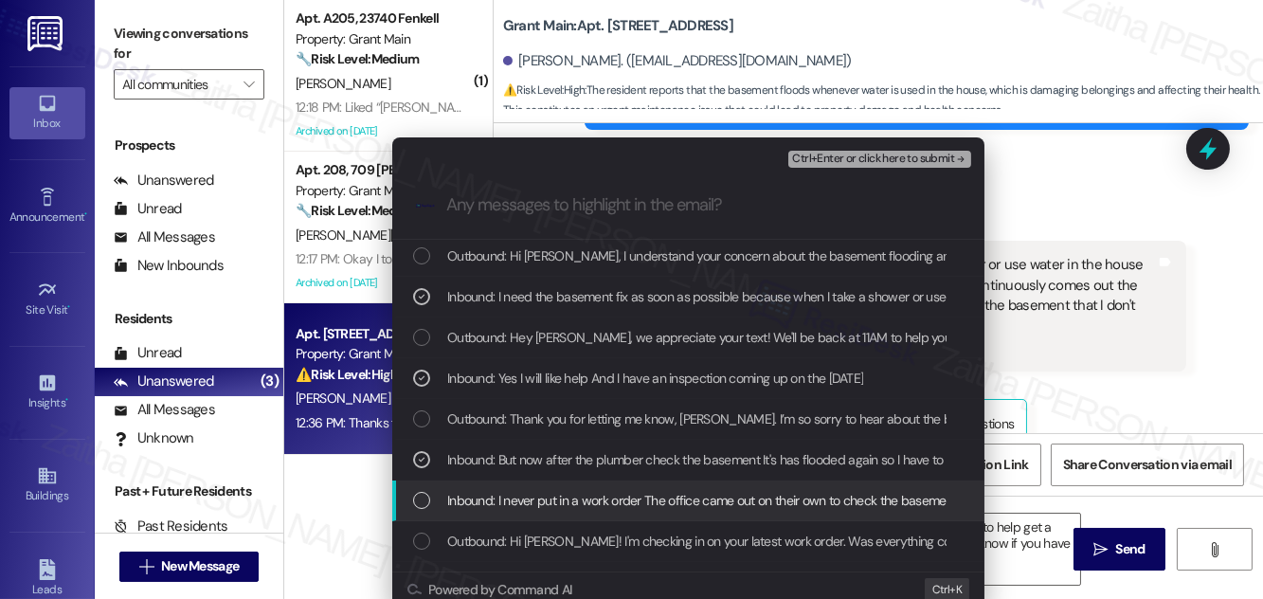
click at [618, 490] on span "Inbound: I never put in a work order The office came out on their own to check …" at bounding box center [872, 500] width 851 height 21
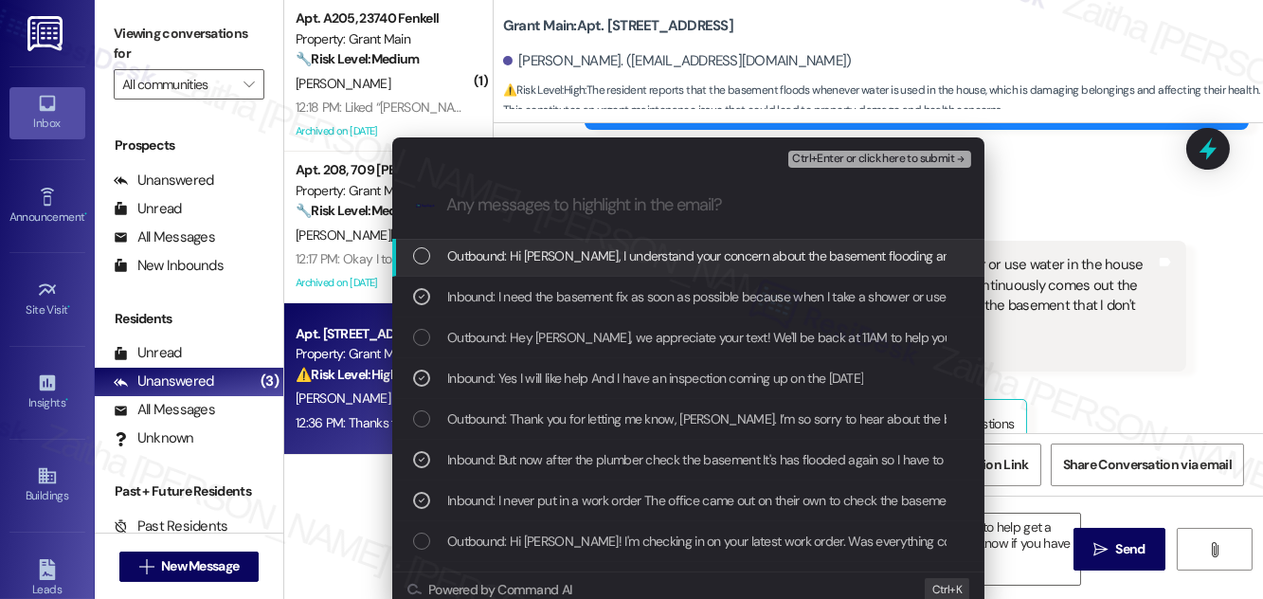
click at [860, 153] on span "Ctrl+Enter or click here to submit" at bounding box center [873, 159] width 162 height 13
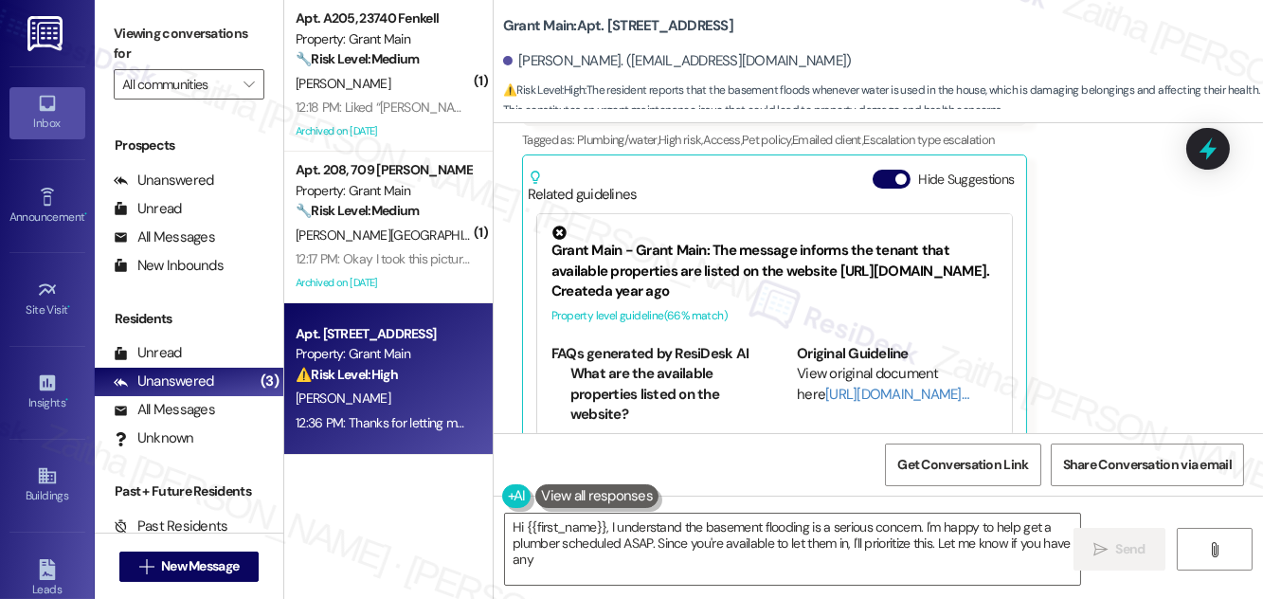
scroll to position [2075, 0]
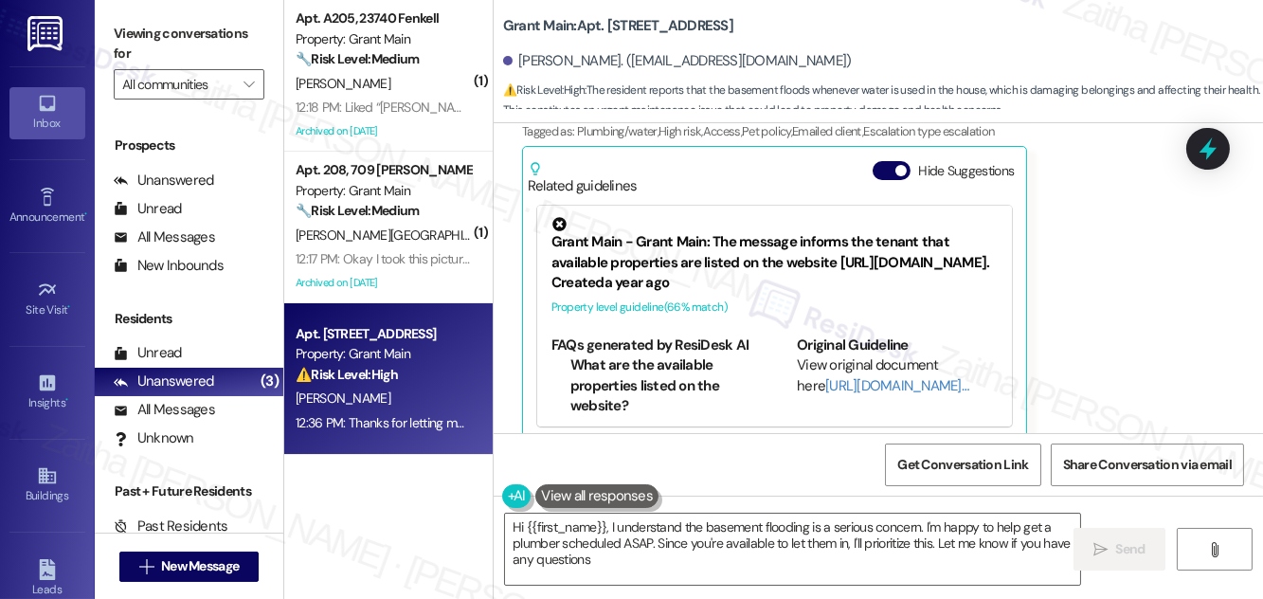
type textarea "Hi {{first_name}}, I understand the basement flooding is a serious concern. I'm…"
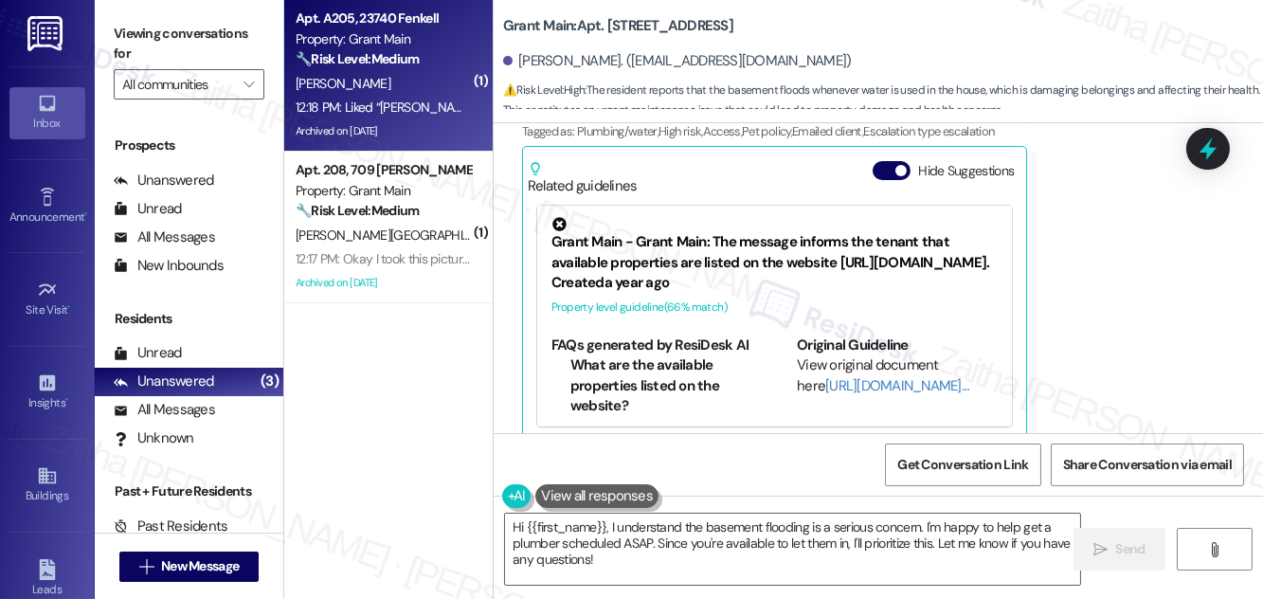
click at [409, 91] on div "C. Ware" at bounding box center [383, 84] width 179 height 24
type textarea "Hi {{first_name}}, I understand the basement flooding is a serious concern. I'm…"
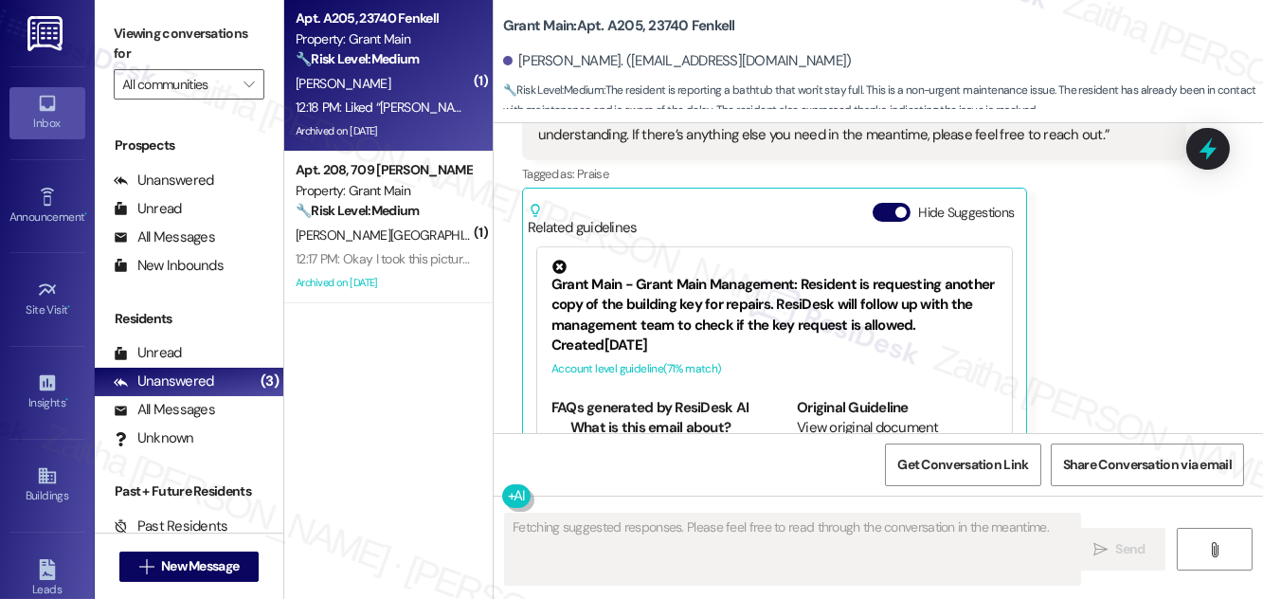
scroll to position [8842, 0]
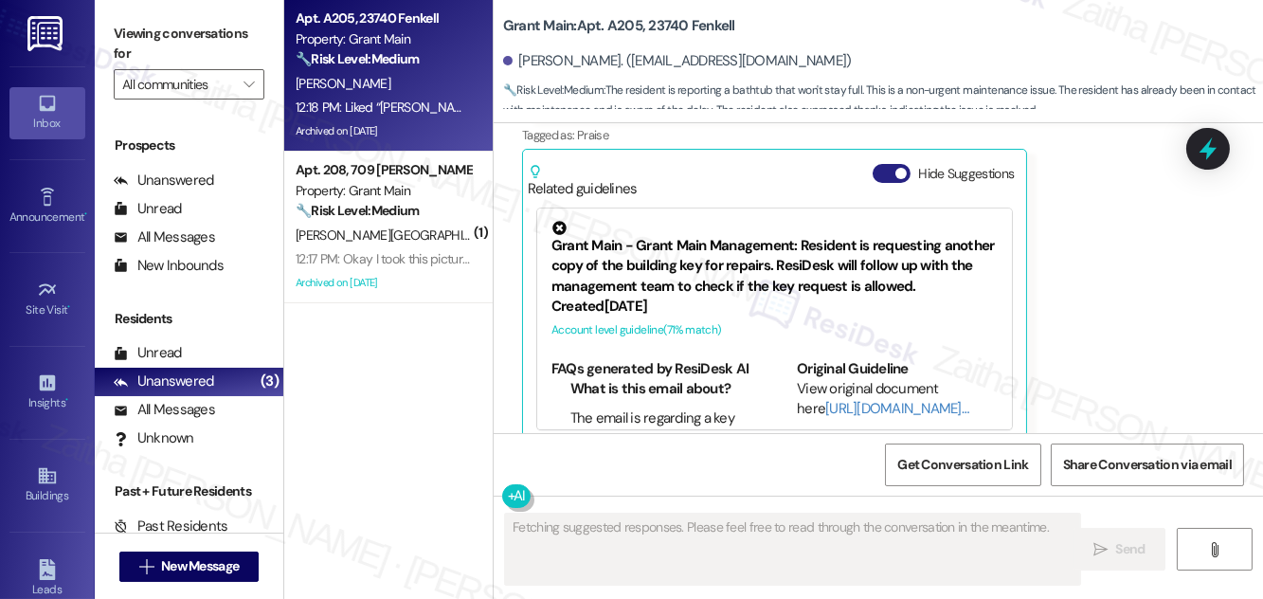
click at [887, 164] on button "Hide Suggestions" at bounding box center [892, 173] width 38 height 19
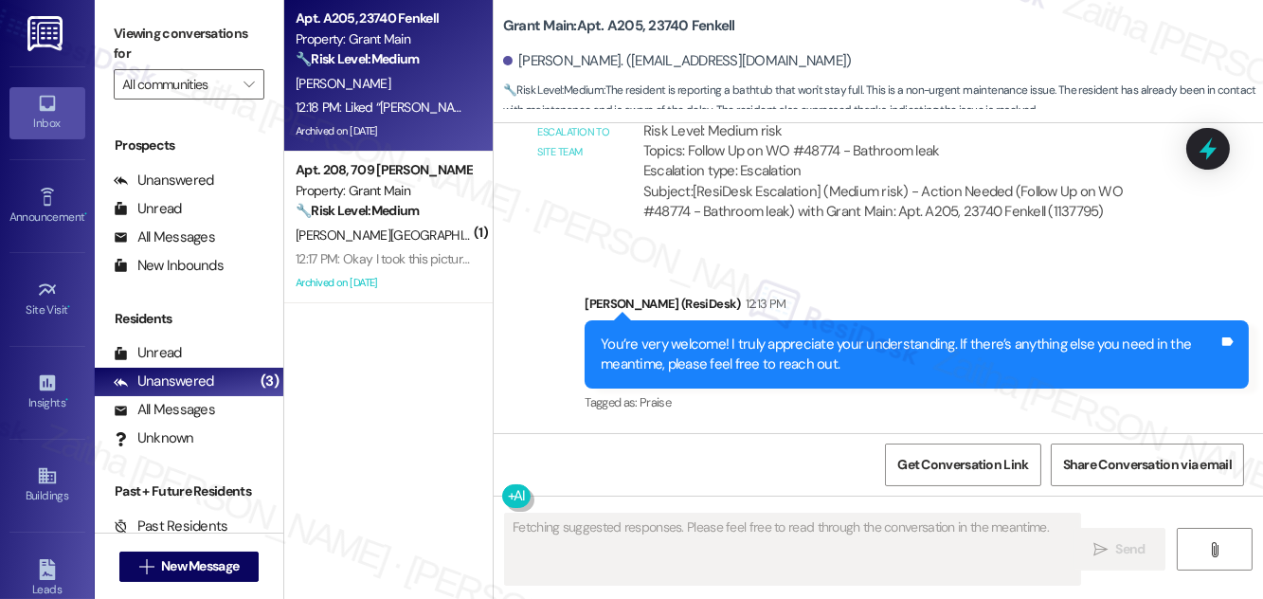
scroll to position [8344, 0]
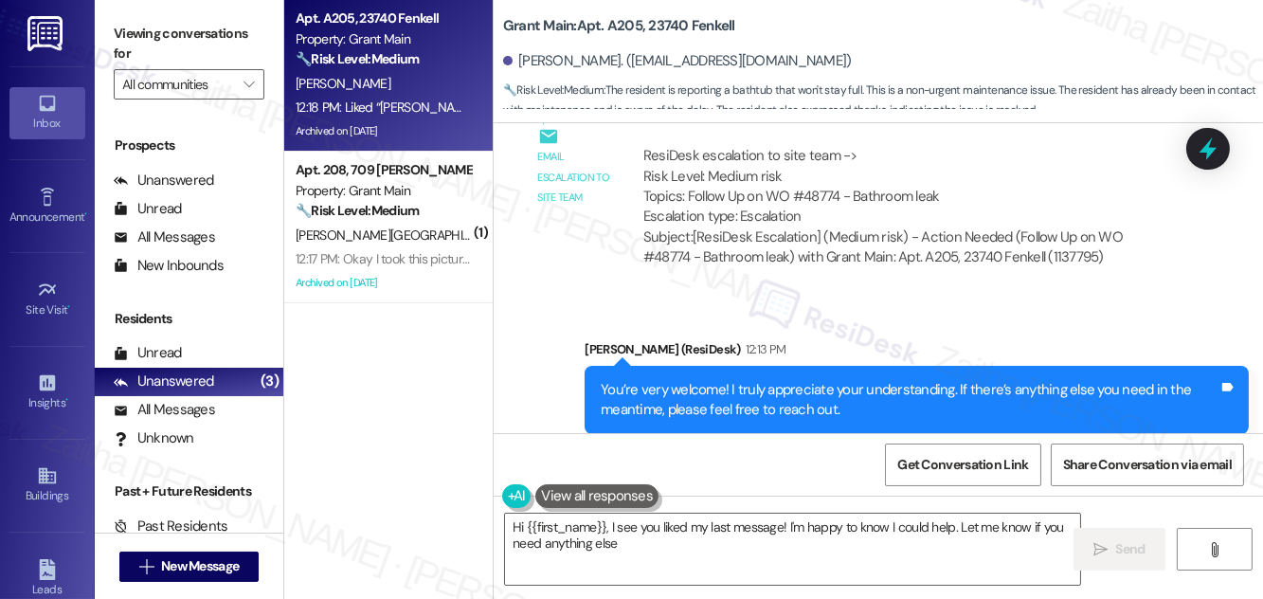
type textarea "Hi {{first_name}}, I see you liked my last message! I'm happy to know I could h…"
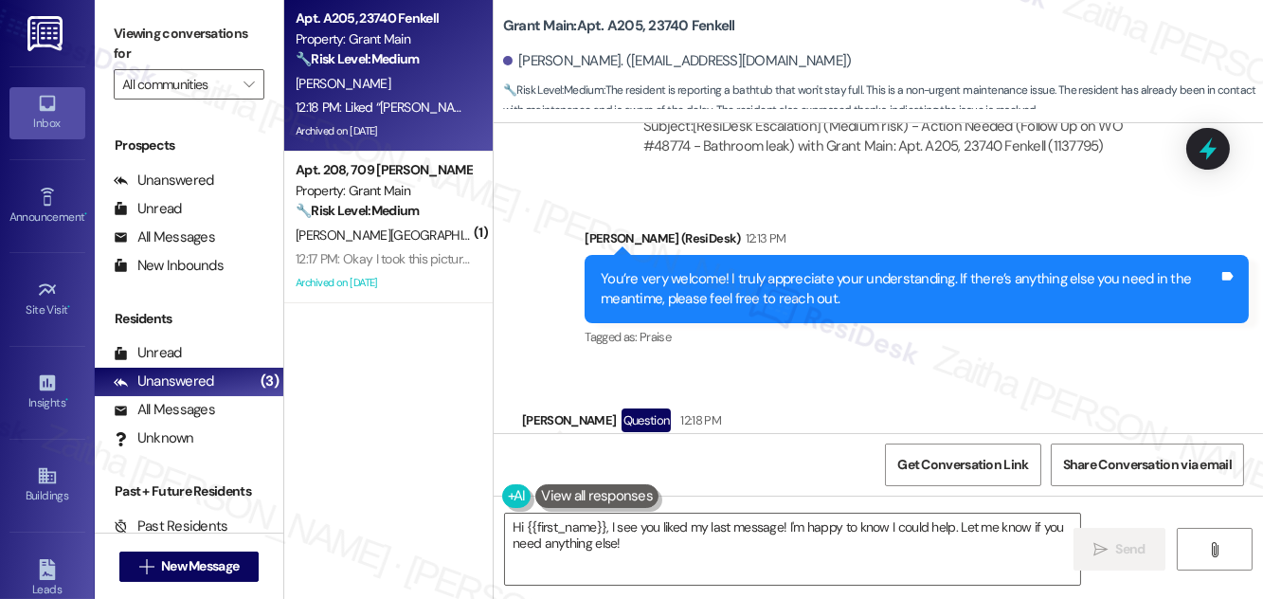
scroll to position [8603, 0]
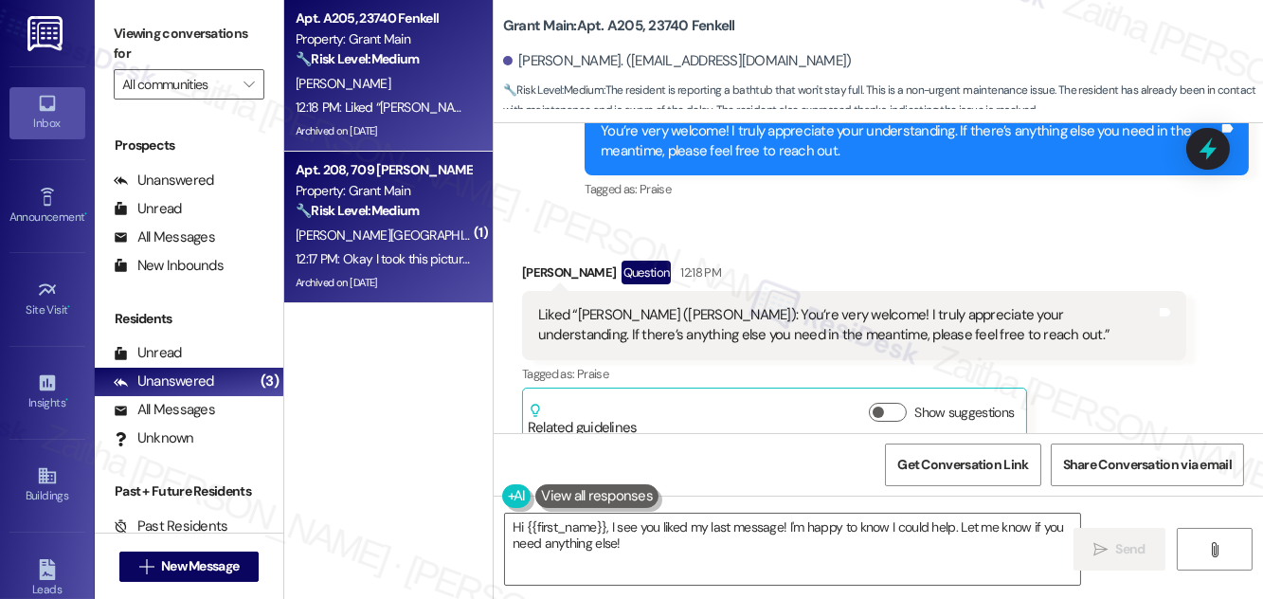
click at [386, 239] on div "A. Roseboro" at bounding box center [383, 236] width 179 height 24
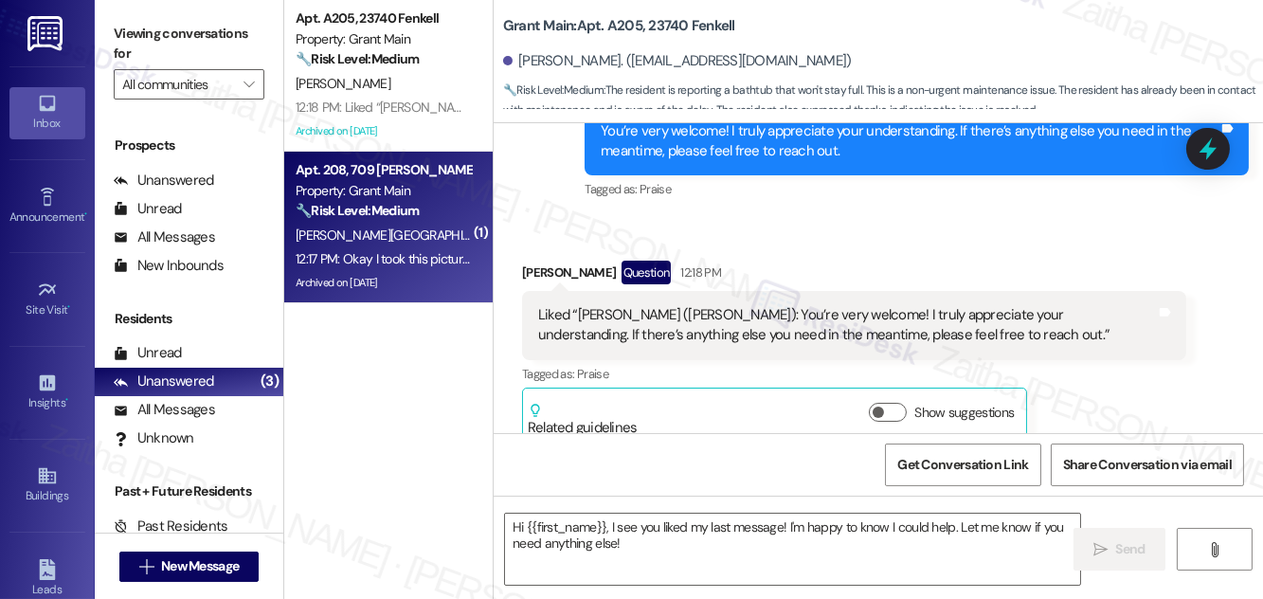
type textarea "Fetching suggested responses. Please feel free to read through the conversation…"
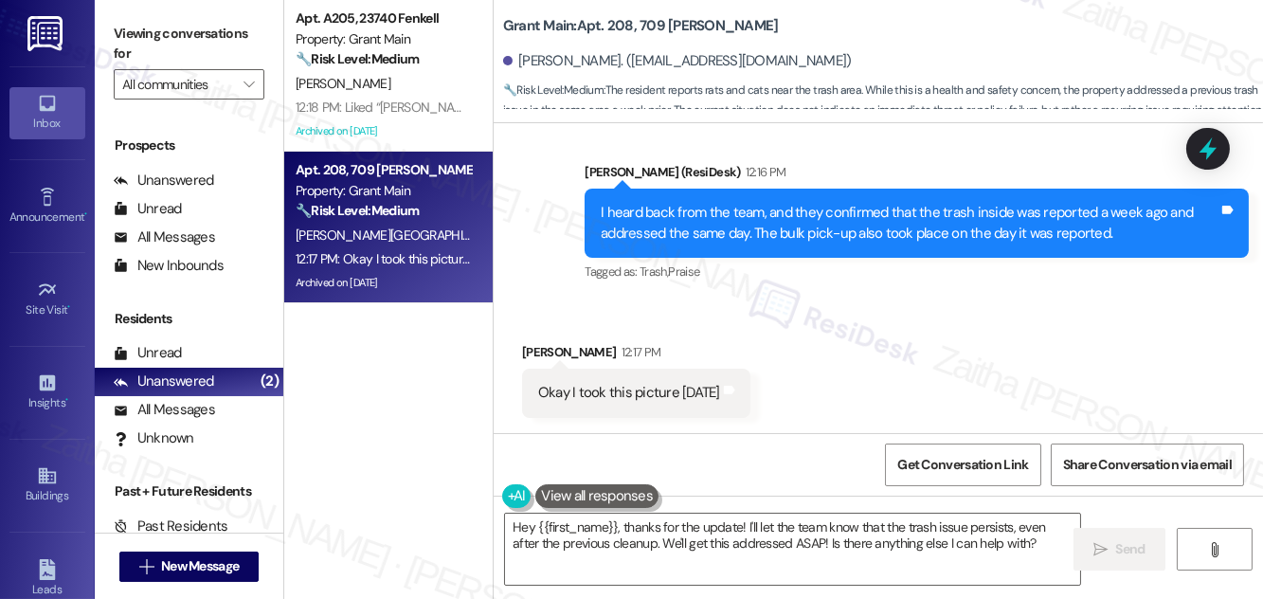
scroll to position [33522, 0]
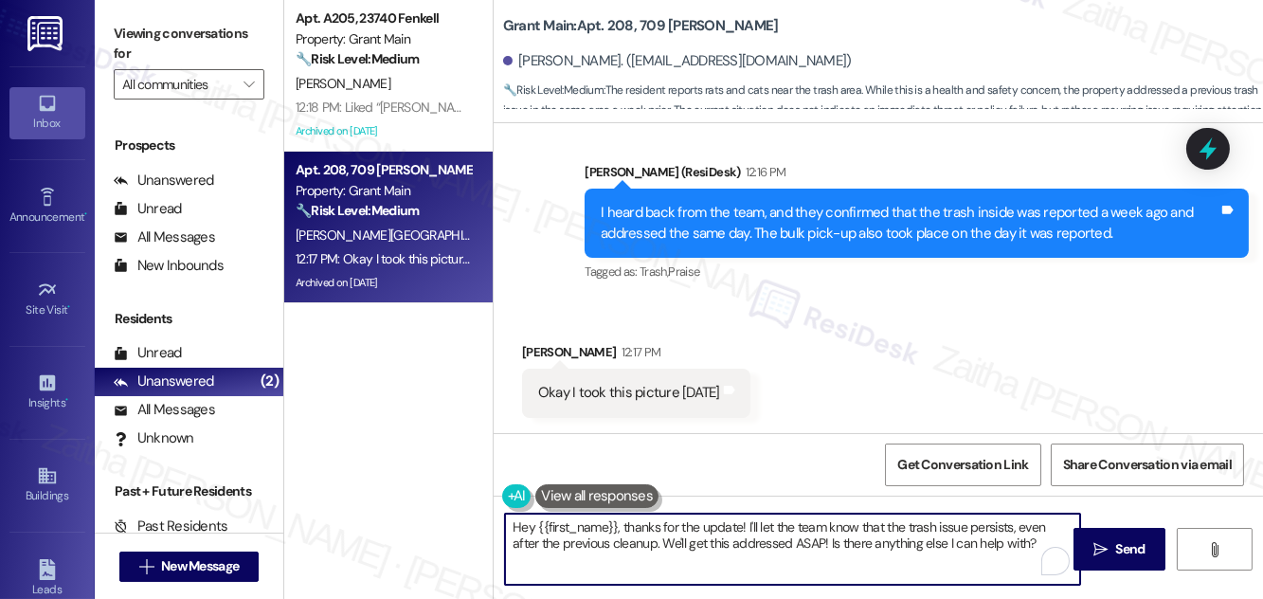
drag, startPoint x: 626, startPoint y: 521, endPoint x: 513, endPoint y: 522, distance: 113.7
click at [513, 522] on textarea "Hey {{first_name}}, thanks for the update! I'll let the team know that the tras…" at bounding box center [792, 549] width 575 height 71
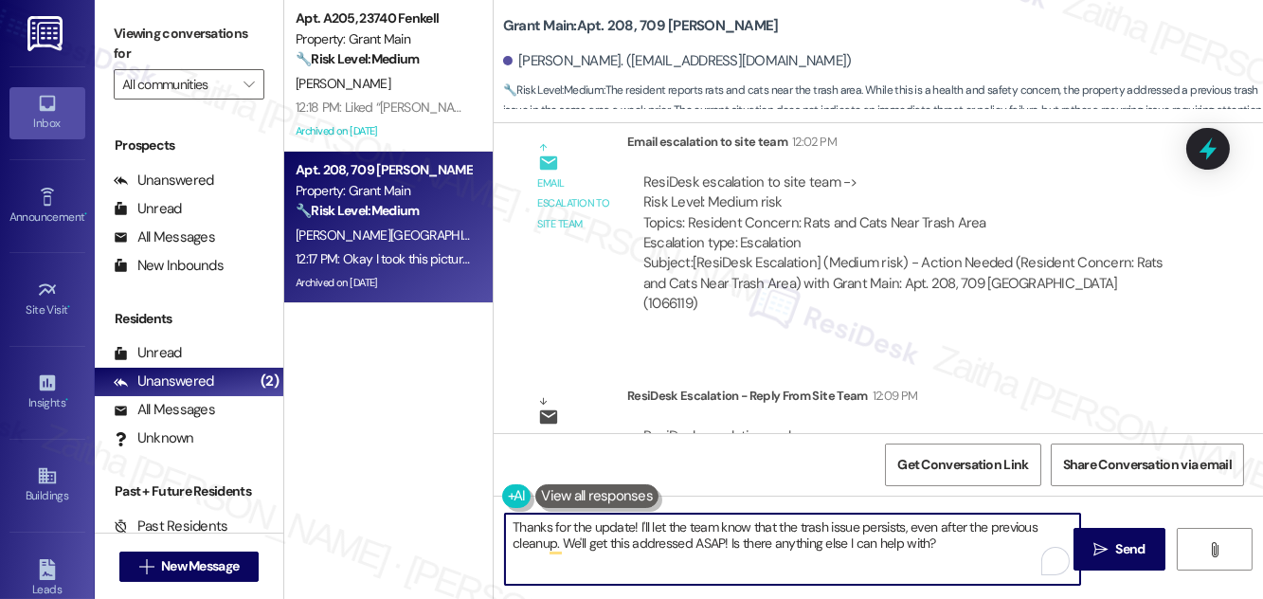
scroll to position [33178, 0]
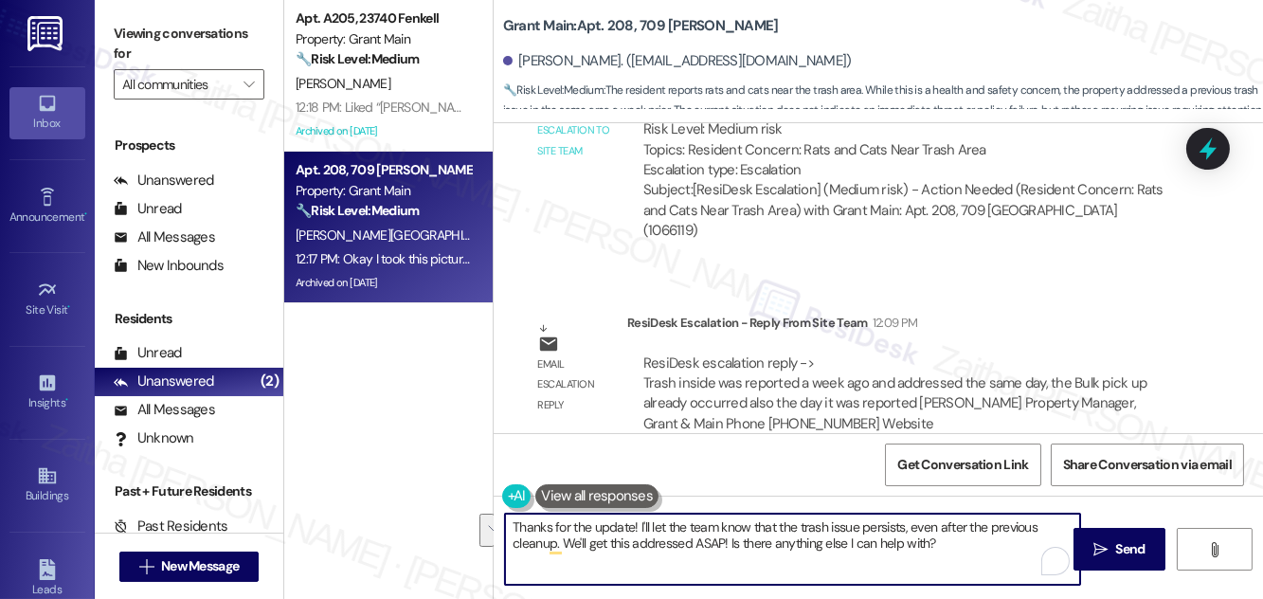
drag, startPoint x: 572, startPoint y: 522, endPoint x: 953, endPoint y: 540, distance: 380.5
click at [953, 540] on textarea "Thanks for the update! I'll let the team know that the trash issue persists, ev…" at bounding box center [792, 549] width 575 height 71
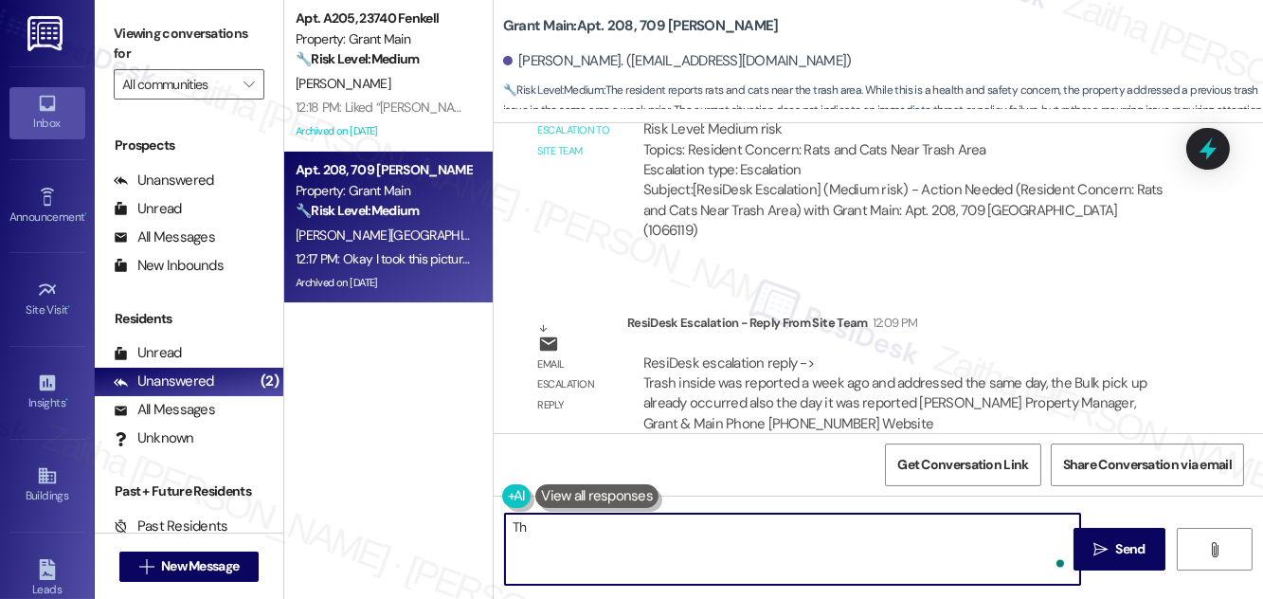
type textarea "T"
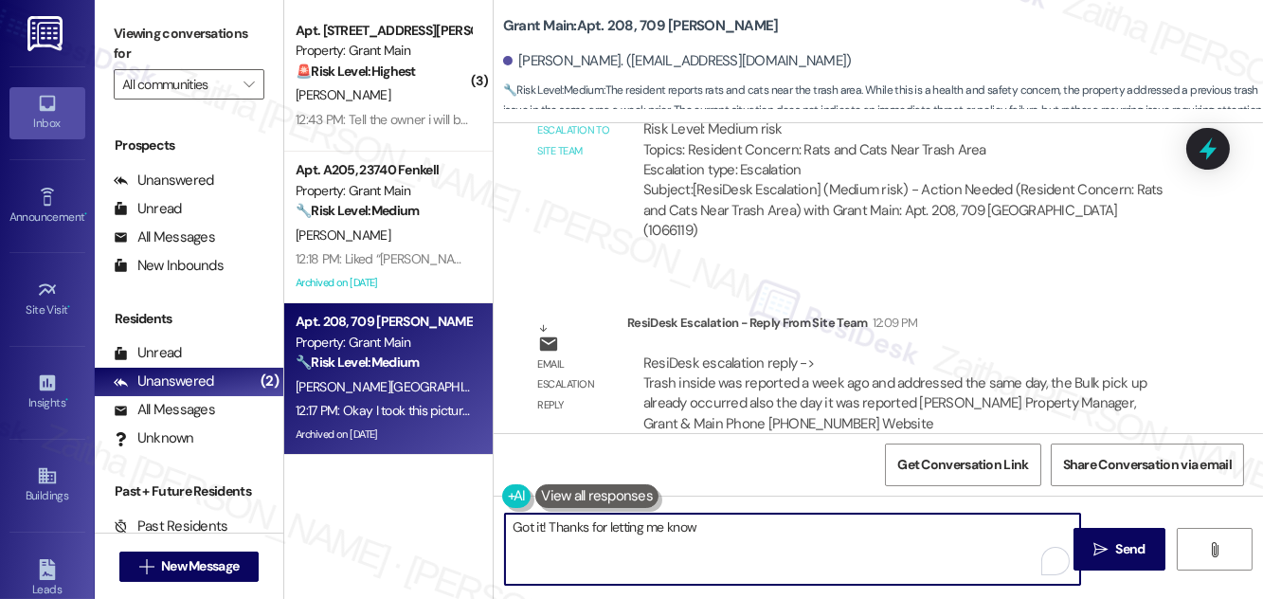
scroll to position [33522, 0]
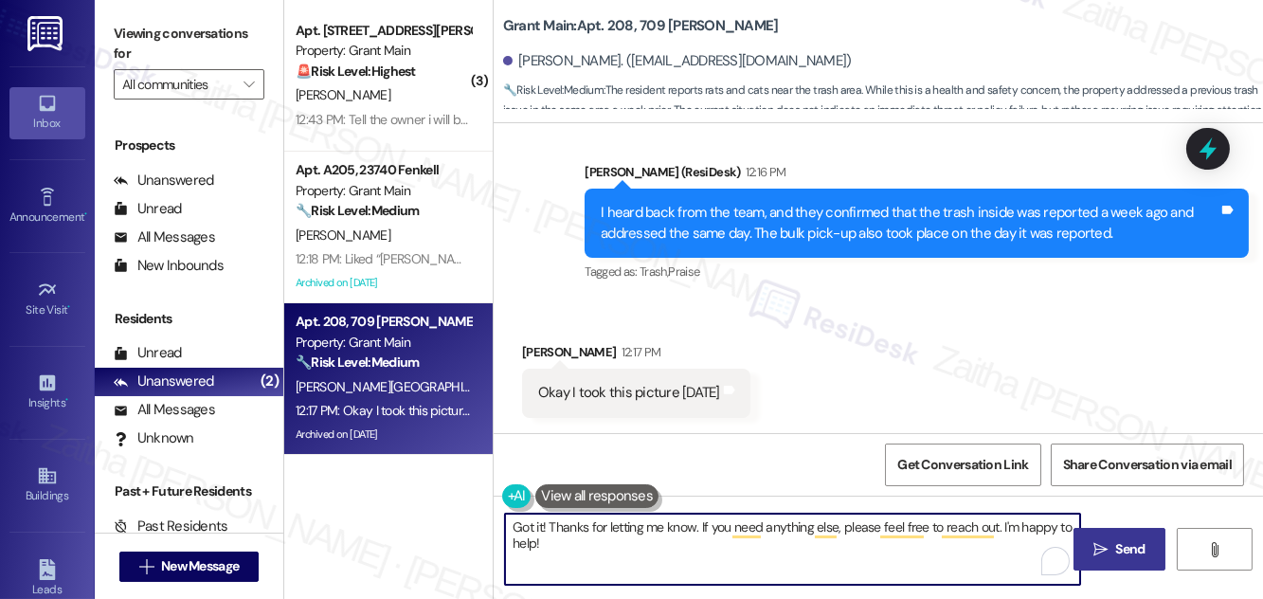
type textarea "Got it! Thanks for letting me know. If you need anything else, please feel free…"
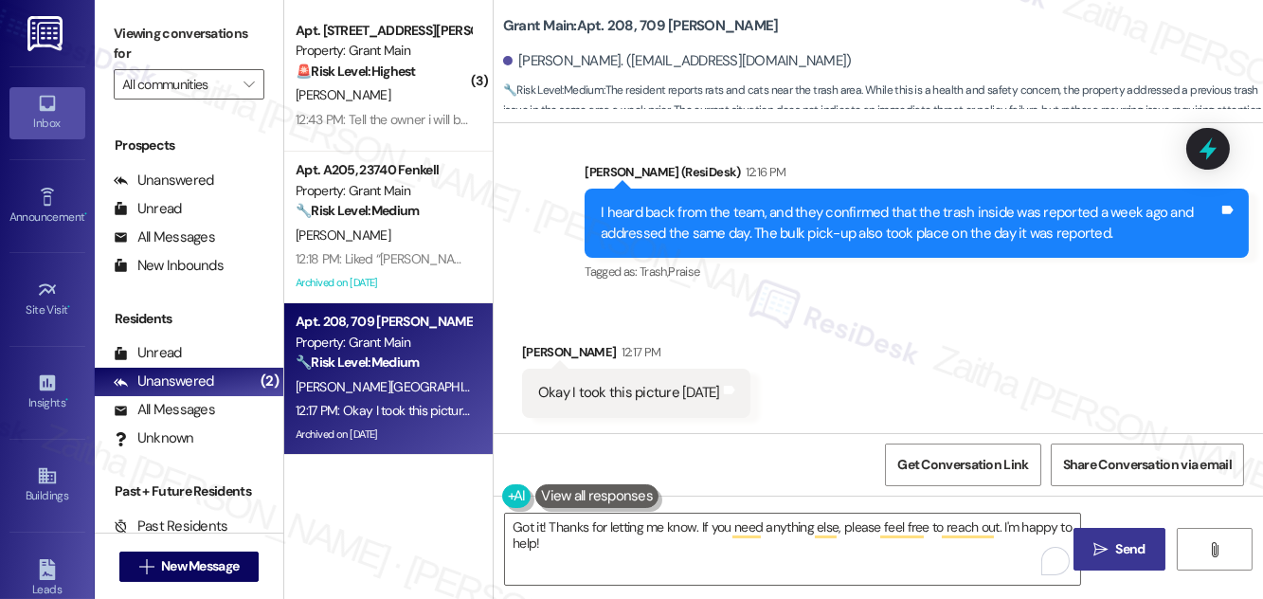
click at [1135, 554] on span "Send" at bounding box center [1131, 549] width 29 height 20
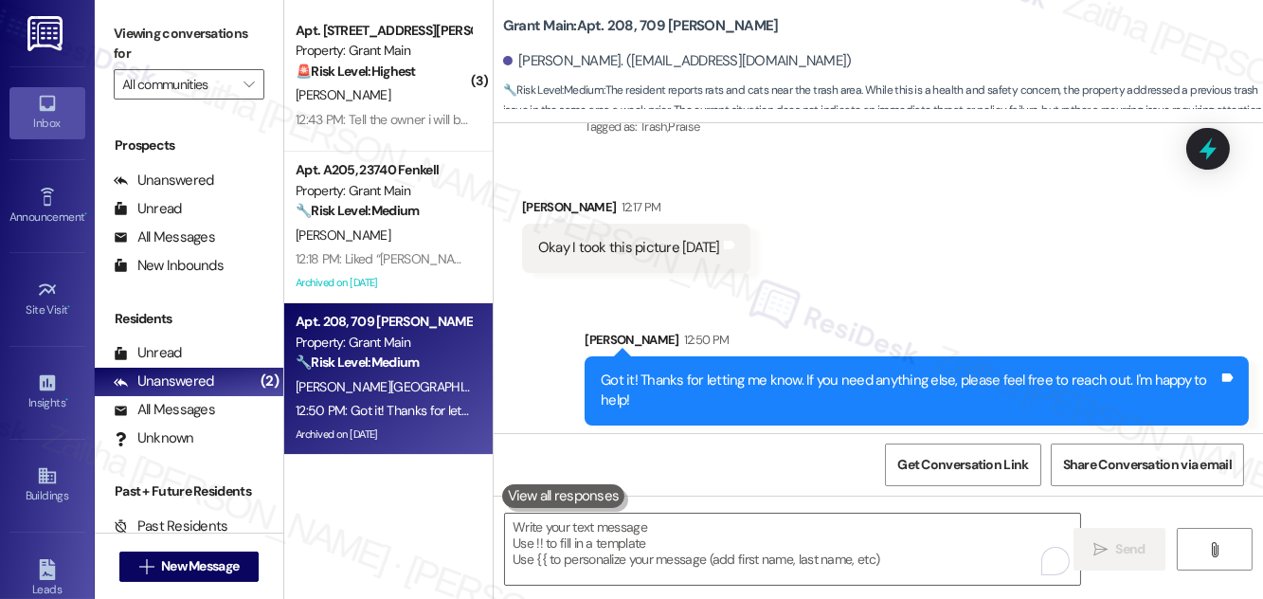
scroll to position [33674, 0]
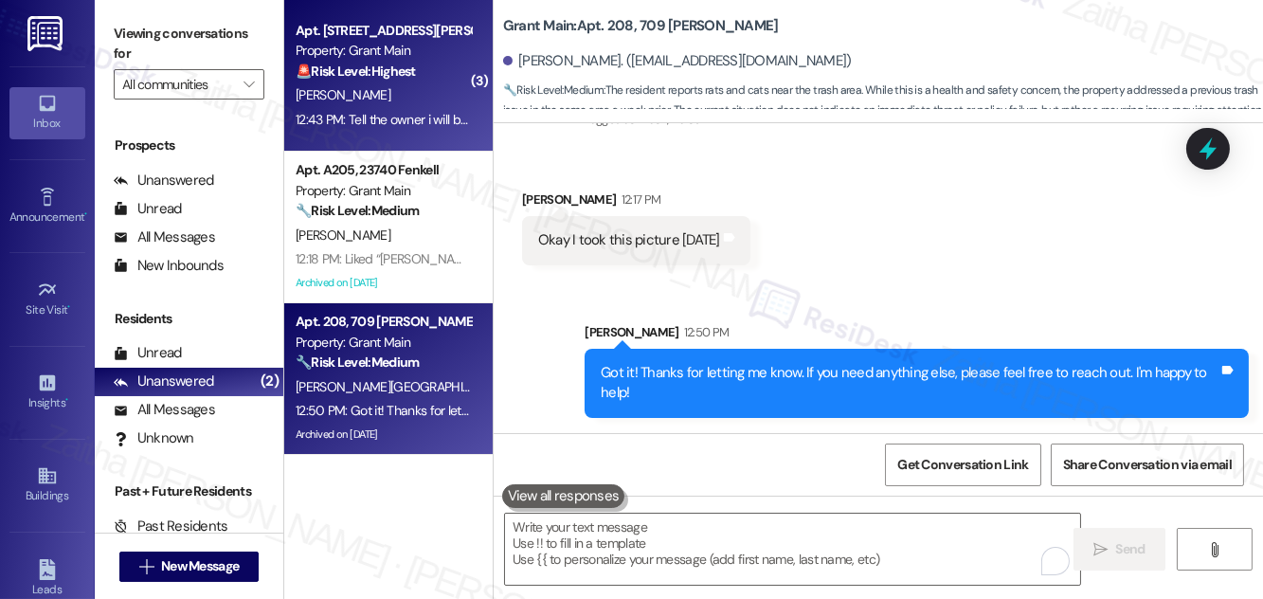
click at [446, 77] on div "🚨 Risk Level: Highest The resident is threatening to withhold rent and pursue l…" at bounding box center [383, 72] width 175 height 20
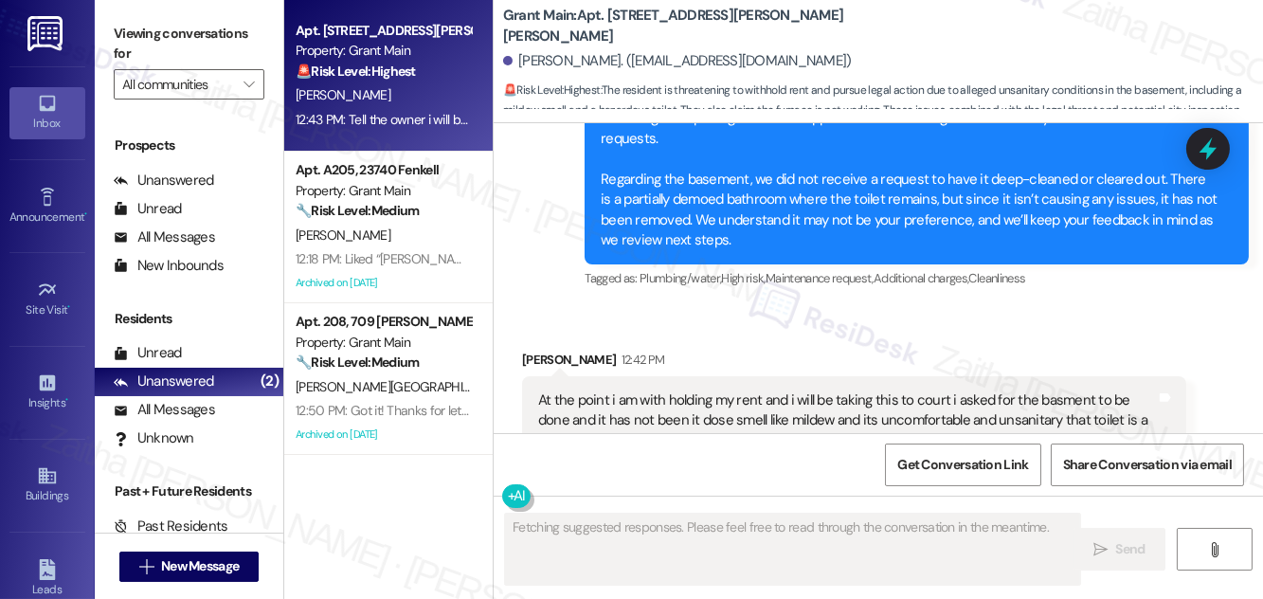
scroll to position [9493, 0]
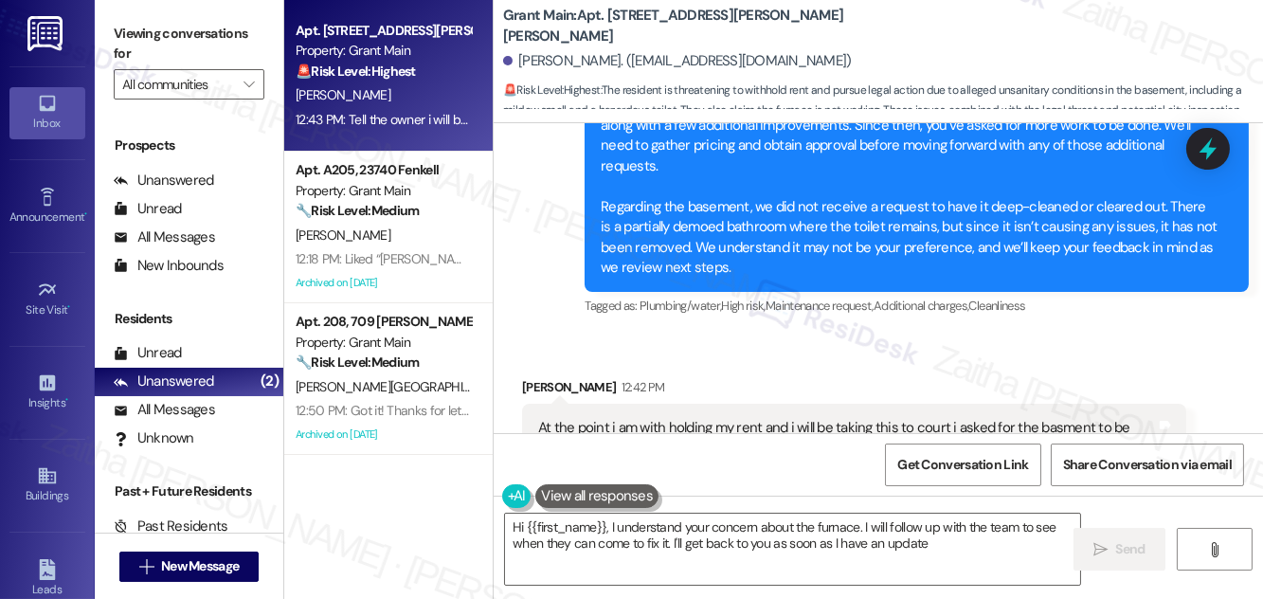
type textarea "Hi {{first_name}}, I understand your concern about the furnace. I will follow u…"
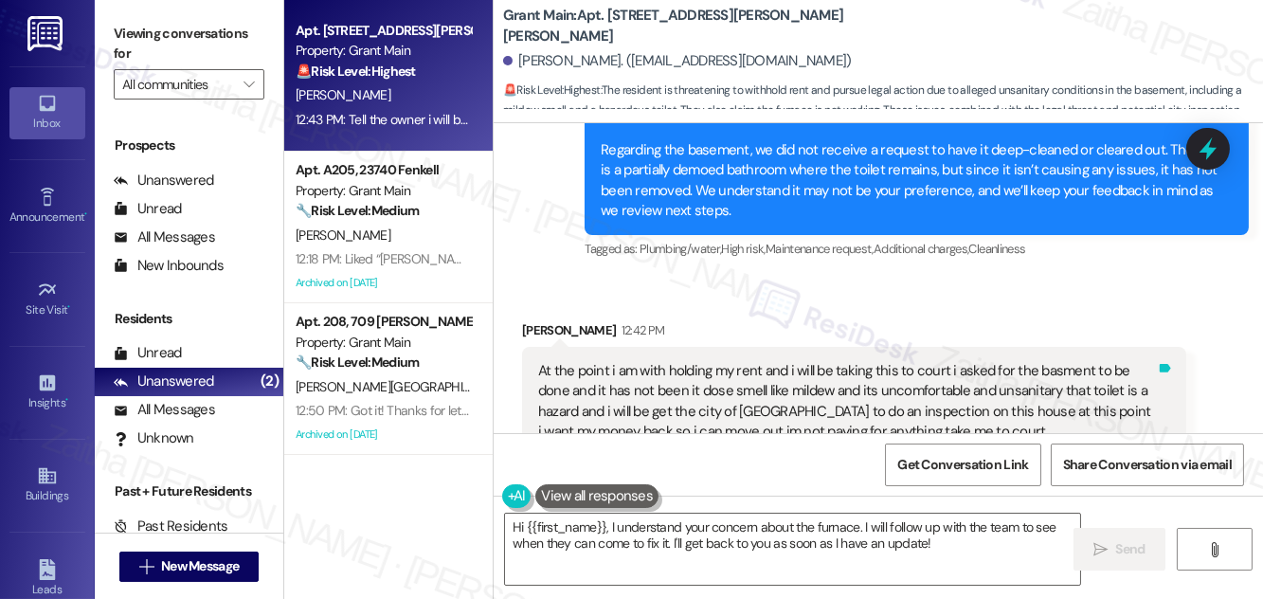
scroll to position [9579, 0]
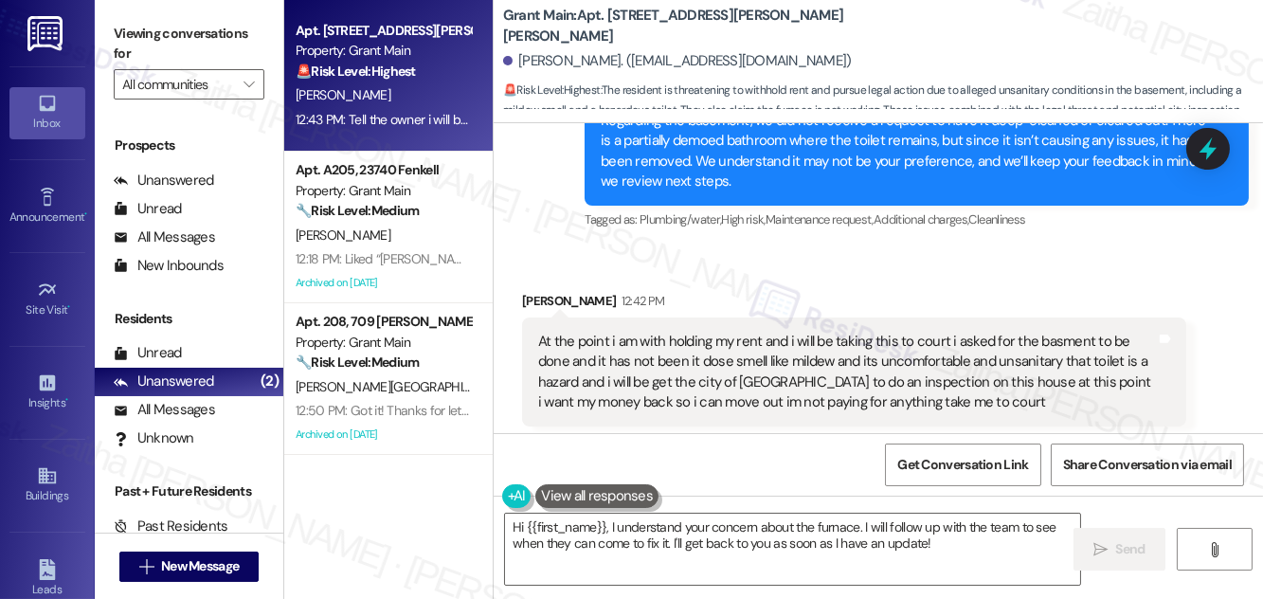
click at [882, 470] on button "Hide Suggestions" at bounding box center [892, 479] width 38 height 19
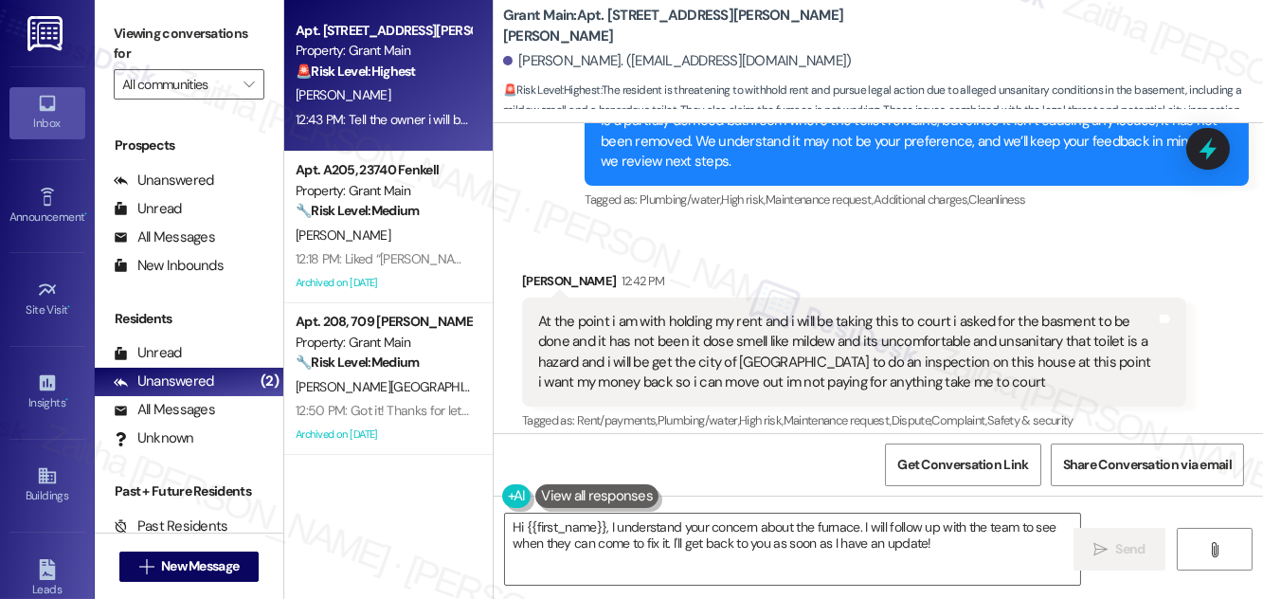
scroll to position [9772, 0]
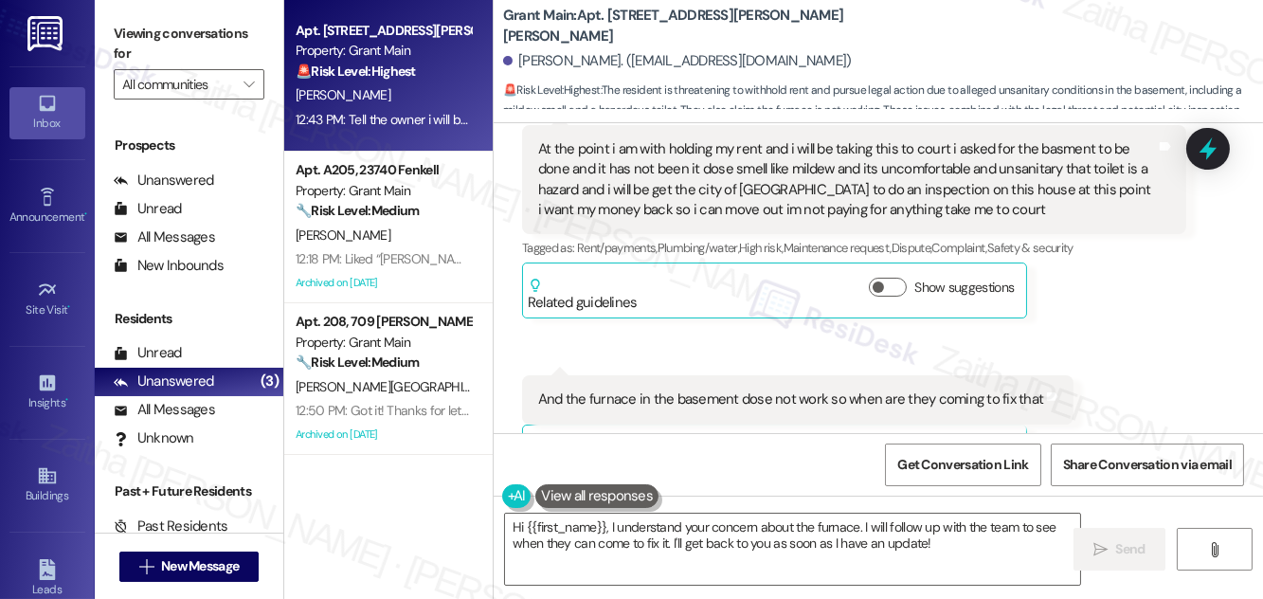
click at [621, 22] on b "Grant Main: Apt. 18330 Kelly,, 18330-18332 Kelly Rd" at bounding box center [692, 26] width 379 height 41
copy b "18330"
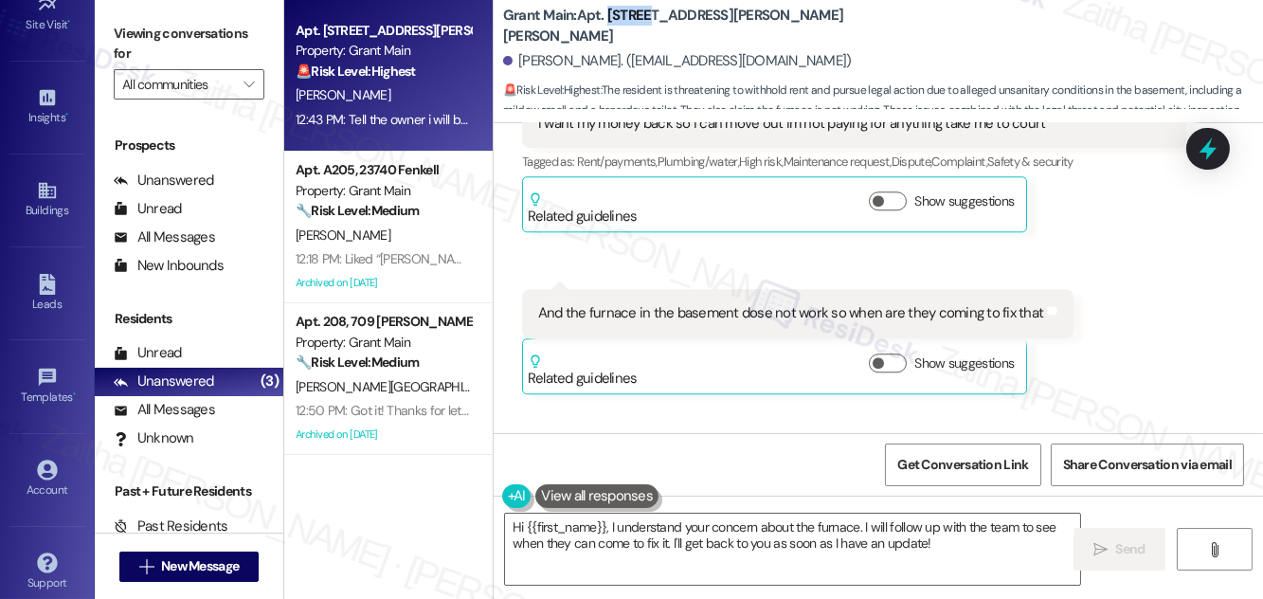
scroll to position [298, 0]
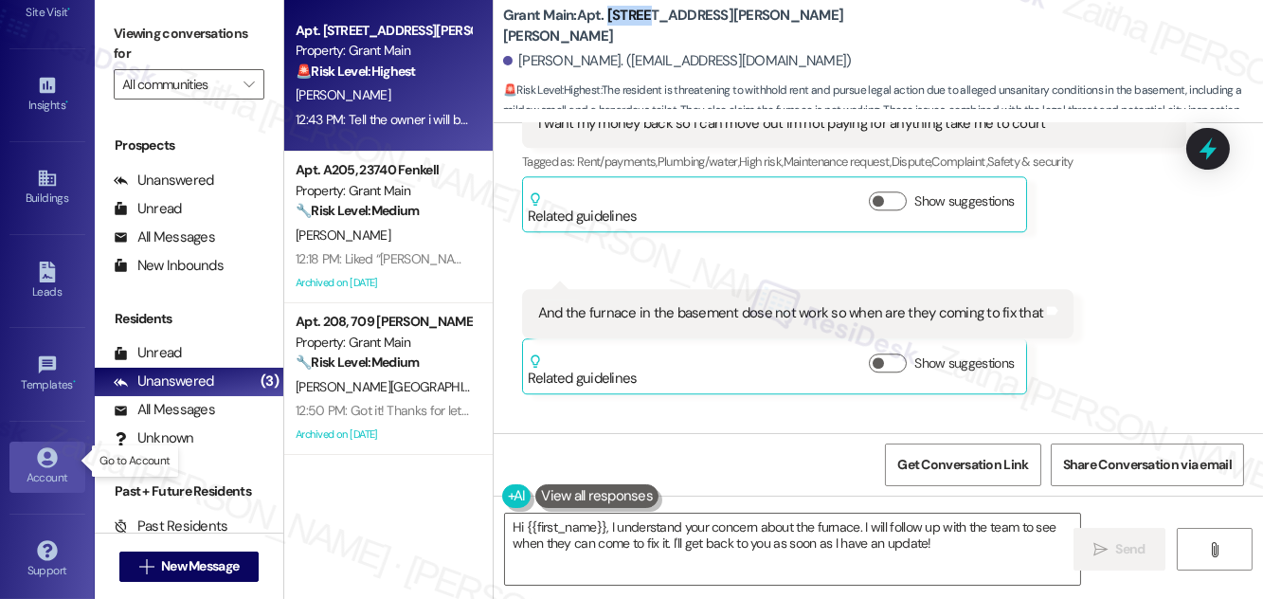
click at [56, 457] on link "Account" at bounding box center [47, 467] width 76 height 51
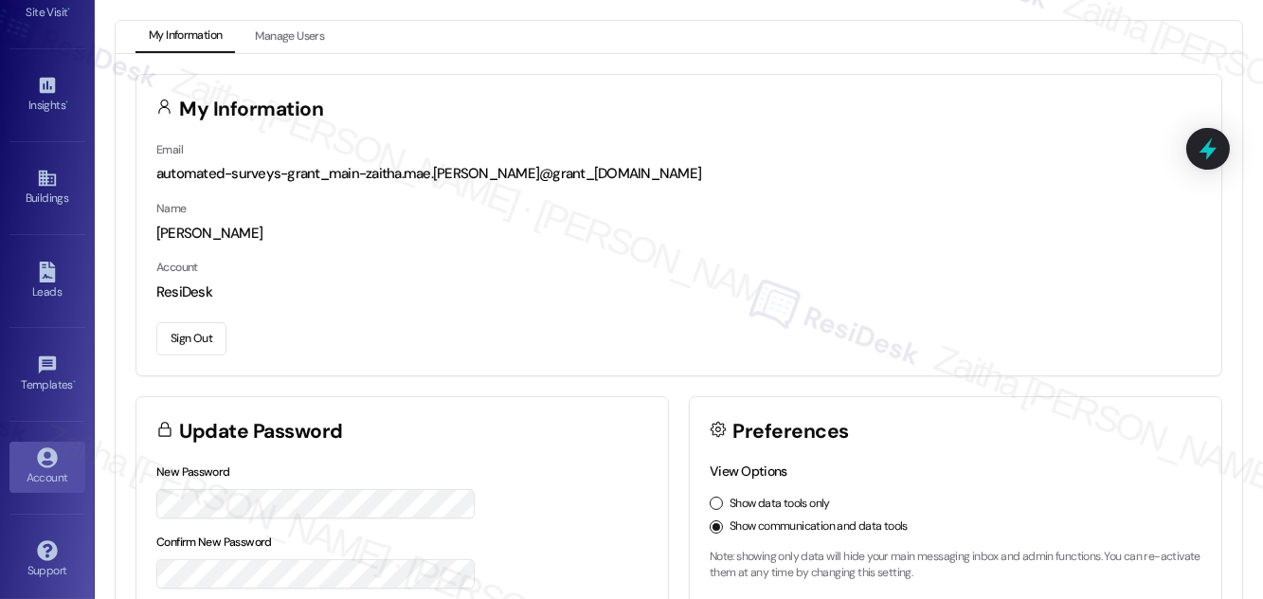
click at [206, 336] on button "Sign Out" at bounding box center [191, 338] width 70 height 33
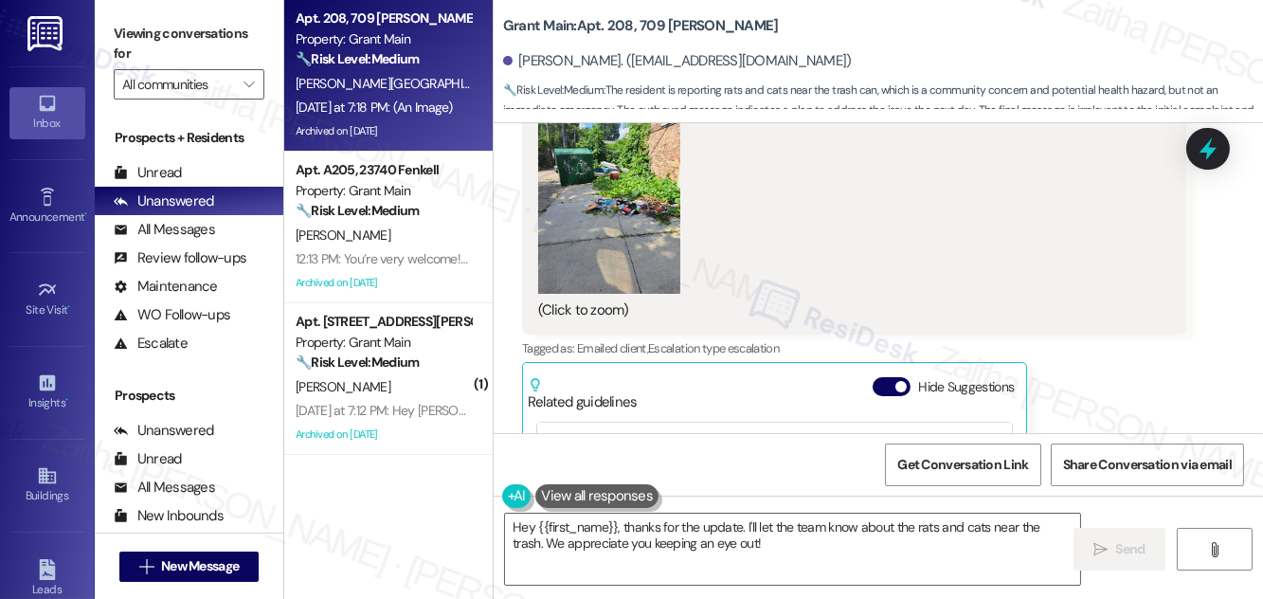
scroll to position [32760, 0]
click at [886, 397] on button "Hide Suggestions" at bounding box center [892, 387] width 38 height 19
click at [626, 227] on button "Zoom image" at bounding box center [609, 200] width 142 height 190
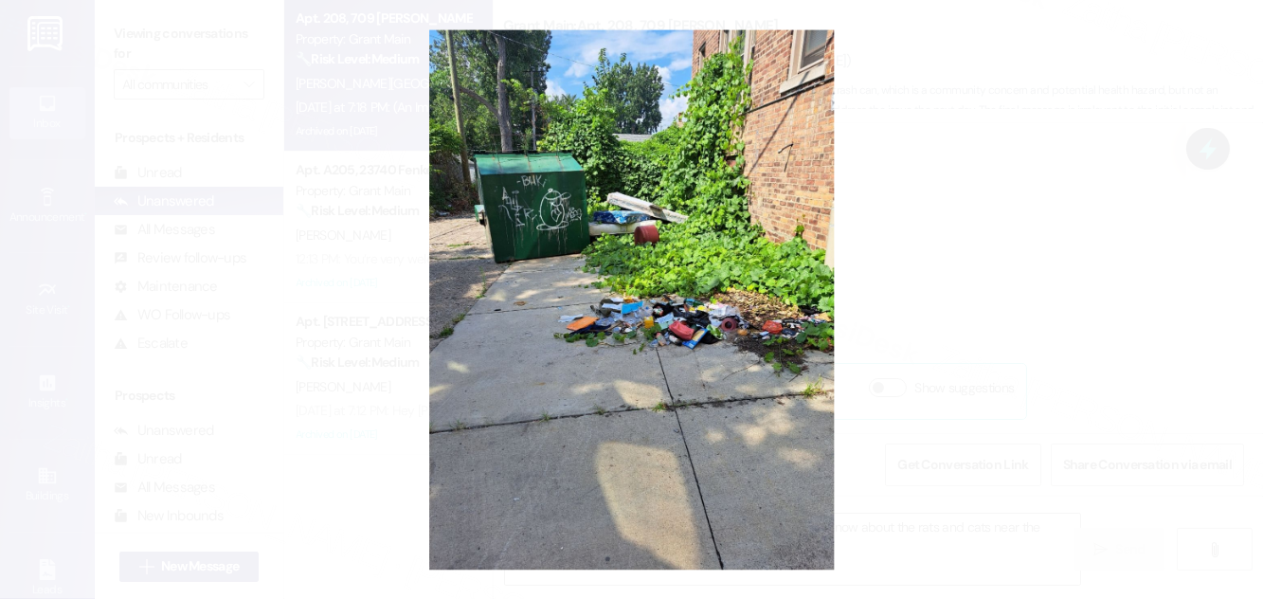
click at [985, 232] on button "Unzoom image" at bounding box center [631, 299] width 1263 height 599
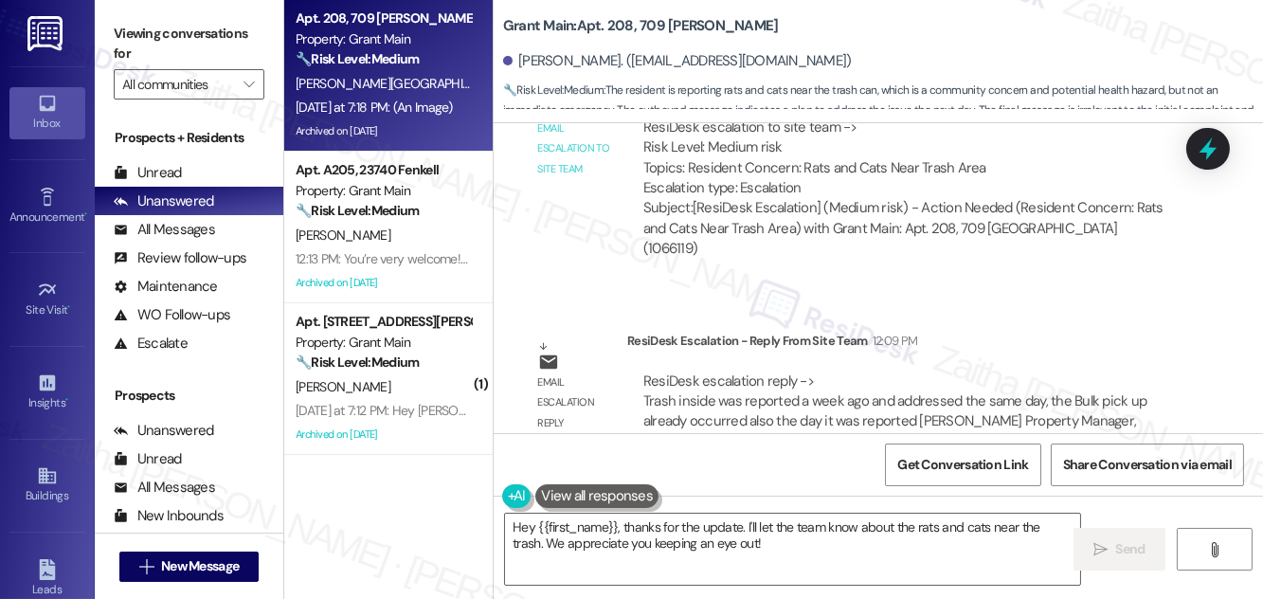
scroll to position [33209, 0]
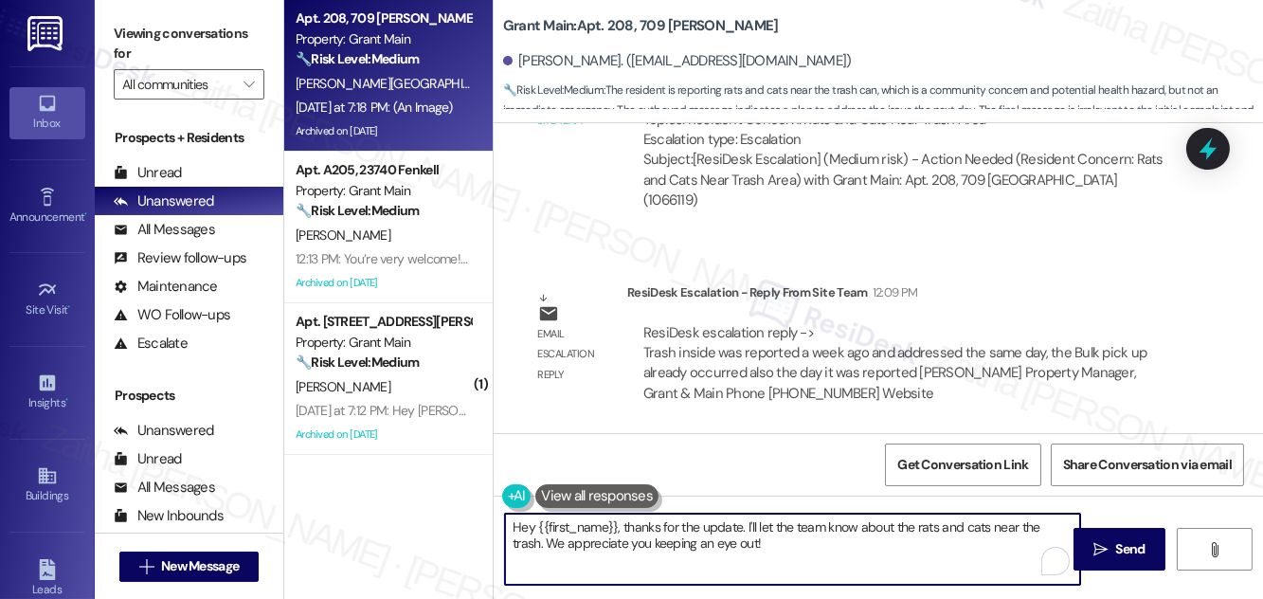
drag, startPoint x: 513, startPoint y: 528, endPoint x: 807, endPoint y: 540, distance: 294.1
click at [807, 540] on textarea "Hey {{first_name}}, thanks for the update. I'll let the team know about the rat…" at bounding box center [792, 549] width 575 height 71
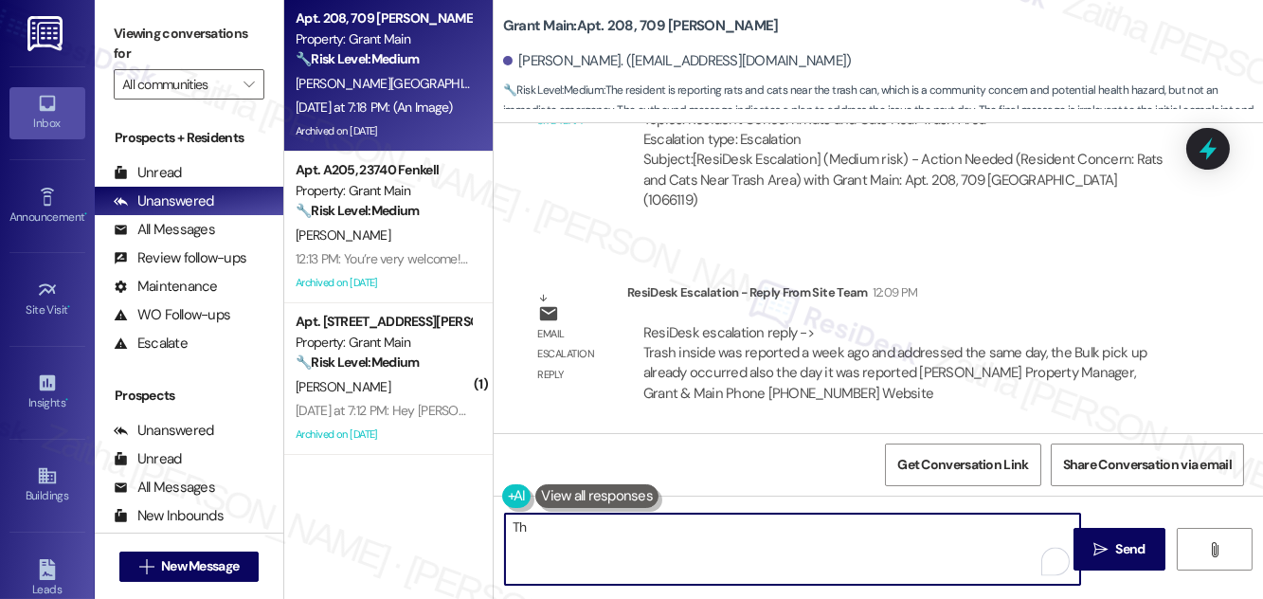
type textarea "T"
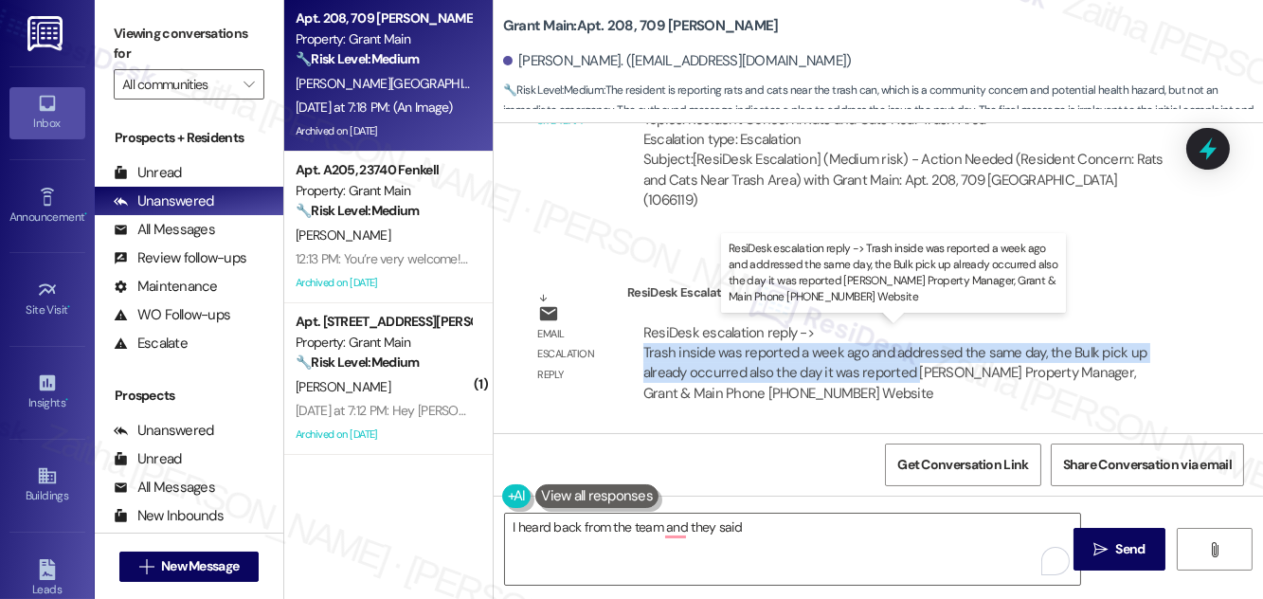
drag, startPoint x: 638, startPoint y: 351, endPoint x: 915, endPoint y: 368, distance: 277.3
click at [915, 368] on div "ResiDesk escalation reply -> Trash inside was reported a week ago and addressed…" at bounding box center [906, 364] width 559 height 110
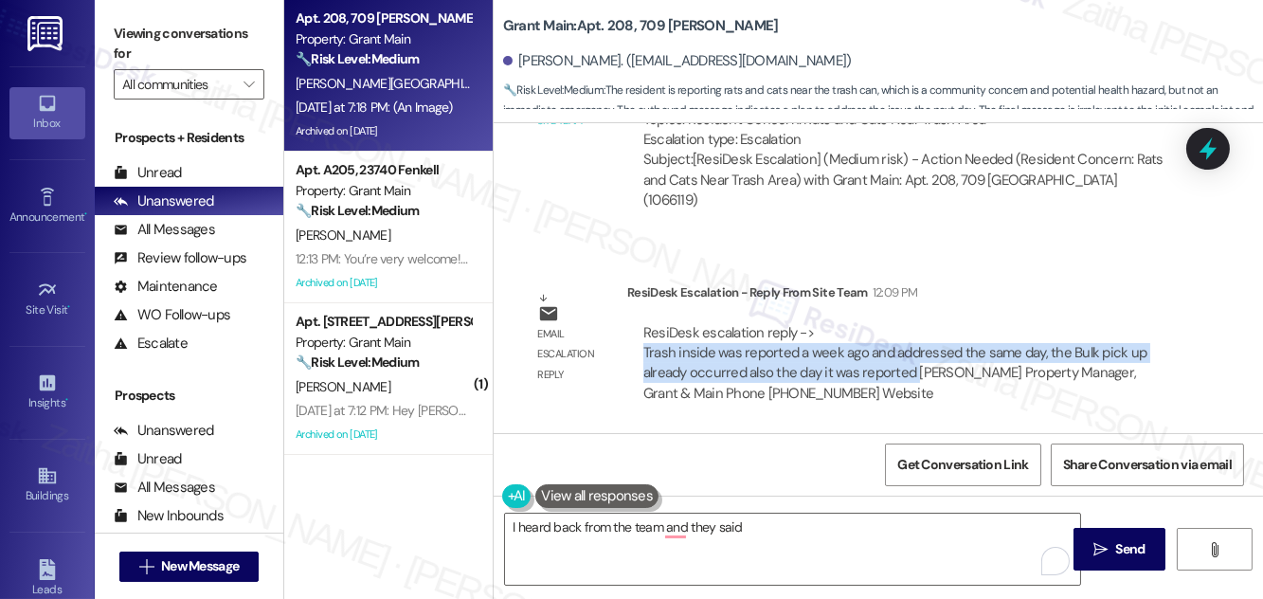
copy div "Trash inside was reported a week ago and addressed the same day, the Bulk pick …"
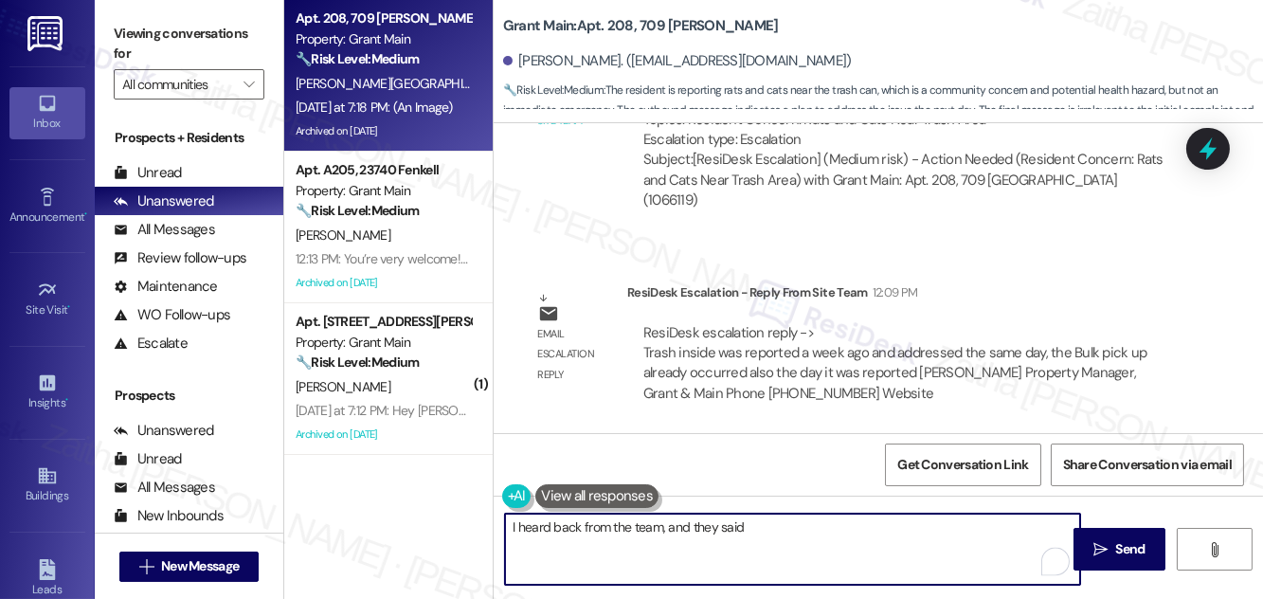
click at [762, 521] on textarea "I heard back from the team, and they said" at bounding box center [792, 549] width 575 height 71
paste textarea "Trash inside was reported a week ago and addressed the same day, the Bulk pick …"
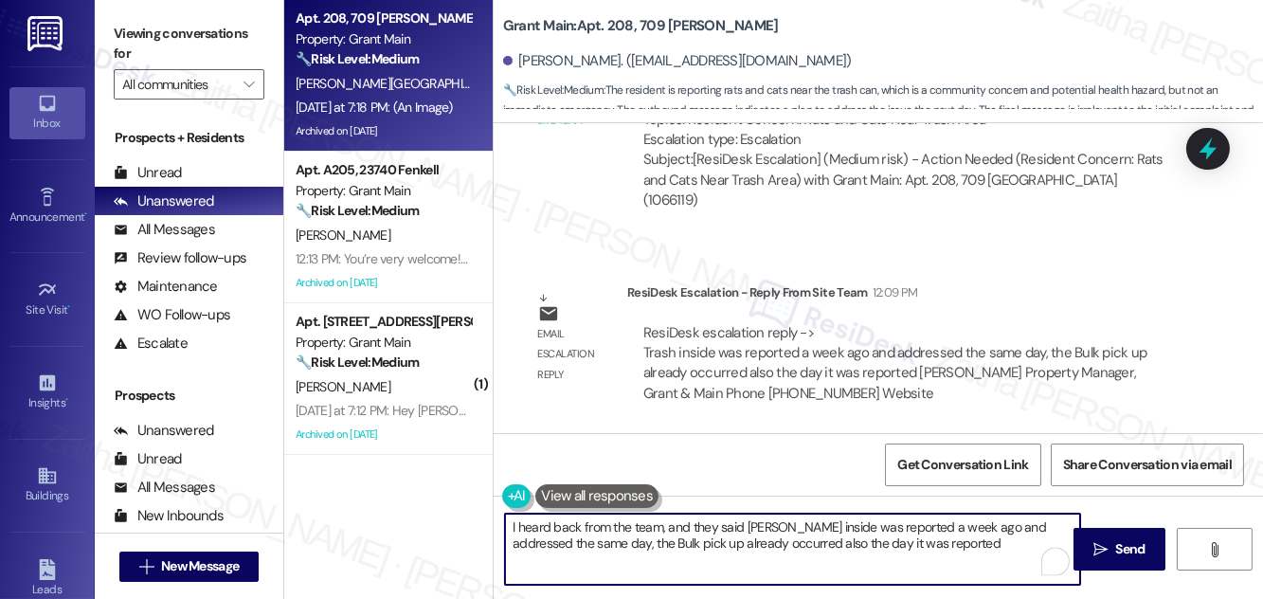
click at [753, 525] on textarea "I heard back from the team, and they said Trash inside was reported a week ago …" at bounding box center [792, 549] width 575 height 71
type textarea "I heard back from the team, and they said trash inside was reported a week ago …"
drag, startPoint x: 507, startPoint y: 527, endPoint x: 949, endPoint y: 546, distance: 442.1
click at [949, 546] on textarea "I heard back from the team, and they said trash inside was reported a week ago …" at bounding box center [792, 549] width 575 height 71
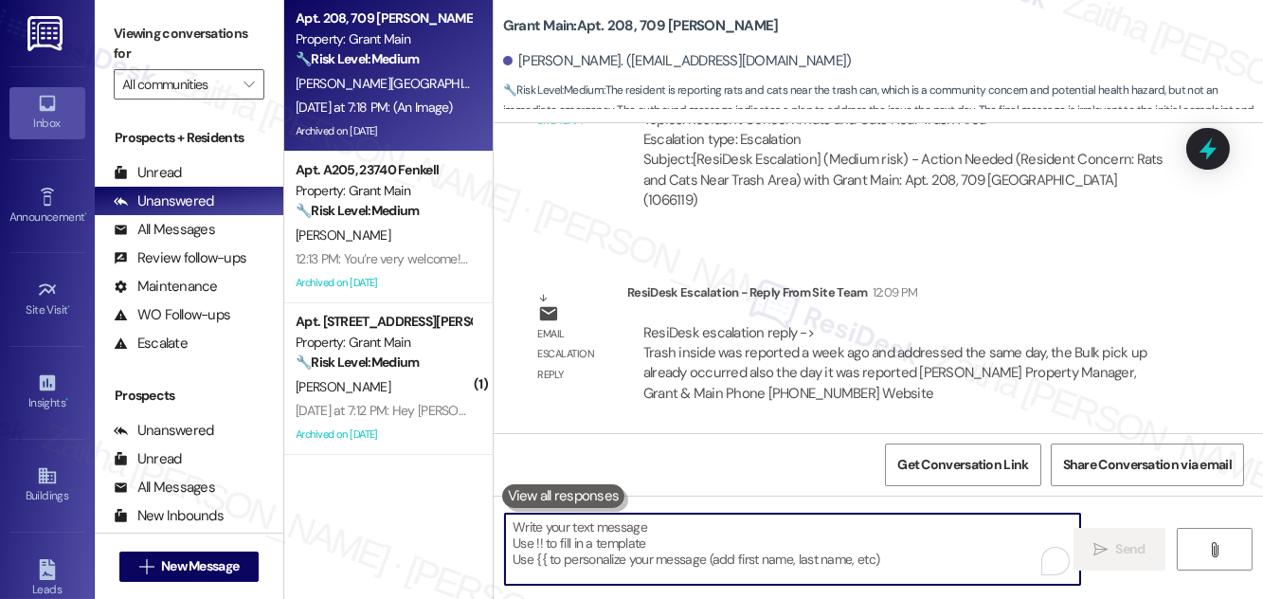
paste textarea "I heard back from the team, and they confirmed that trash inside was reported a…"
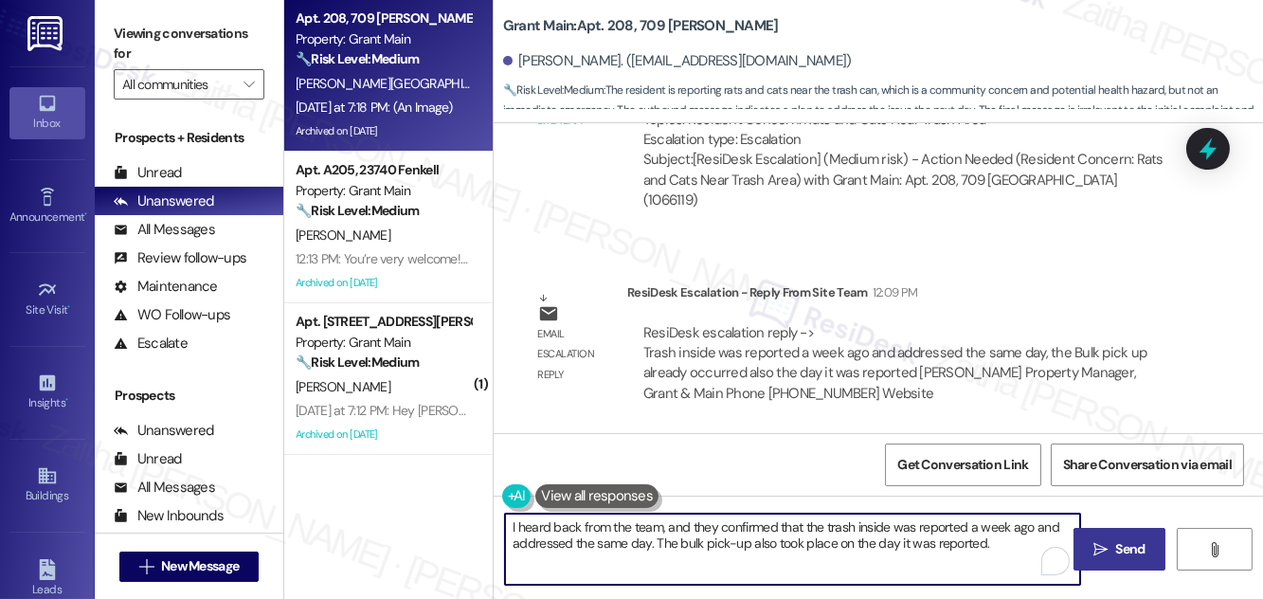
type textarea "I heard back from the team, and they confirmed that the trash inside was report…"
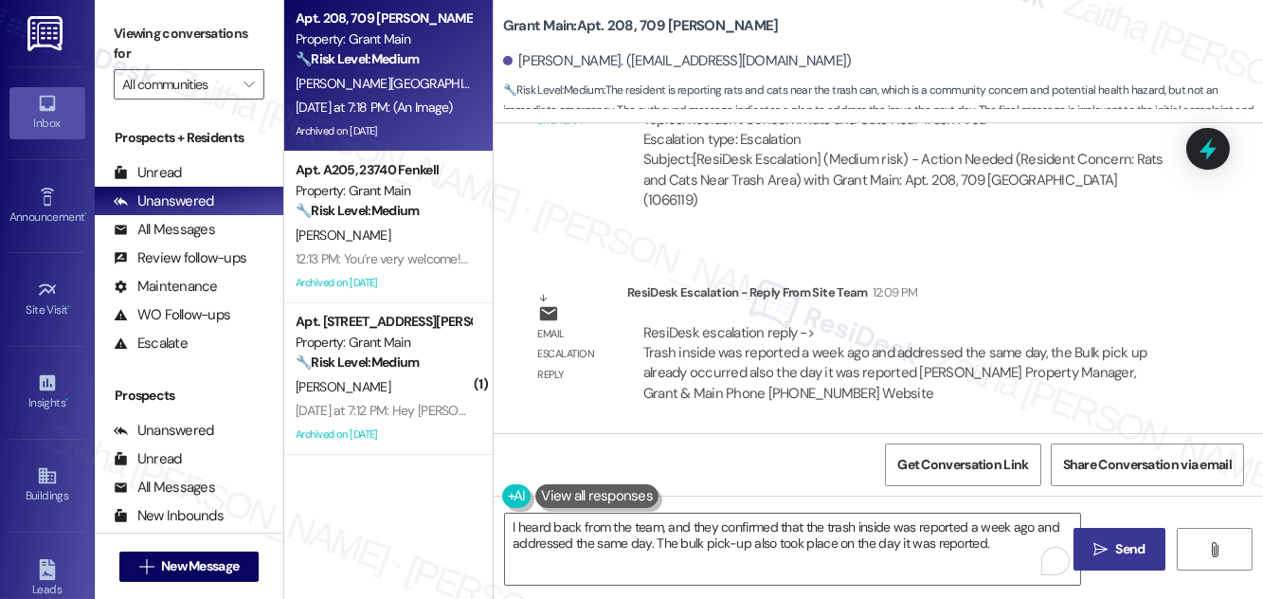
click at [1126, 542] on span "Send" at bounding box center [1131, 549] width 29 height 20
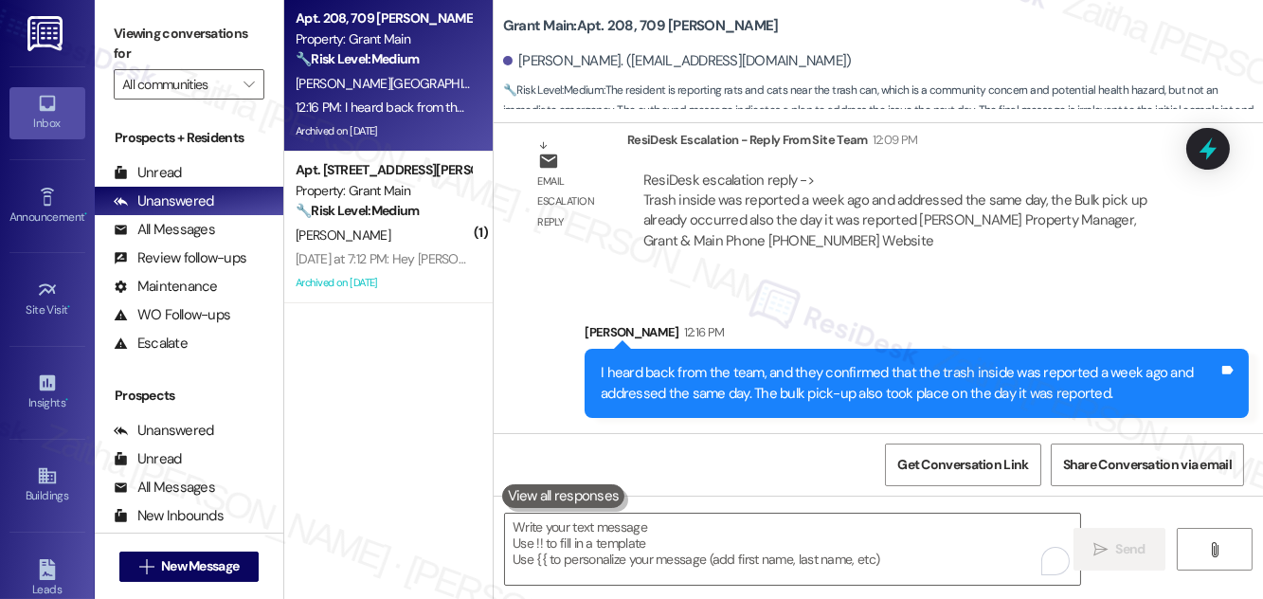
scroll to position [33362, 0]
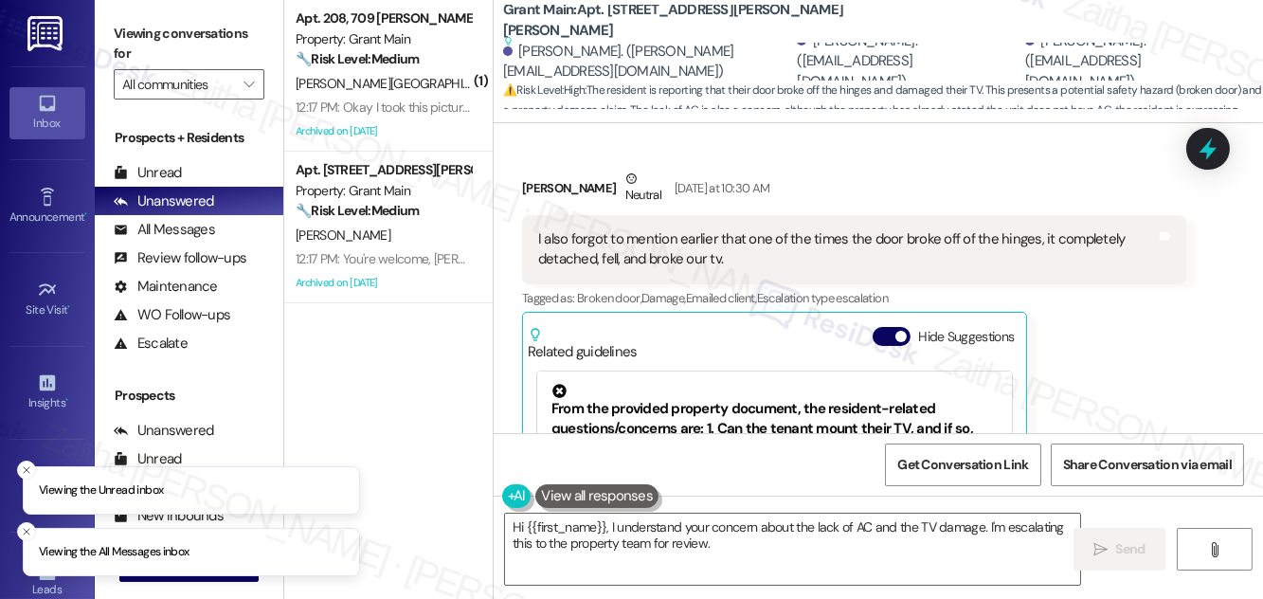
scroll to position [6007, 0]
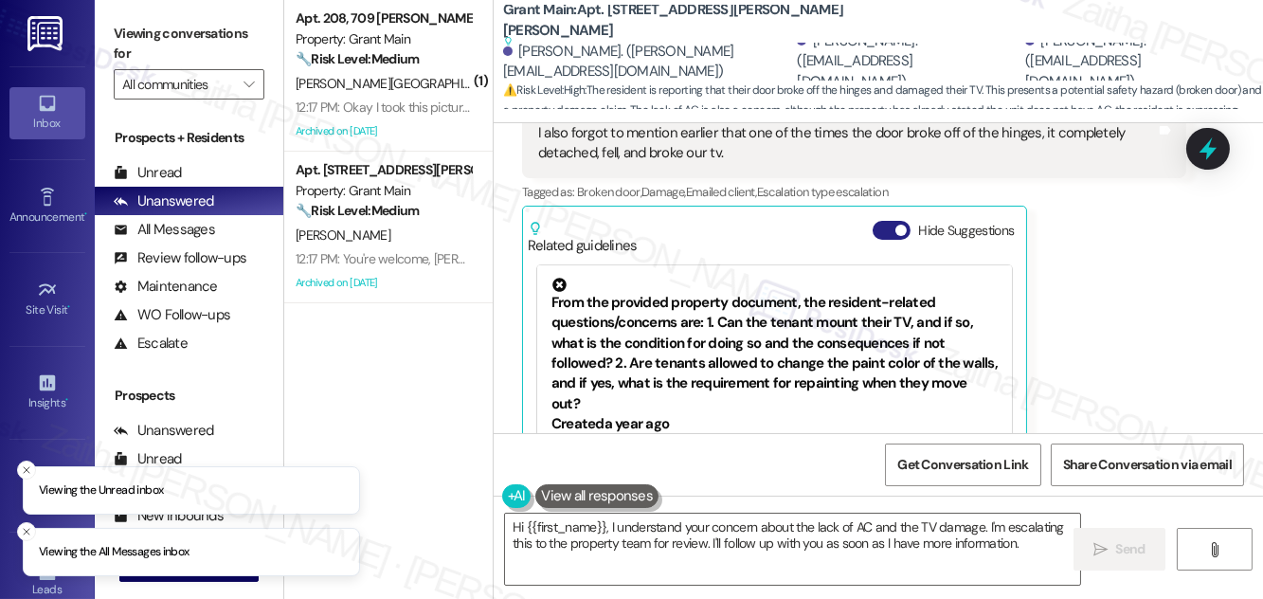
click at [880, 221] on button "Hide Suggestions" at bounding box center [892, 230] width 38 height 19
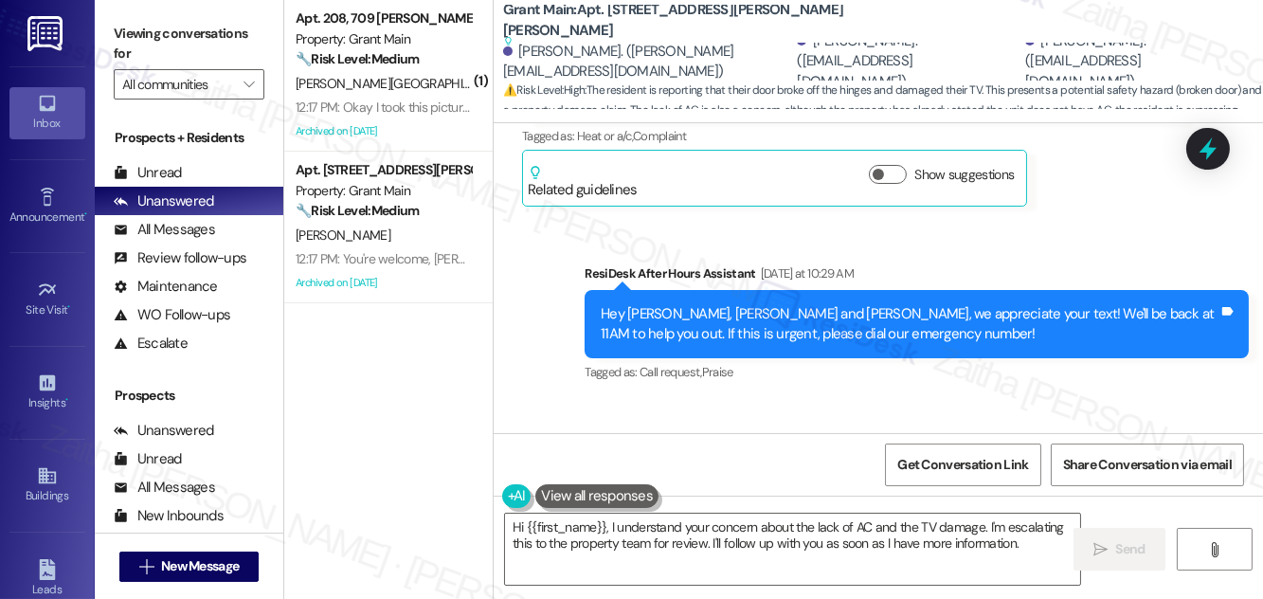
scroll to position [5640, 0]
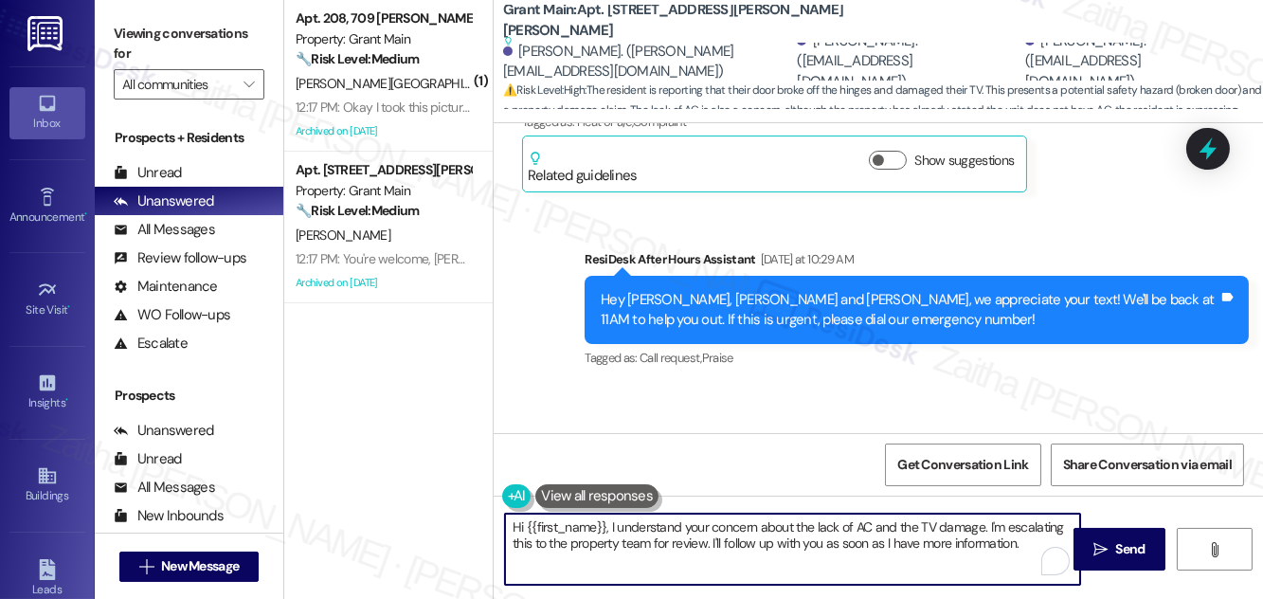
drag, startPoint x: 601, startPoint y: 528, endPoint x: 682, endPoint y: 540, distance: 82.4
click at [682, 540] on textarea "Hi {{first_name}}, I understand your concern about the lack of AC and the TV da…" at bounding box center [792, 549] width 575 height 71
click at [628, 529] on textarea "Hi {{first_name}}, I understand your concern about the lack of AC and the TV da…" at bounding box center [792, 549] width 575 height 71
click at [615, 528] on textarea "Hi {{first_name}}, I understand your concern about the lack of AC and the TV da…" at bounding box center [792, 549] width 575 height 71
drag, startPoint x: 607, startPoint y: 527, endPoint x: 1031, endPoint y: 565, distance: 426.3
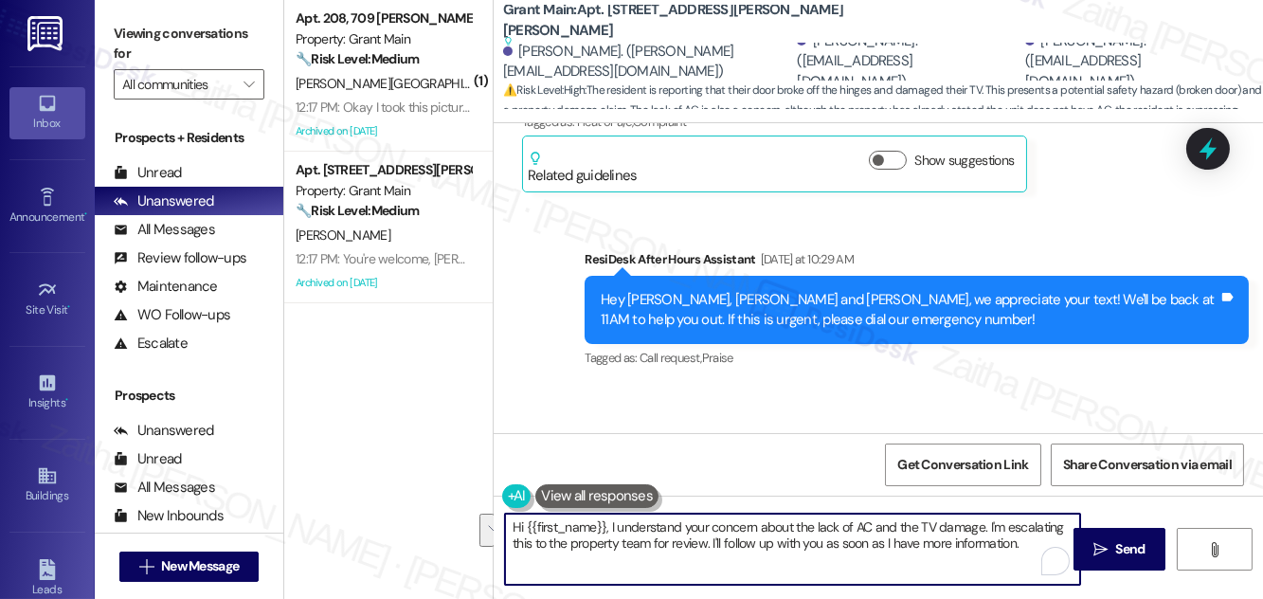
click at [1031, 565] on textarea "Hi {{first_name}}, I understand your concern about the lack of AC and the TV da…" at bounding box center [792, 549] width 575 height 71
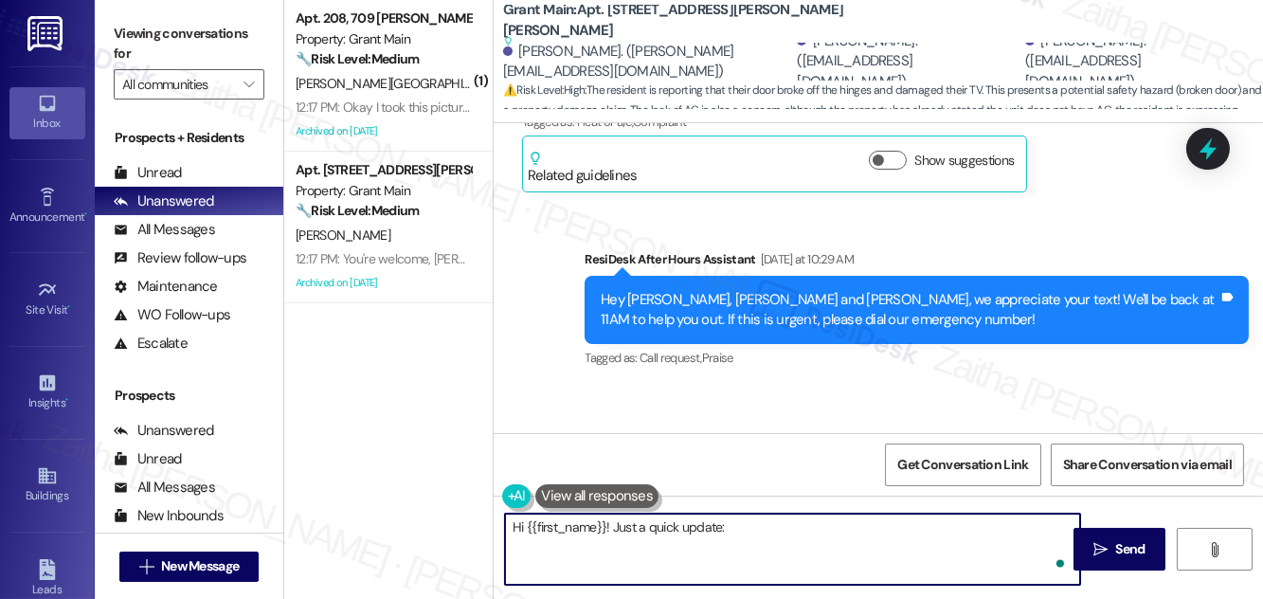
paste textarea "The team has confirmed that the door was repaired on the same day the work orde…"
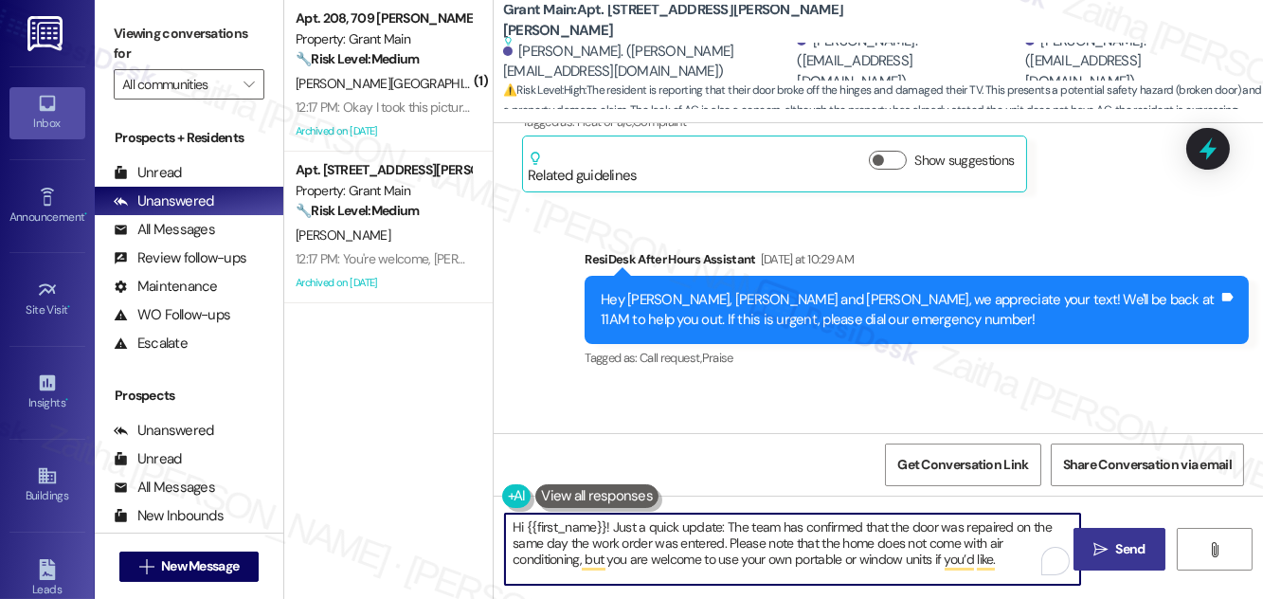
type textarea "Hi {{first_name}}! Just a quick update: The team has confirmed that the door wa…"
click at [1107, 558] on span " Send" at bounding box center [1120, 549] width 60 height 20
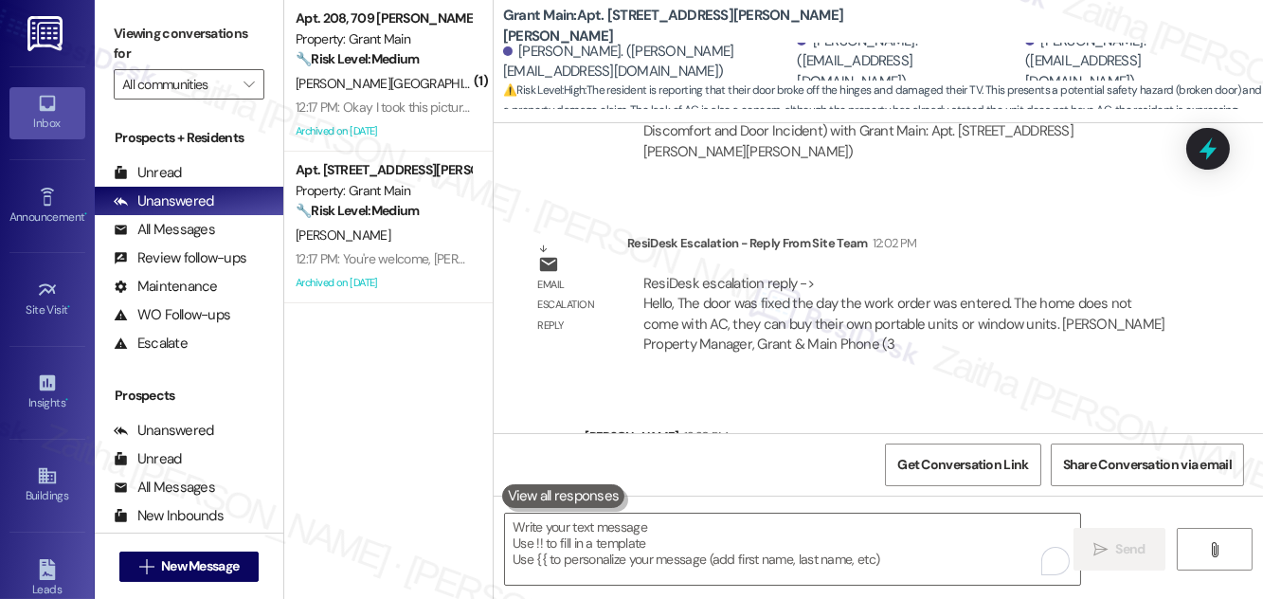
scroll to position [6588, 0]
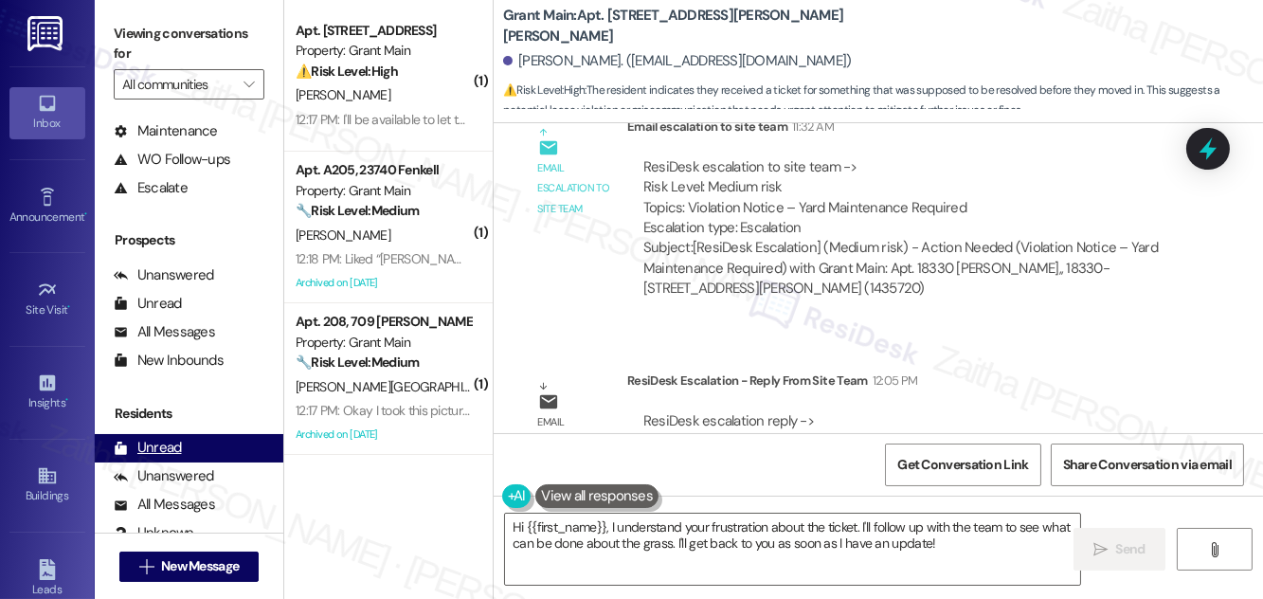
scroll to position [250, 0]
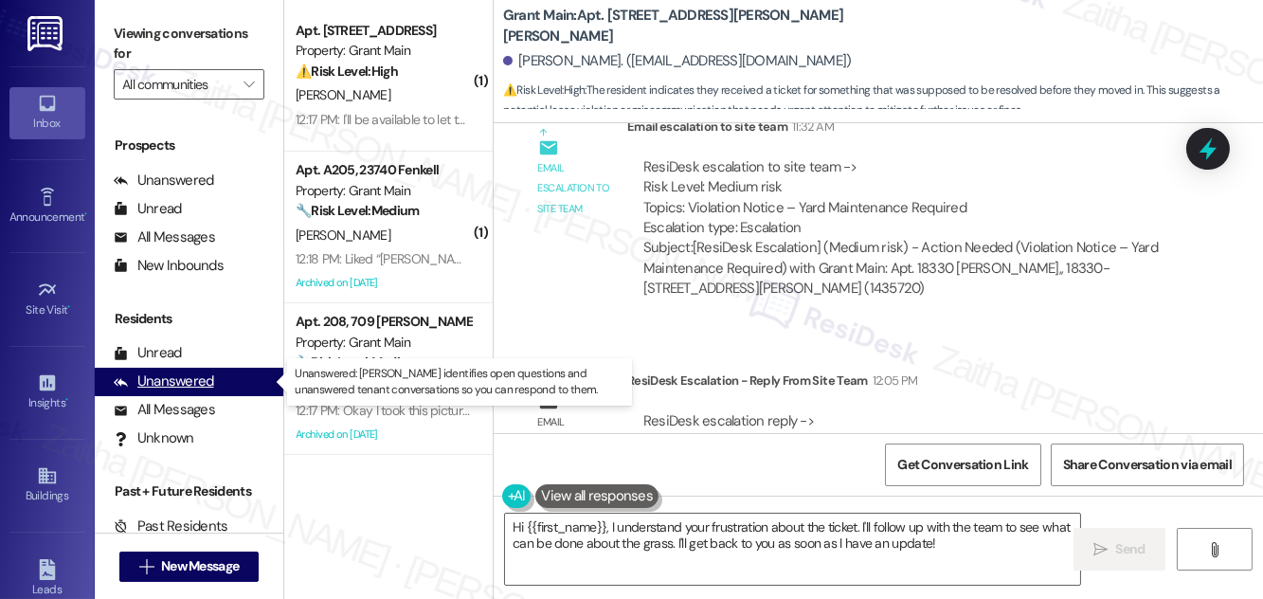
click at [208, 379] on div "Unanswered" at bounding box center [164, 382] width 100 height 20
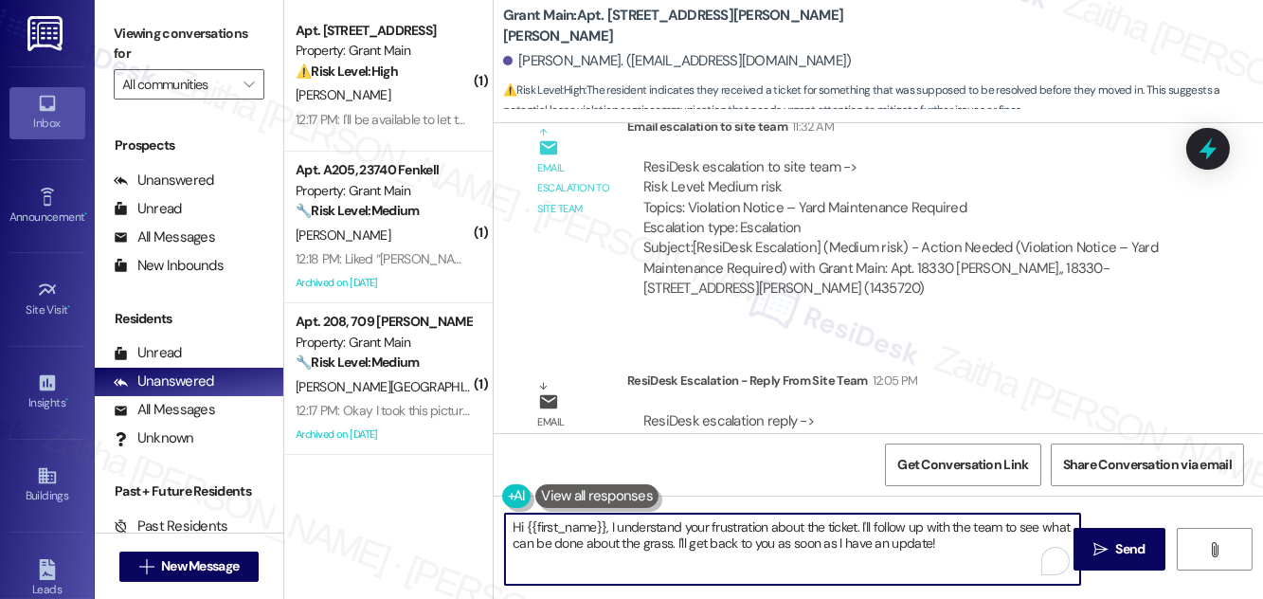
drag, startPoint x: 603, startPoint y: 525, endPoint x: 702, endPoint y: 536, distance: 100.2
click at [702, 536] on textarea "Hi {{first_name}}, I understand your frustration about the ticket. I'll follow …" at bounding box center [792, 549] width 575 height 71
click at [646, 530] on textarea "Hi {{first_name}}, I understand your frustration about the ticket. I'll follow …" at bounding box center [792, 549] width 575 height 71
click at [610, 525] on textarea "Hi {{first_name}}, I understand your frustration about the ticket. I'll follow …" at bounding box center [792, 549] width 575 height 71
drag, startPoint x: 608, startPoint y: 526, endPoint x: 950, endPoint y: 571, distance: 345.0
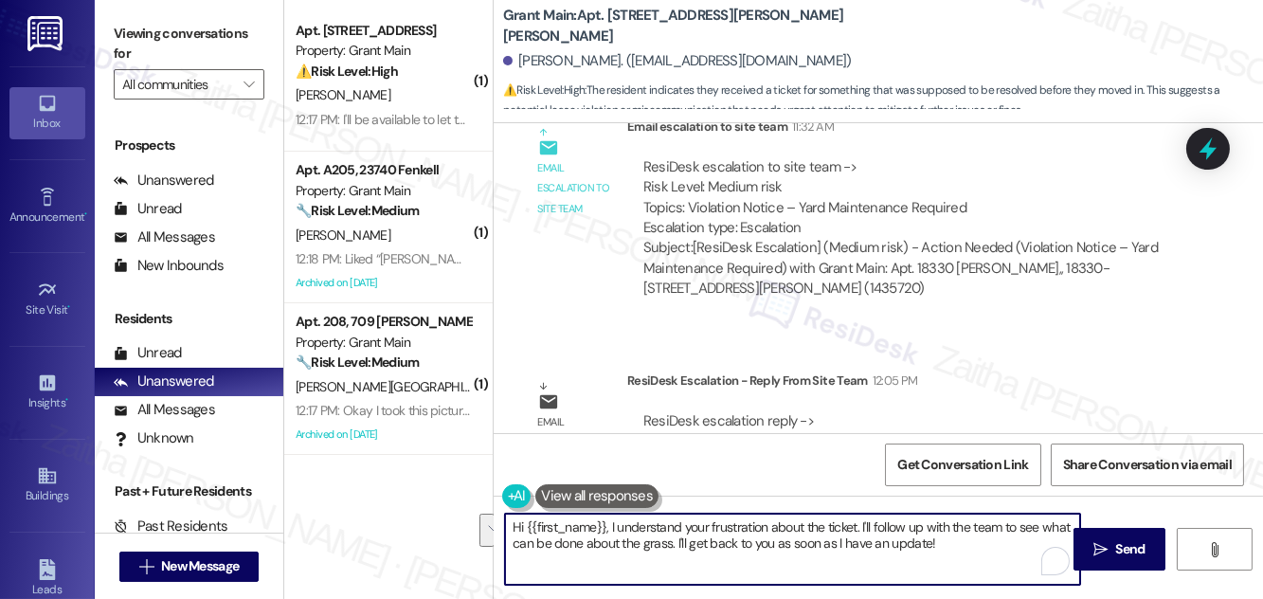
click at [950, 571] on textarea "Hi {{first_name}}, I understand your frustration about the ticket. I'll follow …" at bounding box center [792, 549] width 575 height 71
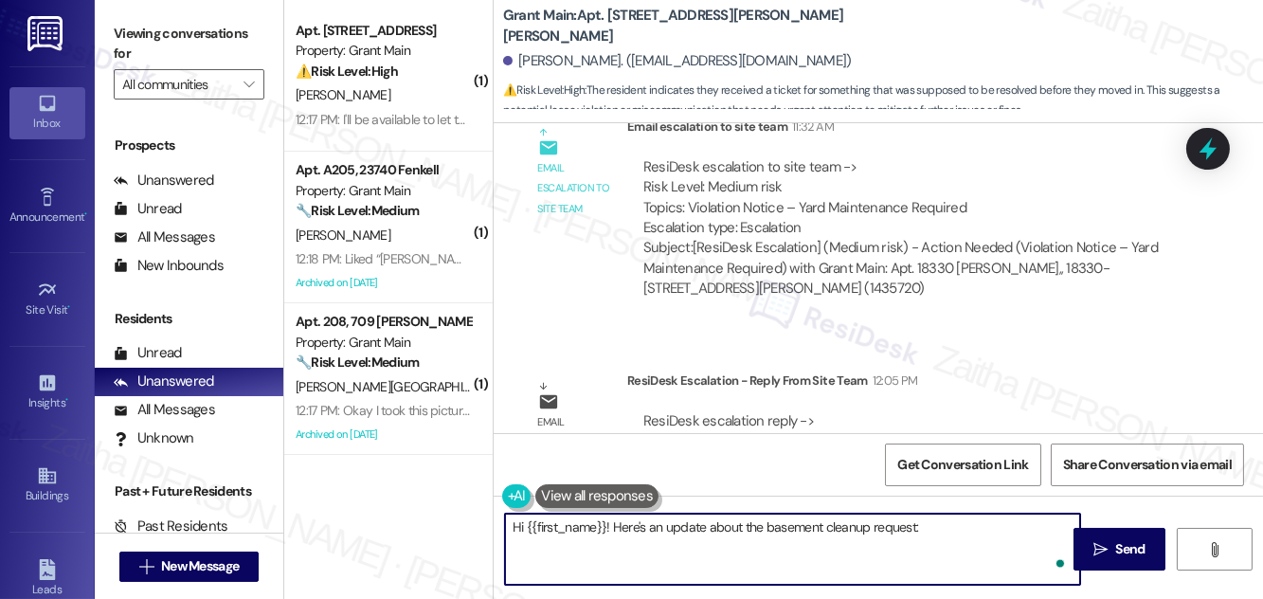
paste textarea "When you moved in, you shared with us a list of items to help make the home mor…"
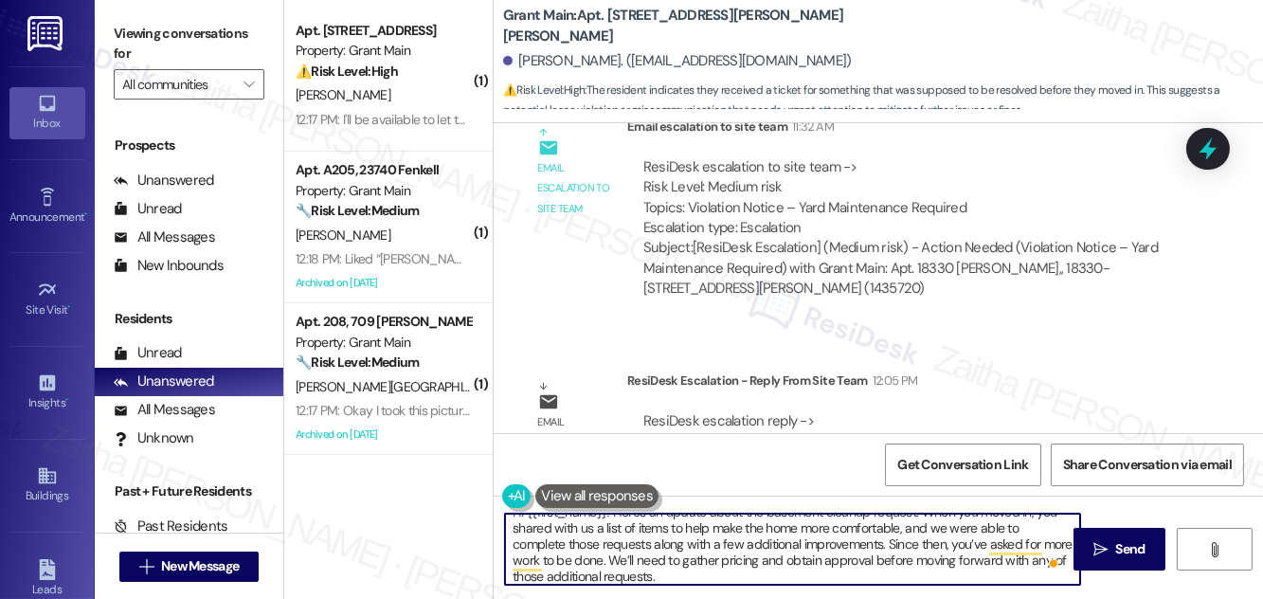
scroll to position [0, 0]
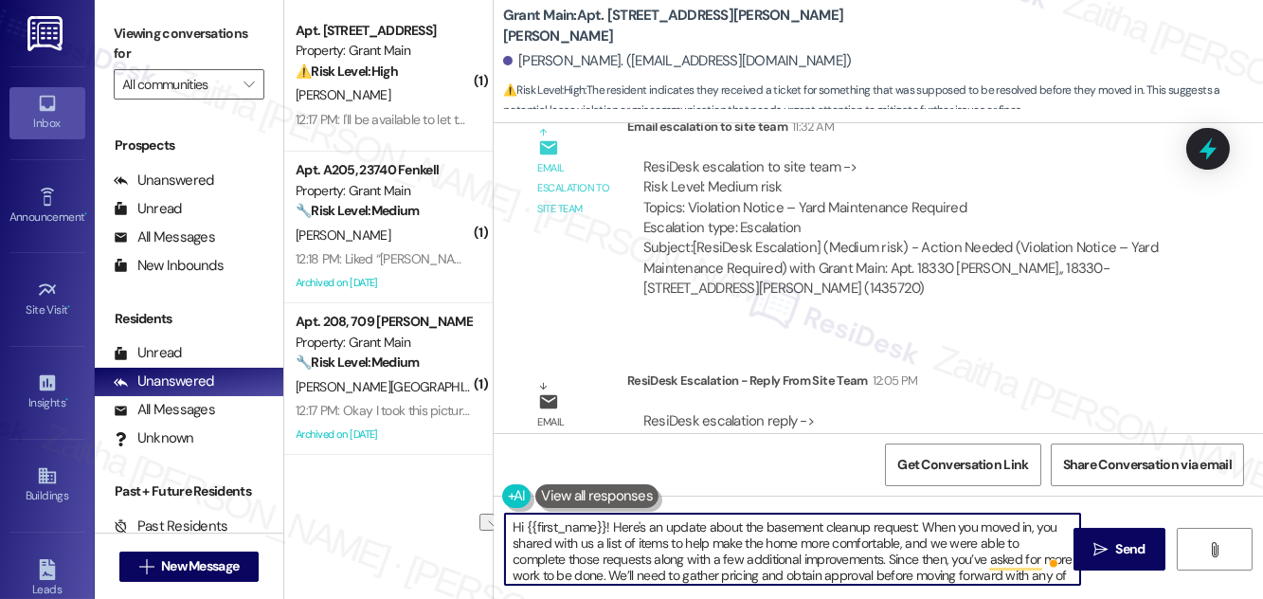
drag, startPoint x: 745, startPoint y: 525, endPoint x: 866, endPoint y: 532, distance: 121.5
click at [866, 532] on textarea "Hi {{first_name}}! Here's an update about the basement cleanup request: When yo…" at bounding box center [792, 549] width 575 height 71
click at [862, 525] on textarea "Hi {{first_name}}! Here's an update about your move-in request: When you moved …" at bounding box center [792, 549] width 575 height 71
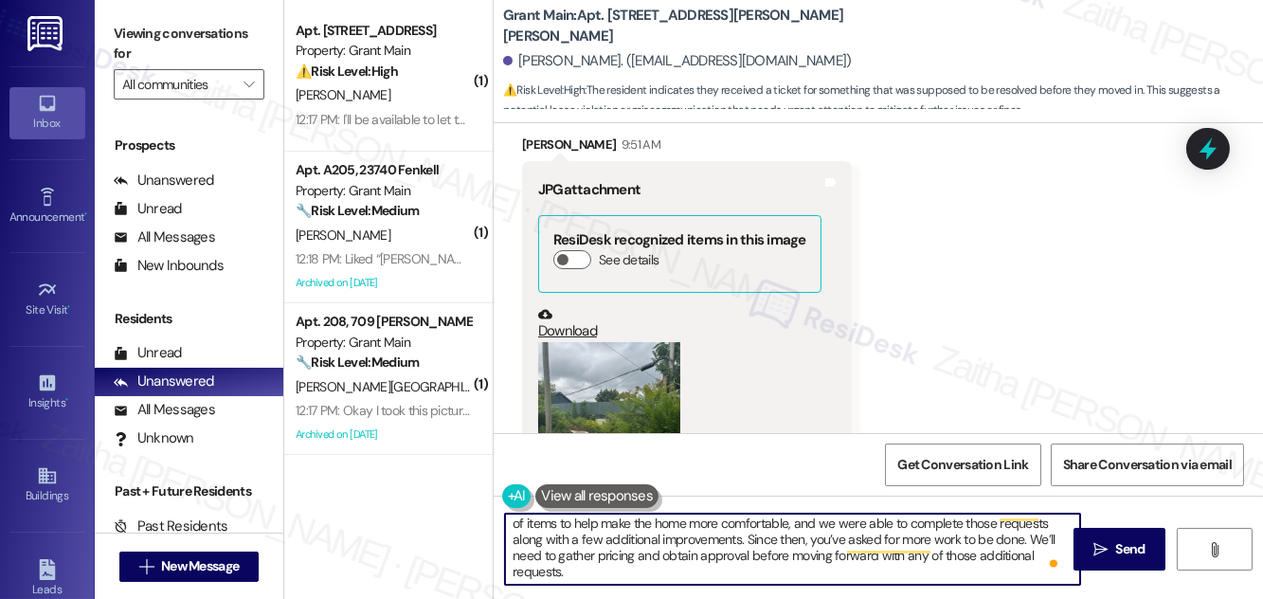
scroll to position [20, 0]
click at [585, 572] on textarea "Hi {{first_name}}! Here's another update from the team: When you moved in, you …" at bounding box center [792, 549] width 575 height 71
paste textarea "Regarding the basement, we did not receive a request to have it deep cleaned or…"
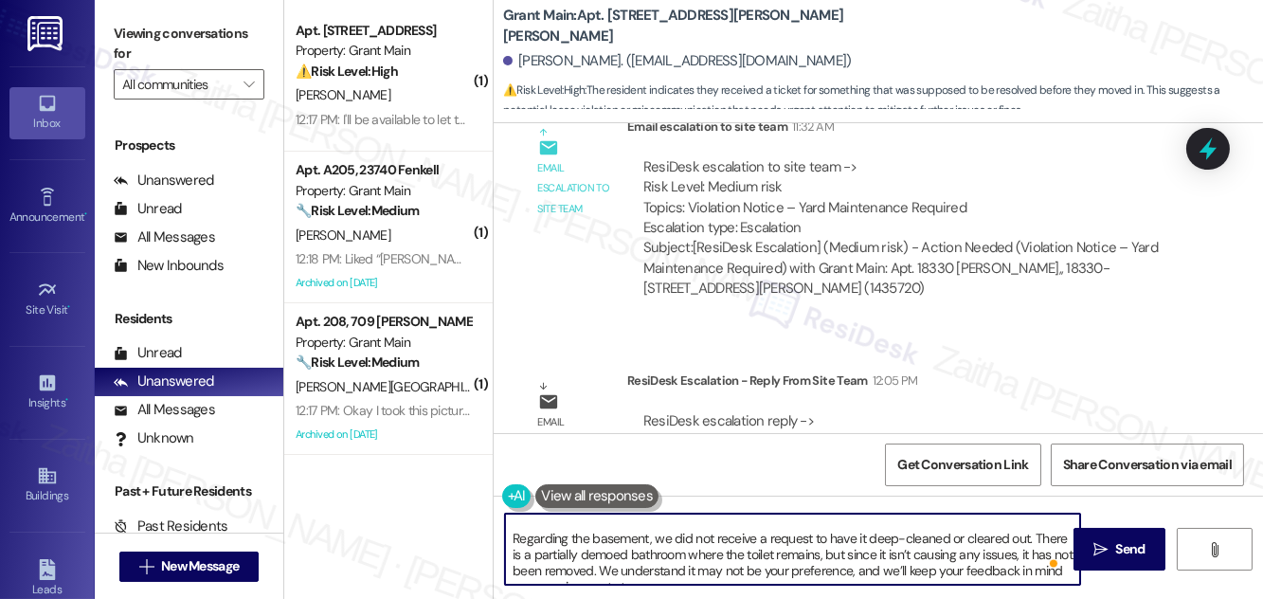
scroll to position [27, 0]
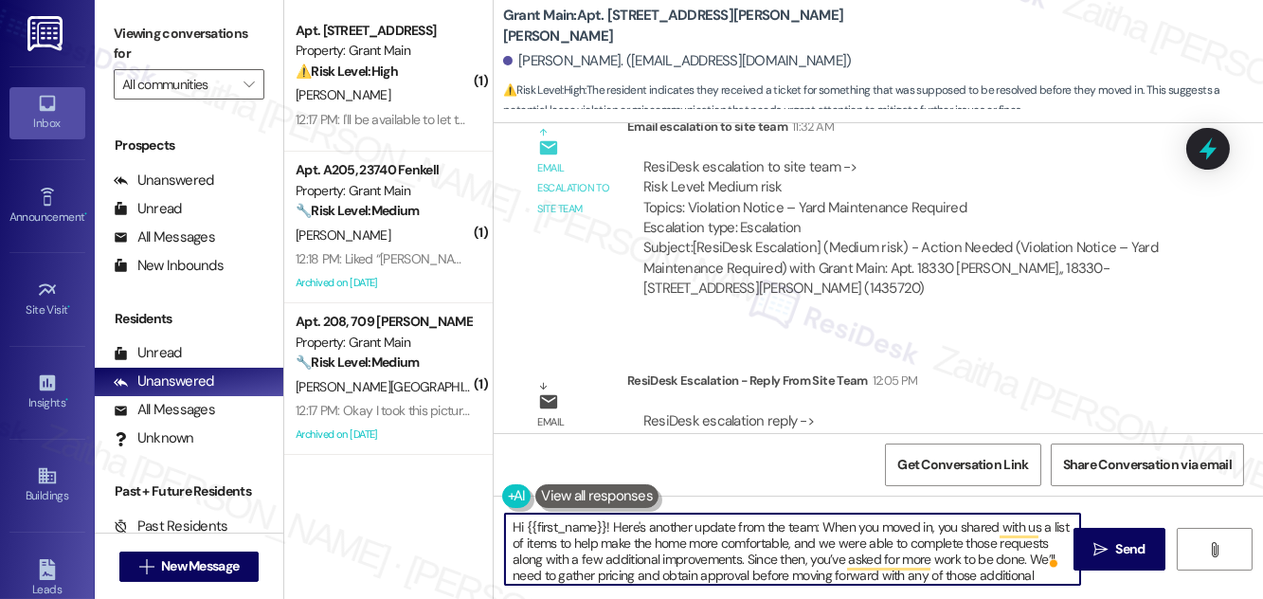
click at [1033, 571] on textarea "Hi {{first_name}}! Here's another update from the team: When you moved in, you …" at bounding box center [792, 549] width 575 height 71
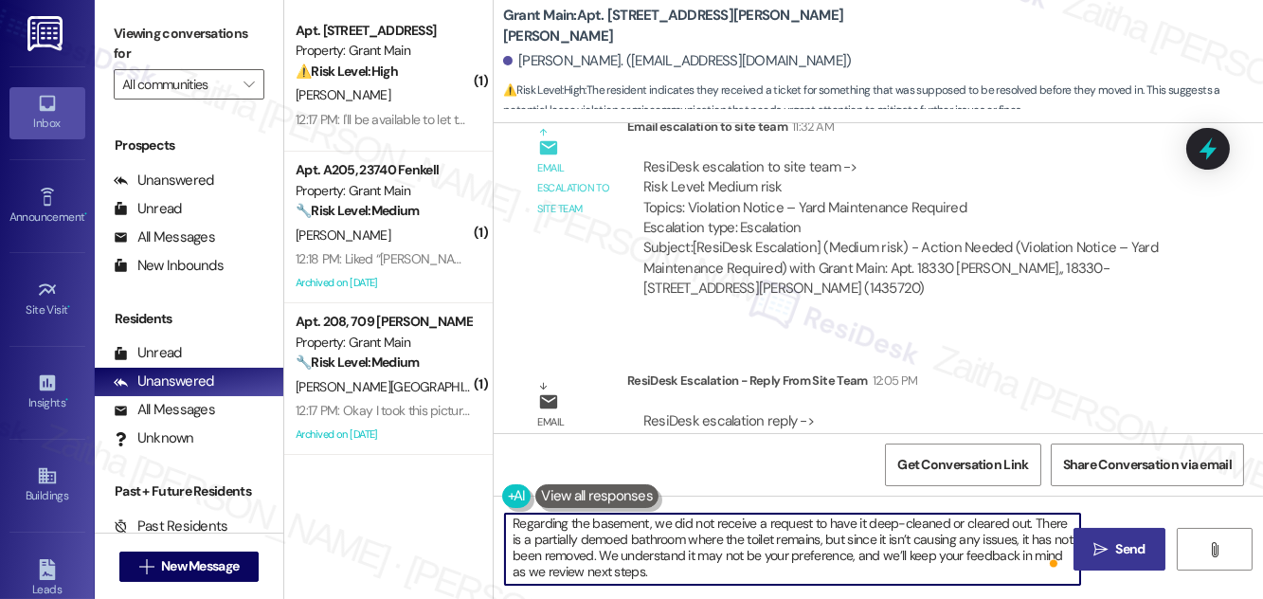
type textarea "Hi {{first_name}}! Here's another update from the team: When you moved in, you …"
click at [1117, 550] on span "Send" at bounding box center [1131, 549] width 29 height 20
